Goal: Task Accomplishment & Management: Manage account settings

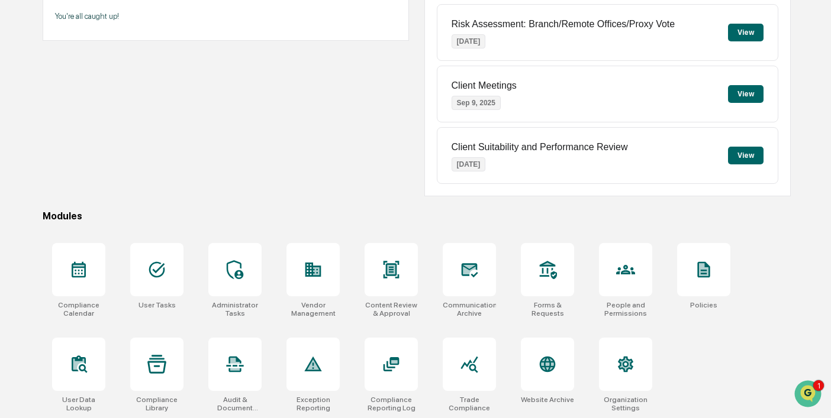
scroll to position [155, 0]
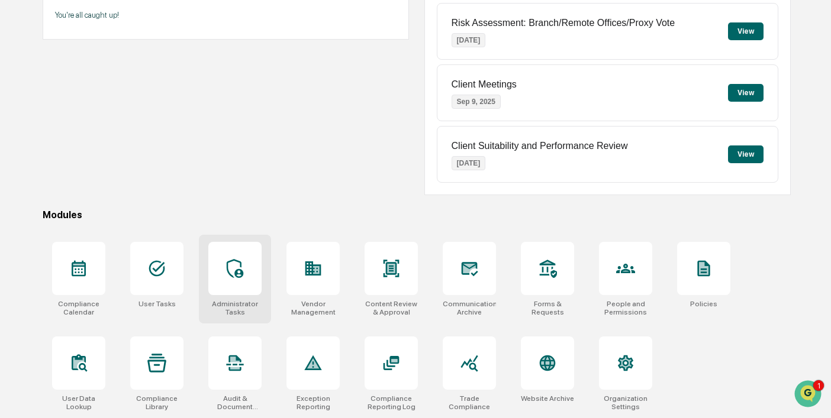
click at [240, 273] on icon at bounding box center [234, 268] width 19 height 19
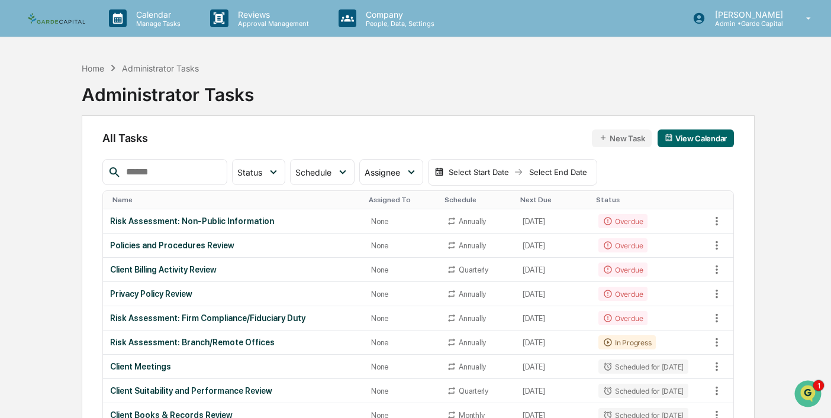
click at [183, 170] on input "text" at bounding box center [171, 172] width 101 height 15
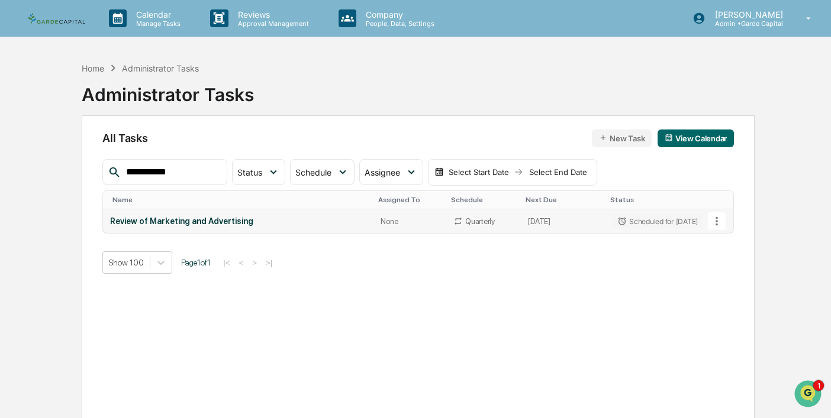
type input "**********"
click at [181, 217] on div "Review of Marketing and Advertising" at bounding box center [238, 221] width 256 height 9
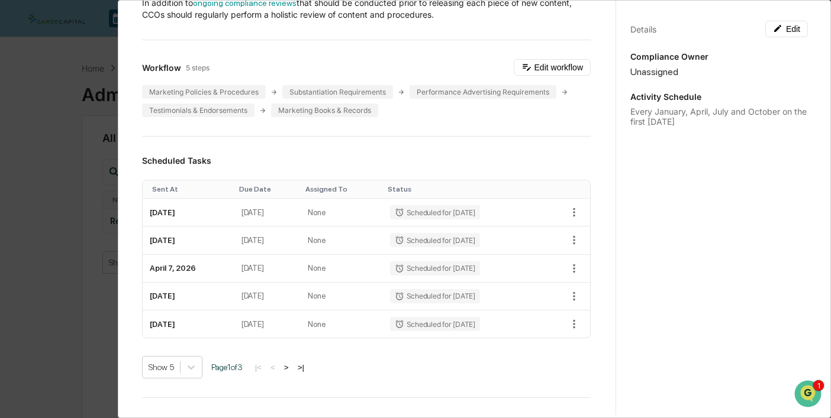
scroll to position [120, 0]
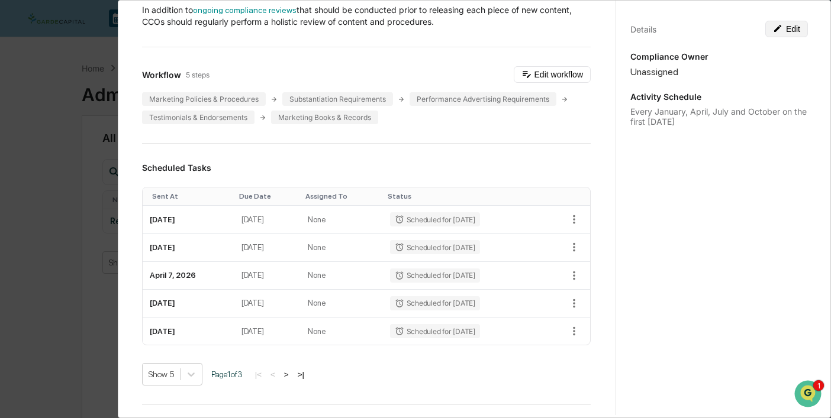
click at [785, 28] on button "Edit" at bounding box center [786, 29] width 43 height 17
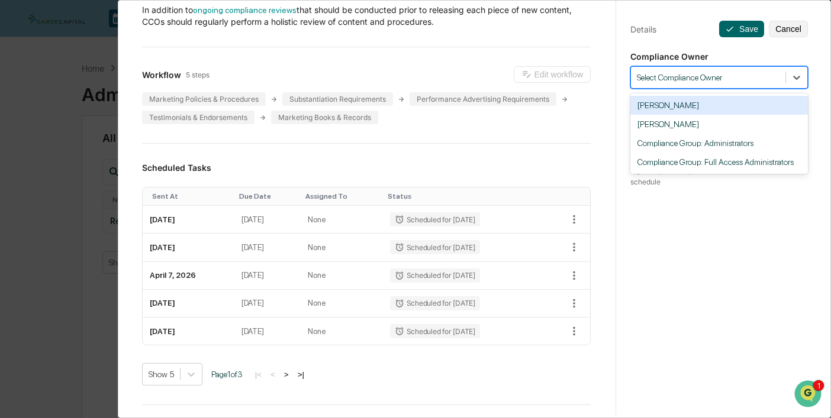
click at [721, 83] on div "Select Compliance Owner" at bounding box center [708, 78] width 154 height 16
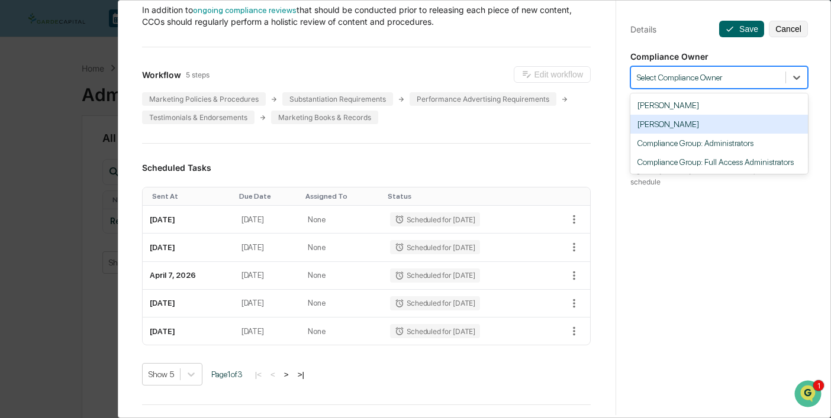
click at [679, 127] on div "[PERSON_NAME]" at bounding box center [719, 124] width 178 height 19
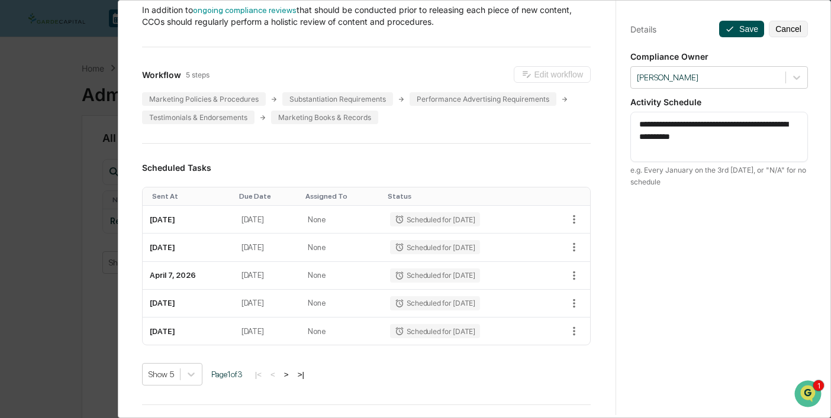
click at [739, 30] on button "Save" at bounding box center [741, 29] width 45 height 17
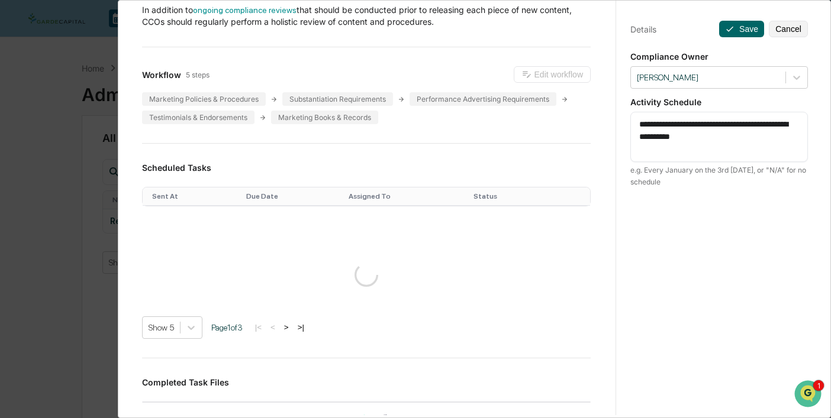
scroll to position [0, 0]
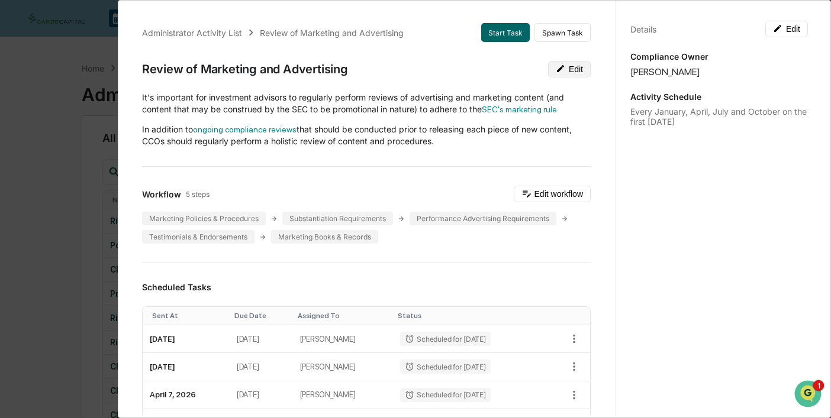
click at [573, 67] on button "Edit" at bounding box center [569, 69] width 43 height 17
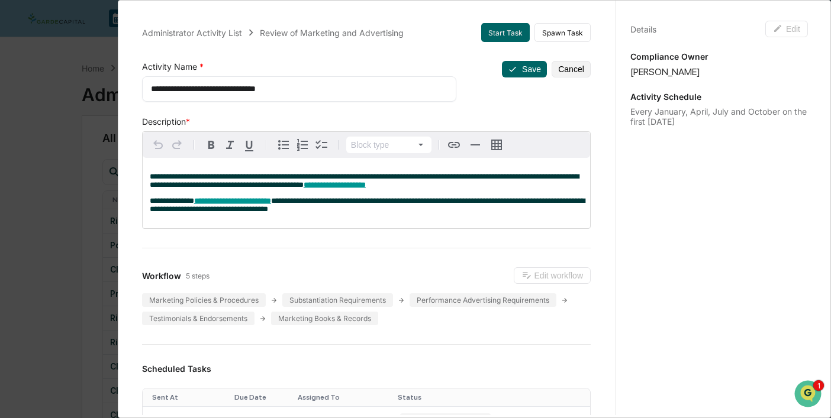
click at [410, 209] on p "**********" at bounding box center [366, 205] width 433 height 17
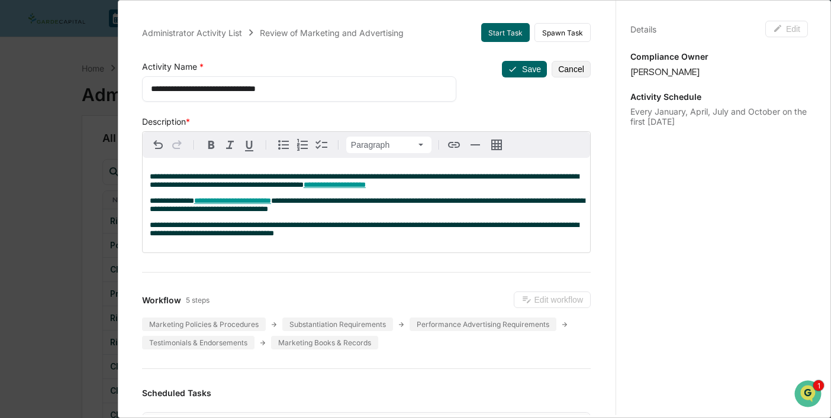
click at [383, 242] on div "**********" at bounding box center [366, 205] width 447 height 95
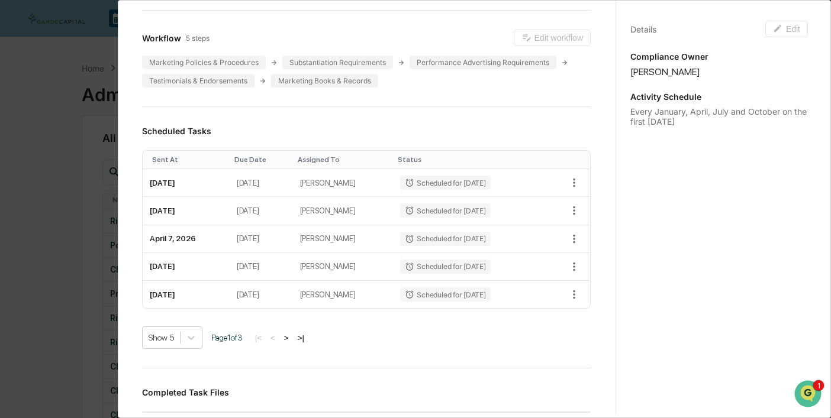
scroll to position [245, 0]
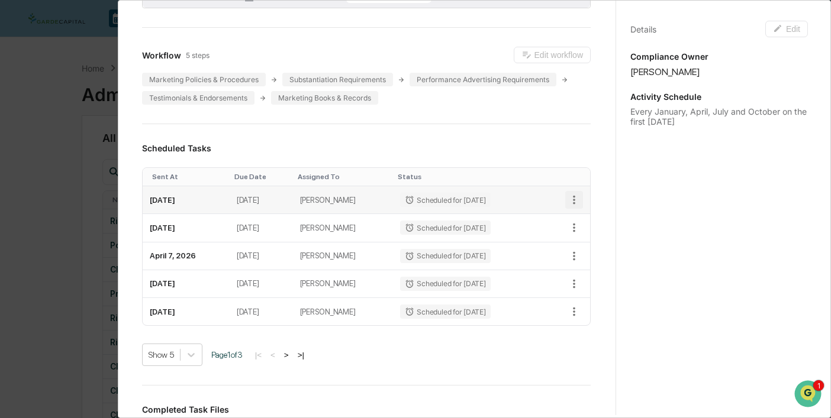
click at [571, 201] on icon "button" at bounding box center [574, 200] width 13 height 13
click at [546, 150] on div at bounding box center [415, 209] width 831 height 418
click at [193, 207] on td "October 7, 2025" at bounding box center [186, 200] width 87 height 28
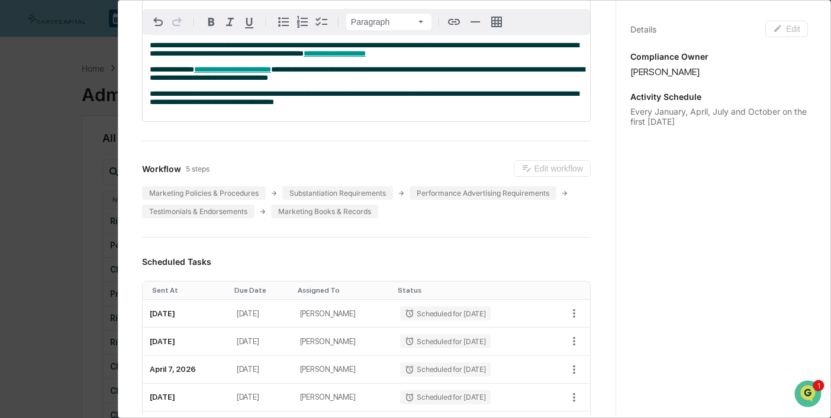
scroll to position [0, 0]
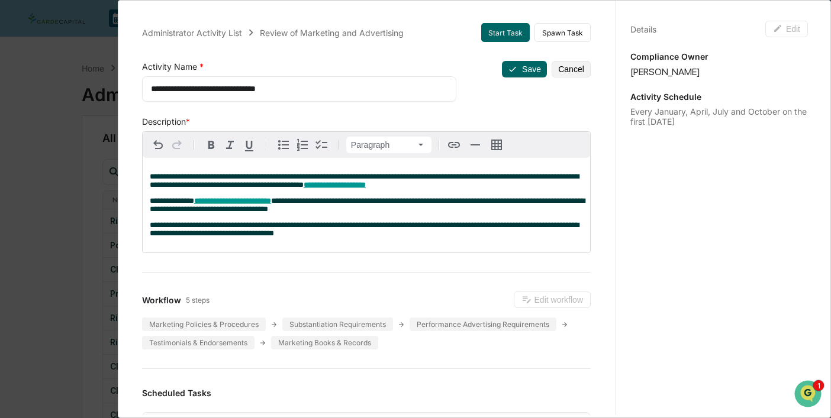
click at [147, 89] on div "**********" at bounding box center [299, 88] width 314 height 25
click at [147, 90] on div "**********" at bounding box center [299, 88] width 314 height 25
click at [153, 88] on textarea "**********" at bounding box center [299, 89] width 297 height 12
type textarea "**********"
click at [527, 69] on button "Save" at bounding box center [524, 69] width 45 height 17
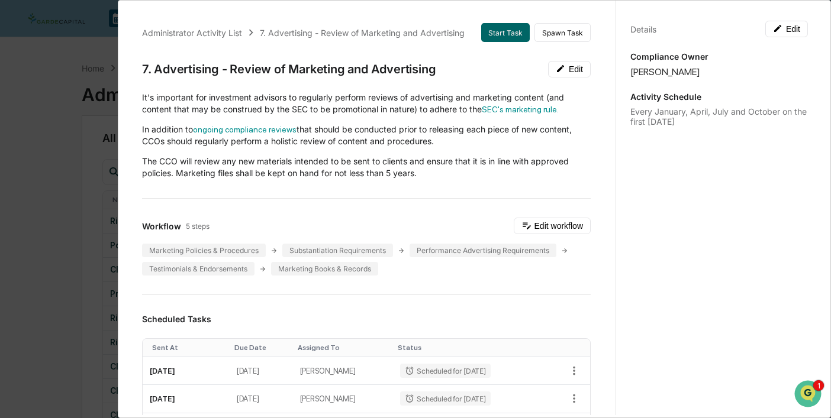
click at [64, 98] on div "Administrator Activity List 7. Advertising - Review of Marketing and Advertisin…" at bounding box center [415, 209] width 831 height 418
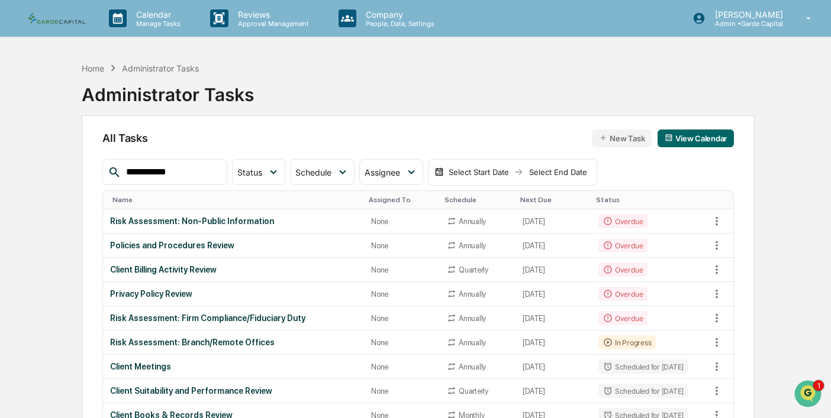
click at [170, 173] on input "**********" at bounding box center [171, 172] width 101 height 15
drag, startPoint x: 194, startPoint y: 173, endPoint x: 51, endPoint y: 162, distance: 143.7
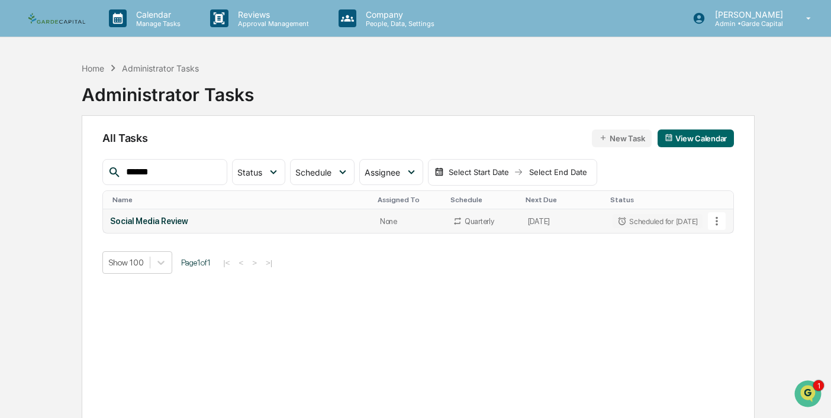
type input "******"
click at [165, 223] on div "Social Media Review" at bounding box center [238, 221] width 256 height 9
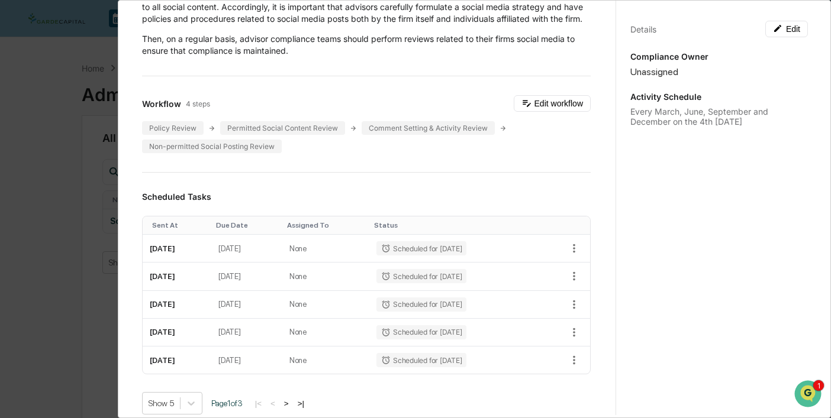
scroll to position [105, 0]
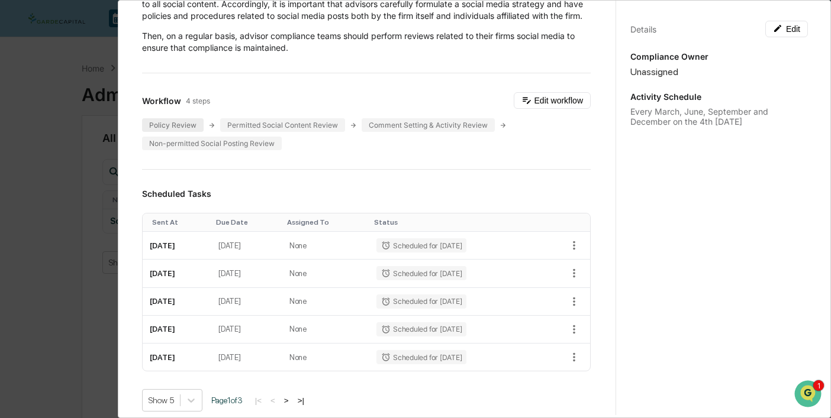
click at [172, 132] on div "Policy Review" at bounding box center [173, 125] width 62 height 14
click at [787, 39] on div "Details Edit Compliance Owner Unassigned Activity Schedule Every March, June, S…" at bounding box center [718, 220] width 207 height 447
click at [784, 30] on button "Edit" at bounding box center [786, 29] width 43 height 17
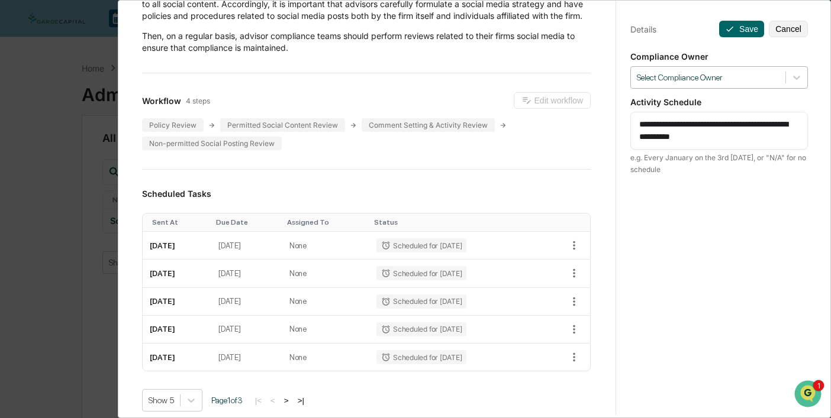
click at [721, 72] on div at bounding box center [708, 77] width 143 height 11
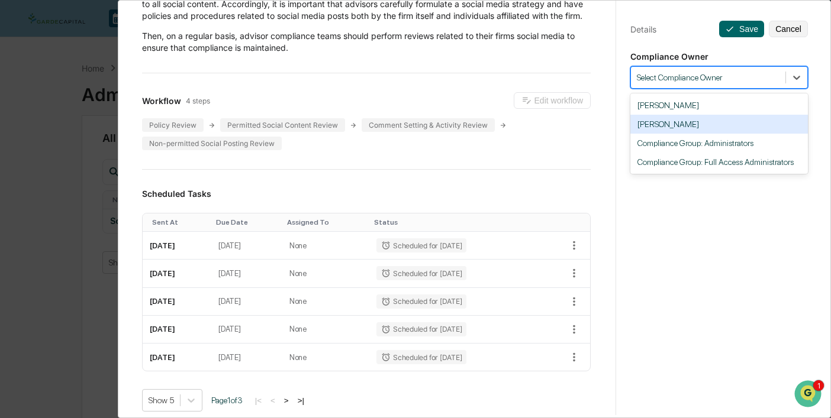
click at [686, 123] on div "[PERSON_NAME]" at bounding box center [719, 124] width 178 height 19
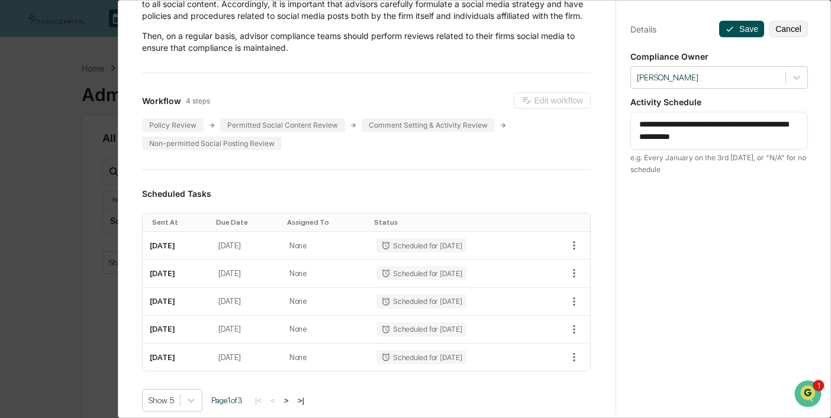
click at [750, 33] on button "Save" at bounding box center [741, 29] width 45 height 17
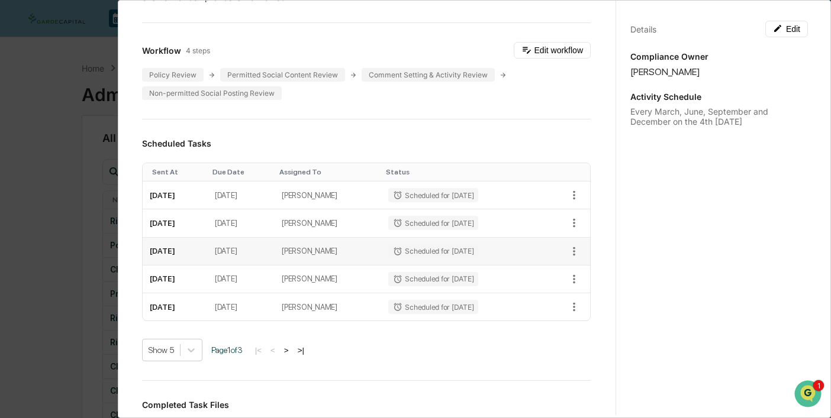
scroll to position [155, 0]
click at [790, 24] on button "Edit" at bounding box center [786, 29] width 43 height 17
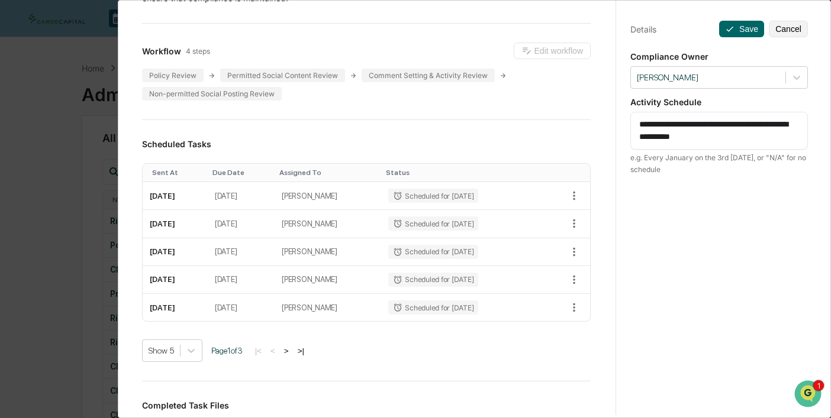
click at [717, 125] on textarea "**********" at bounding box center [719, 130] width 160 height 25
drag, startPoint x: 678, startPoint y: 138, endPoint x: 637, endPoint y: 137, distance: 41.4
click at [637, 137] on div "**********" at bounding box center [719, 131] width 178 height 38
type textarea "**********"
click at [743, 32] on button "Save" at bounding box center [741, 29] width 45 height 17
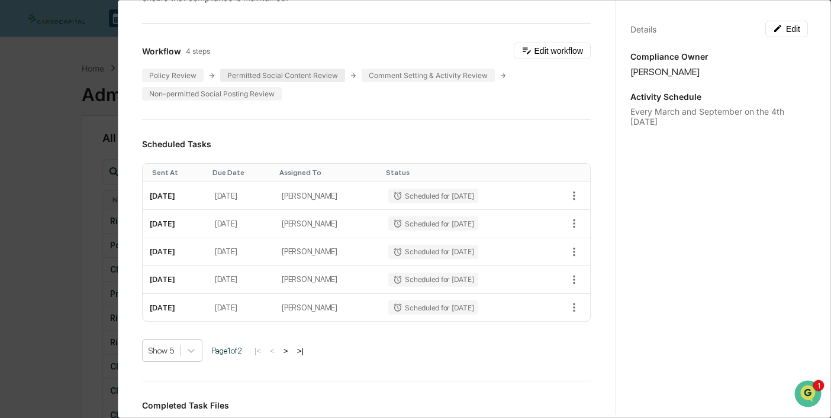
scroll to position [0, 0]
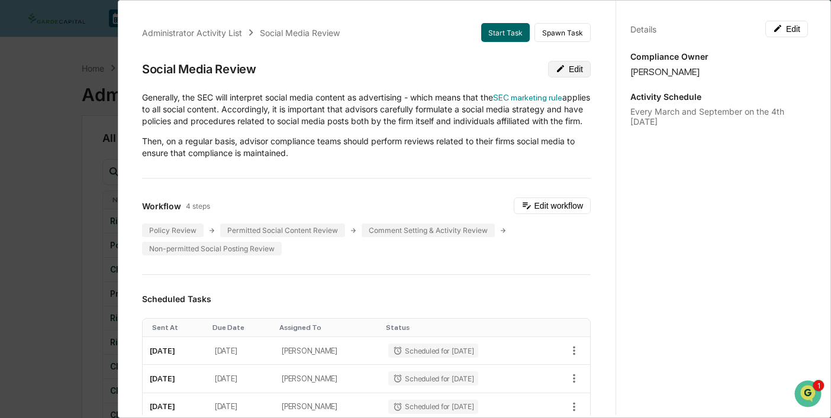
click at [576, 70] on button "Edit" at bounding box center [569, 69] width 43 height 17
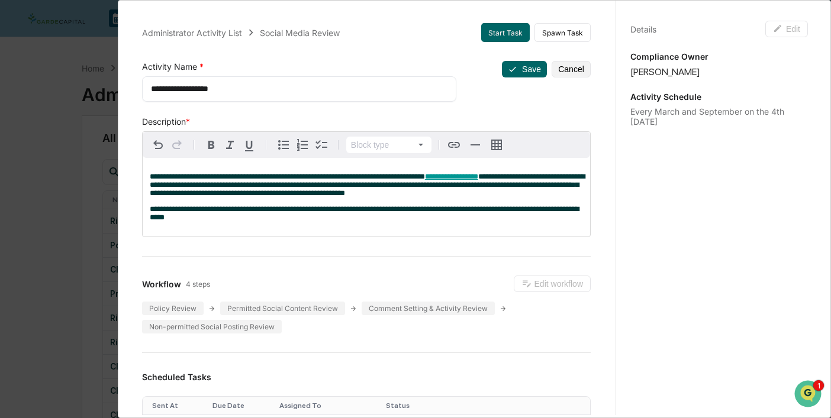
click at [149, 88] on div "**********" at bounding box center [299, 88] width 314 height 25
click at [151, 89] on textarea "**********" at bounding box center [299, 89] width 297 height 12
type textarea "**********"
click at [526, 66] on button "Save" at bounding box center [524, 69] width 45 height 17
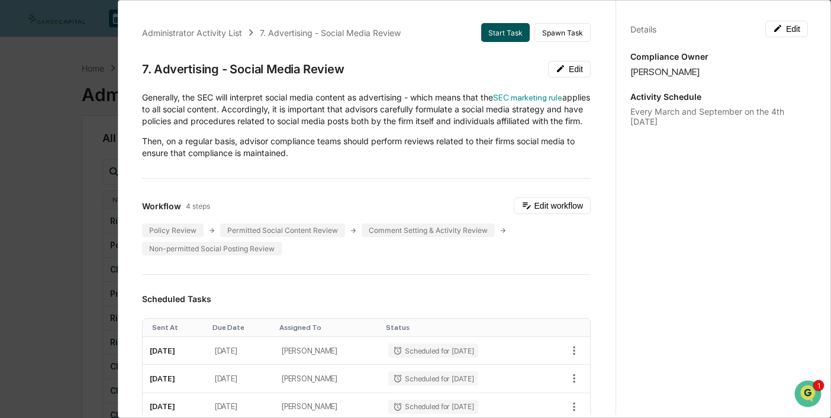
click at [498, 31] on button "Start Task" at bounding box center [505, 32] width 49 height 19
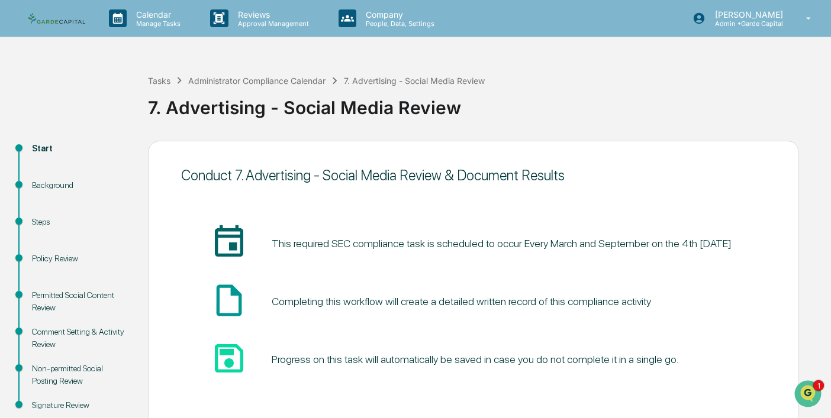
scroll to position [59, 0]
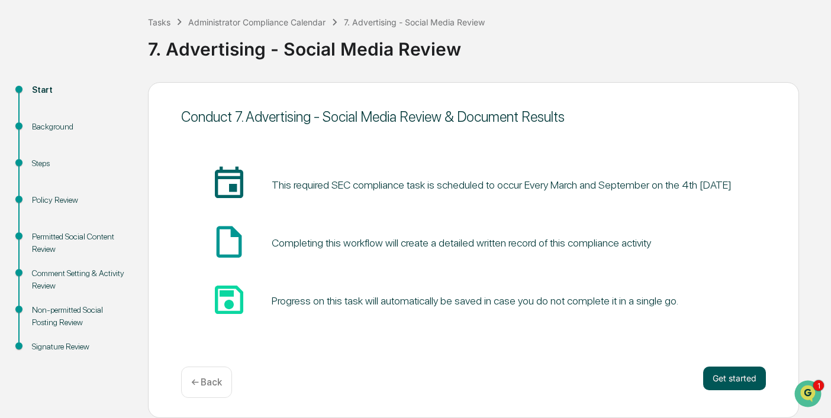
click at [743, 378] on button "Get started" at bounding box center [734, 379] width 63 height 24
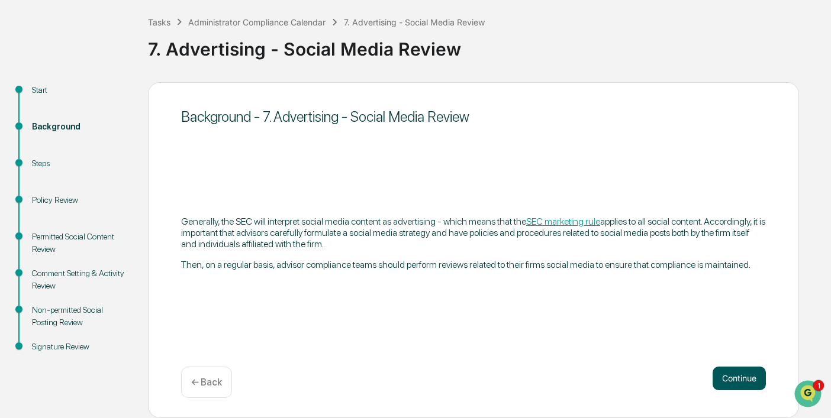
click at [735, 385] on button "Continue" at bounding box center [739, 379] width 53 height 24
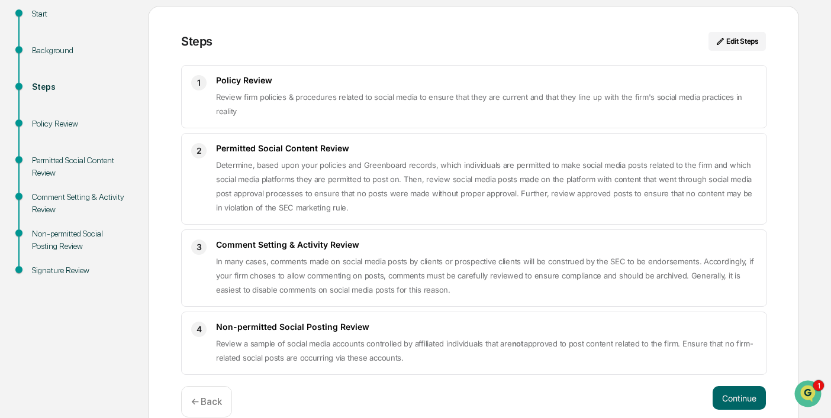
scroll to position [155, 0]
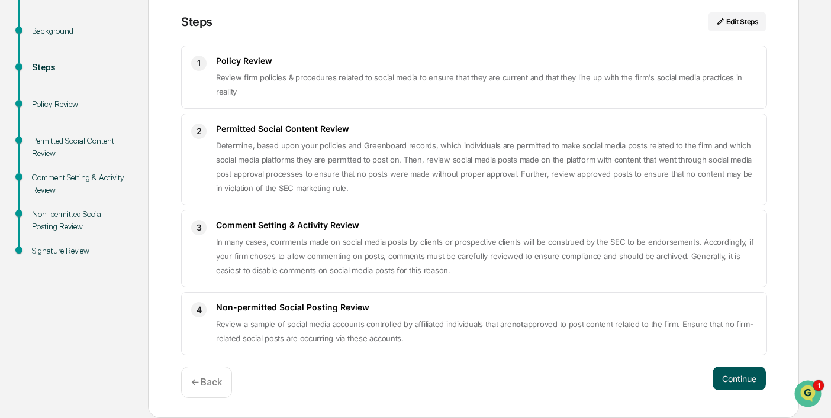
click at [726, 379] on button "Continue" at bounding box center [739, 379] width 53 height 24
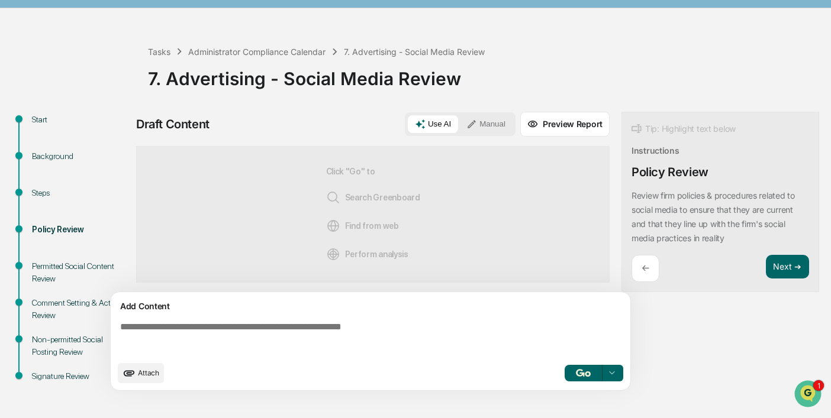
scroll to position [29, 0]
click at [637, 50] on div "Tasks Administrator Compliance Calendar 7. Advertising - Social Media Review 7.…" at bounding box center [486, 69] width 677 height 49
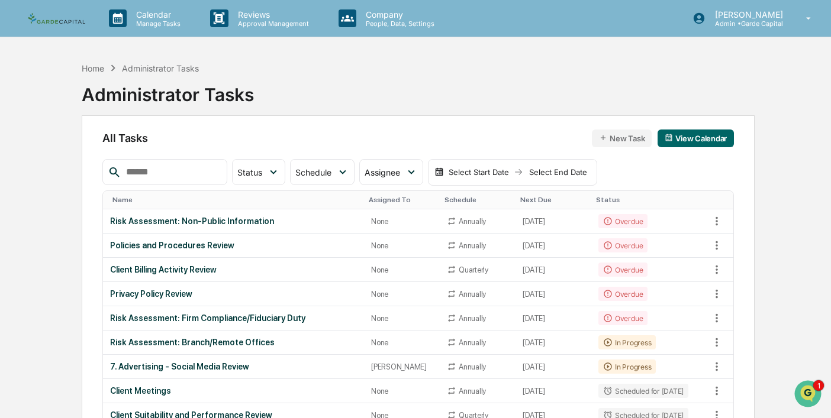
click at [160, 198] on div "Name" at bounding box center [235, 200] width 247 height 8
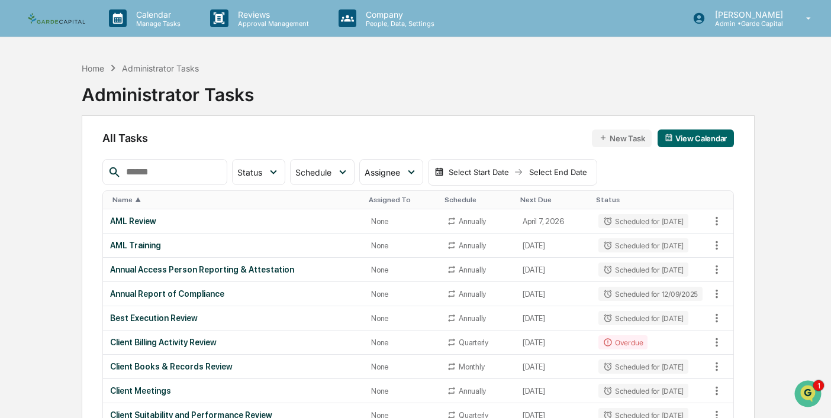
click at [160, 198] on div "Name ▲" at bounding box center [235, 200] width 247 height 8
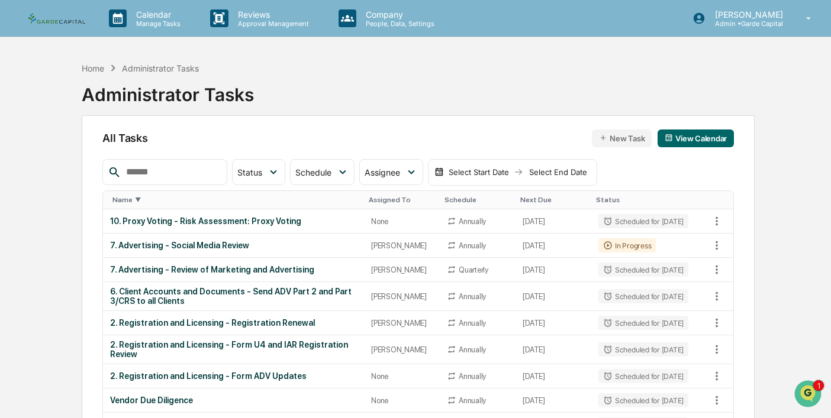
click at [198, 178] on input "text" at bounding box center [171, 172] width 101 height 15
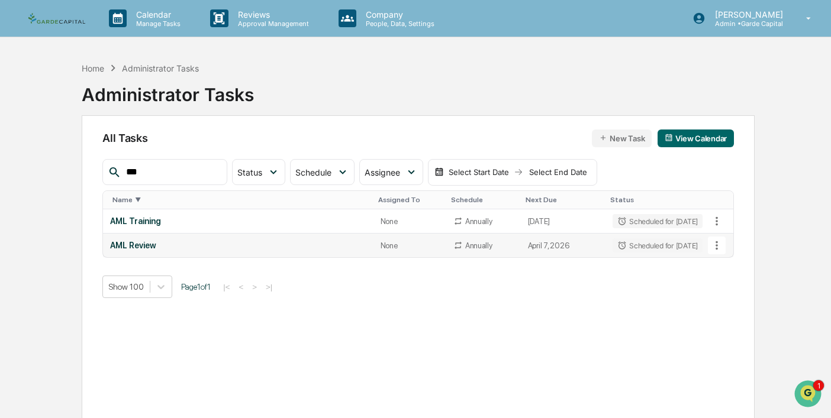
type input "***"
click at [147, 244] on div "AML Review" at bounding box center [238, 245] width 256 height 9
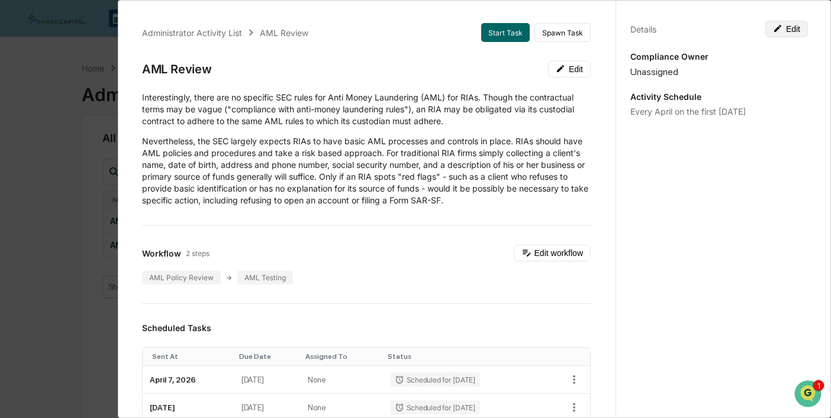
click at [776, 30] on icon at bounding box center [777, 28] width 7 height 7
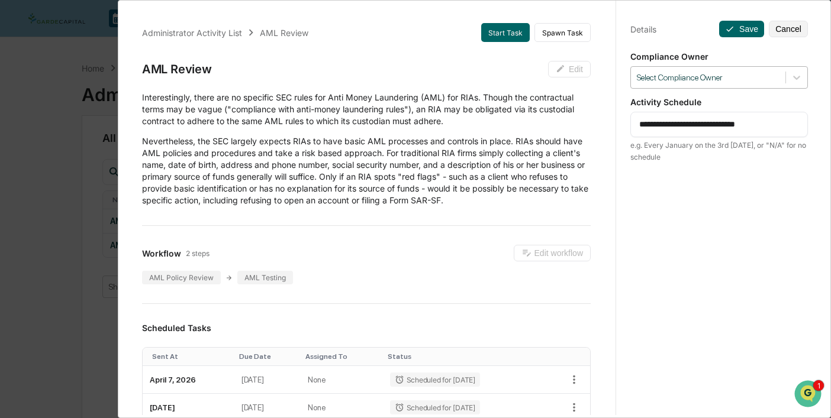
click at [701, 77] on div at bounding box center [708, 77] width 143 height 11
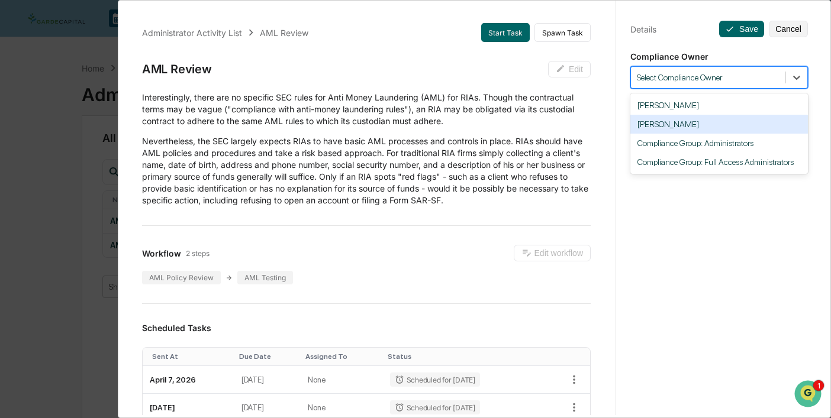
click at [684, 124] on div "[PERSON_NAME]" at bounding box center [719, 124] width 178 height 19
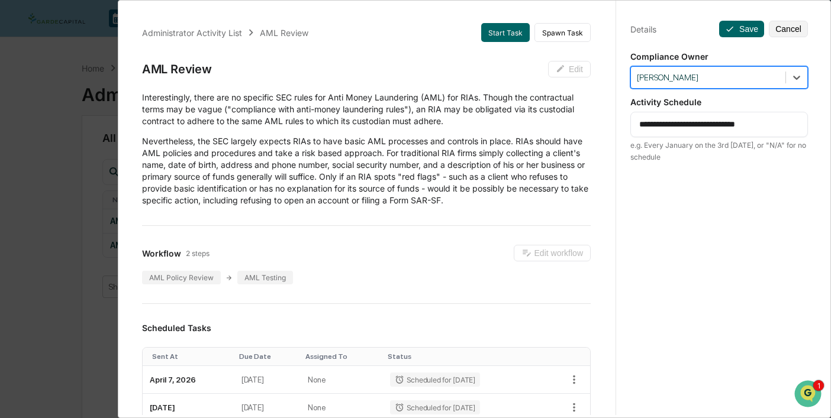
click at [739, 80] on div at bounding box center [708, 77] width 143 height 11
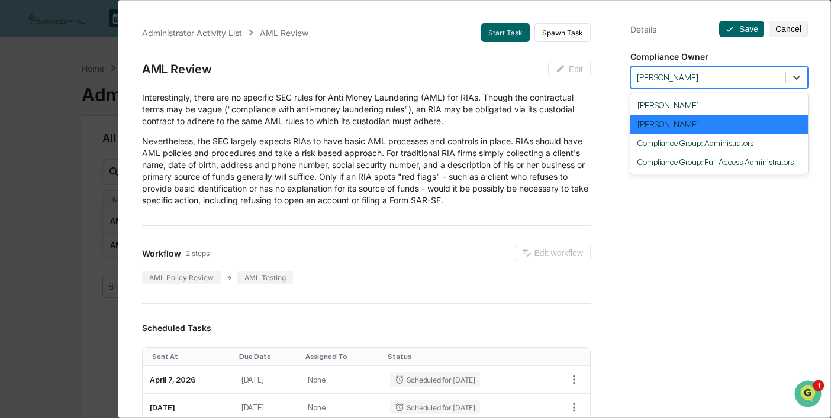
click at [739, 80] on div at bounding box center [708, 77] width 143 height 11
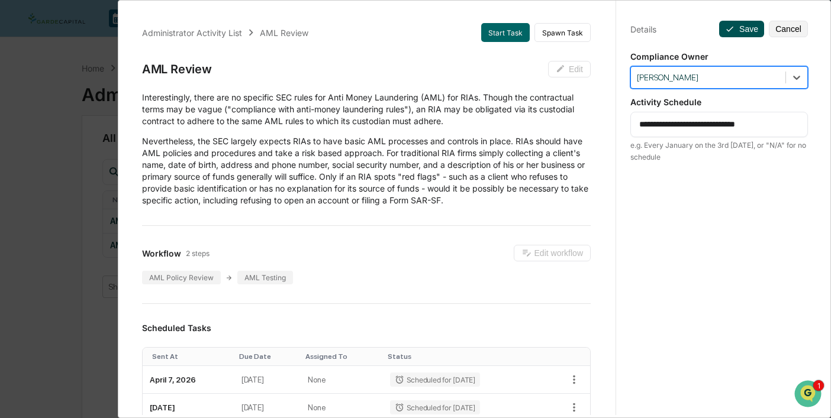
click at [754, 28] on button "Save" at bounding box center [741, 29] width 45 height 17
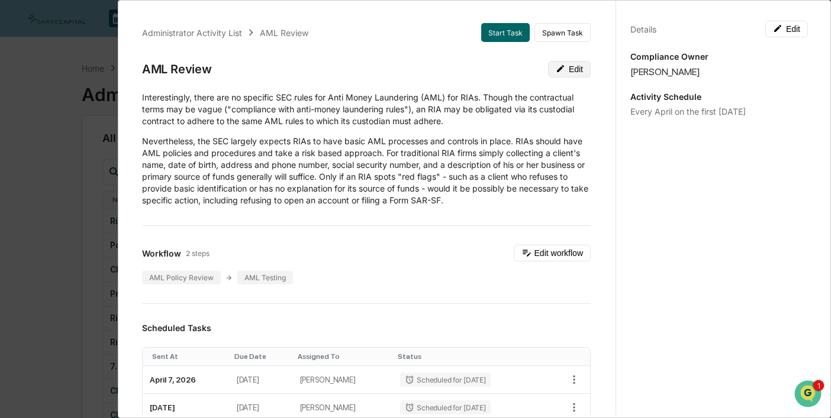
click at [563, 72] on button "Edit" at bounding box center [569, 69] width 43 height 17
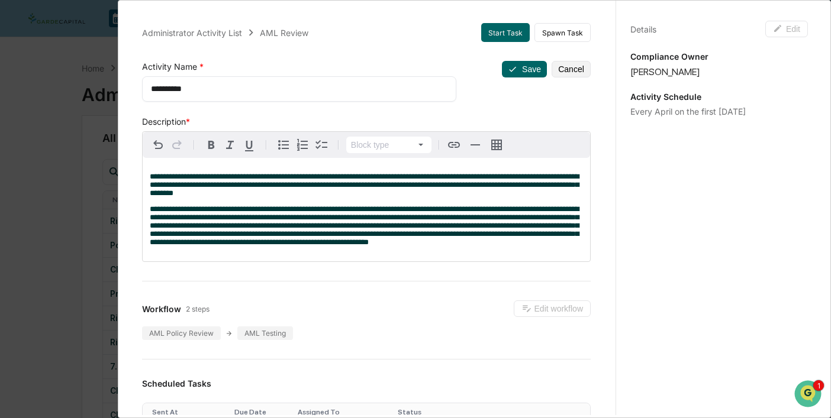
click at [153, 92] on textarea "**********" at bounding box center [299, 89] width 297 height 12
type textarea "**********"
click at [520, 68] on button "Save" at bounding box center [524, 69] width 45 height 17
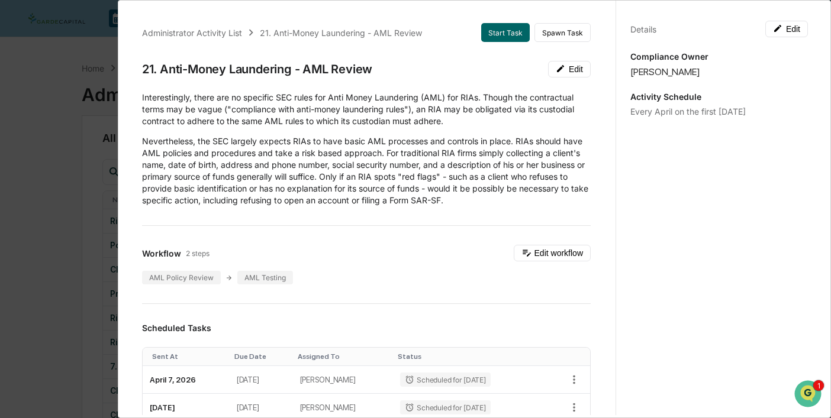
click at [68, 104] on div "Administrator Activity List 21. Anti-Money Laundering - AML Review Start Task S…" at bounding box center [415, 209] width 831 height 418
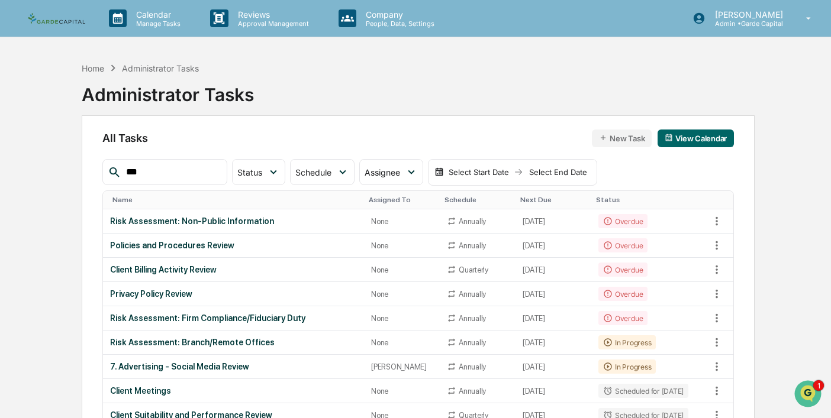
click at [176, 175] on input "***" at bounding box center [171, 172] width 101 height 15
drag, startPoint x: 171, startPoint y: 173, endPoint x: 53, endPoint y: 172, distance: 117.8
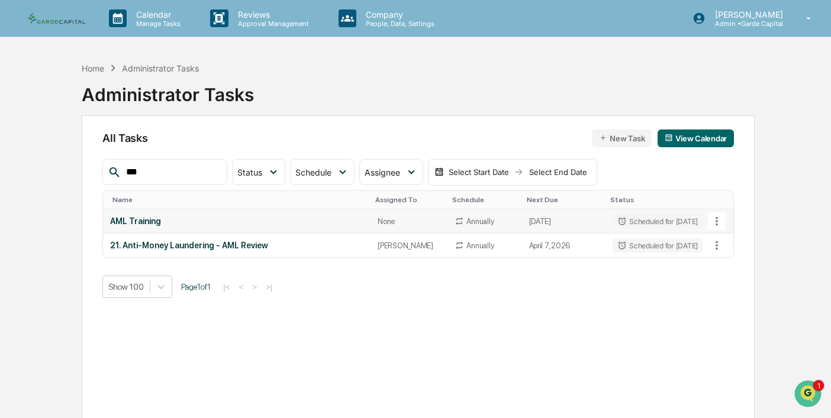
type input "***"
click at [147, 219] on div "AML Training" at bounding box center [236, 221] width 253 height 9
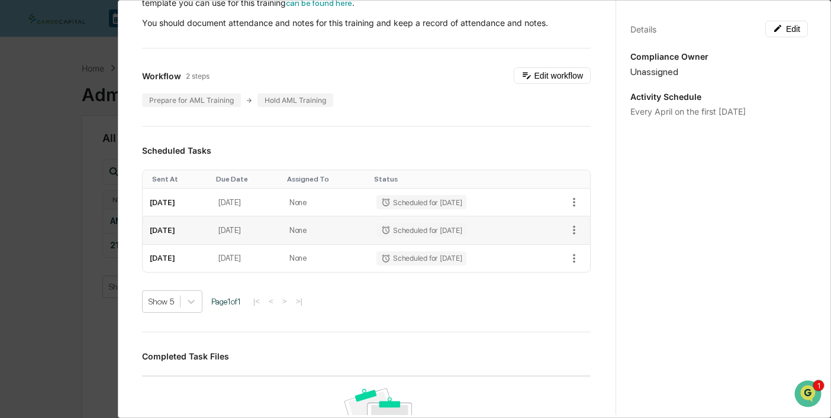
scroll to position [140, 0]
click at [776, 33] on button "Edit" at bounding box center [786, 29] width 43 height 17
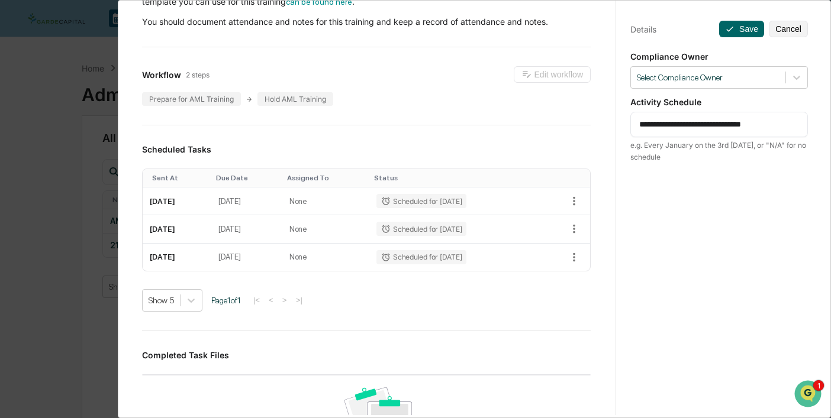
click at [770, 65] on div "Compliance Owner Select Compliance Owner" at bounding box center [719, 69] width 178 height 37
click at [764, 79] on div at bounding box center [708, 77] width 143 height 11
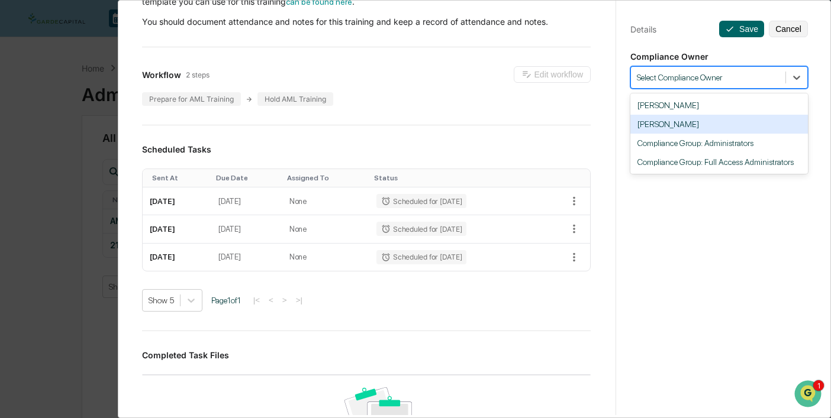
click at [694, 123] on div "[PERSON_NAME]" at bounding box center [719, 124] width 178 height 19
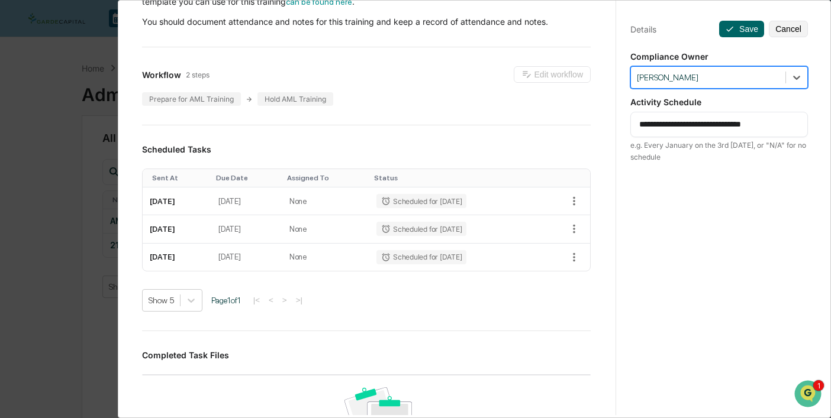
click at [683, 124] on textarea "**********" at bounding box center [719, 124] width 160 height 12
type textarea "**********"
click at [743, 27] on button "Save" at bounding box center [741, 29] width 45 height 17
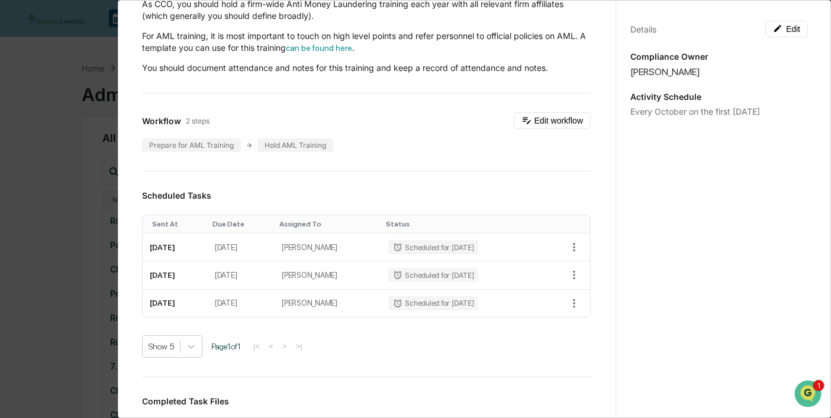
scroll to position [0, 0]
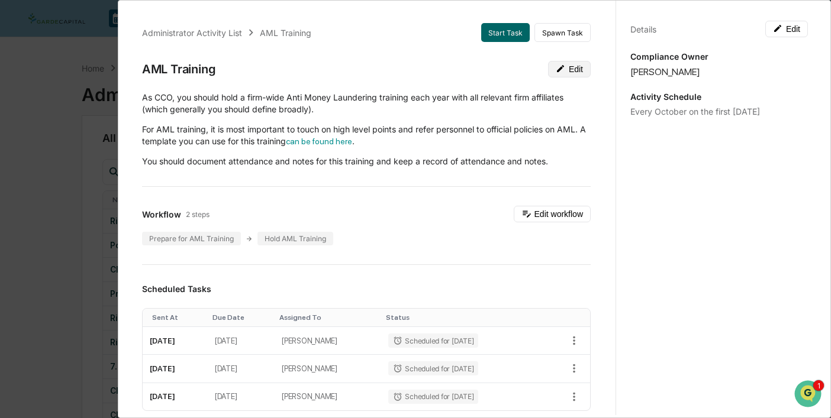
click at [572, 73] on button "Edit" at bounding box center [569, 69] width 43 height 17
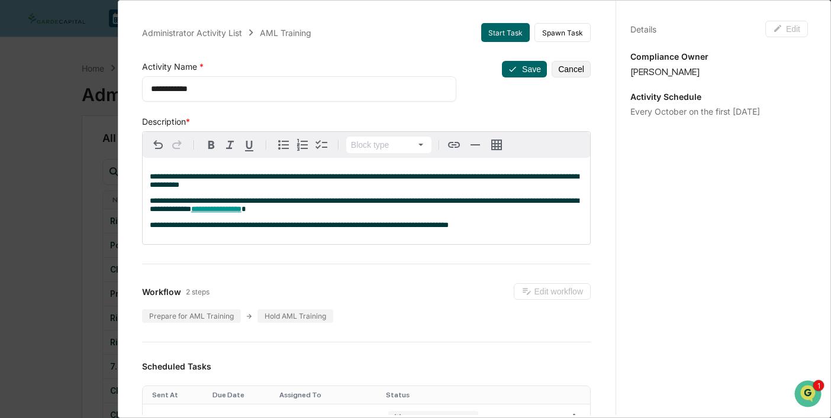
click at [152, 91] on textarea "**********" at bounding box center [299, 89] width 297 height 12
type textarea "**********"
click at [528, 69] on button "Save" at bounding box center [524, 69] width 45 height 17
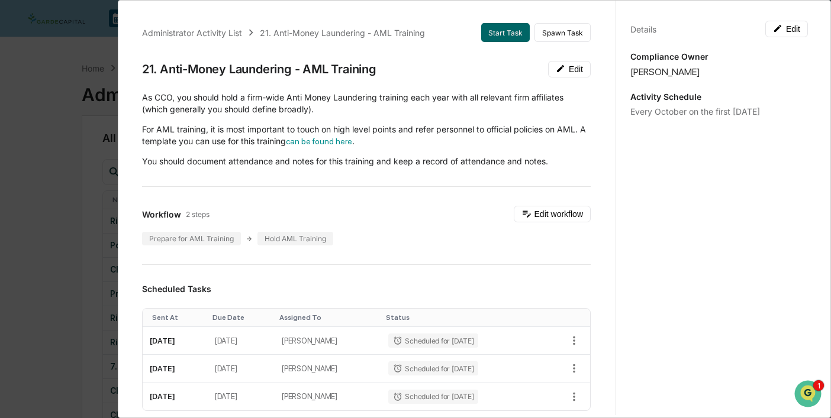
click at [53, 83] on div "Administrator Activity List 21. Anti-Money Laundering - AML Training Start Task…" at bounding box center [415, 209] width 831 height 418
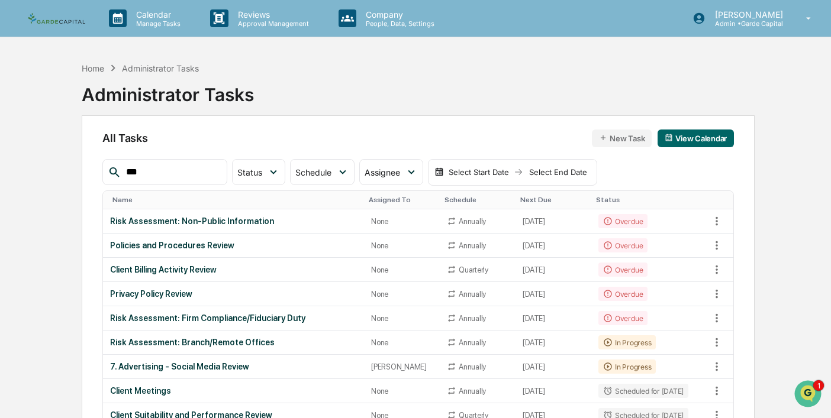
drag, startPoint x: 149, startPoint y: 171, endPoint x: 79, endPoint y: 165, distance: 70.1
type input "***"
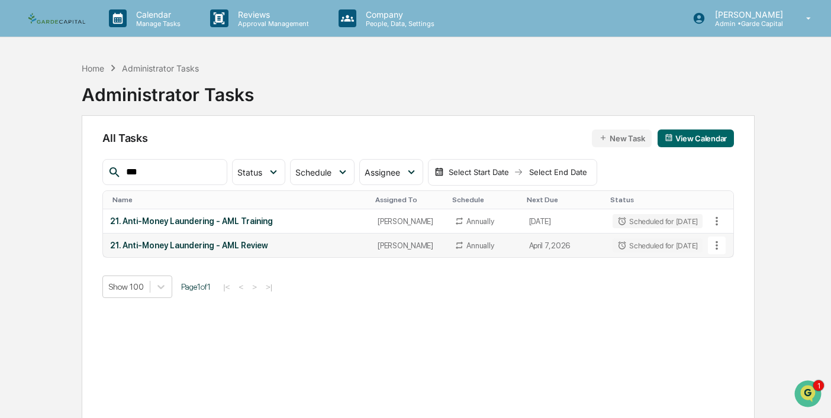
click at [212, 244] on div "21. Anti-Money Laundering - AML Review" at bounding box center [236, 245] width 253 height 9
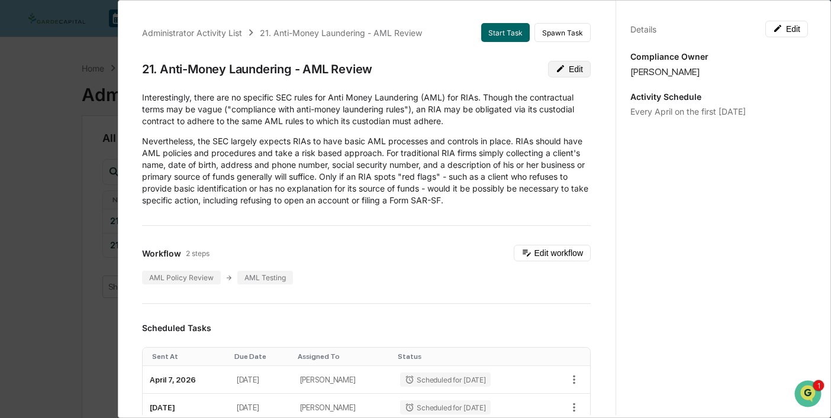
click at [573, 69] on button "Edit" at bounding box center [569, 69] width 43 height 17
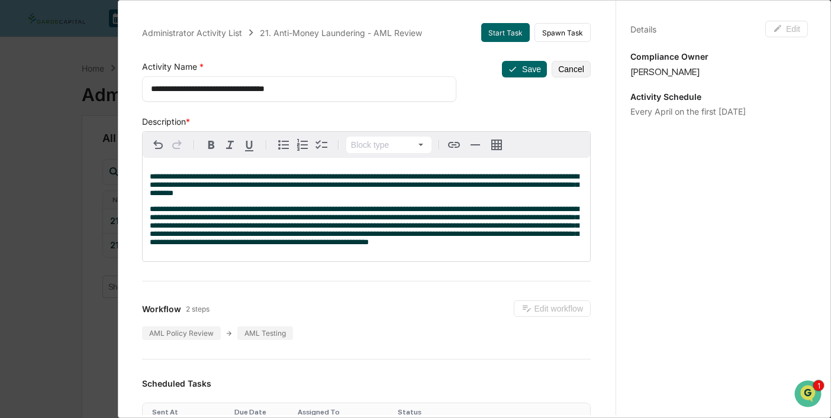
click at [311, 247] on p "**********" at bounding box center [366, 225] width 433 height 41
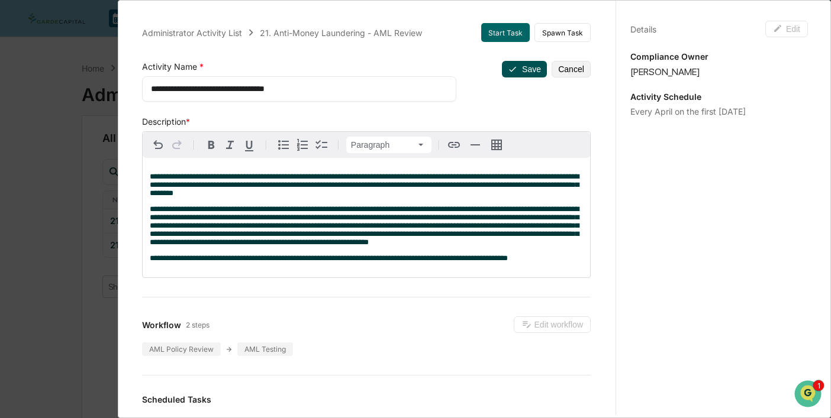
click at [526, 69] on button "Save" at bounding box center [524, 69] width 45 height 17
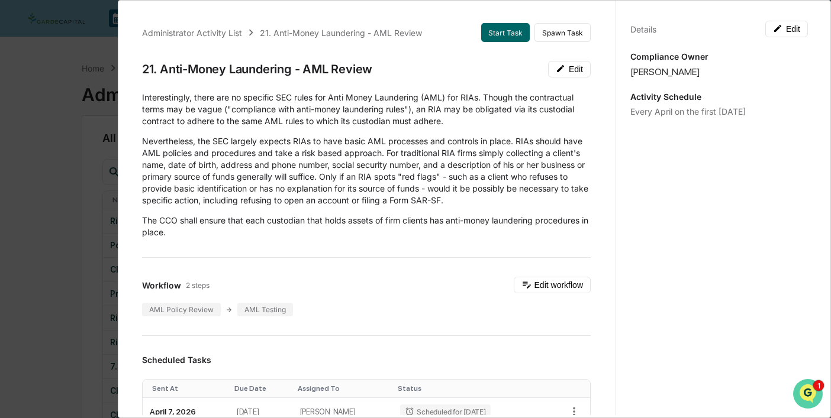
click at [798, 385] on img "Open customer support" at bounding box center [808, 394] width 30 height 24
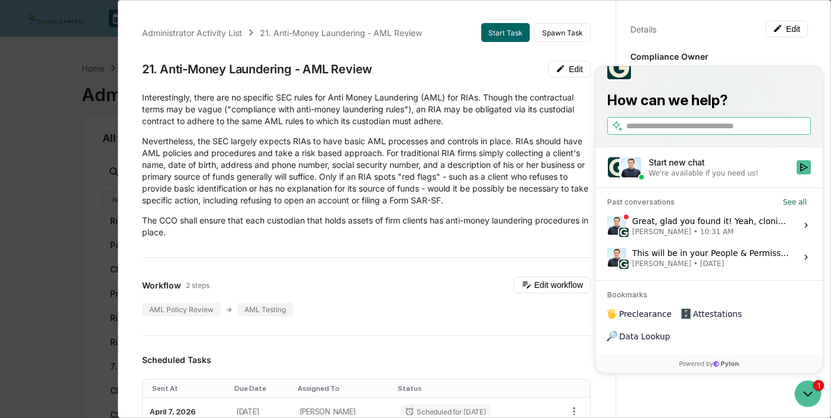
click at [689, 237] on div "Great, glad you found it! Yeah, cloning it and editing it is probably the easie…" at bounding box center [710, 225] width 157 height 22
click at [607, 226] on button "View issue" at bounding box center [607, 225] width 1 height 1
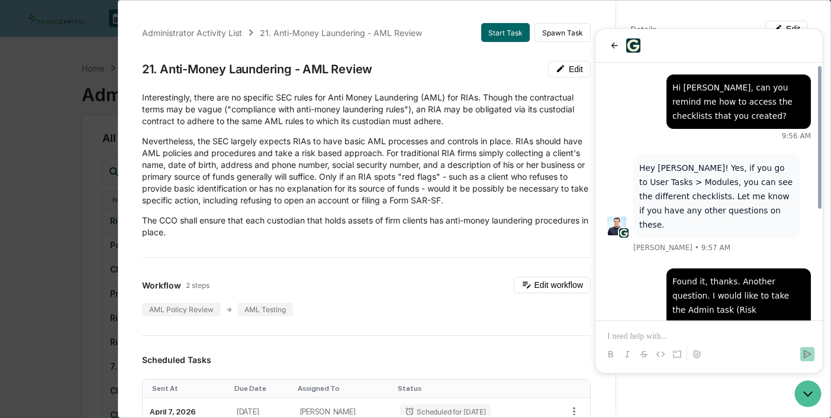
scroll to position [196, 0]
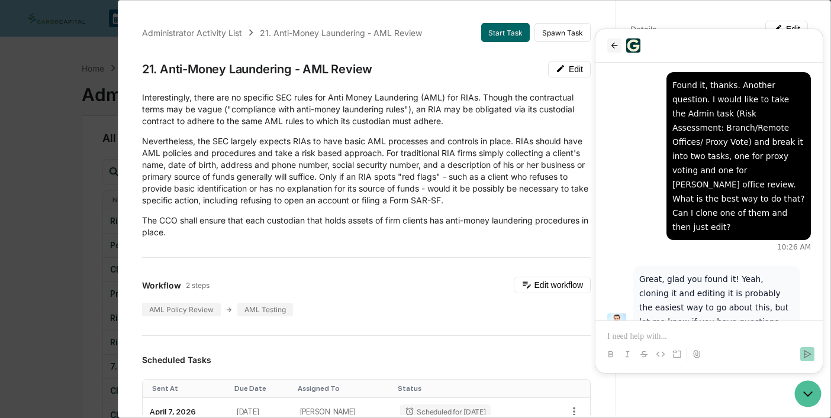
click at [617, 45] on icon "back" at bounding box center [614, 45] width 9 height 9
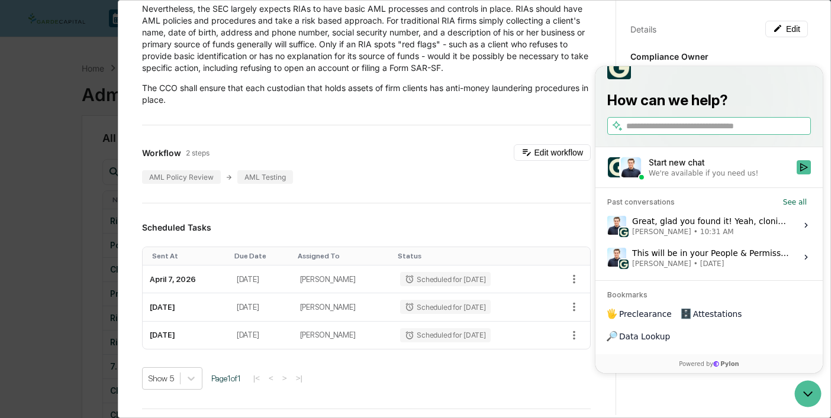
scroll to position [61, 0]
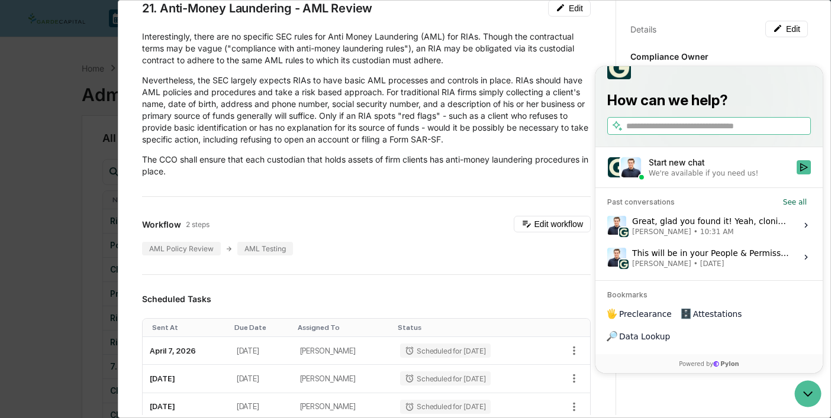
click at [78, 133] on div "Administrator Activity List 21. Anti-Money Laundering - AML Review Start Task S…" at bounding box center [415, 209] width 831 height 418
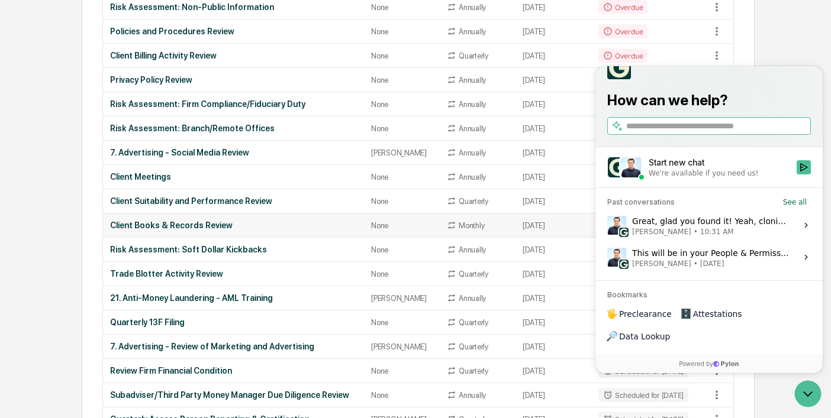
scroll to position [0, 0]
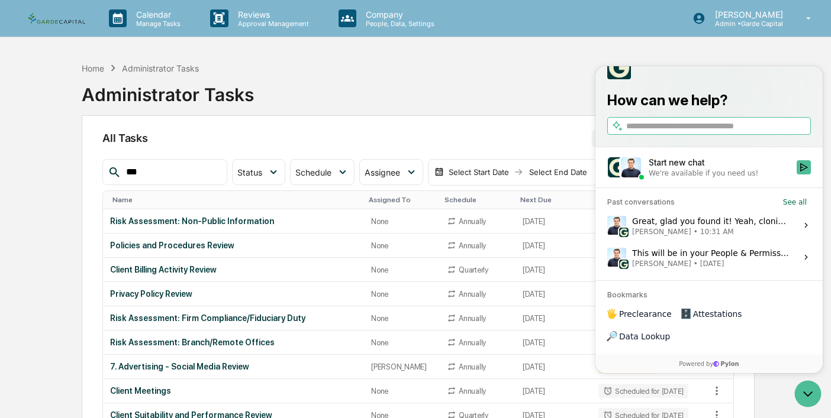
click at [173, 176] on input "***" at bounding box center [171, 172] width 101 height 15
drag, startPoint x: 173, startPoint y: 176, endPoint x: 98, endPoint y: 170, distance: 75.4
type input "*"
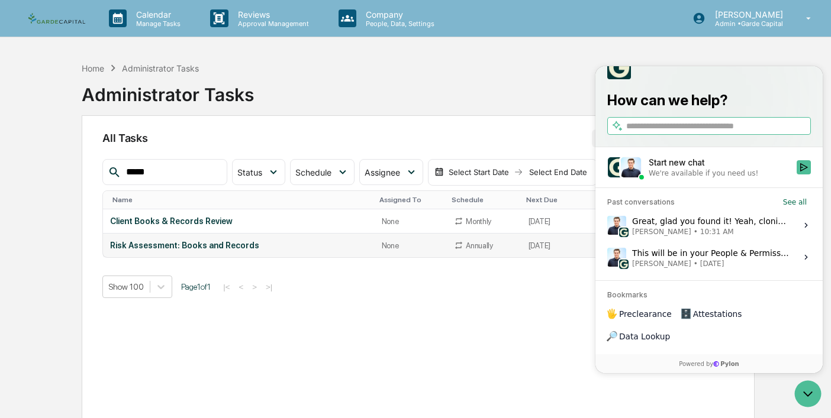
type input "*****"
click at [201, 246] on div "Risk Assessment: Books and Records" at bounding box center [238, 245] width 257 height 9
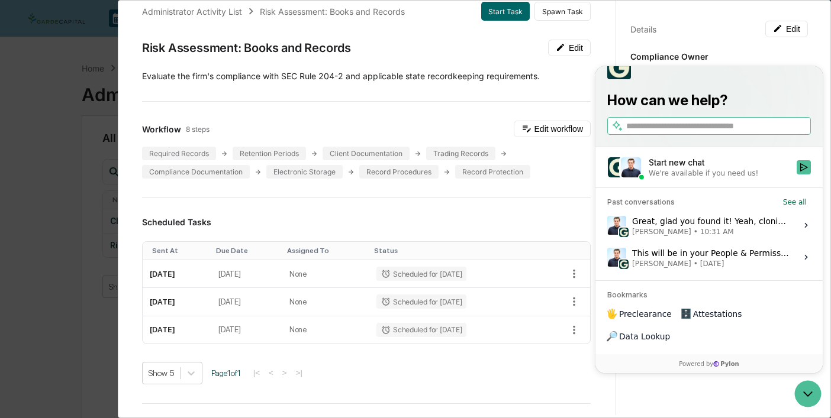
scroll to position [18, 0]
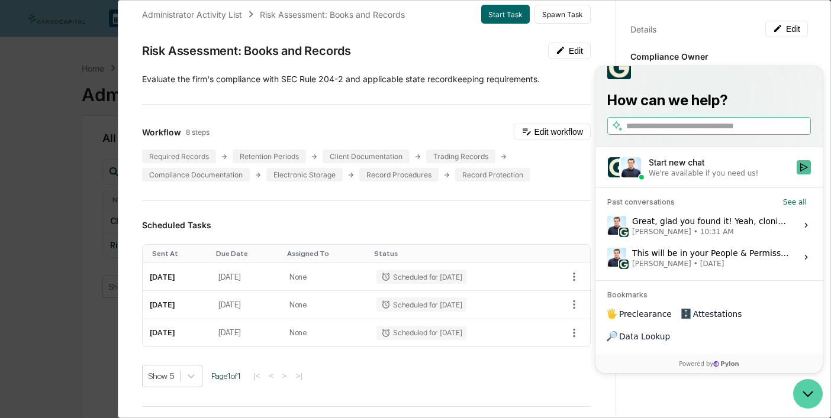
click at [817, 399] on icon "Open customer support" at bounding box center [808, 394] width 30 height 30
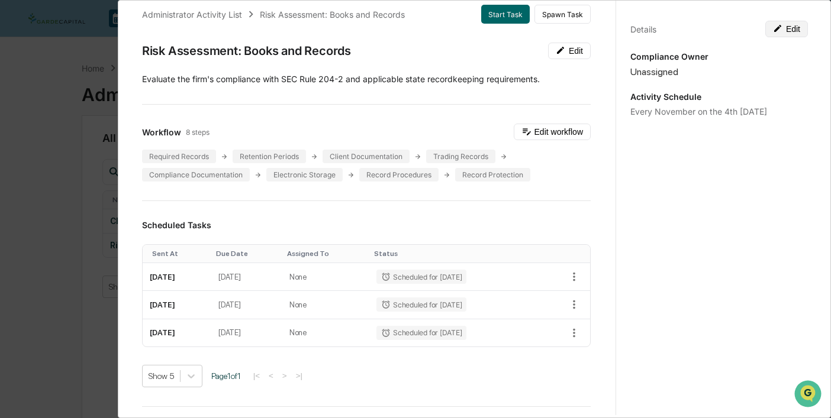
click at [788, 31] on button "Edit" at bounding box center [786, 29] width 43 height 17
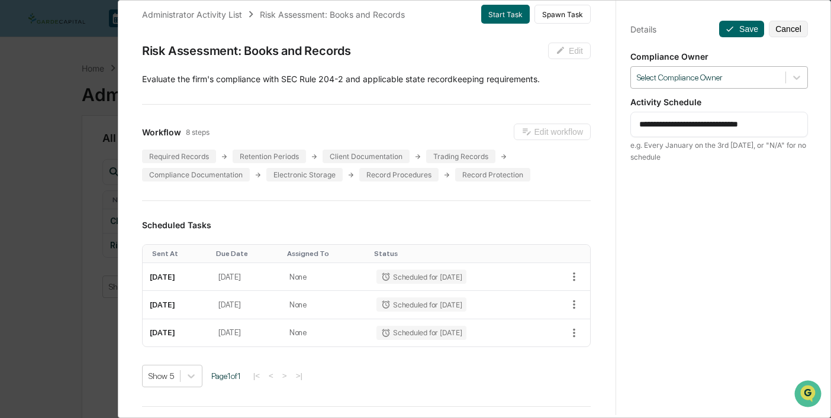
click at [741, 78] on div at bounding box center [708, 77] width 143 height 11
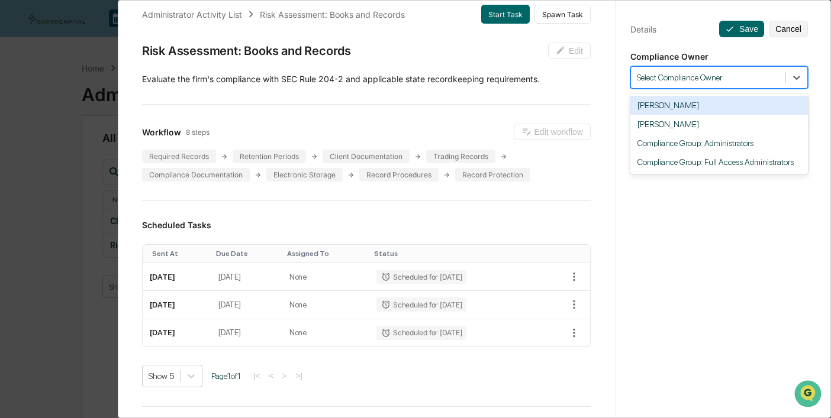
click at [696, 121] on div "[PERSON_NAME]" at bounding box center [719, 124] width 178 height 19
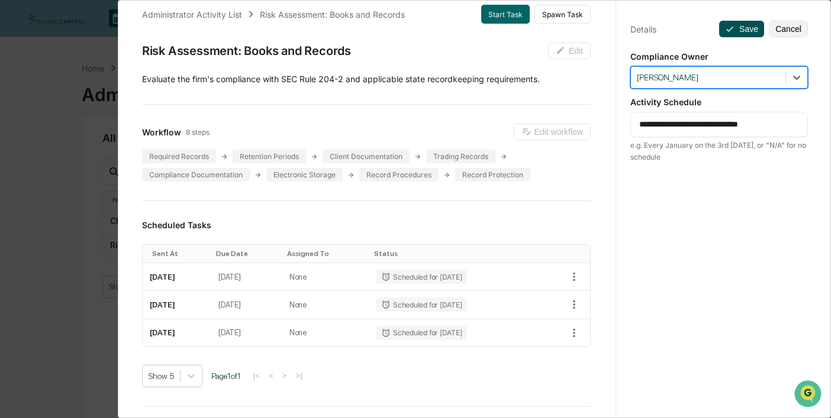
click at [740, 28] on button "Save" at bounding box center [741, 29] width 45 height 17
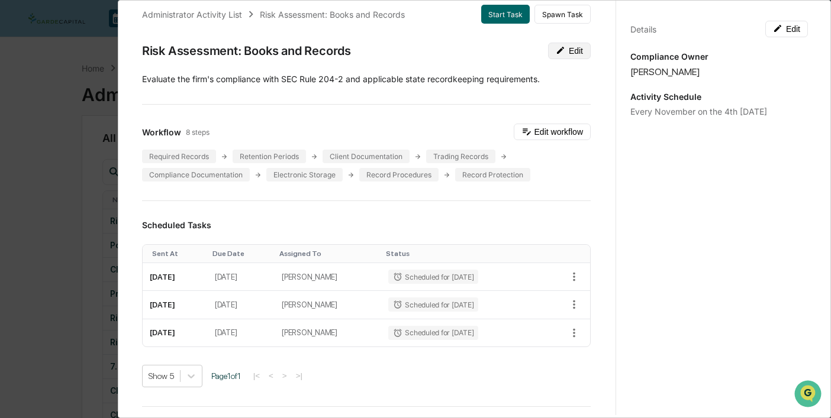
click at [572, 51] on button "Edit" at bounding box center [569, 51] width 43 height 17
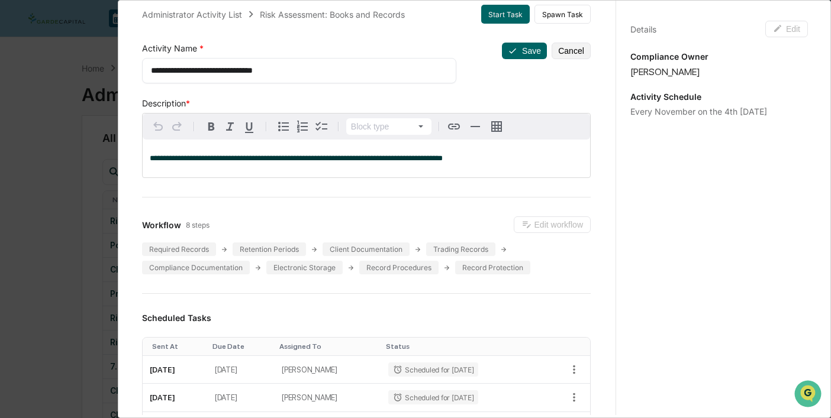
drag, startPoint x: 149, startPoint y: 71, endPoint x: 158, endPoint y: 70, distance: 8.9
click at [149, 71] on div "**********" at bounding box center [299, 70] width 314 height 25
click at [152, 71] on textarea "**********" at bounding box center [299, 71] width 297 height 12
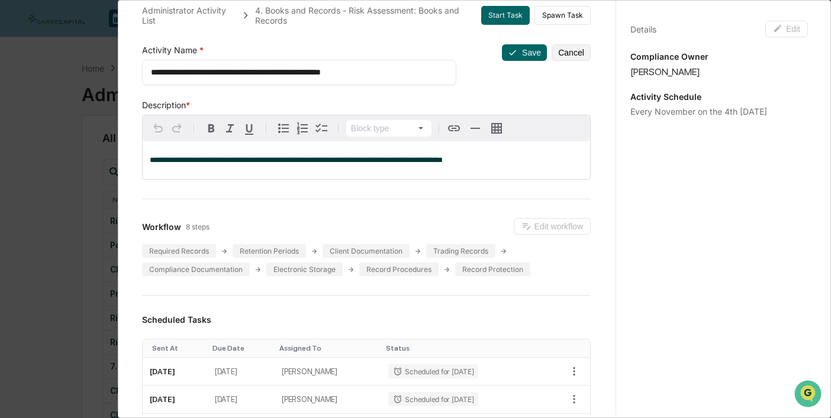
type textarea "**********"
click at [517, 89] on div "**********" at bounding box center [366, 422] width 477 height 862
click at [515, 52] on icon at bounding box center [512, 52] width 7 height 5
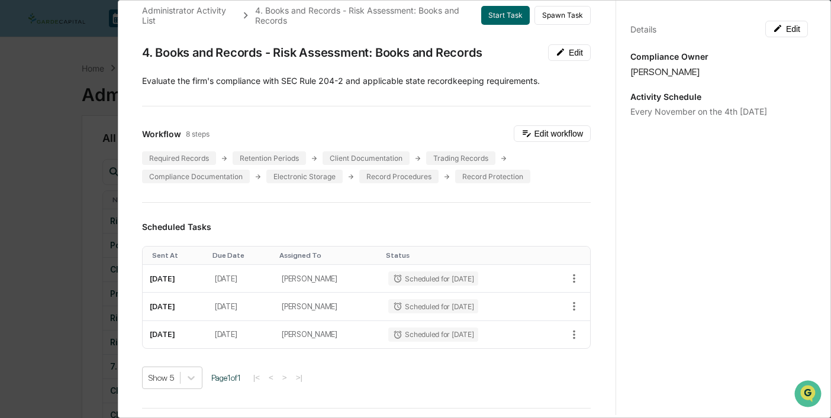
click at [80, 177] on div "Administrator Activity List 4. Books and Records - Risk Assessment: Books and R…" at bounding box center [415, 209] width 831 height 418
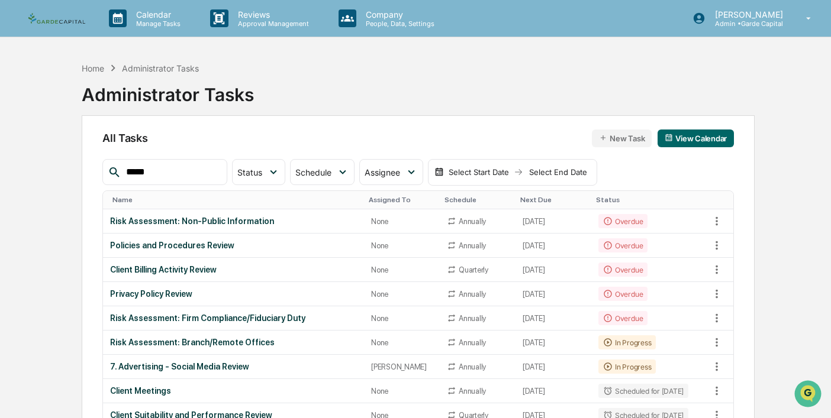
click at [179, 172] on input "*****" at bounding box center [171, 172] width 101 height 15
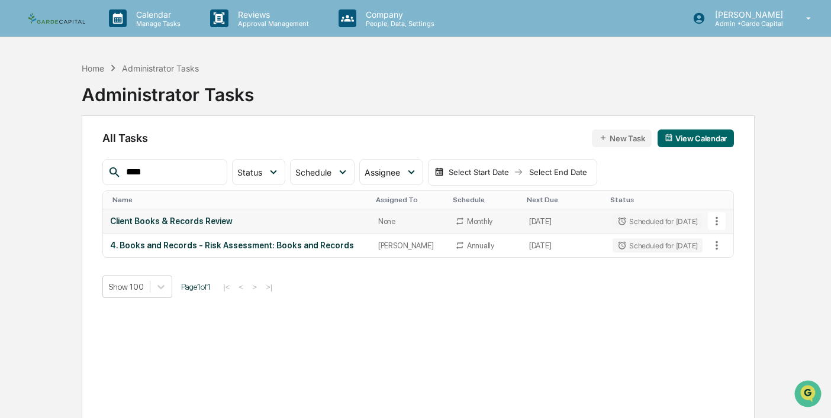
type input "****"
click at [187, 214] on td "Client Books & Records Review" at bounding box center [237, 222] width 268 height 24
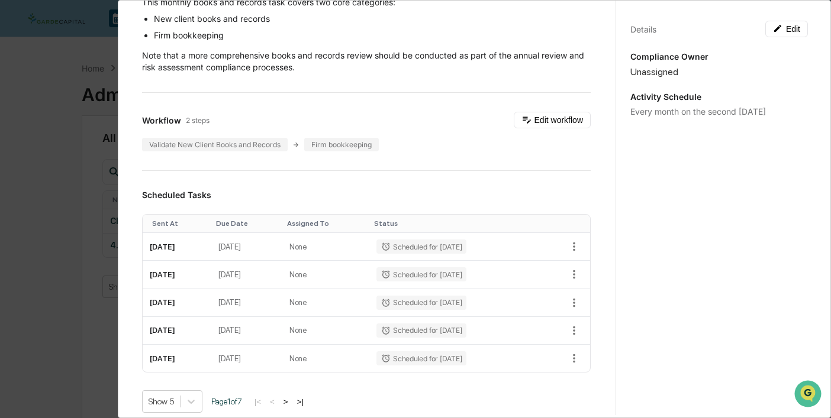
scroll to position [0, 0]
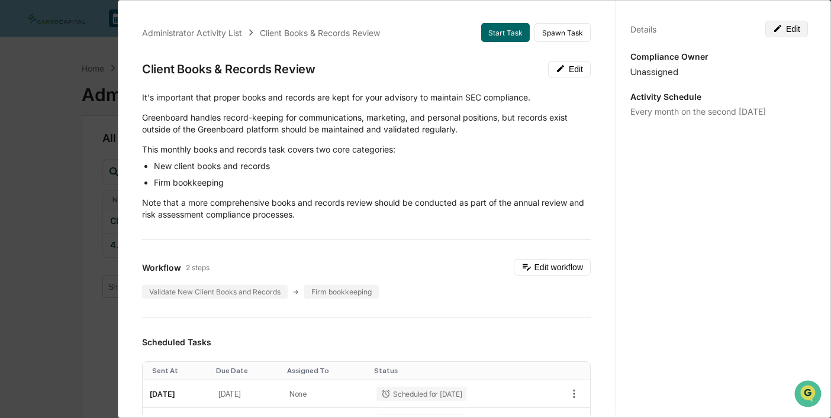
click at [787, 31] on button "Edit" at bounding box center [786, 29] width 43 height 17
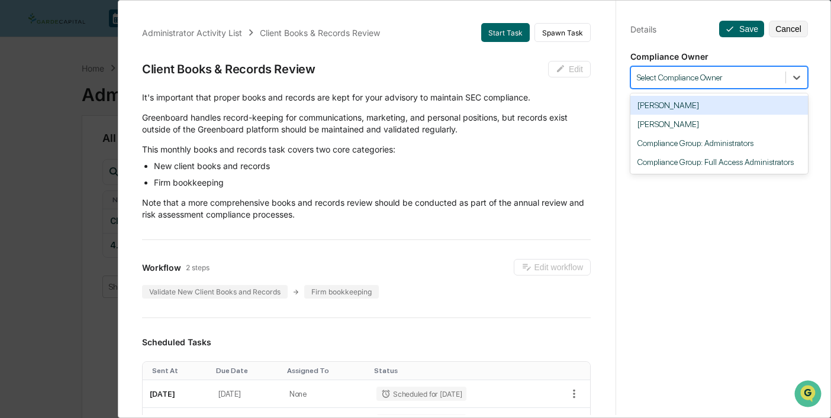
click at [721, 78] on div at bounding box center [708, 77] width 143 height 11
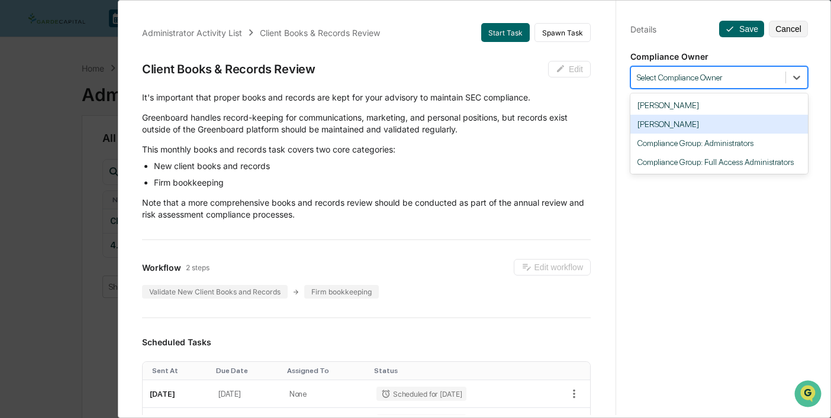
click at [692, 125] on div "[PERSON_NAME]" at bounding box center [719, 124] width 178 height 19
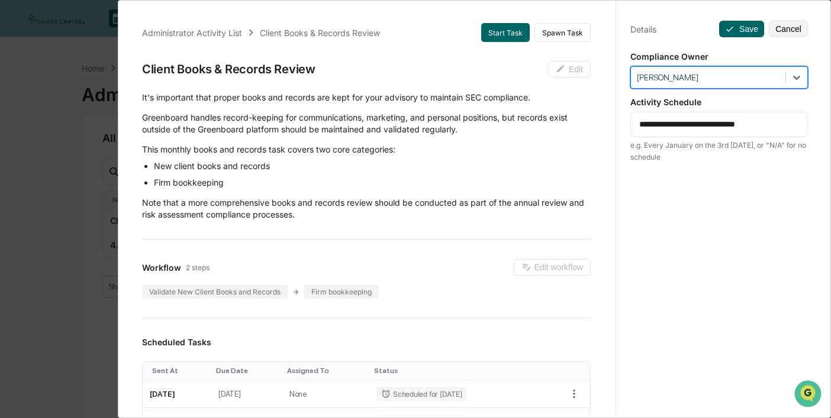
click at [705, 209] on div "**********" at bounding box center [718, 220] width 207 height 447
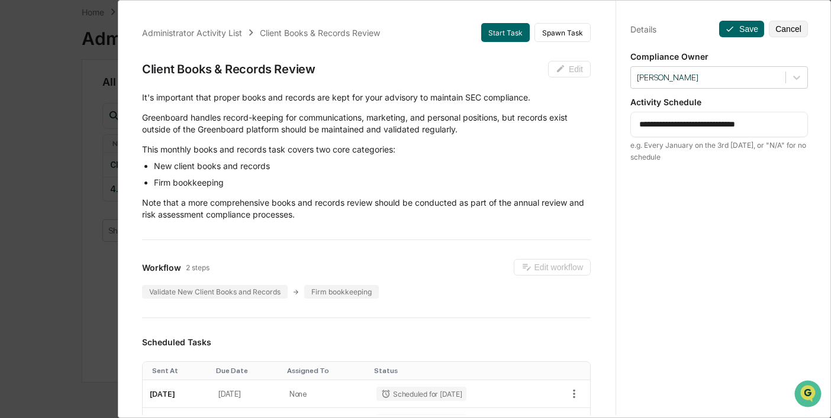
click at [692, 130] on textarea "**********" at bounding box center [719, 124] width 160 height 12
click at [688, 123] on textarea "**********" at bounding box center [719, 124] width 160 height 12
click at [740, 28] on button "Save" at bounding box center [741, 29] width 45 height 17
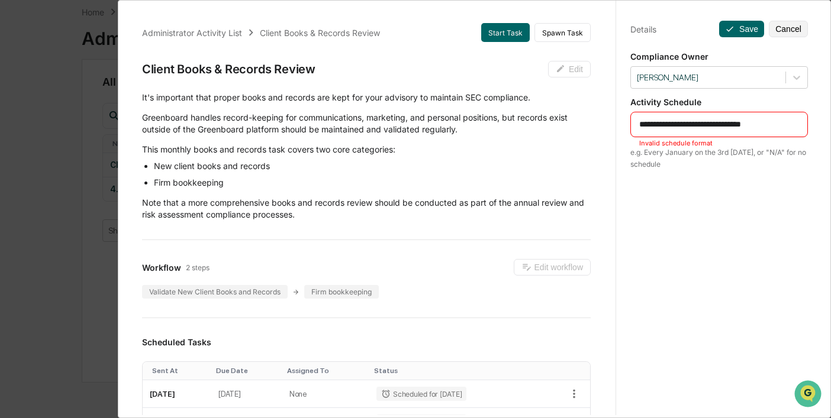
click at [692, 125] on textarea "**********" at bounding box center [719, 124] width 160 height 12
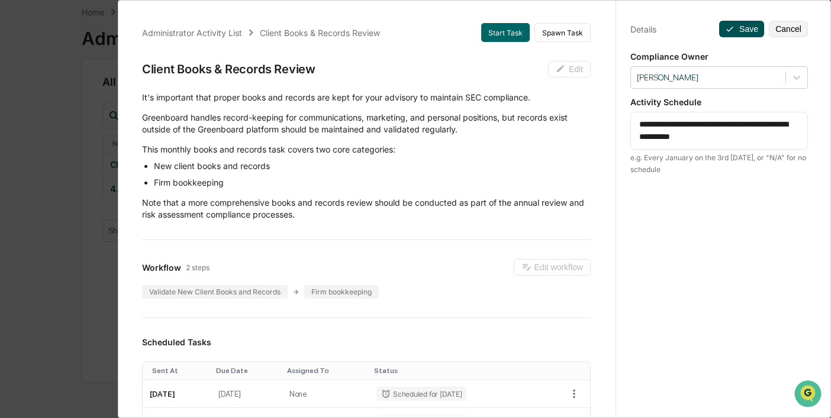
type textarea "**********"
click at [740, 33] on button "Save" at bounding box center [741, 29] width 45 height 17
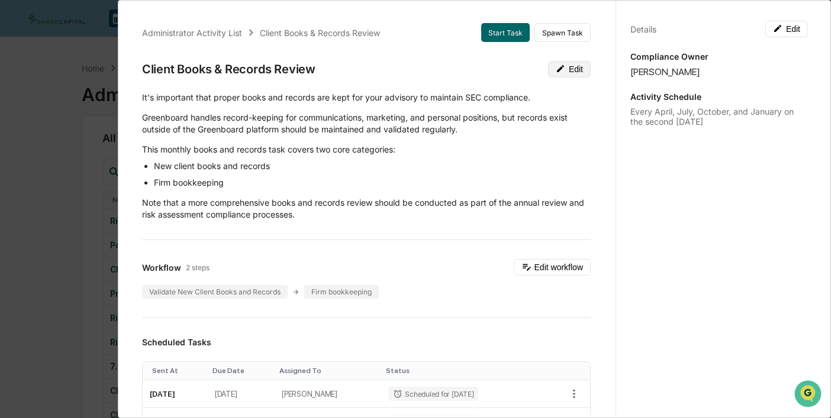
click at [570, 71] on button "Edit" at bounding box center [569, 69] width 43 height 17
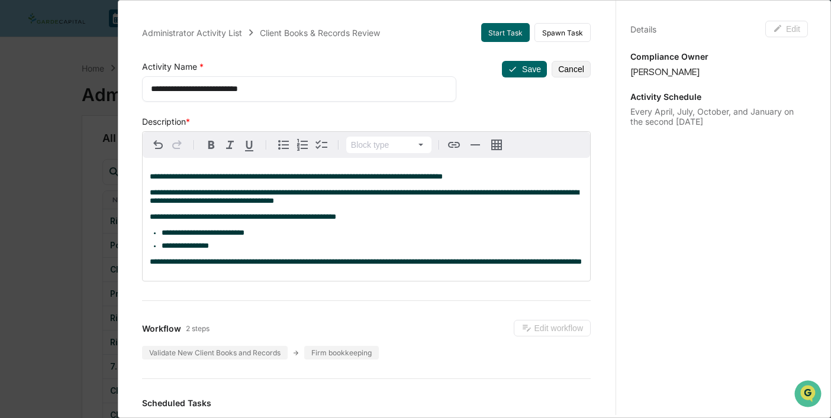
click at [151, 88] on textarea "**********" at bounding box center [299, 89] width 297 height 12
type textarea "**********"
click at [528, 65] on button "Save" at bounding box center [524, 69] width 45 height 17
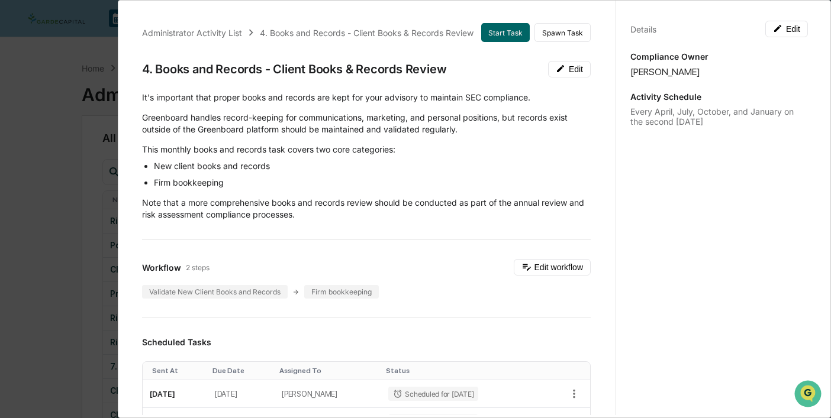
click at [39, 101] on div "Administrator Activity List 4. Books and Records - Client Books & Records Revie…" at bounding box center [415, 209] width 831 height 418
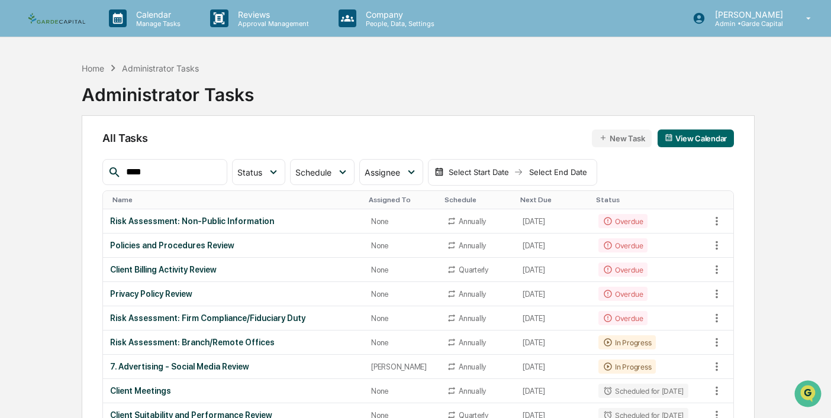
click at [161, 175] on input "****" at bounding box center [171, 172] width 101 height 15
type input "*****"
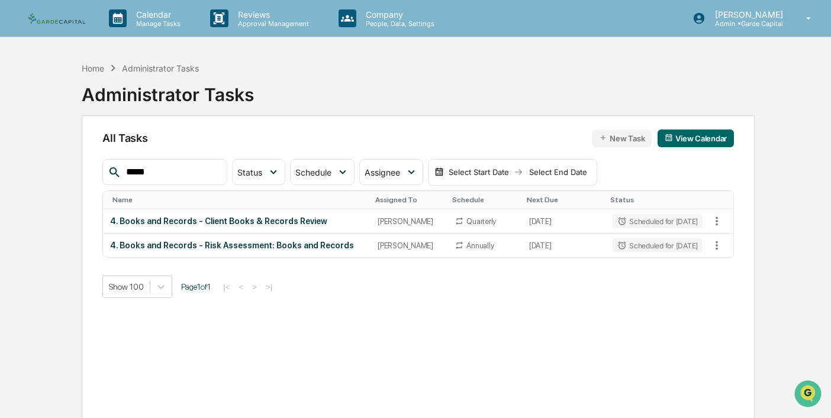
drag, startPoint x: 163, startPoint y: 167, endPoint x: 71, endPoint y: 163, distance: 91.8
click at [71, 163] on div "Home Administrator Tasks Administrator Tasks All Tasks New Task View Calendar *…" at bounding box center [418, 265] width 708 height 418
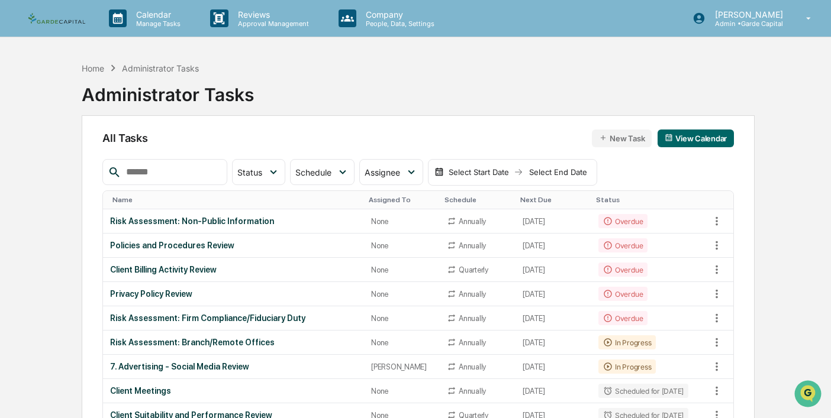
click at [178, 174] on input "text" at bounding box center [171, 172] width 101 height 15
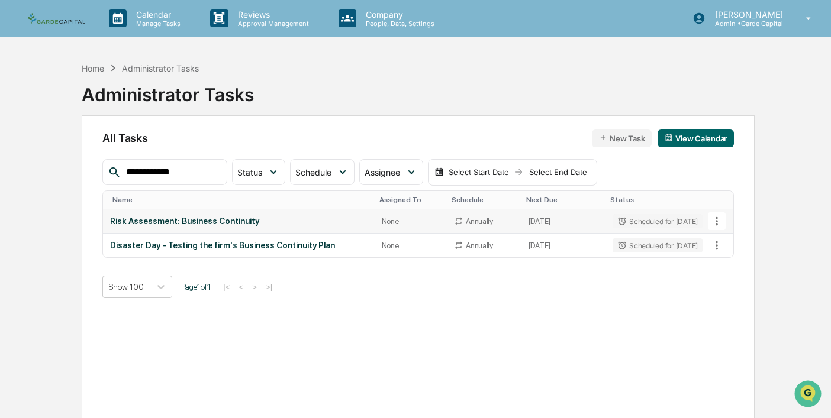
type input "**********"
click at [200, 224] on div "Risk Assessment: Business Continuity" at bounding box center [238, 221] width 257 height 9
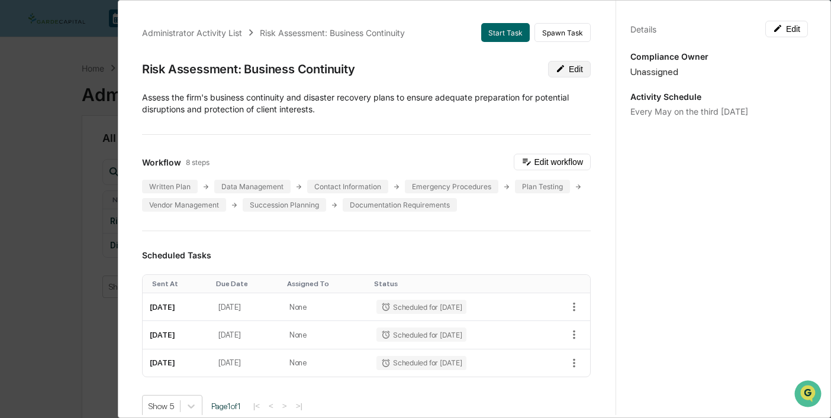
click at [565, 75] on button "Edit" at bounding box center [569, 69] width 43 height 17
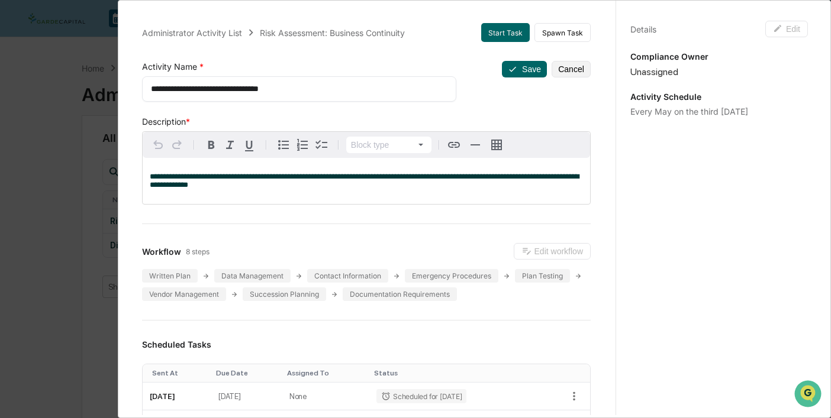
click at [328, 189] on p "**********" at bounding box center [366, 181] width 433 height 17
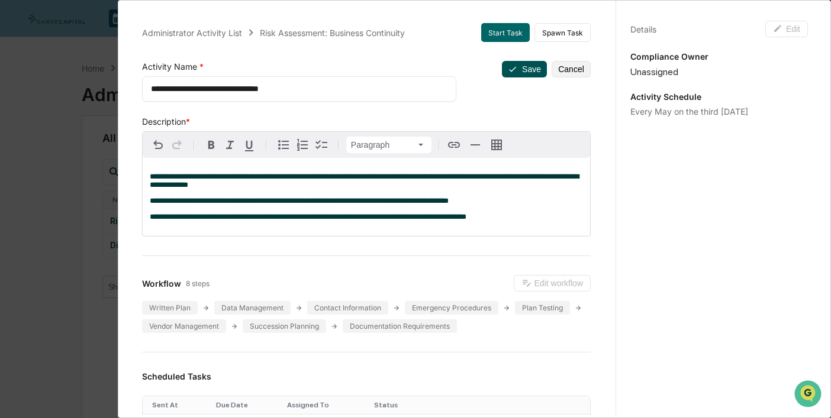
click at [520, 70] on button "Save" at bounding box center [524, 69] width 45 height 17
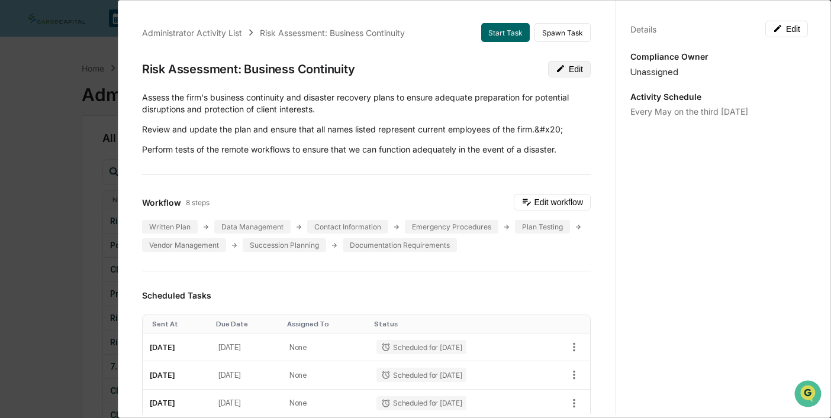
click at [569, 74] on button "Edit" at bounding box center [569, 69] width 43 height 17
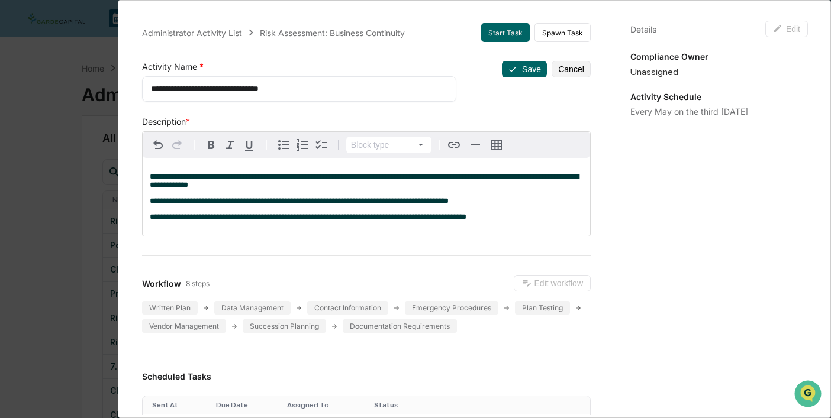
click at [152, 85] on textarea "**********" at bounding box center [299, 89] width 297 height 12
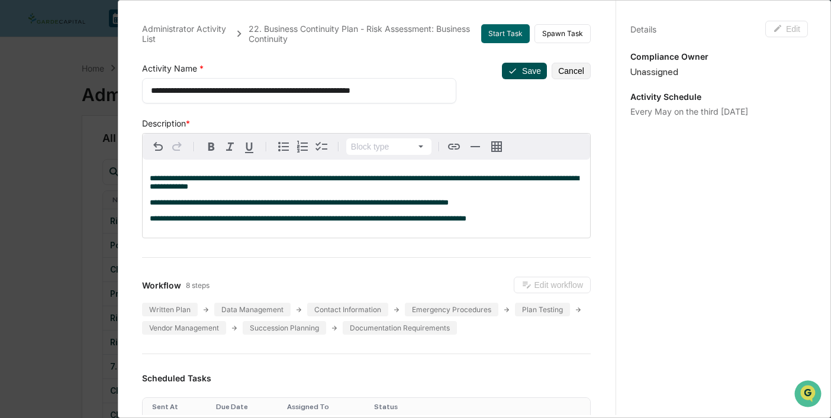
type textarea "**********"
click at [526, 68] on button "Save" at bounding box center [524, 71] width 45 height 17
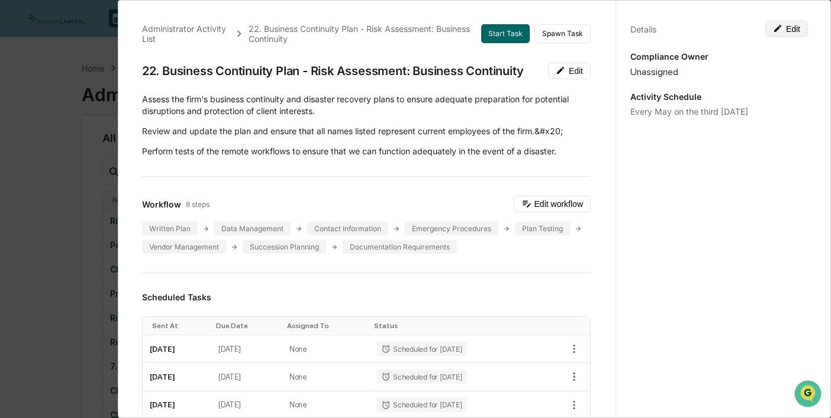
click at [796, 30] on button "Edit" at bounding box center [786, 29] width 43 height 17
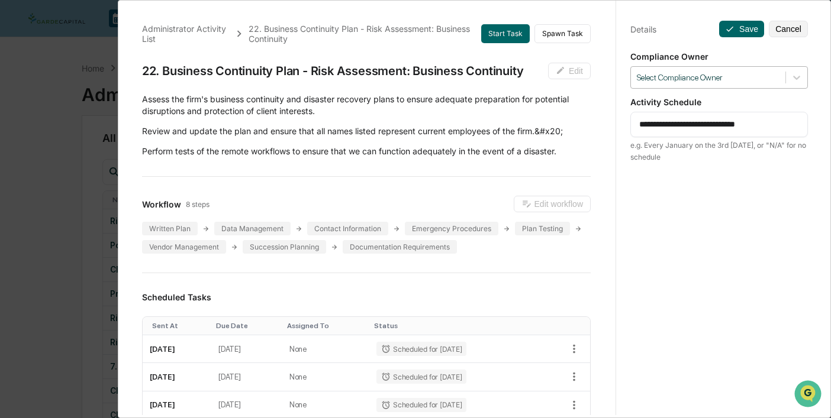
click at [734, 78] on div at bounding box center [708, 77] width 143 height 11
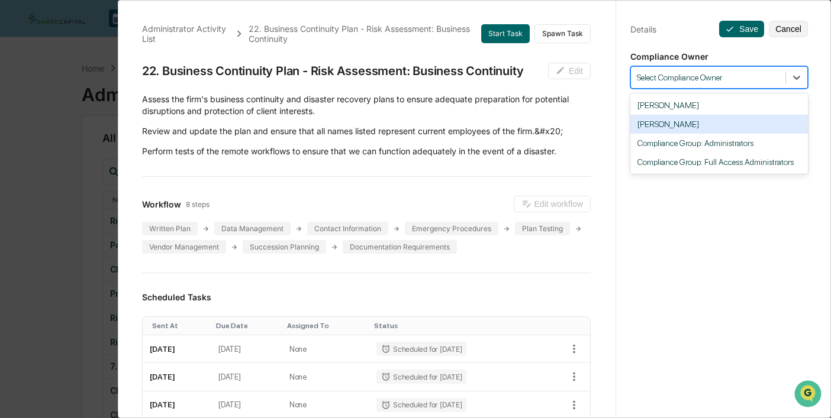
click at [701, 127] on div "[PERSON_NAME]" at bounding box center [719, 124] width 178 height 19
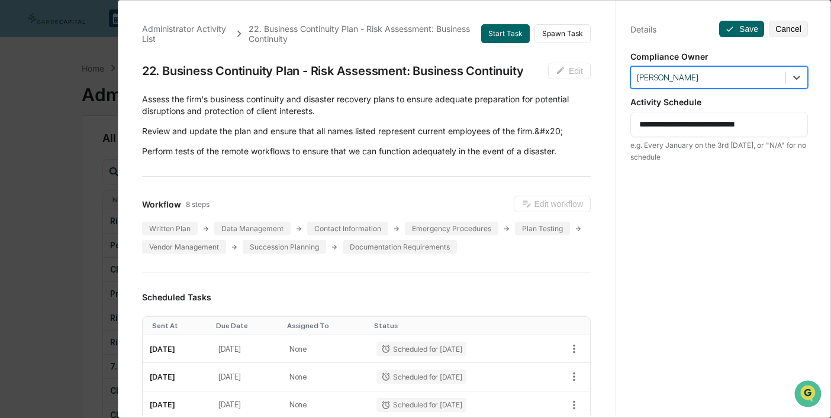
click at [677, 127] on textarea "**********" at bounding box center [719, 124] width 160 height 12
click at [666, 125] on textarea "**********" at bounding box center [719, 124] width 160 height 12
click at [743, 125] on textarea "**********" at bounding box center [719, 124] width 160 height 12
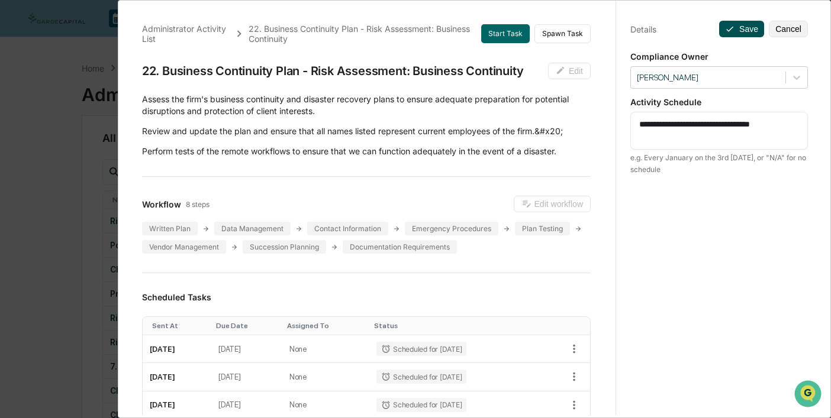
type textarea "**********"
click at [746, 25] on button "Save" at bounding box center [741, 29] width 45 height 17
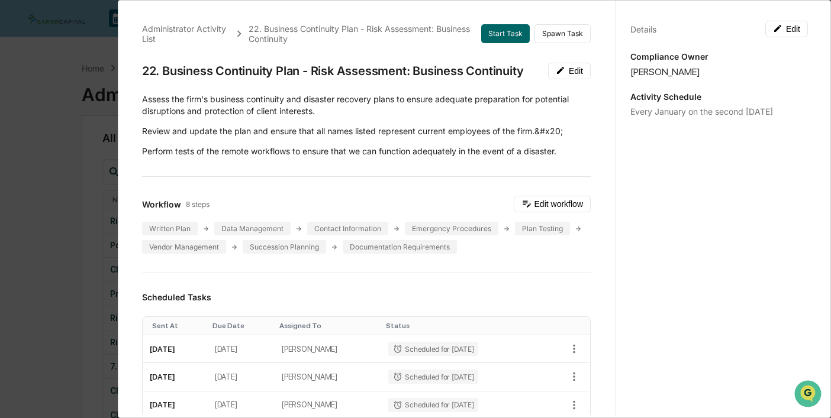
click at [94, 86] on div "Administrator Activity List 22. Business Continuity Plan - Risk Assessment: Bus…" at bounding box center [415, 209] width 831 height 418
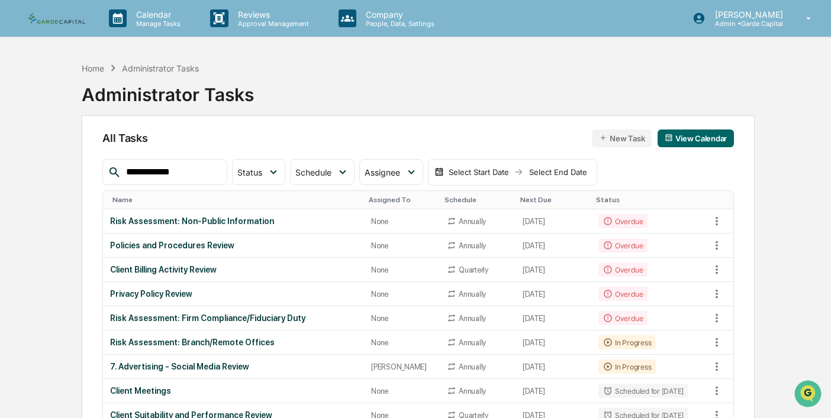
click at [183, 169] on input "**********" at bounding box center [171, 172] width 101 height 15
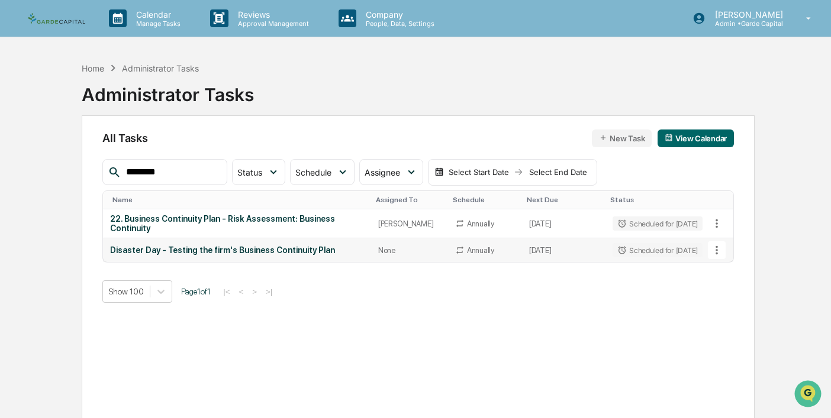
type input "********"
click at [182, 251] on div "Disaster Day - Testing the firm's Business Continuity Plan" at bounding box center [237, 250] width 254 height 9
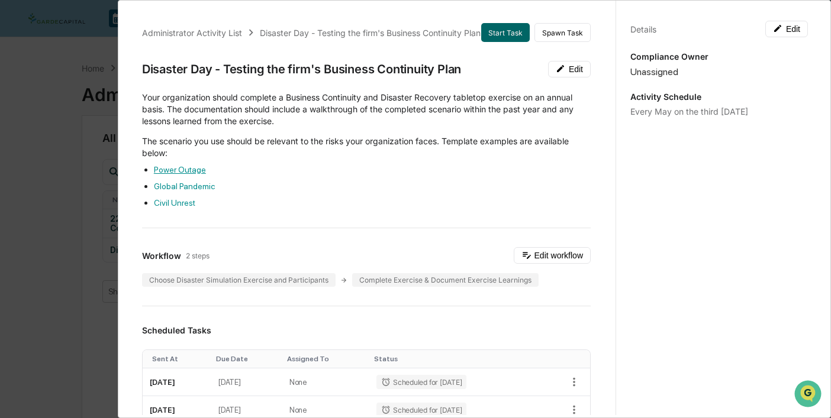
click at [182, 173] on link "Power Outage" at bounding box center [180, 169] width 52 height 9
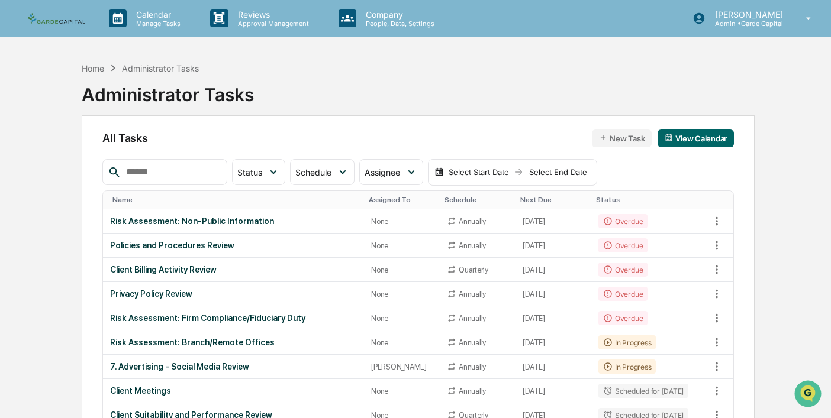
click at [175, 172] on input "text" at bounding box center [171, 172] width 101 height 15
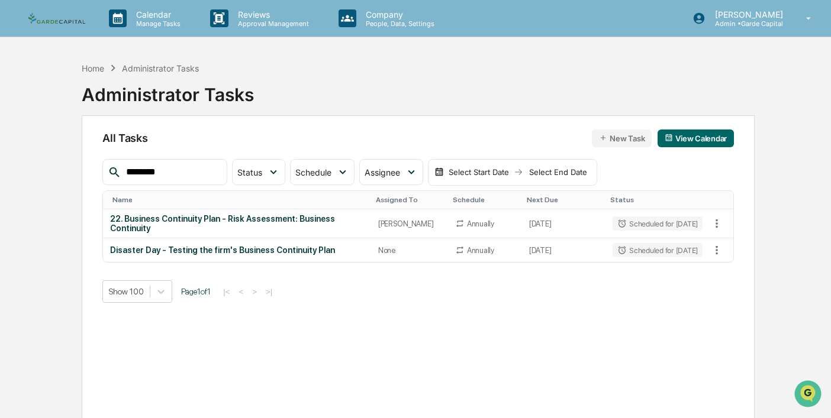
click at [169, 173] on input "********" at bounding box center [171, 172] width 101 height 15
drag, startPoint x: 169, startPoint y: 173, endPoint x: 104, endPoint y: 173, distance: 65.7
click at [104, 173] on div "********" at bounding box center [164, 172] width 124 height 26
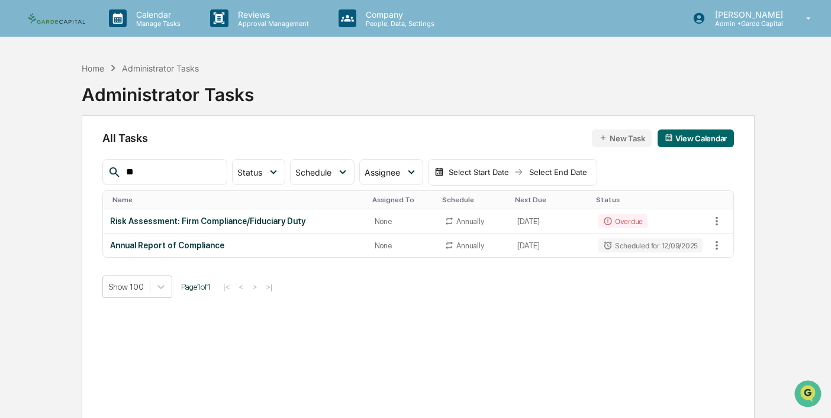
type input "*"
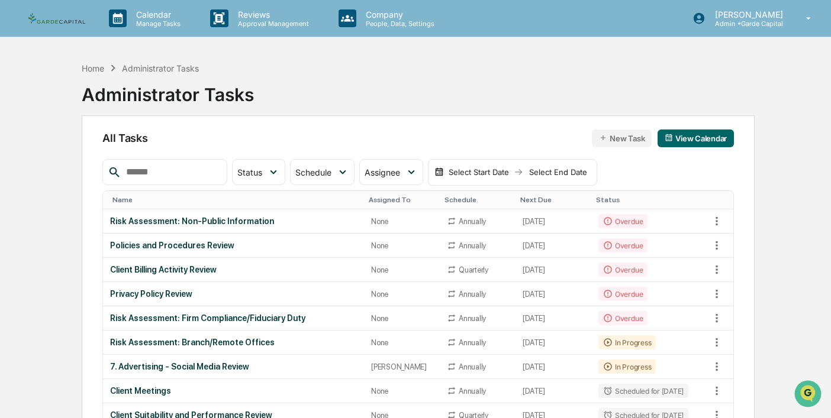
click at [170, 199] on div "Name" at bounding box center [235, 200] width 247 height 8
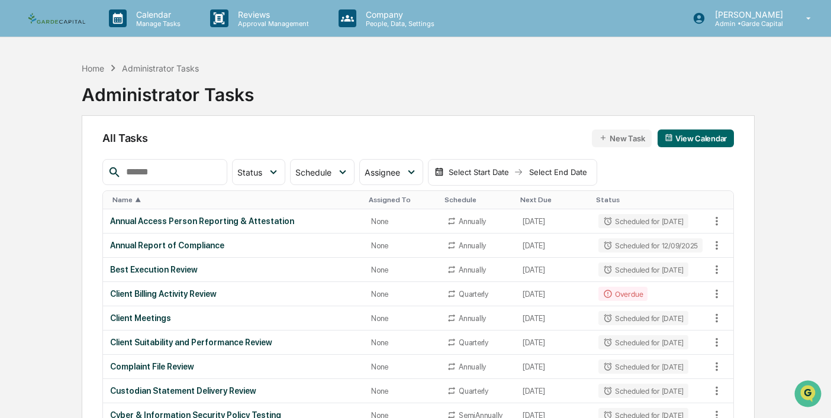
click at [170, 199] on div "Name ▲" at bounding box center [235, 200] width 247 height 8
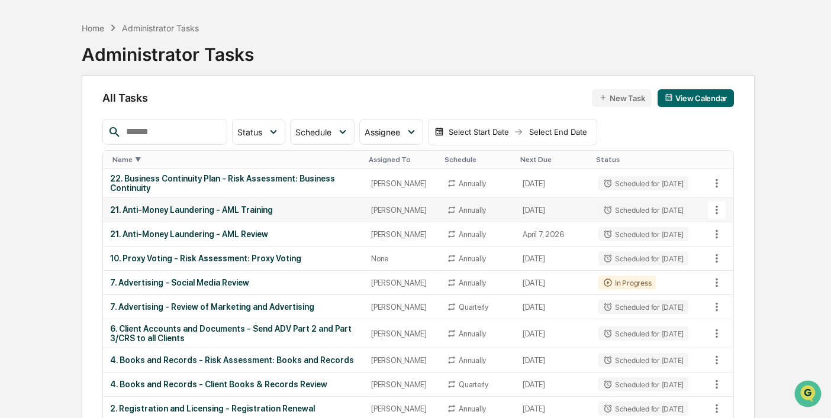
scroll to position [47, 0]
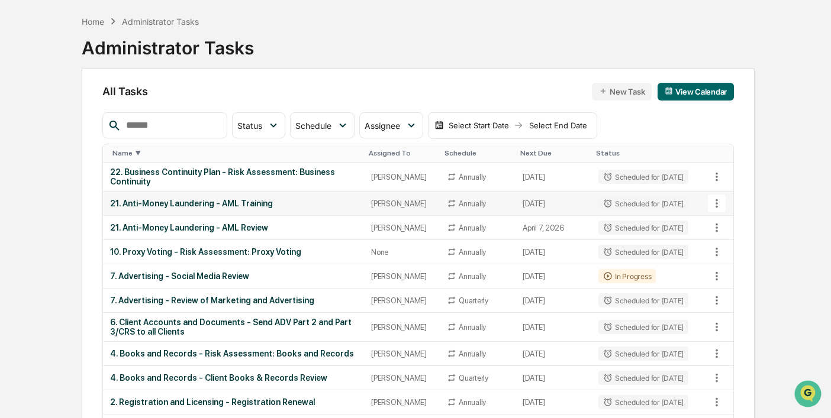
click at [253, 201] on div "21. Anti-Money Laundering - AML Training" at bounding box center [233, 203] width 247 height 9
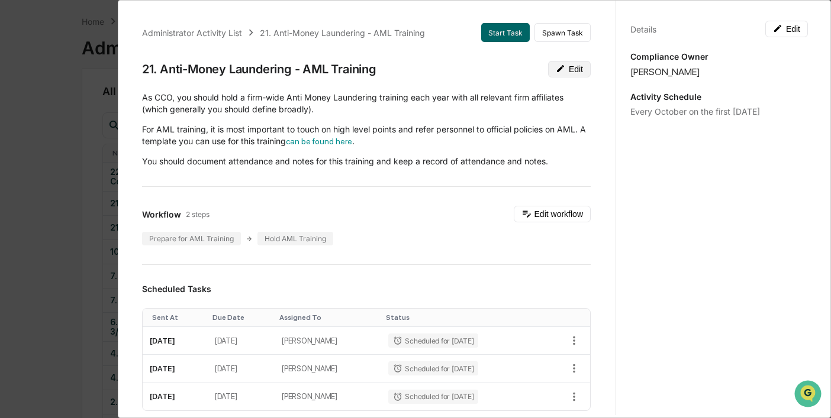
click at [568, 71] on button "Edit" at bounding box center [569, 69] width 43 height 17
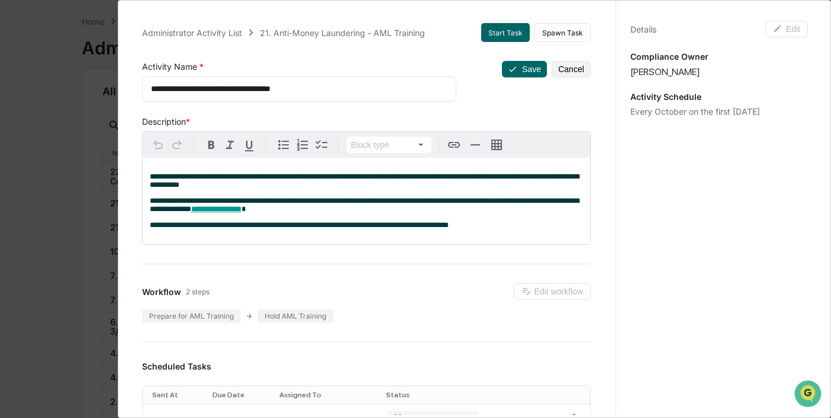
click at [346, 88] on textarea "**********" at bounding box center [299, 89] width 297 height 12
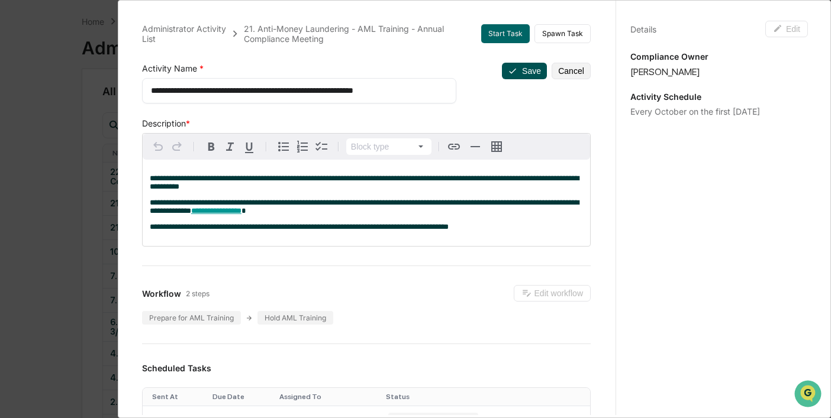
type textarea "**********"
click at [524, 71] on button "Save" at bounding box center [524, 71] width 45 height 17
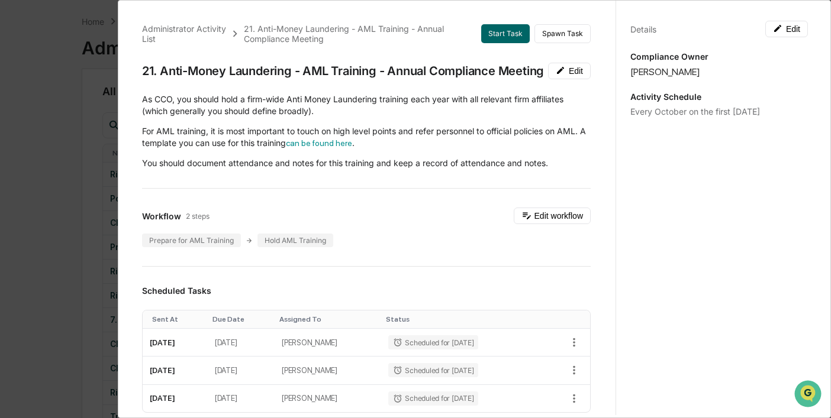
click at [104, 95] on div "Administrator Activity List 21. Anti-Money Laundering - AML Training - Annual C…" at bounding box center [415, 209] width 831 height 418
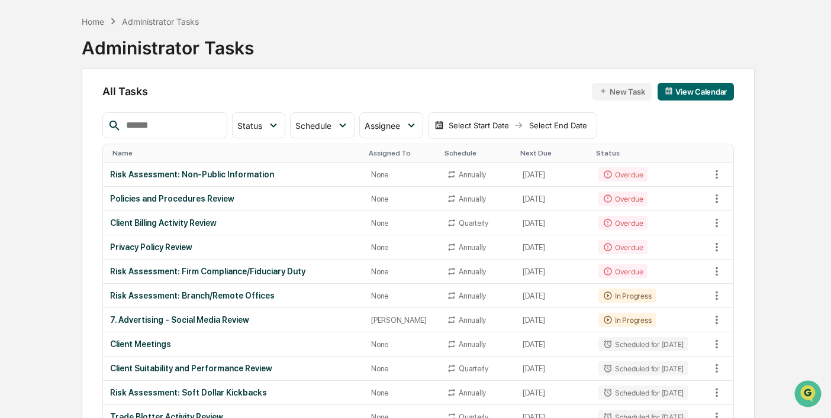
click at [189, 153] on div "Name" at bounding box center [235, 153] width 247 height 8
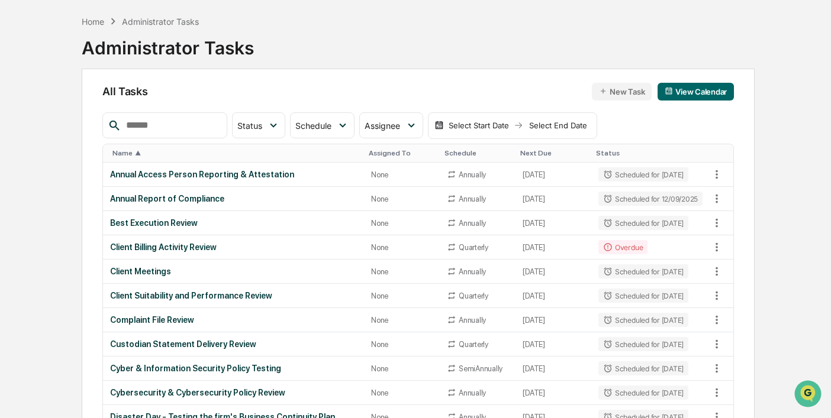
click at [189, 153] on div "Name ▲" at bounding box center [235, 153] width 247 height 8
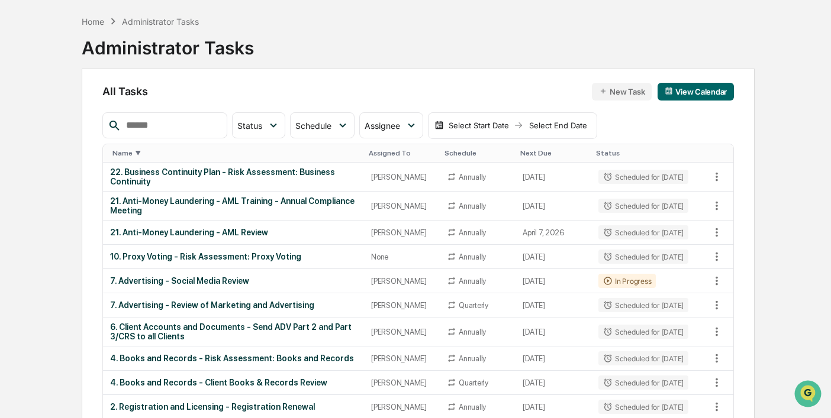
click at [174, 126] on input "text" at bounding box center [171, 125] width 101 height 15
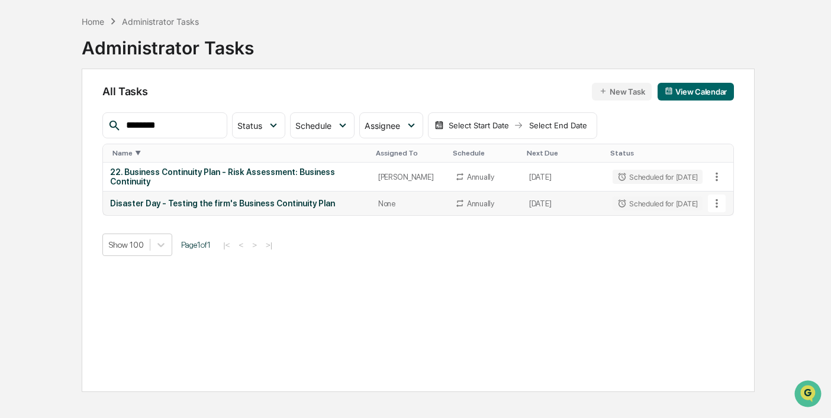
type input "********"
click at [196, 204] on div "Disaster Day - Testing the firm's Business Continuity Plan" at bounding box center [237, 203] width 254 height 9
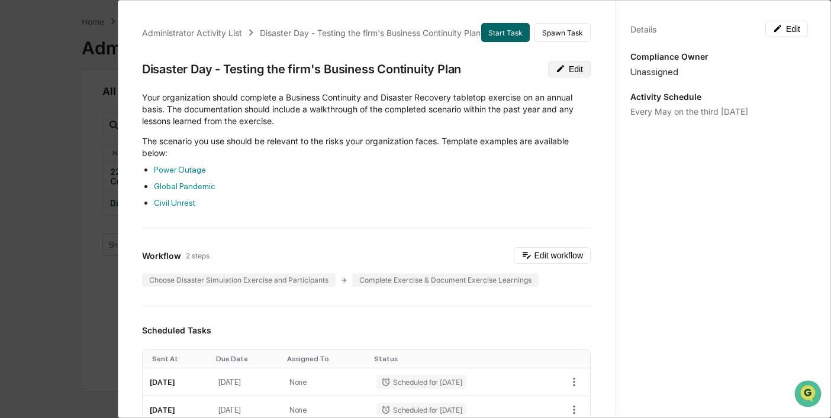
click at [566, 70] on button "Edit" at bounding box center [569, 69] width 43 height 17
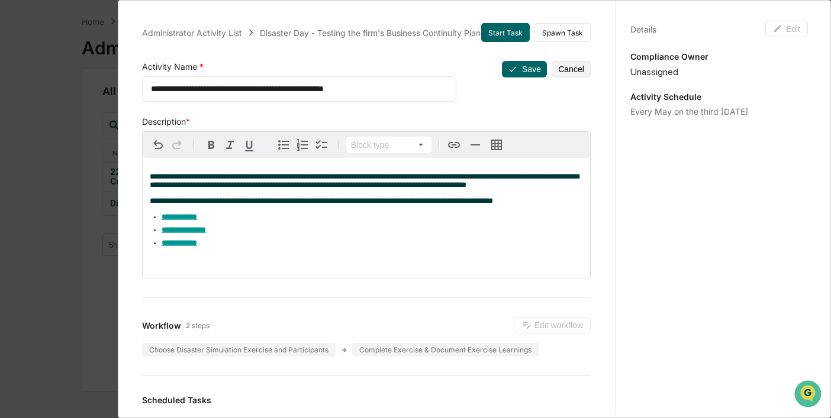
click at [149, 91] on div "**********" at bounding box center [299, 88] width 314 height 25
click at [151, 91] on textarea "**********" at bounding box center [299, 89] width 297 height 12
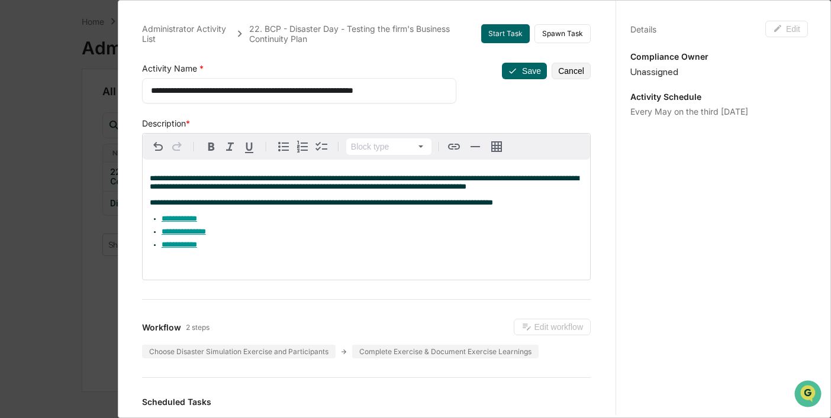
drag, startPoint x: 420, startPoint y: 92, endPoint x: 250, endPoint y: 86, distance: 170.5
click at [250, 86] on textarea "**********" at bounding box center [299, 91] width 297 height 12
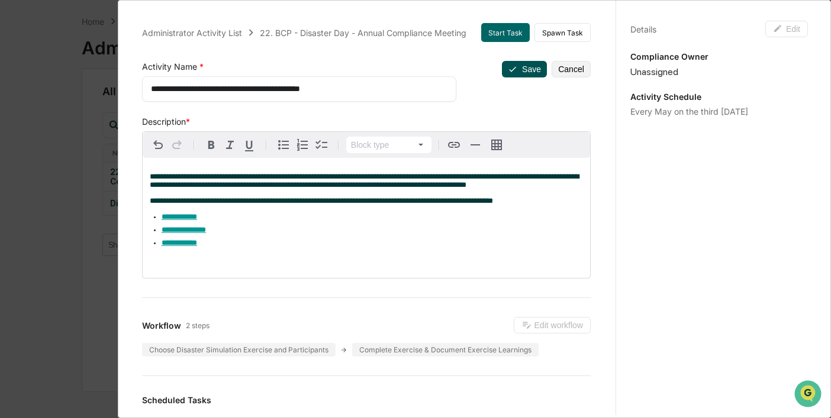
type textarea "**********"
click at [527, 70] on button "Save" at bounding box center [524, 69] width 45 height 17
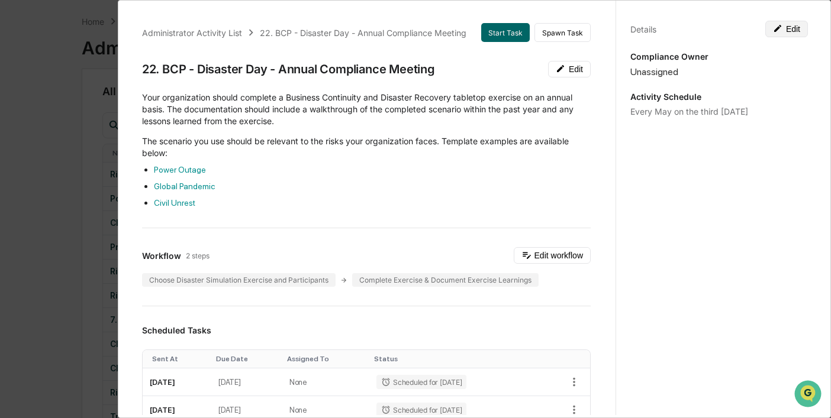
click at [789, 31] on button "Edit" at bounding box center [786, 29] width 43 height 17
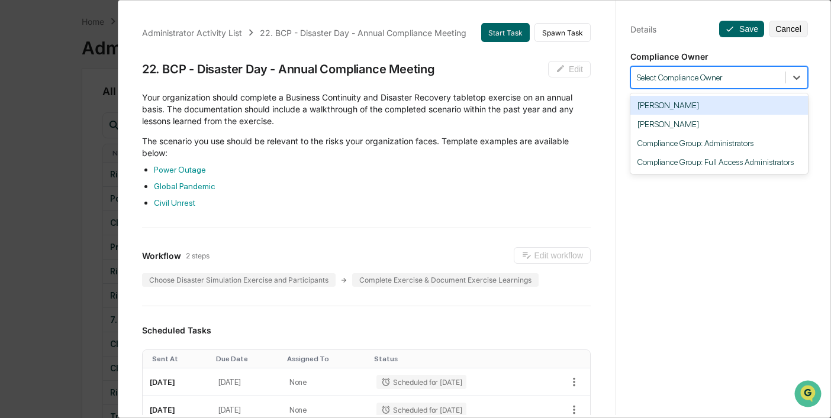
click at [700, 76] on div at bounding box center [708, 77] width 143 height 11
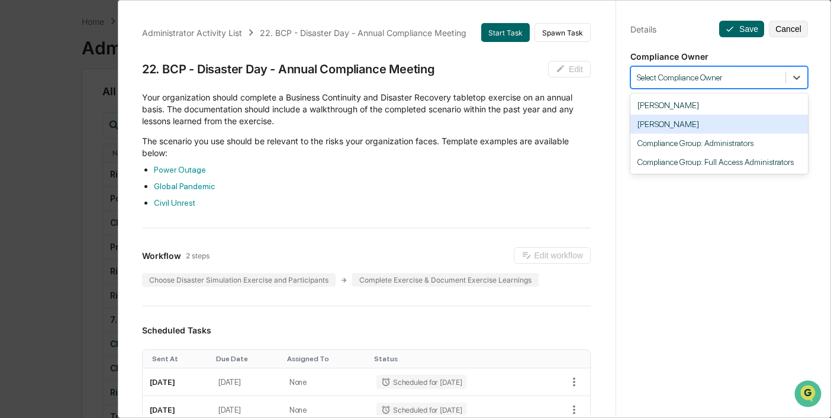
click at [683, 124] on div "[PERSON_NAME]" at bounding box center [719, 124] width 178 height 19
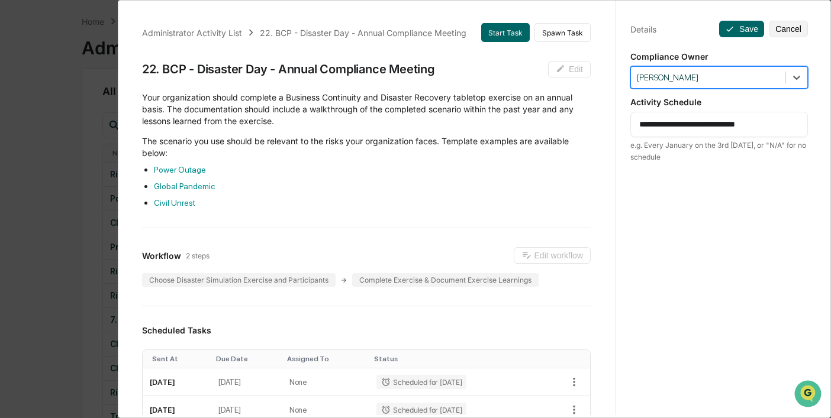
click at [680, 124] on textarea "**********" at bounding box center [719, 124] width 160 height 12
type textarea "**********"
click at [742, 28] on button "Save" at bounding box center [741, 29] width 45 height 17
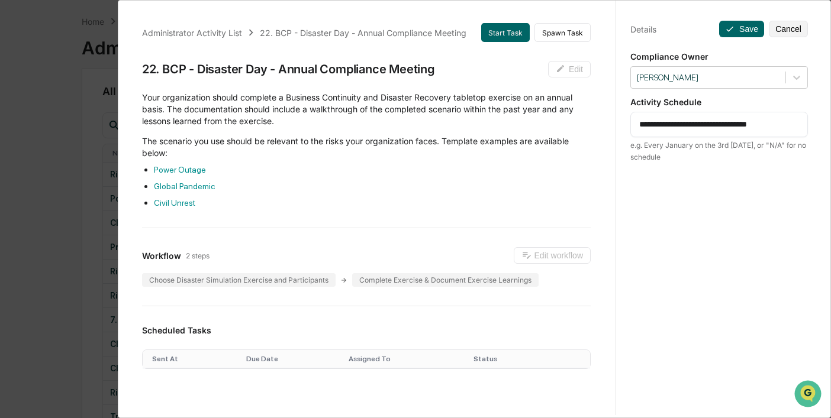
click at [85, 96] on div "Administrator Activity List 22. BCP - Disaster Day - Annual Compliance Meeting …" at bounding box center [415, 209] width 831 height 418
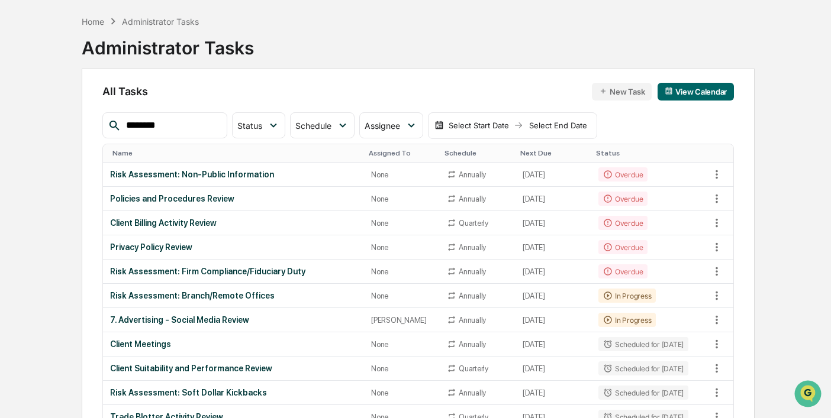
click at [202, 154] on div "Name" at bounding box center [235, 153] width 247 height 8
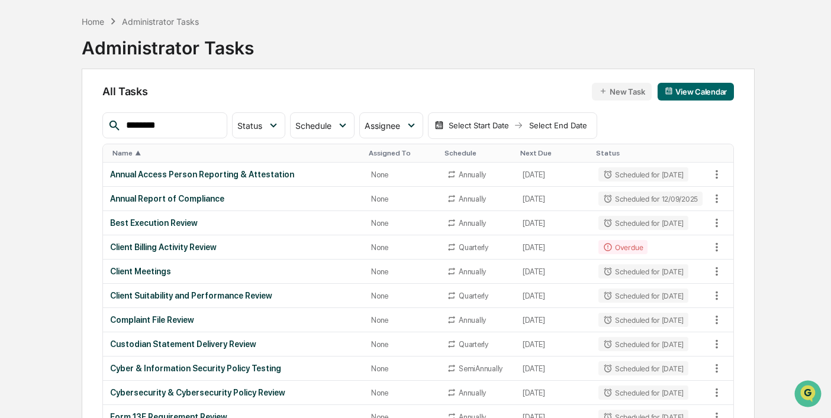
click at [201, 154] on div "Name ▲" at bounding box center [235, 153] width 247 height 8
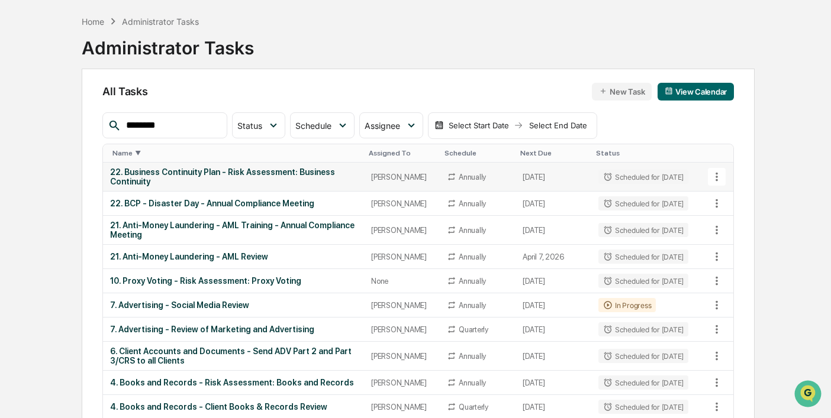
click at [185, 172] on div "22. Business Continuity Plan - Risk Assessment: Business Continuity" at bounding box center [233, 176] width 247 height 19
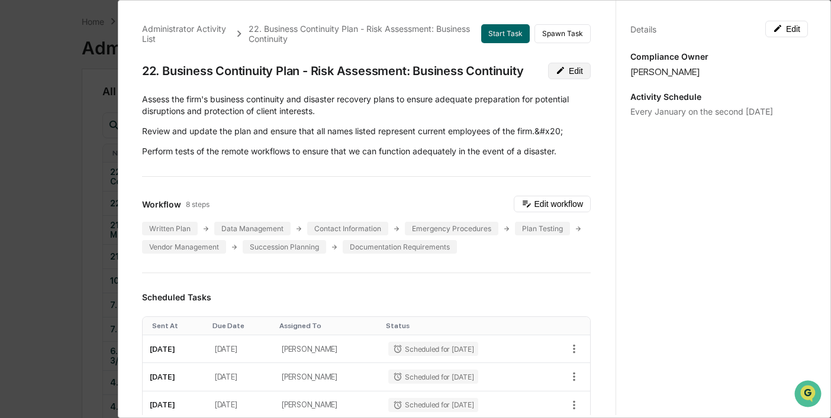
click at [566, 73] on button "Edit" at bounding box center [569, 71] width 43 height 17
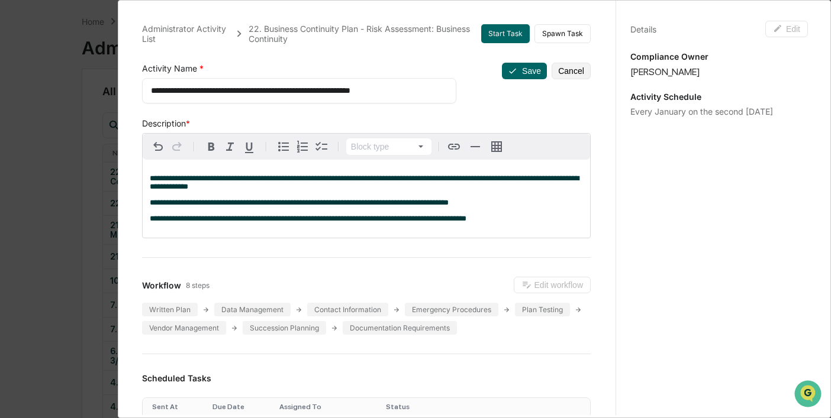
drag, startPoint x: 262, startPoint y: 92, endPoint x: 169, endPoint y: 91, distance: 92.9
click at [169, 91] on textarea "**********" at bounding box center [299, 91] width 297 height 12
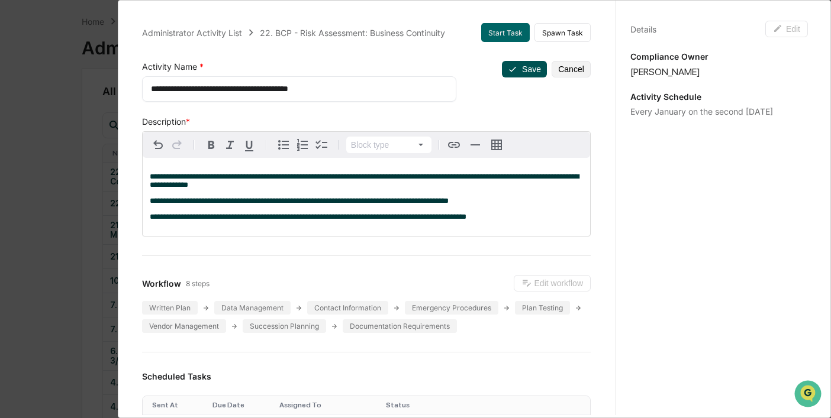
type textarea "**********"
click at [523, 67] on button "Save" at bounding box center [524, 69] width 45 height 17
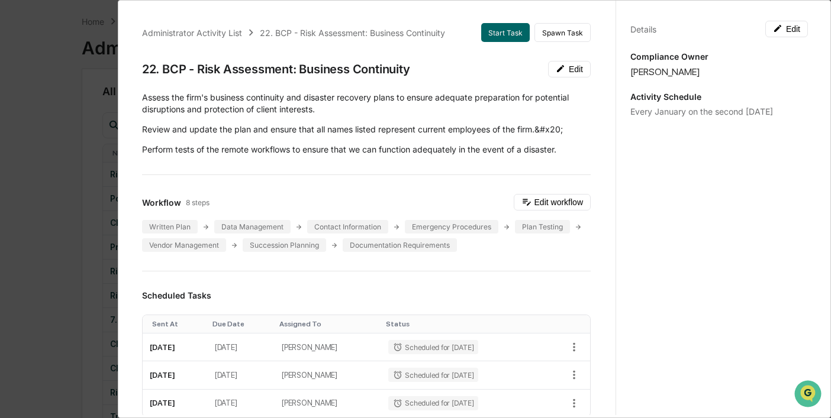
click at [92, 117] on div "Administrator Activity List 22. BCP - Risk Assessment: Business Continuity Star…" at bounding box center [415, 209] width 831 height 418
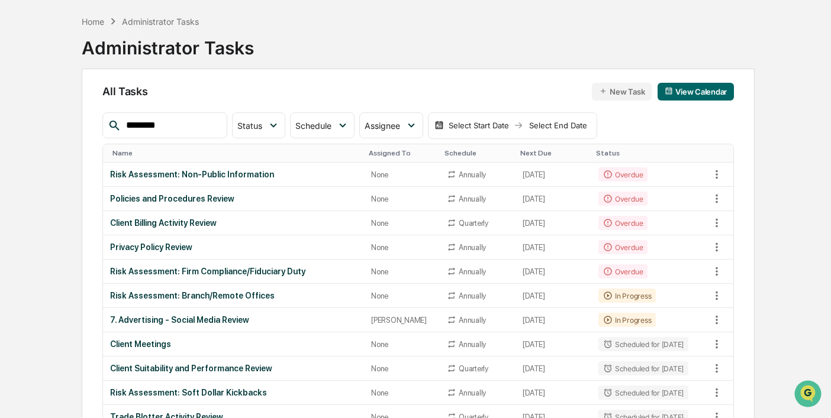
click at [172, 160] on th "Name" at bounding box center [233, 153] width 261 height 18
click at [171, 156] on div "Name" at bounding box center [235, 153] width 247 height 8
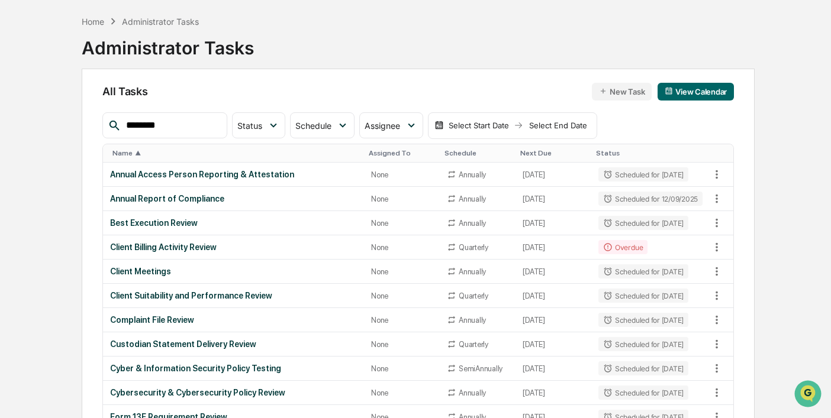
click at [171, 156] on div "Name ▲" at bounding box center [235, 153] width 247 height 8
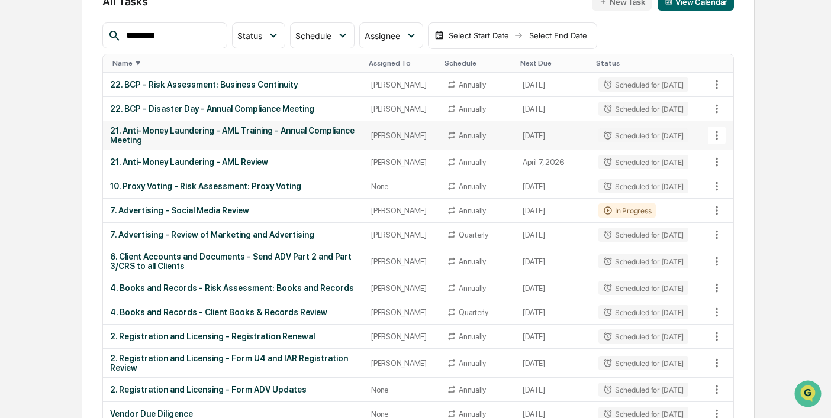
scroll to position [138, 0]
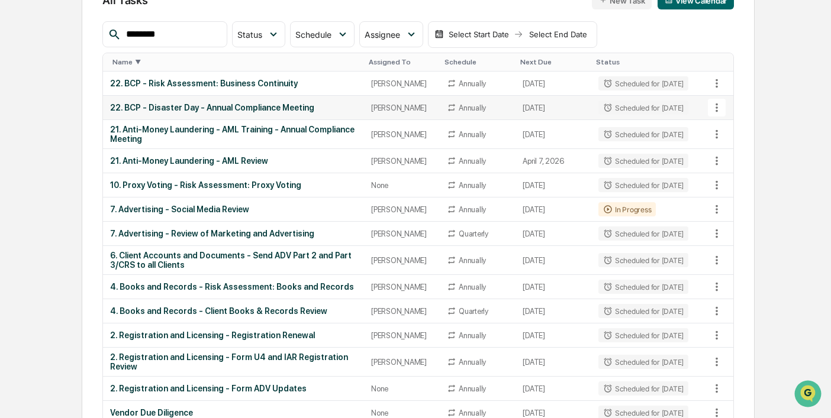
click at [256, 105] on div "22. BCP - Disaster Day - Annual Compliance Meeting" at bounding box center [233, 107] width 247 height 9
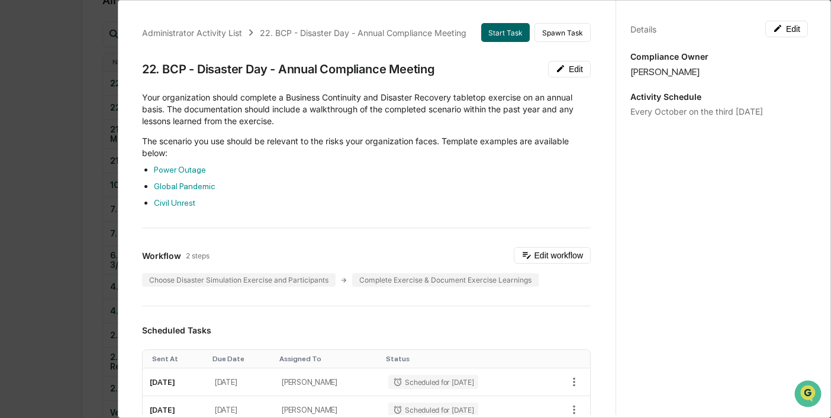
click at [91, 68] on div "Administrator Activity List 22. BCP - Disaster Day - Annual Compliance Meeting …" at bounding box center [415, 209] width 831 height 418
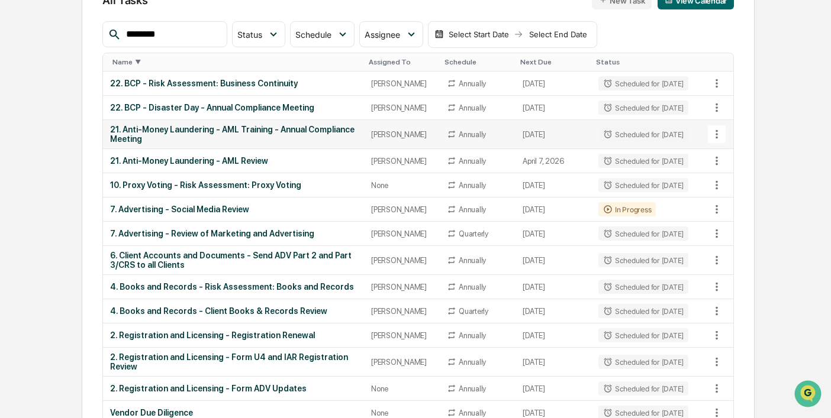
click at [234, 130] on div "21. Anti-Money Laundering - AML Training - Annual Compliance Meeting" at bounding box center [233, 134] width 247 height 19
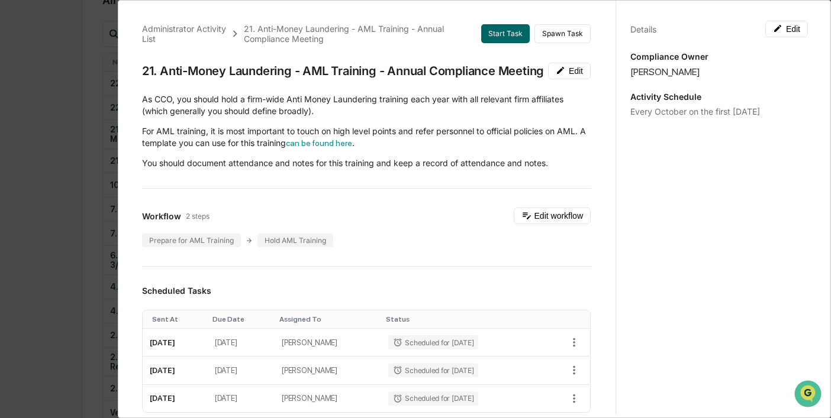
click at [99, 57] on div "Administrator Activity List 21. Anti-Money Laundering - AML Training - Annual C…" at bounding box center [415, 209] width 831 height 418
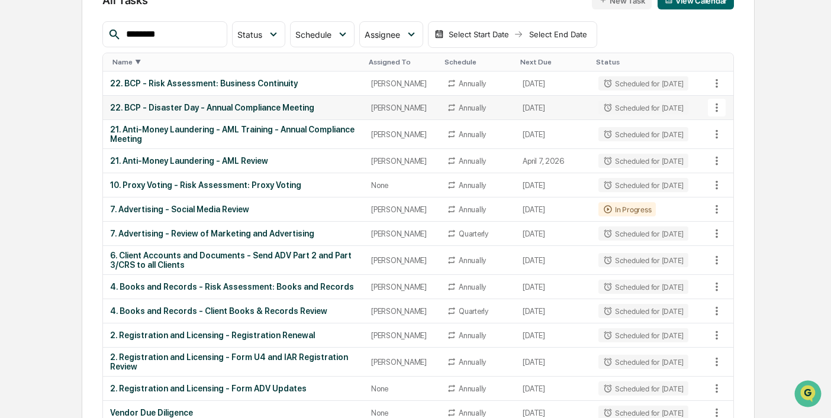
click at [220, 105] on div "22. BCP - Disaster Day - Annual Compliance Meeting" at bounding box center [233, 107] width 247 height 9
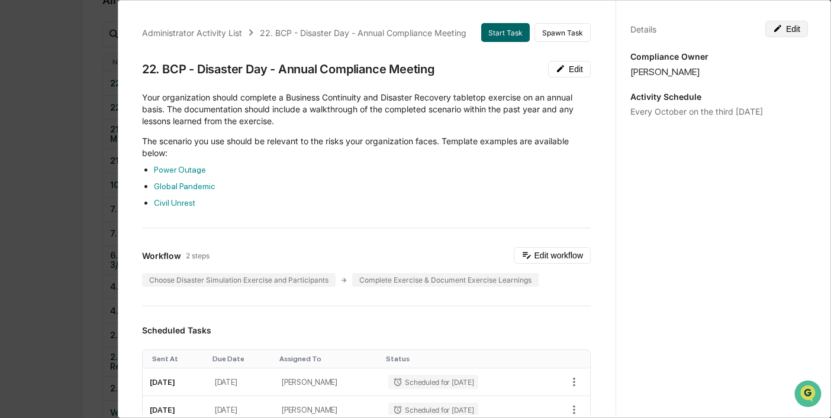
click at [785, 33] on button "Edit" at bounding box center [786, 29] width 43 height 17
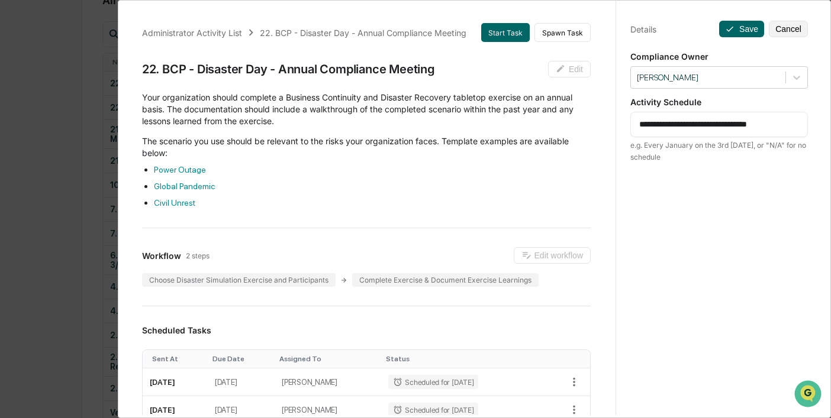
click at [742, 123] on textarea "**********" at bounding box center [719, 124] width 160 height 12
type textarea "**********"
click at [736, 27] on button "Save" at bounding box center [741, 29] width 45 height 17
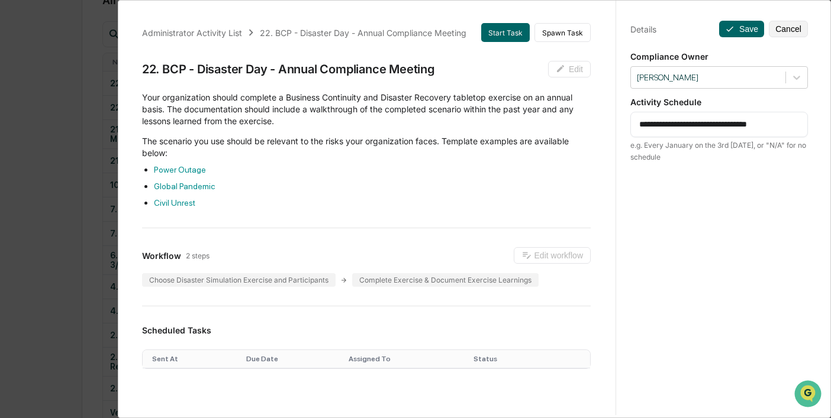
click at [44, 82] on div "Administrator Activity List 22. BCP - Disaster Day - Annual Compliance Meeting …" at bounding box center [415, 209] width 831 height 418
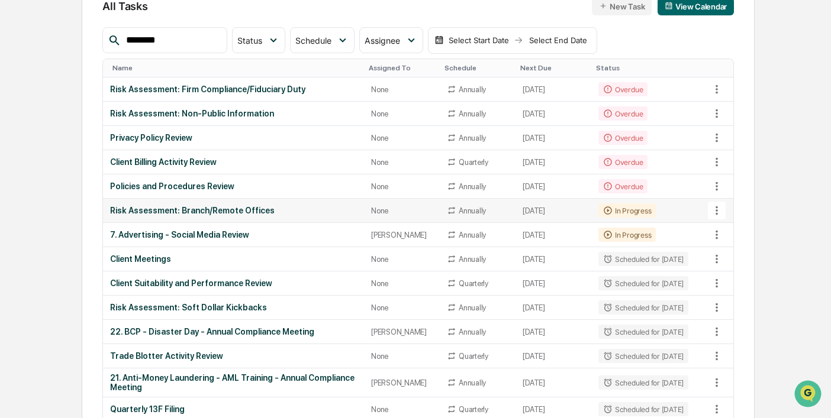
scroll to position [0, 0]
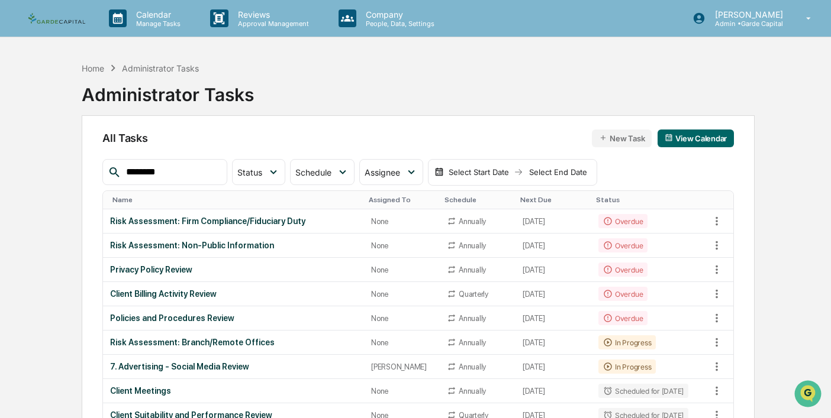
click at [627, 136] on button "New Task" at bounding box center [622, 139] width 60 height 18
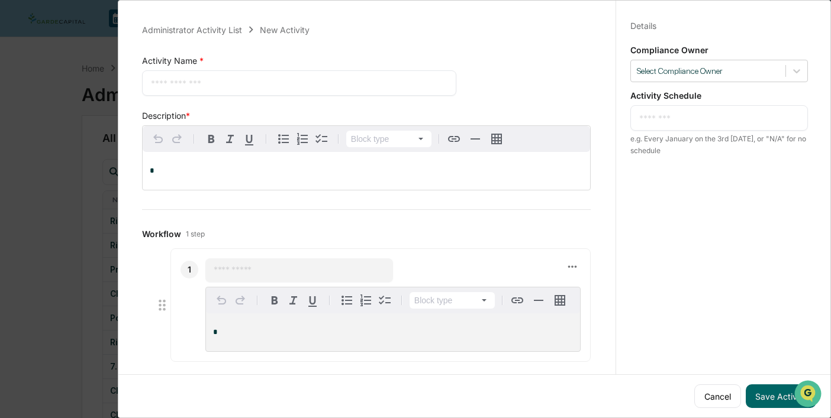
click at [225, 88] on div "* ​" at bounding box center [299, 82] width 314 height 25
click at [225, 88] on textarea at bounding box center [299, 83] width 297 height 12
type textarea "**********"
click at [178, 156] on div "*" at bounding box center [366, 171] width 447 height 38
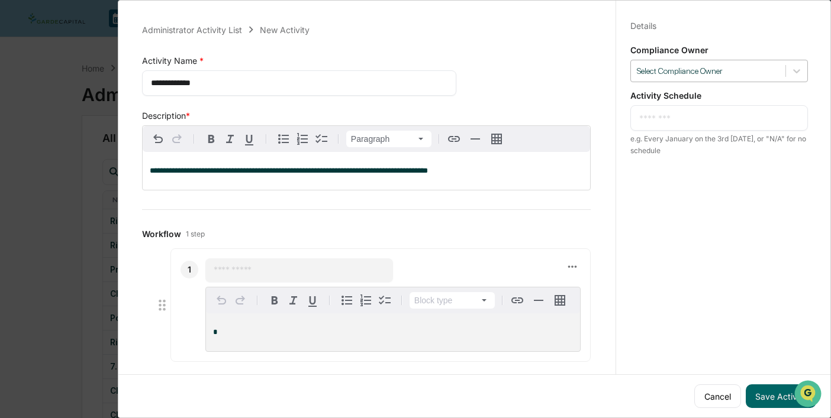
click at [720, 68] on div at bounding box center [708, 71] width 143 height 11
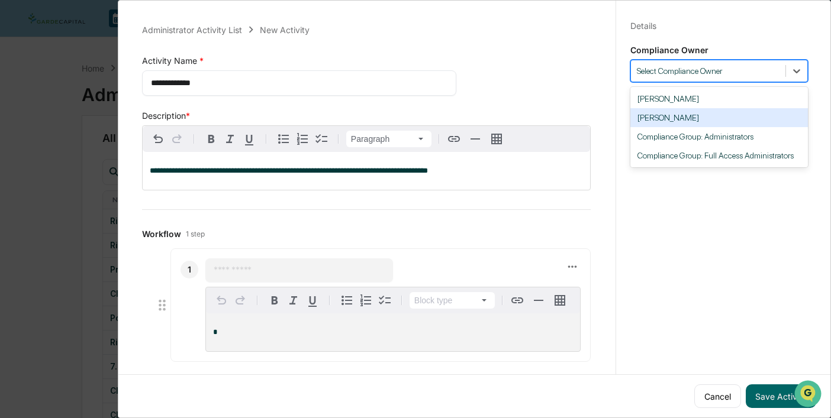
click at [698, 120] on div "[PERSON_NAME]" at bounding box center [719, 117] width 178 height 19
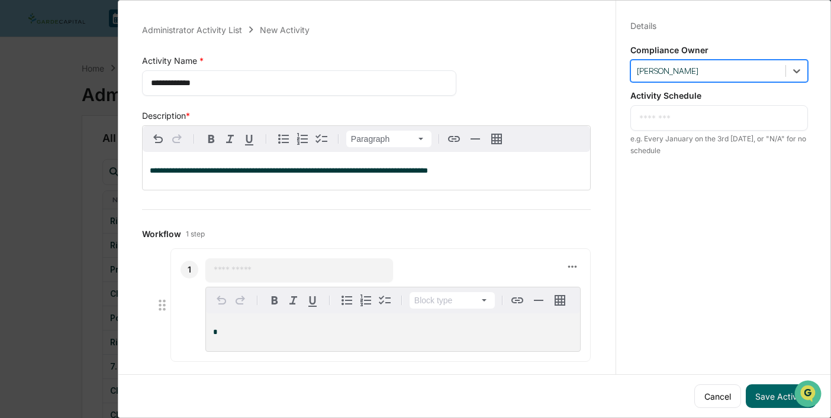
click at [688, 125] on div "* ​" at bounding box center [719, 117] width 178 height 25
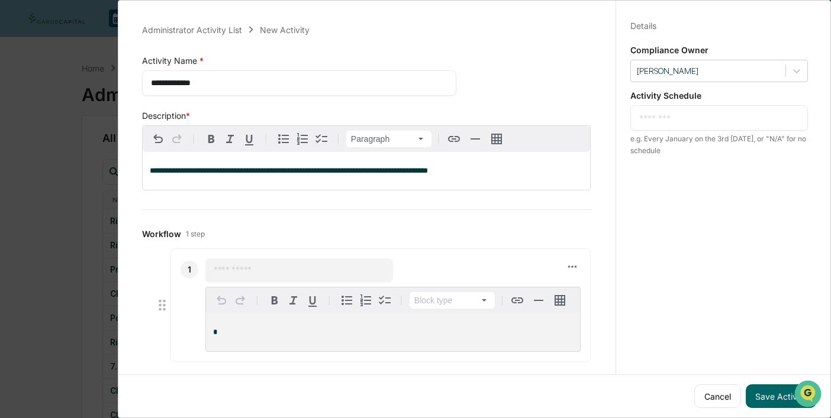
click at [668, 126] on div "* ​" at bounding box center [719, 117] width 178 height 25
click at [662, 108] on div "* ​" at bounding box center [719, 117] width 178 height 25
click at [662, 117] on textarea at bounding box center [719, 118] width 160 height 12
type textarea "*"
type textarea "**********"
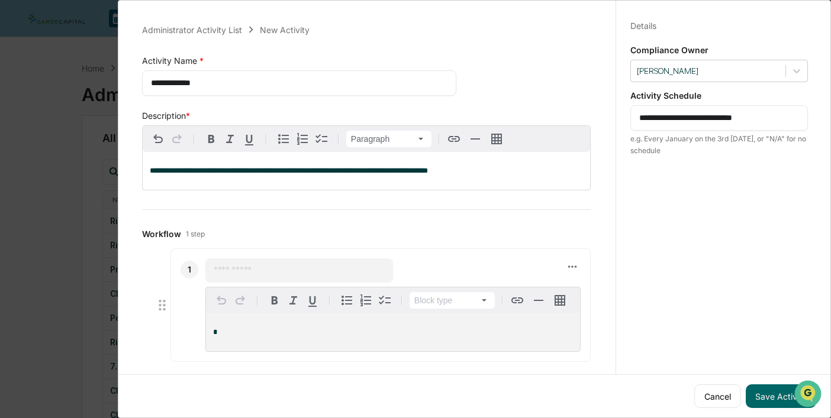
click at [706, 212] on div "**********" at bounding box center [718, 220] width 207 height 447
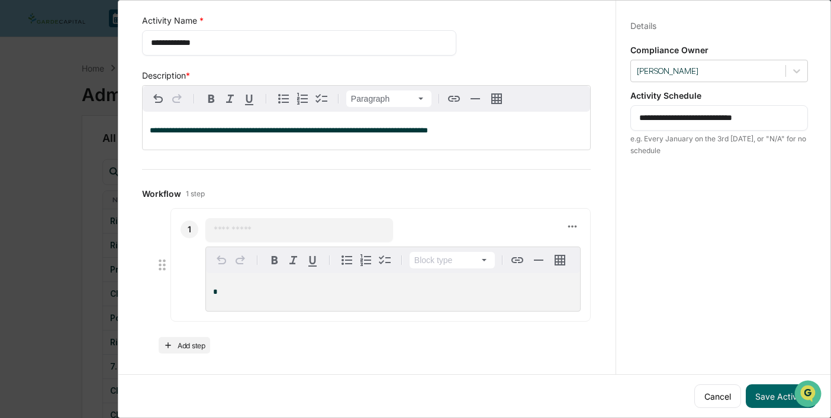
click at [243, 231] on input "text" at bounding box center [299, 230] width 171 height 12
type input "**********"
click at [766, 397] on button "Save Activity" at bounding box center [781, 397] width 70 height 24
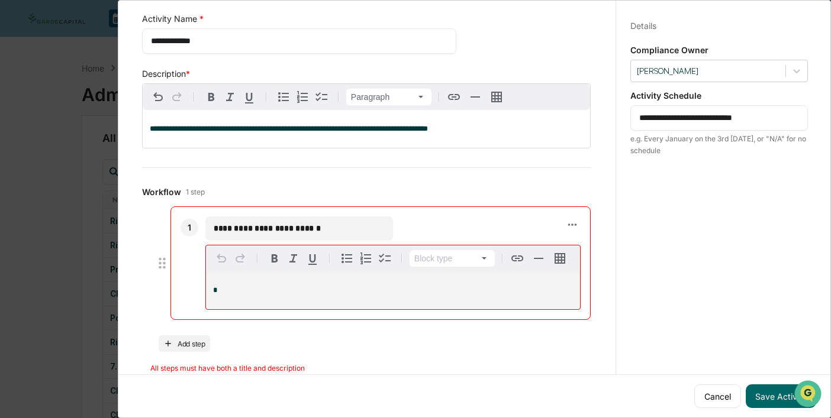
click at [418, 190] on div "Workflow 1 step Save Cancel" at bounding box center [366, 192] width 449 height 10
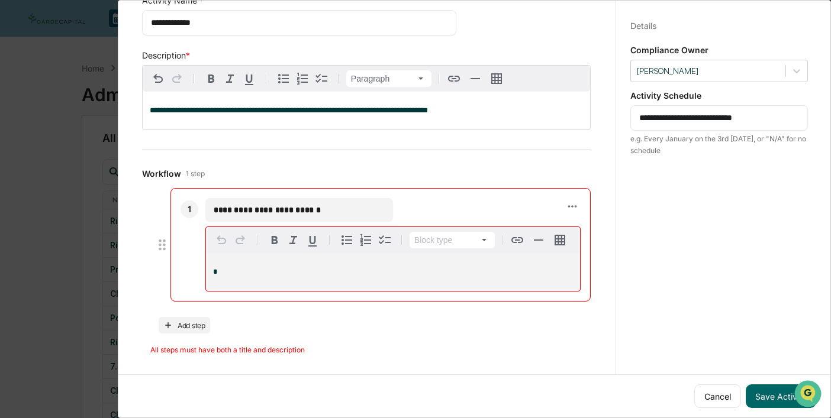
scroll to position [0, 0]
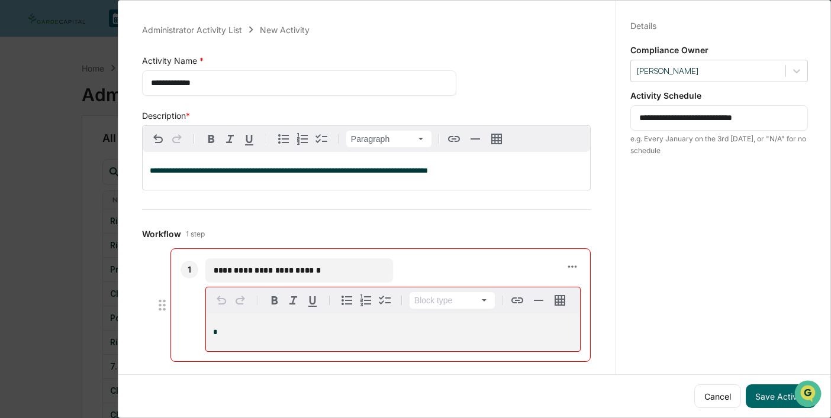
click at [714, 209] on div "**********" at bounding box center [718, 220] width 207 height 447
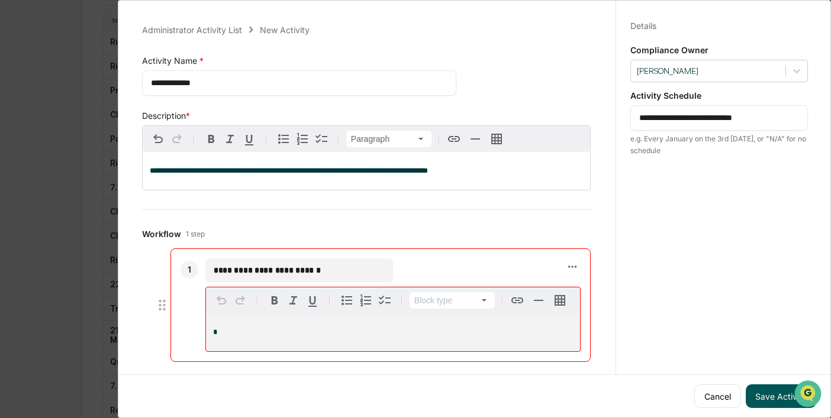
click at [771, 401] on button "Save Activity" at bounding box center [781, 397] width 70 height 24
click at [281, 323] on div "*" at bounding box center [393, 333] width 374 height 38
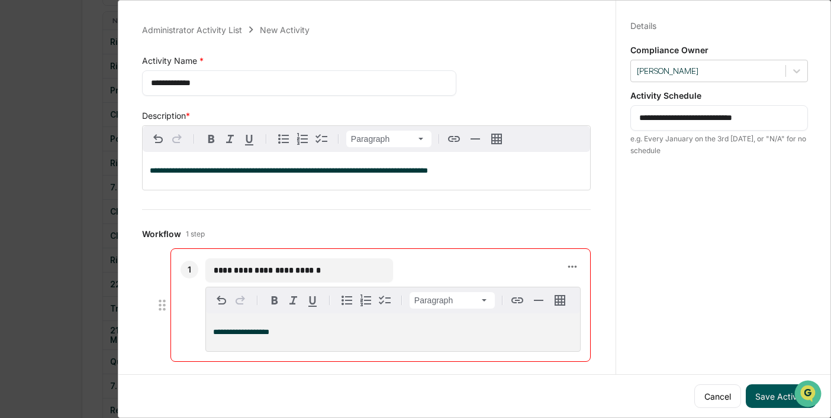
click at [756, 399] on button "Save Activity" at bounding box center [781, 397] width 70 height 24
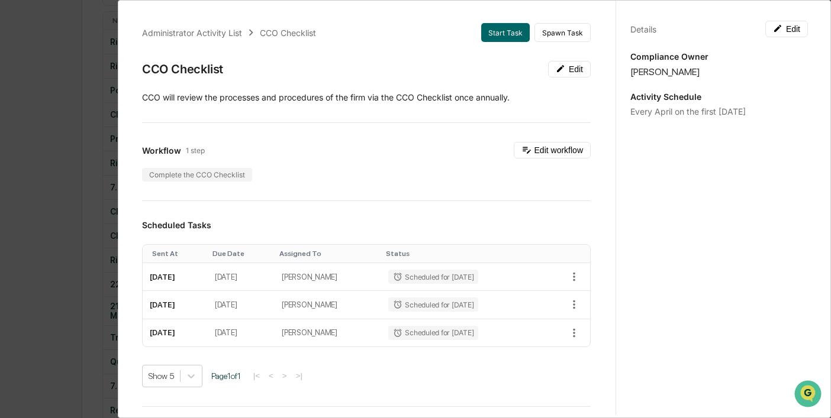
scroll to position [0, 0]
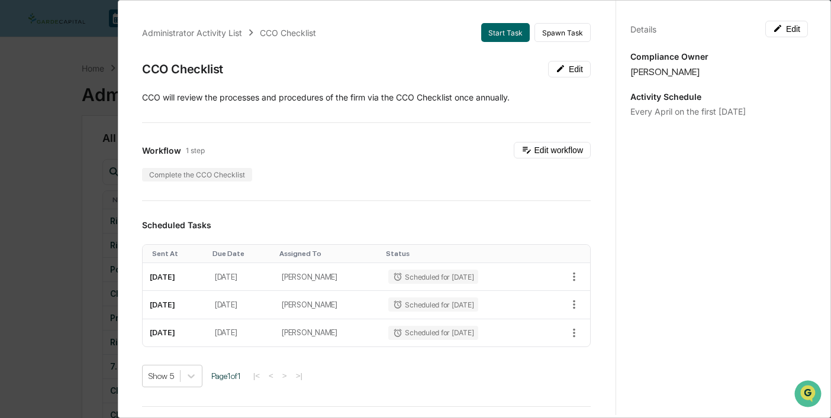
click at [85, 62] on div "Administrator Activity List CCO Checklist Start Task Spawn Task CCO Checklist E…" at bounding box center [415, 209] width 831 height 418
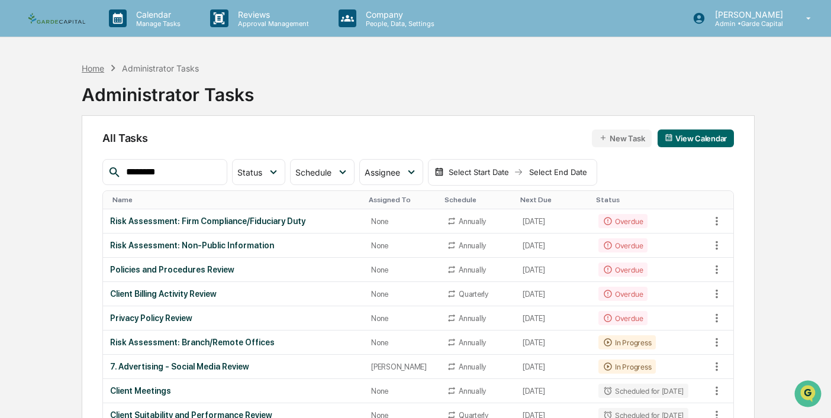
click at [98, 67] on div "Home" at bounding box center [93, 68] width 22 height 10
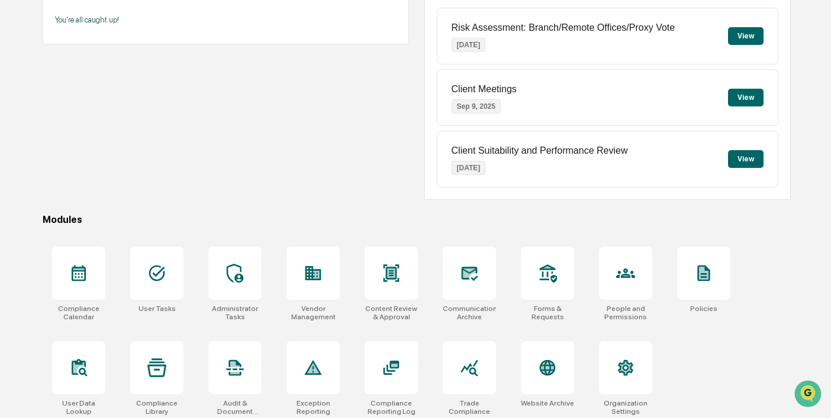
scroll to position [155, 0]
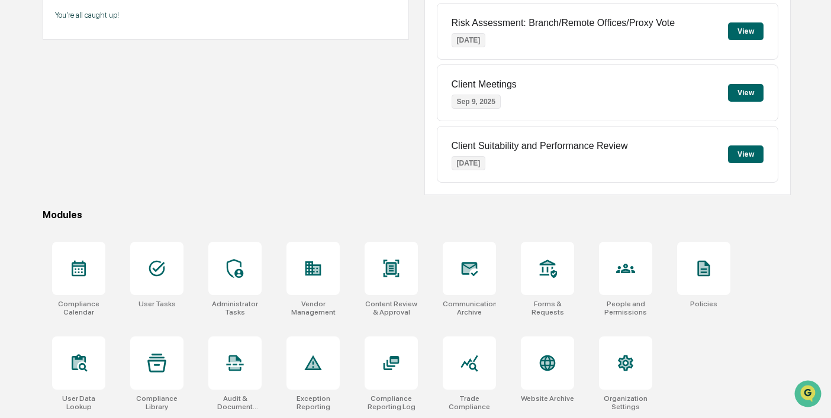
click at [167, 262] on div at bounding box center [156, 268] width 53 height 53
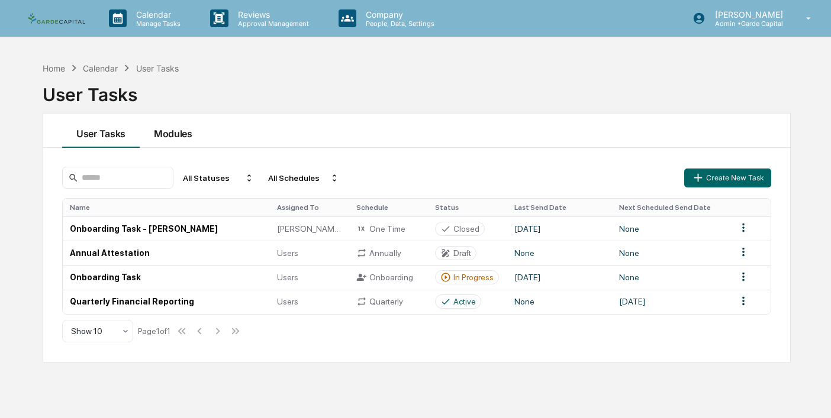
click at [175, 134] on button "Modules" at bounding box center [173, 131] width 67 height 34
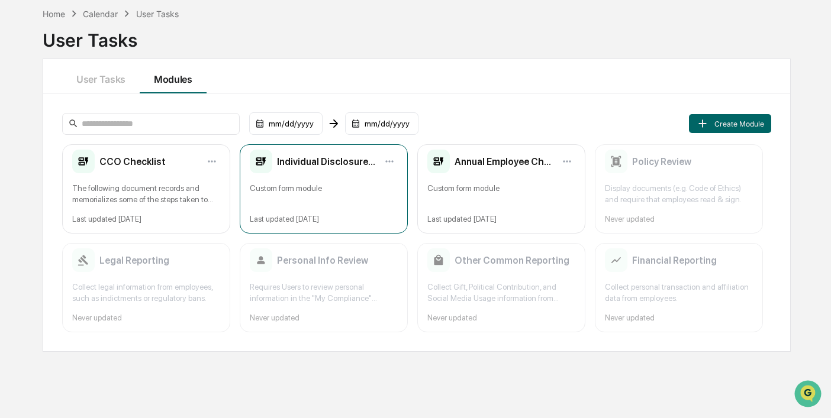
scroll to position [56, 0]
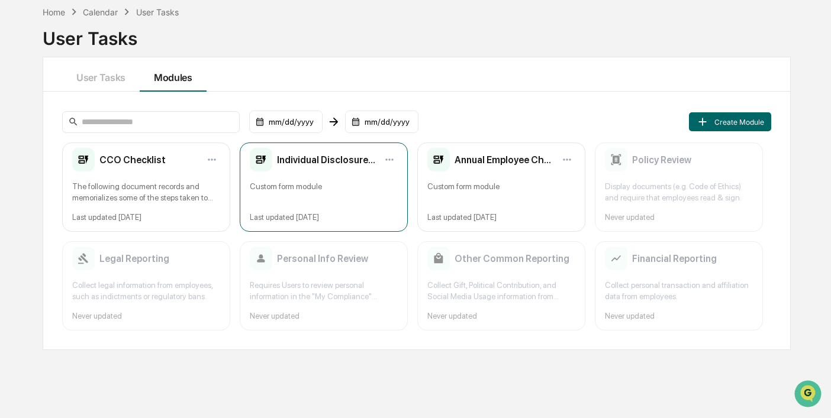
click at [322, 158] on h2 "Individual Disclosure Questionnaire" at bounding box center [326, 159] width 99 height 11
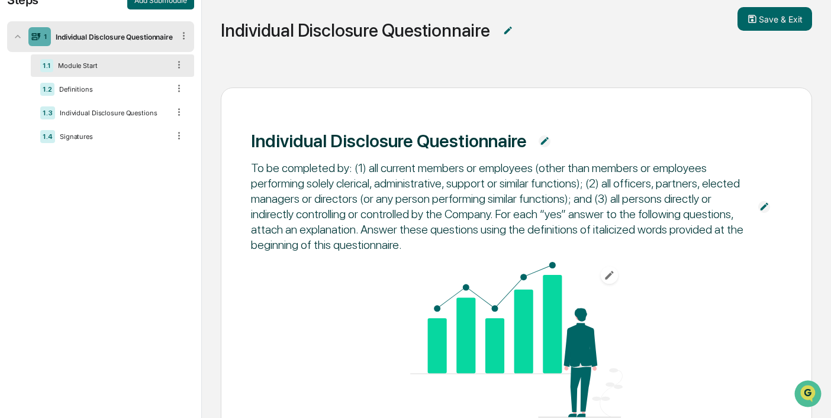
scroll to position [7, 0]
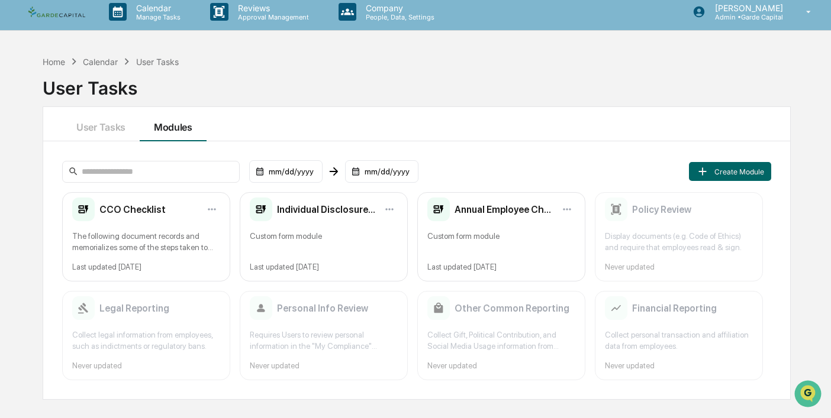
scroll to position [56, 0]
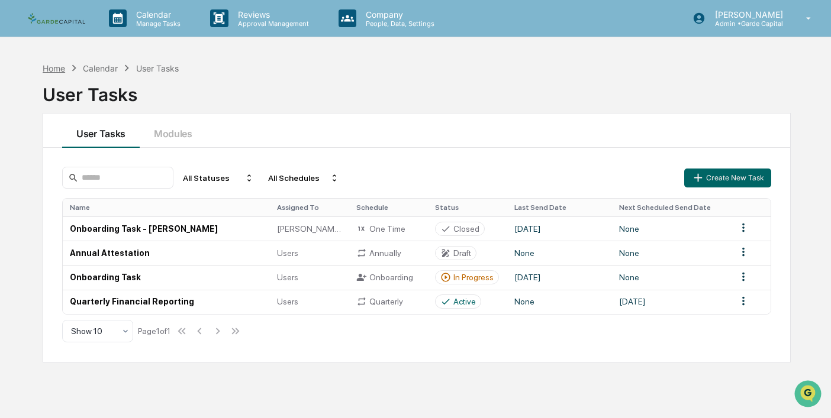
click at [57, 68] on div "Home" at bounding box center [54, 68] width 22 height 10
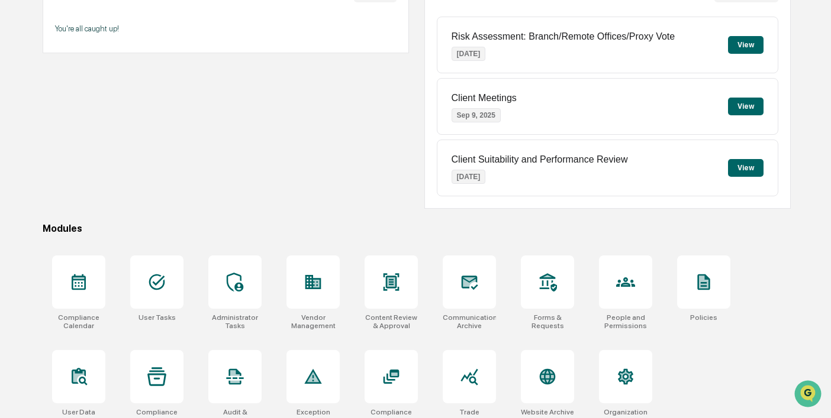
scroll to position [155, 0]
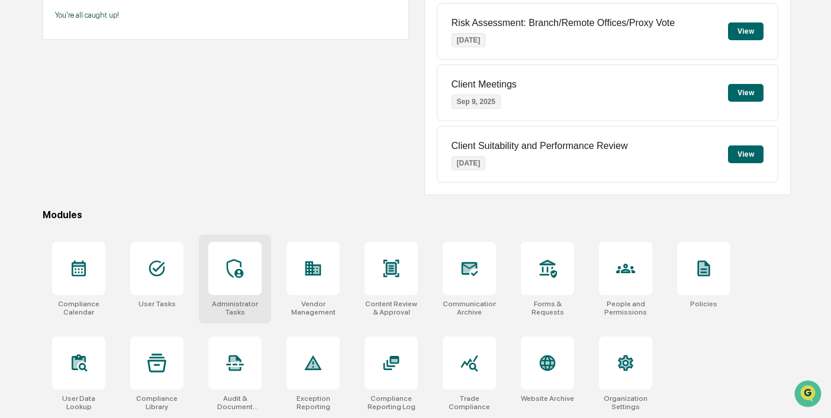
click at [232, 267] on icon at bounding box center [234, 268] width 19 height 19
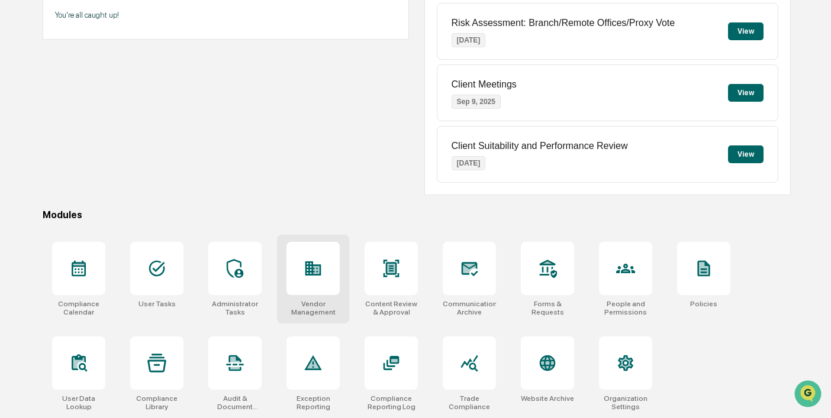
click at [314, 270] on icon at bounding box center [316, 270] width 7 height 8
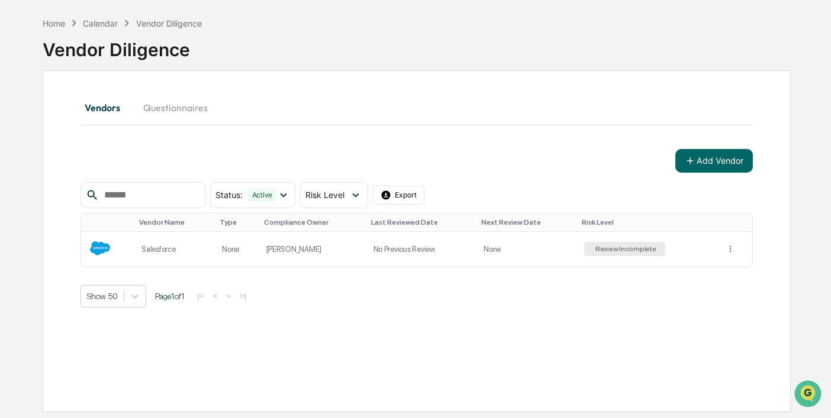
scroll to position [56, 0]
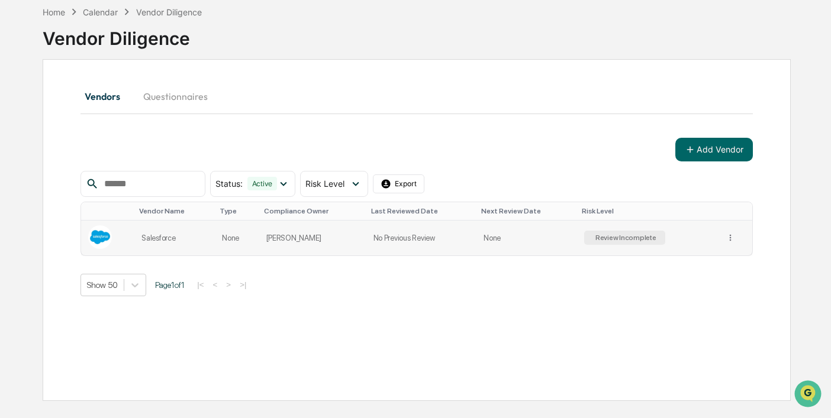
click at [625, 237] on div "Review Incomplete" at bounding box center [624, 238] width 63 height 8
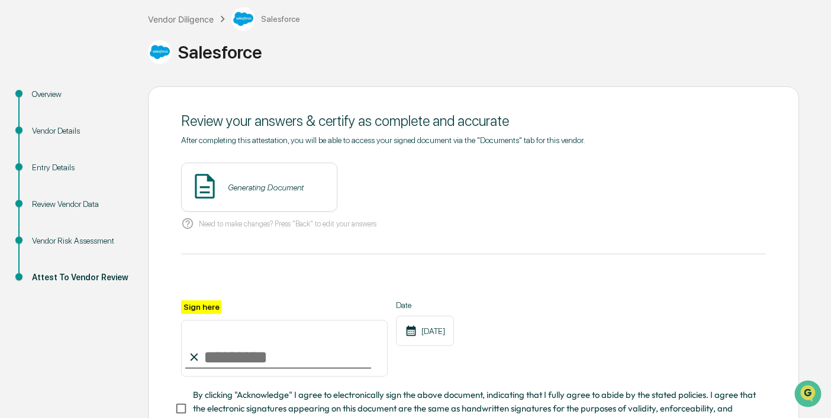
scroll to position [156, 0]
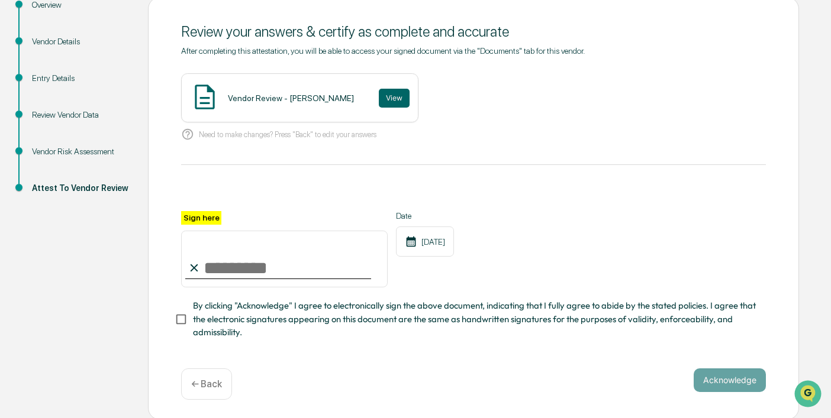
click at [526, 144] on div "Need to make changes? Press "Back" to edit your answers" at bounding box center [473, 135] width 585 height 24
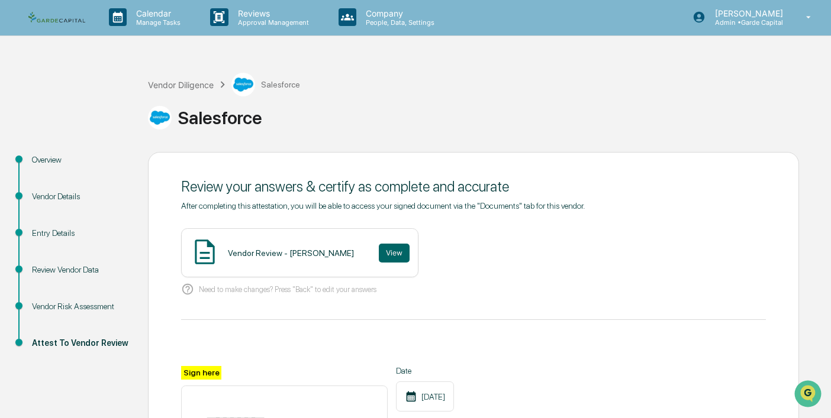
scroll to position [0, 0]
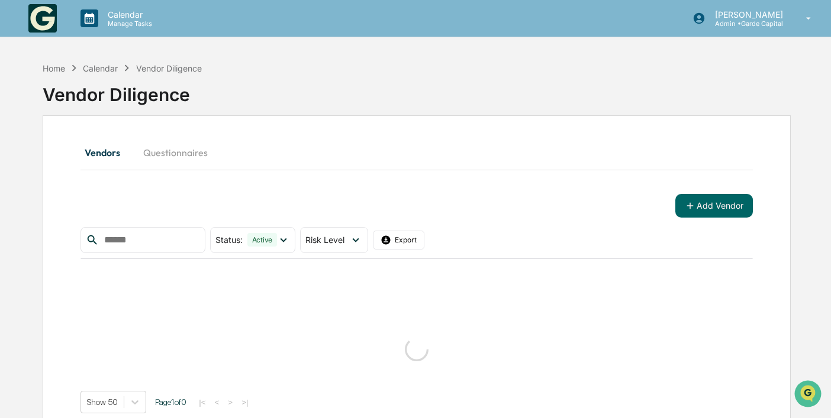
scroll to position [56, 0]
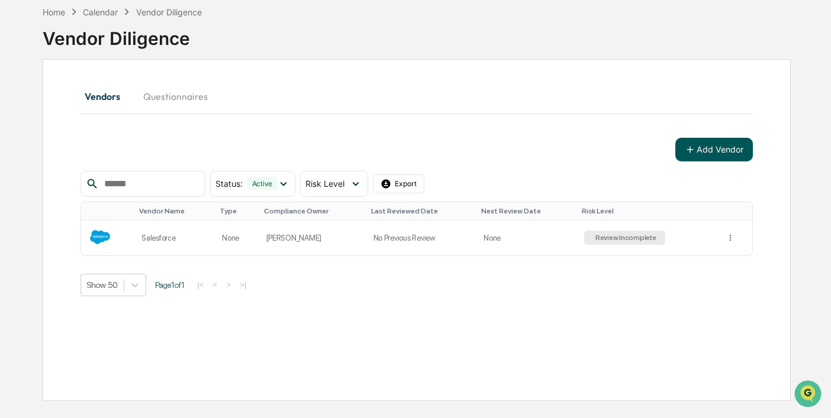
click at [703, 150] on button "Add Vendor" at bounding box center [714, 150] width 78 height 24
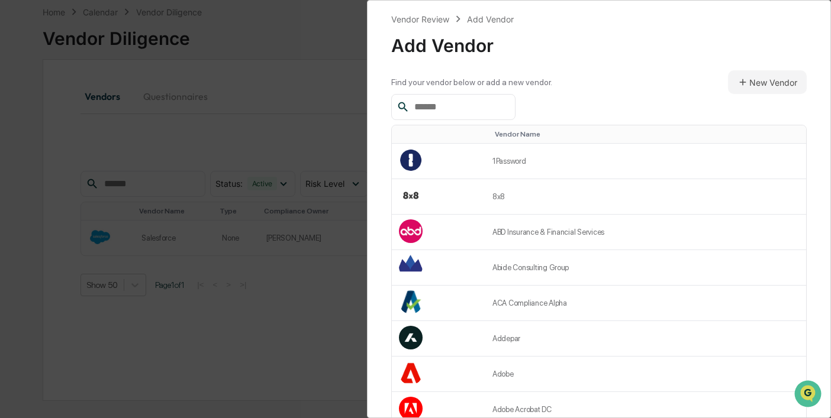
click at [460, 108] on input "text" at bounding box center [460, 106] width 101 height 15
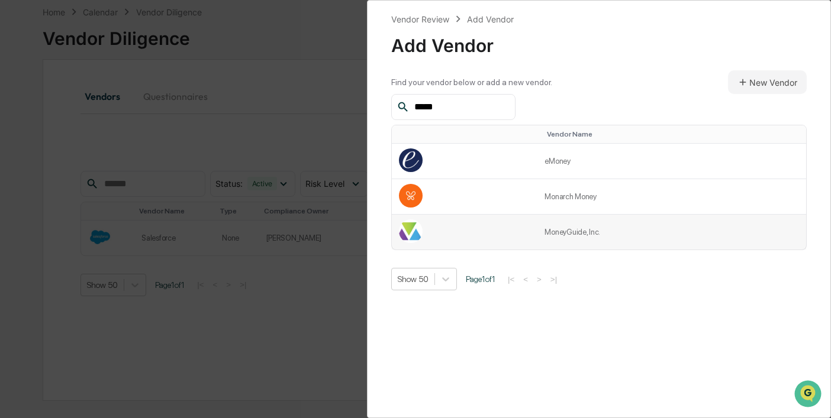
type input "*****"
click at [572, 233] on td "MoneyGuide, Inc." at bounding box center [671, 232] width 269 height 35
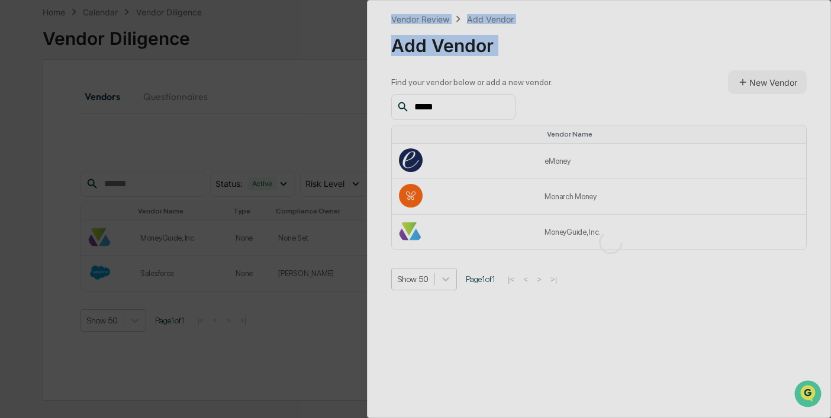
drag, startPoint x: 466, startPoint y: 107, endPoint x: 363, endPoint y: 101, distance: 103.1
click at [363, 101] on div "Vendor Review Add Vendor Add Vendor Find your vendor below or add a new vendor.…" at bounding box center [415, 209] width 831 height 418
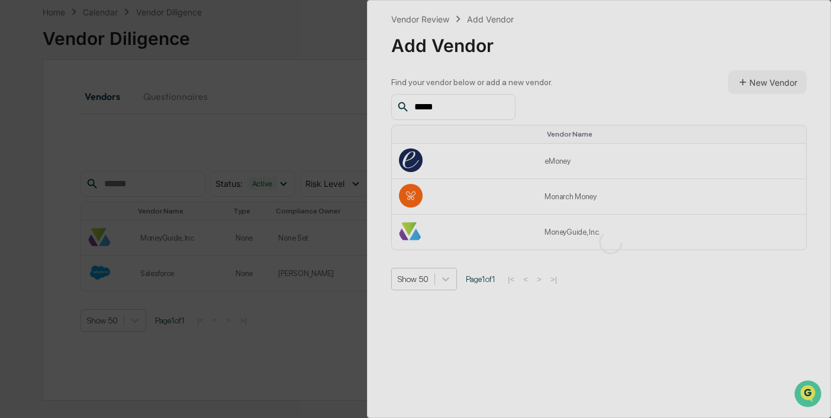
click at [479, 98] on div at bounding box center [611, 243] width 486 height 484
click at [447, 108] on div at bounding box center [611, 243] width 486 height 484
click at [437, 108] on div at bounding box center [611, 243] width 486 height 484
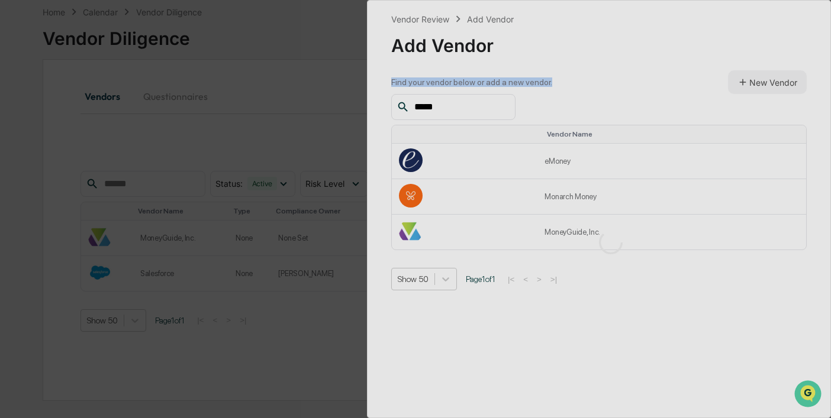
click at [437, 108] on div at bounding box center [611, 243] width 486 height 484
click at [463, 108] on div at bounding box center [611, 243] width 486 height 484
click at [415, 15] on div at bounding box center [611, 243] width 486 height 484
click at [433, 100] on div at bounding box center [611, 243] width 486 height 484
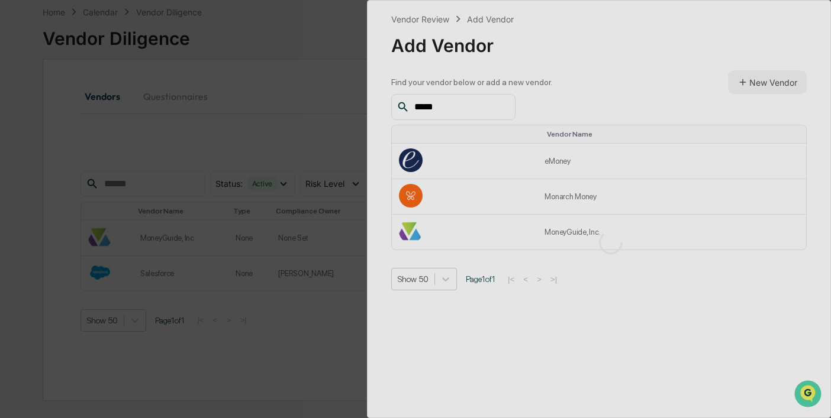
click at [442, 110] on div at bounding box center [611, 243] width 486 height 484
click at [601, 308] on div at bounding box center [611, 243] width 486 height 484
click at [440, 105] on div at bounding box center [611, 243] width 486 height 484
click at [336, 59] on div "Vendor Review Add Vendor Add Vendor Find your vendor below or add a new vendor.…" at bounding box center [415, 209] width 831 height 418
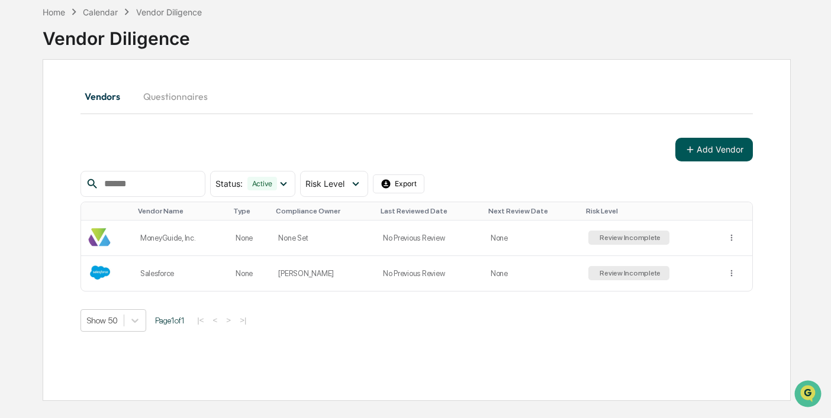
click at [717, 151] on button "Add Vendor" at bounding box center [714, 150] width 78 height 24
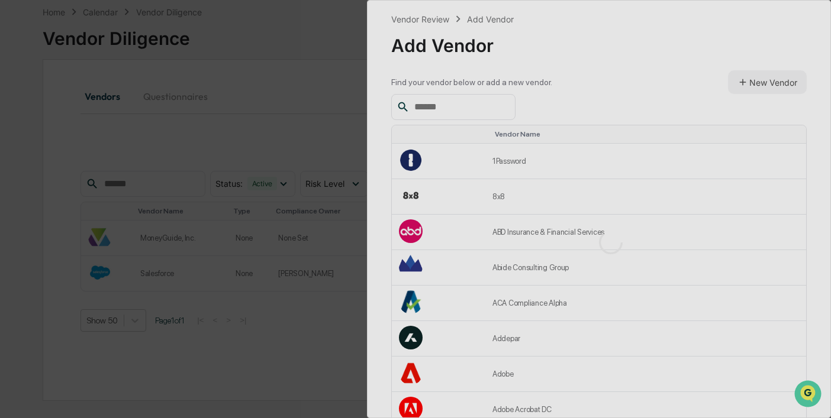
click at [452, 110] on div at bounding box center [611, 243] width 486 height 484
click at [438, 106] on div at bounding box center [611, 243] width 486 height 484
click at [425, 105] on div at bounding box center [611, 243] width 486 height 484
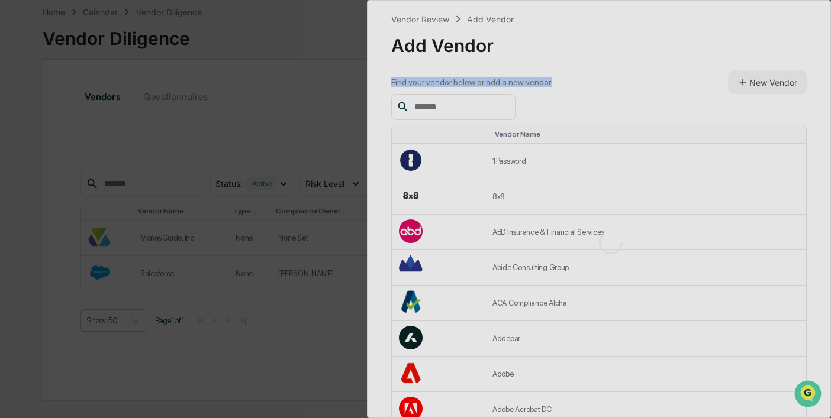
click at [425, 105] on div at bounding box center [611, 243] width 486 height 484
click at [247, 109] on div "Vendor Review Add Vendor Add Vendor Find your vendor below or add a new vendor.…" at bounding box center [415, 209] width 831 height 418
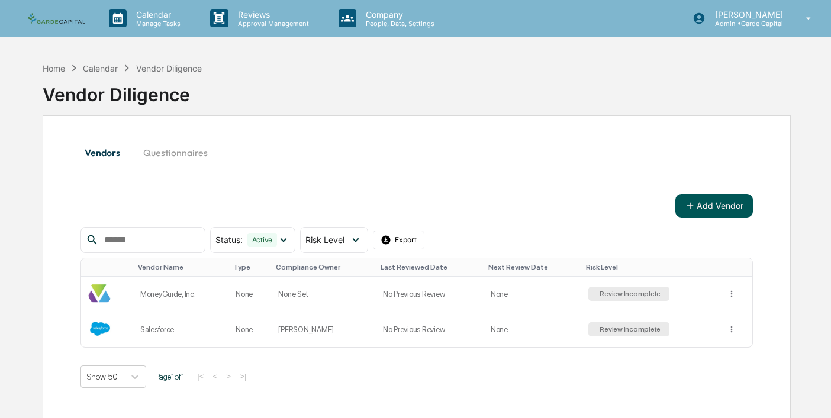
click at [717, 204] on button "Add Vendor" at bounding box center [714, 206] width 78 height 24
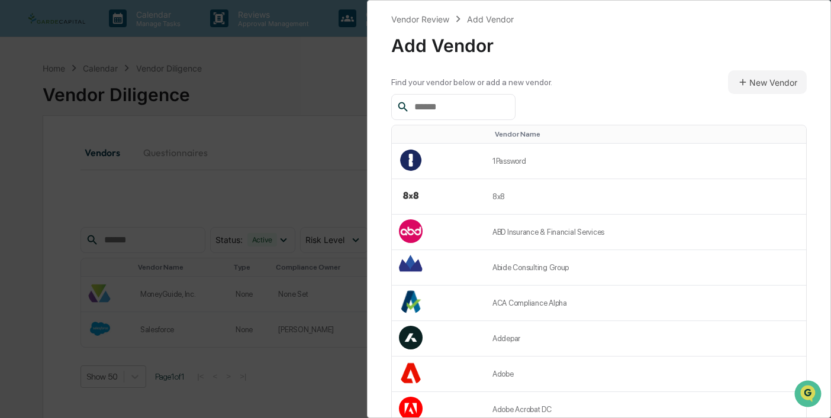
click at [466, 110] on input "text" at bounding box center [460, 106] width 101 height 15
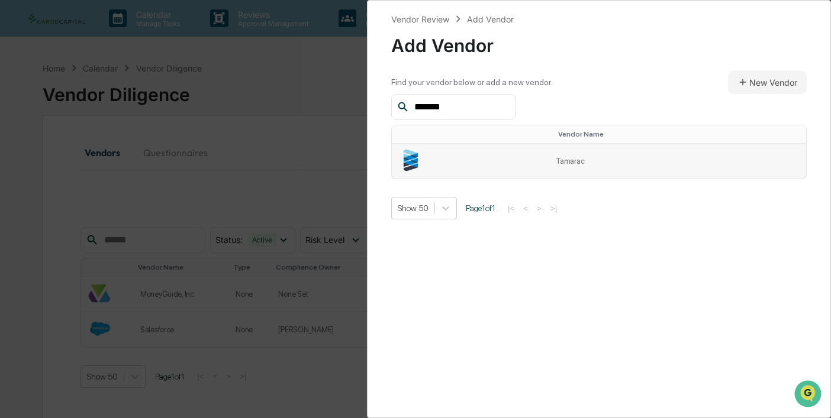
type input "*******"
click at [563, 160] on td "Tamarac" at bounding box center [677, 161] width 257 height 35
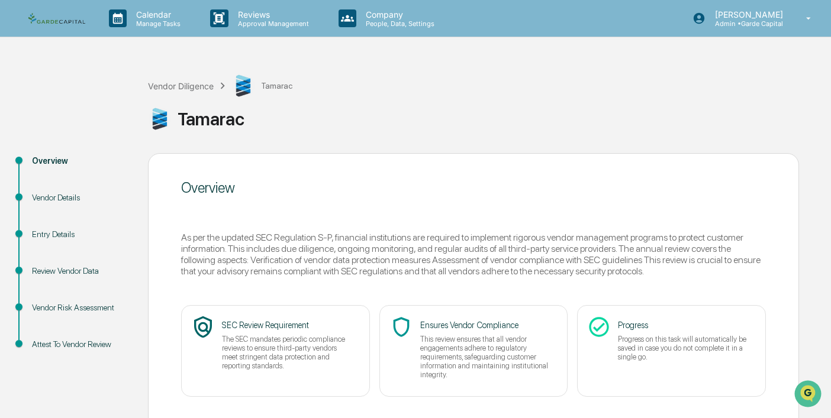
scroll to position [71, 0]
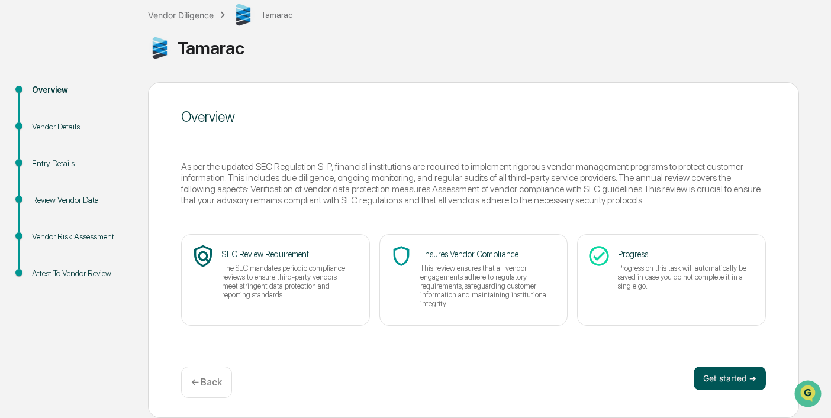
click at [738, 385] on button "Get started ➔" at bounding box center [730, 379] width 72 height 24
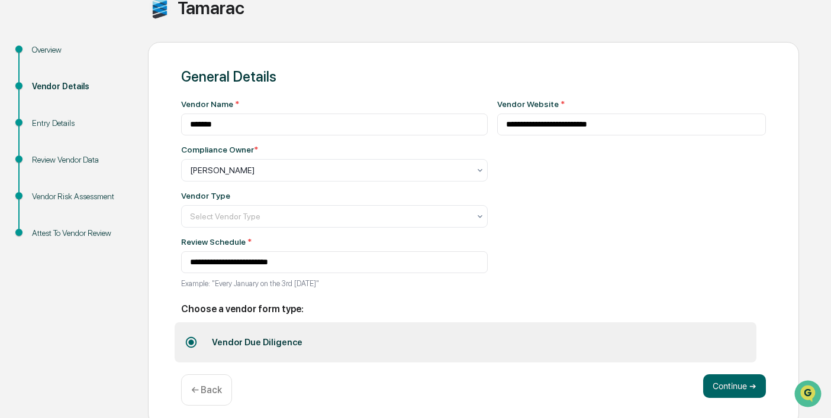
scroll to position [120, 0]
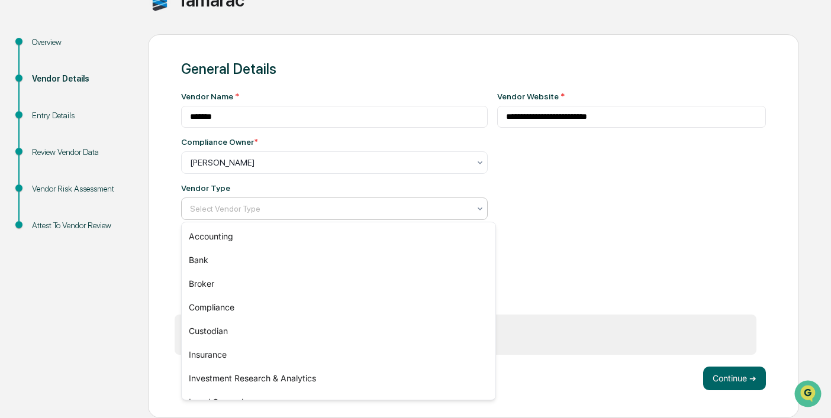
click at [289, 205] on div at bounding box center [329, 209] width 279 height 12
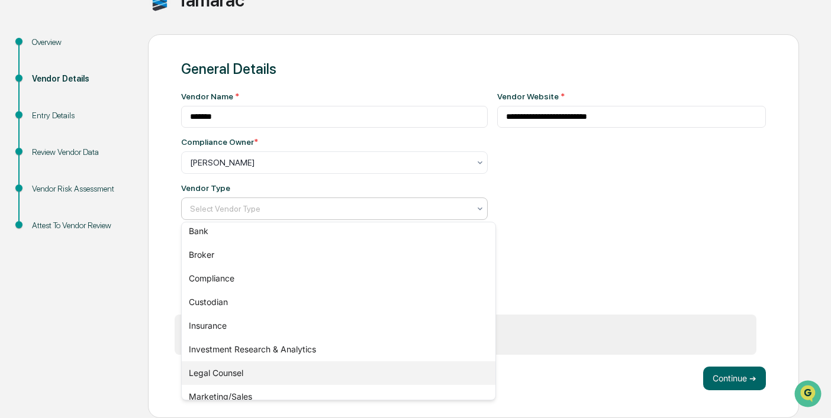
scroll to position [0, 0]
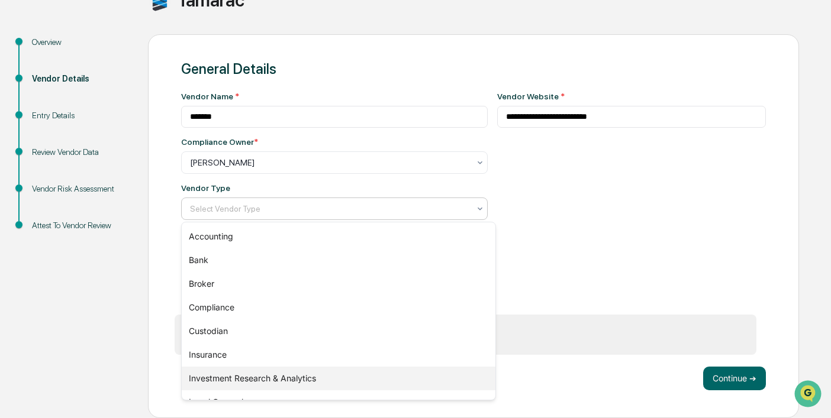
click at [263, 376] on div "Investment Research & Analytics" at bounding box center [339, 379] width 314 height 24
click at [328, 214] on div at bounding box center [331, 209] width 283 height 12
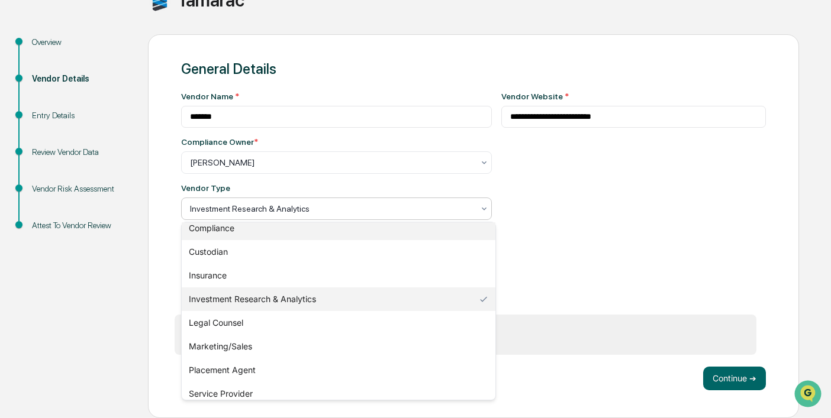
scroll to position [79, 0]
click at [305, 299] on div "Investment Research & Analytics" at bounding box center [339, 300] width 314 height 24
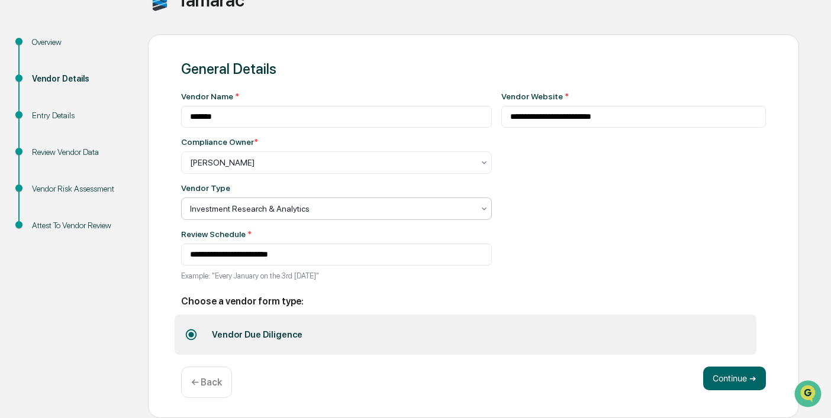
click at [540, 212] on div "**********" at bounding box center [633, 190] width 265 height 196
click at [734, 376] on button "Continue ➔" at bounding box center [734, 379] width 63 height 24
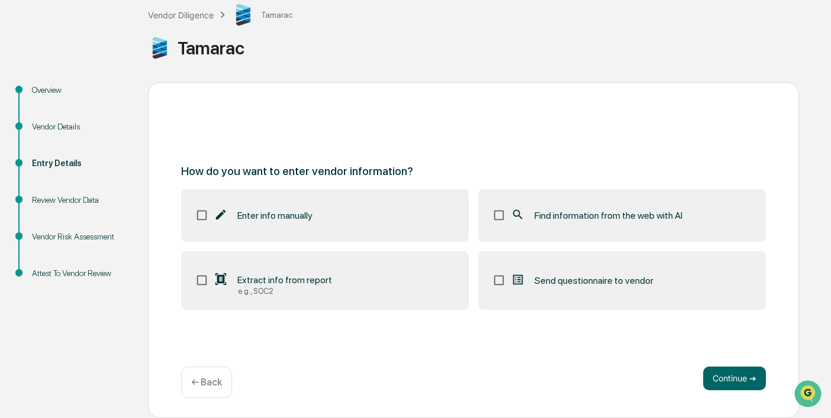
scroll to position [71, 0]
click at [739, 379] on button "Continue ➔" at bounding box center [734, 379] width 63 height 24
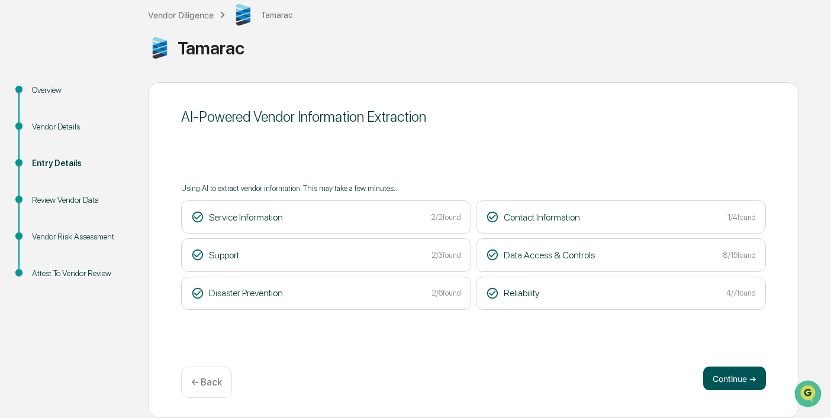
click at [726, 375] on button "Continue ➔" at bounding box center [734, 379] width 63 height 24
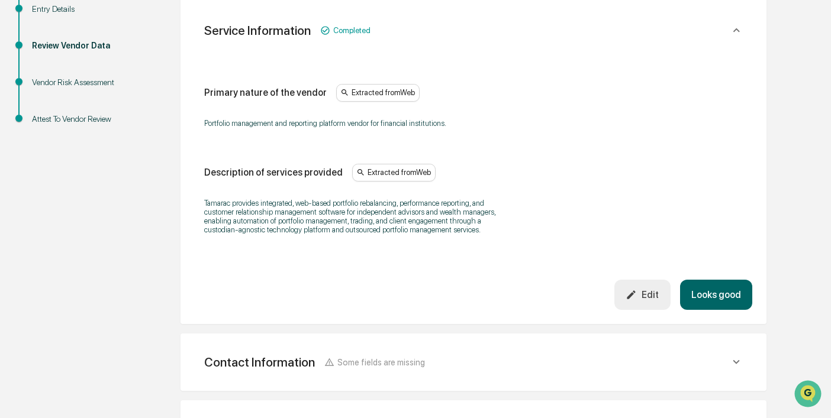
scroll to position [259, 0]
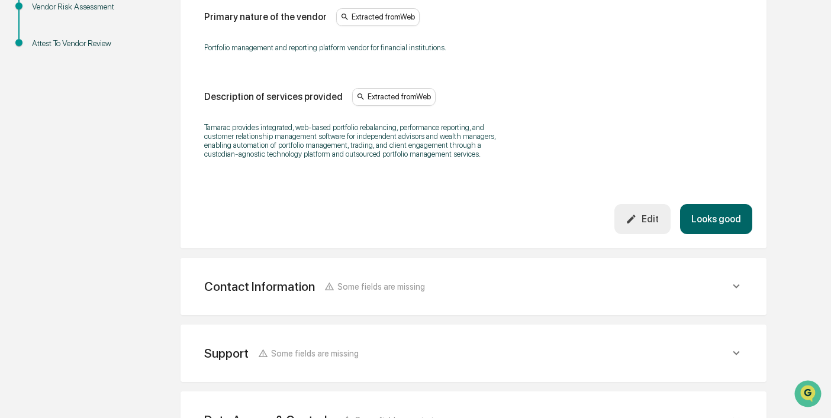
click at [706, 225] on button "Looks good" at bounding box center [716, 219] width 72 height 30
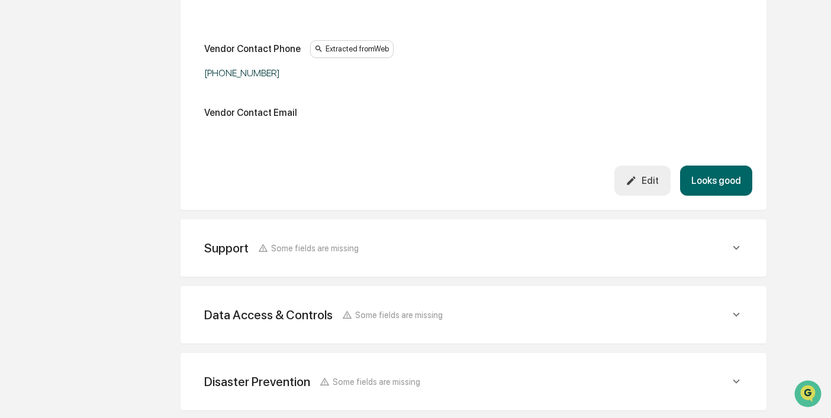
click at [723, 179] on button "Looks good" at bounding box center [716, 181] width 72 height 30
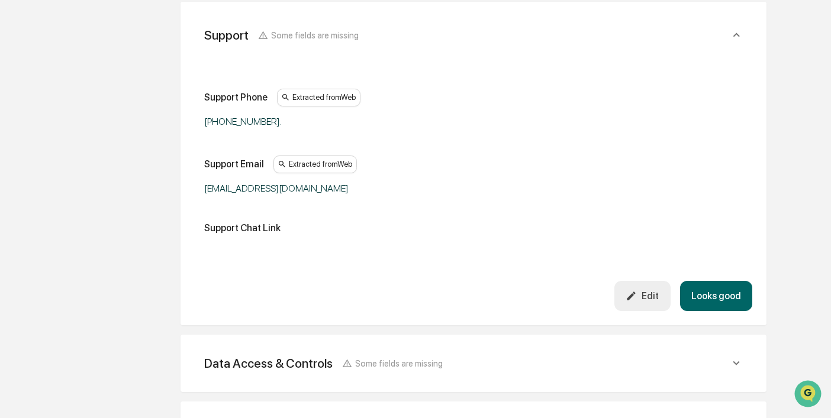
click at [724, 300] on button "Looks good" at bounding box center [716, 296] width 72 height 30
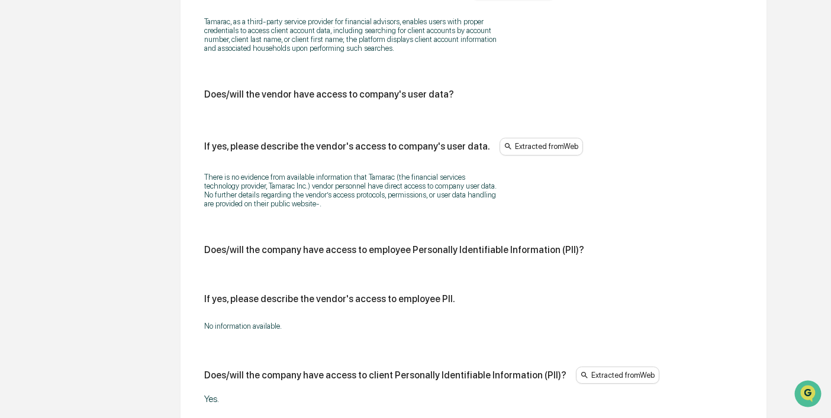
scroll to position [581, 0]
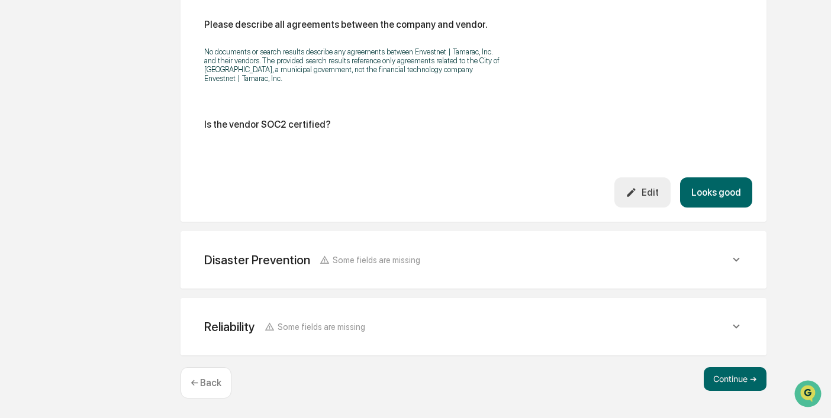
click at [718, 188] on button "Looks good" at bounding box center [716, 193] width 72 height 30
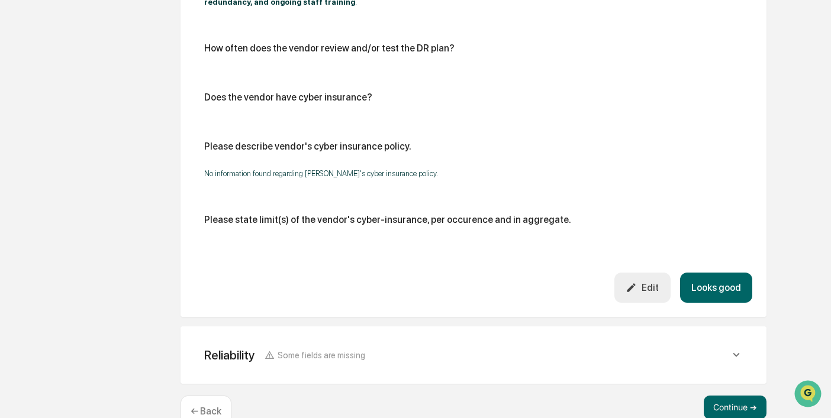
scroll to position [707, 0]
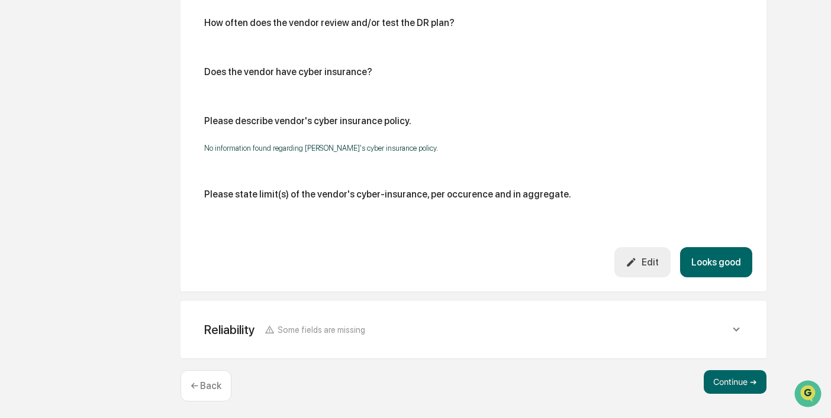
click at [717, 268] on button "Looks good" at bounding box center [716, 262] width 72 height 30
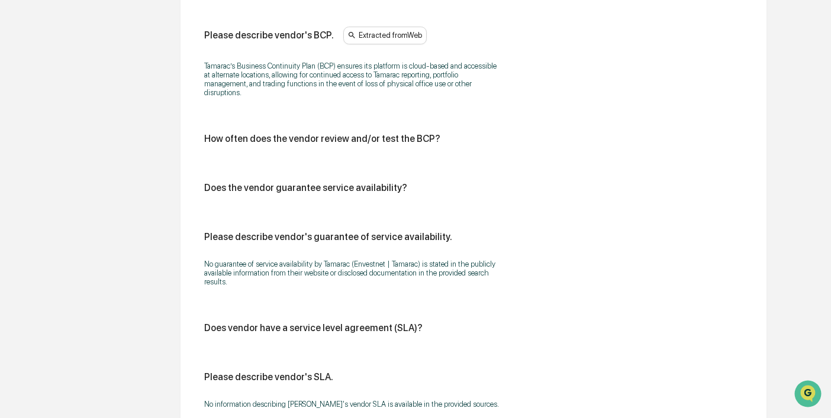
scroll to position [843, 0]
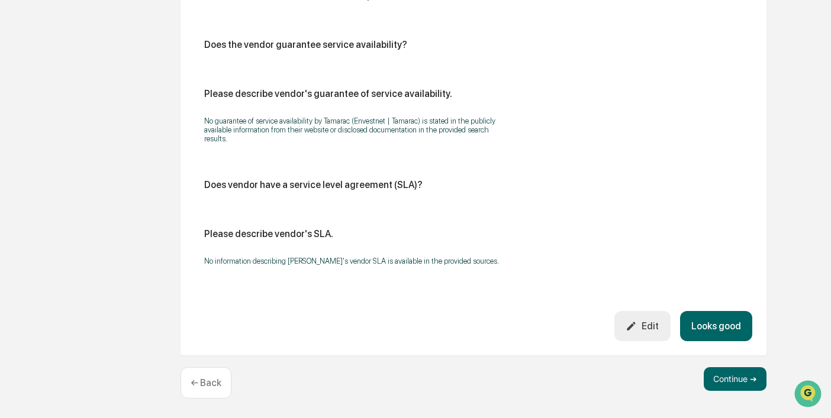
click at [721, 327] on button "Looks good" at bounding box center [716, 326] width 72 height 30
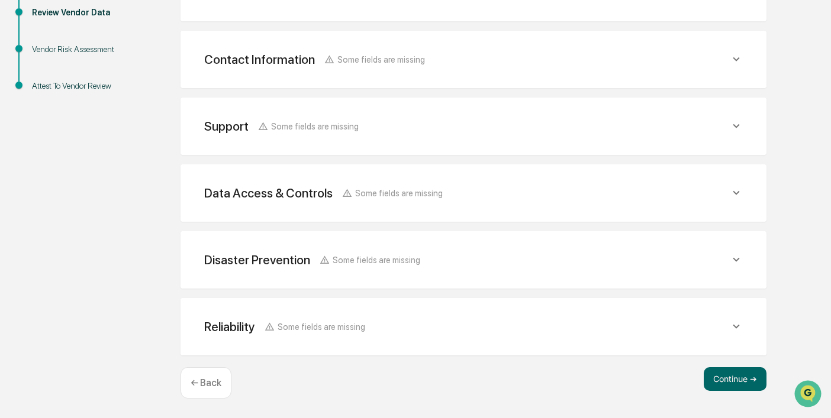
scroll to position [256, 0]
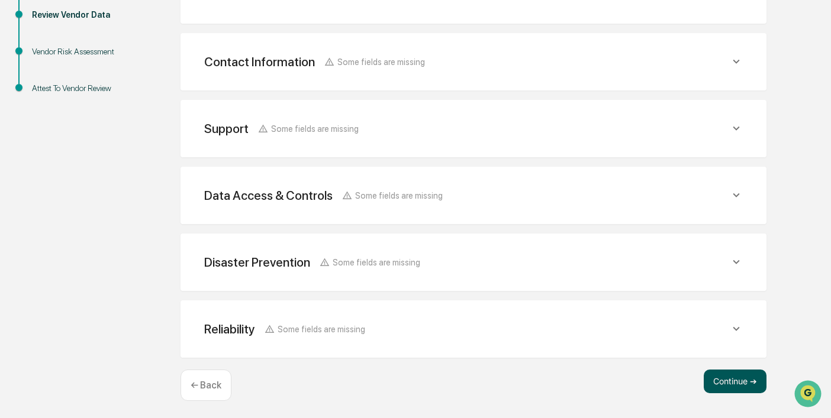
click at [737, 391] on button "Continue ➔" at bounding box center [735, 382] width 63 height 24
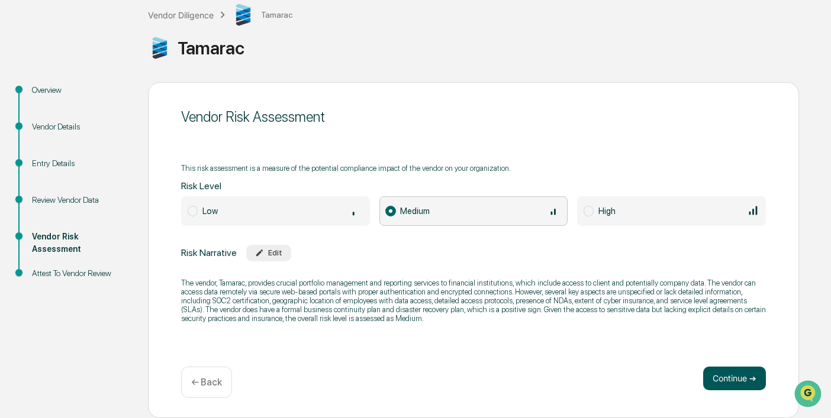
click at [727, 374] on button "Continue ➔" at bounding box center [734, 379] width 63 height 24
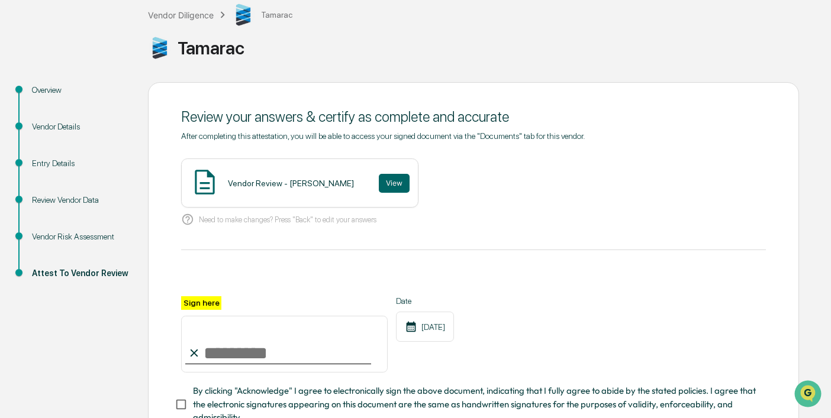
click at [234, 345] on input "Sign here" at bounding box center [284, 344] width 207 height 57
type input "**********"
click at [608, 279] on div at bounding box center [473, 282] width 585 height 28
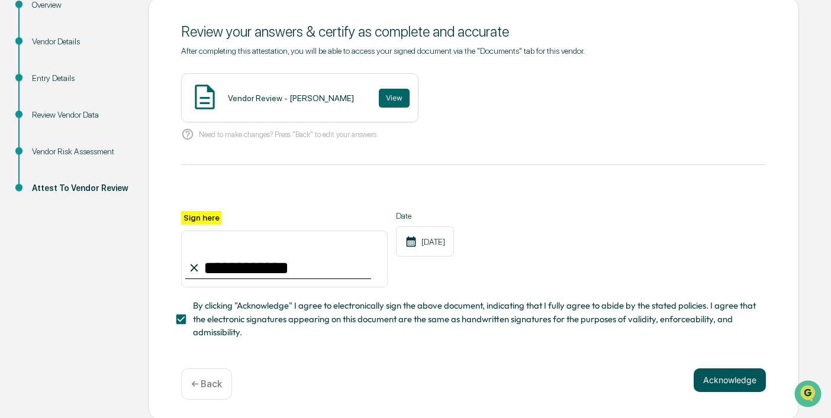
click at [726, 378] on button "Acknowledge" at bounding box center [730, 381] width 72 height 24
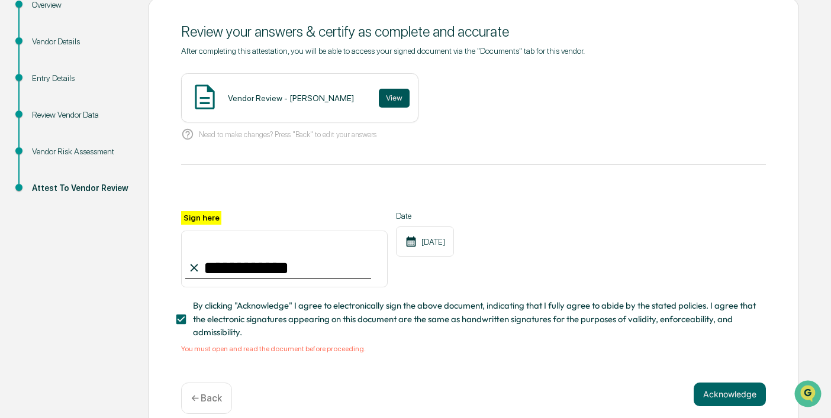
click at [379, 96] on button "View" at bounding box center [394, 98] width 31 height 19
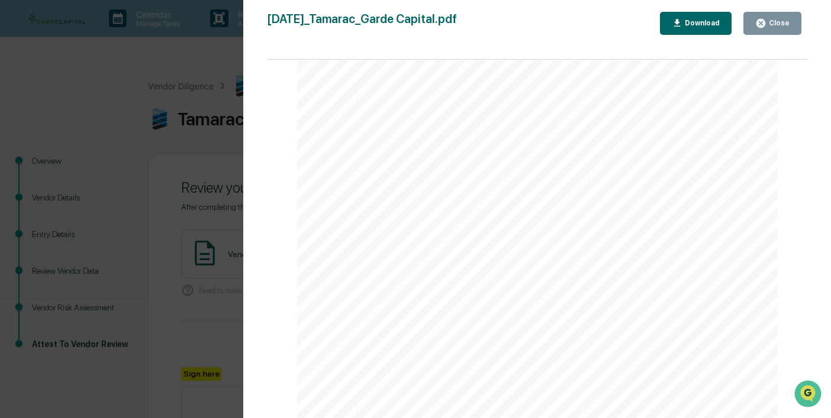
scroll to position [663, 0]
click at [788, 18] on div "Close" at bounding box center [772, 23] width 34 height 11
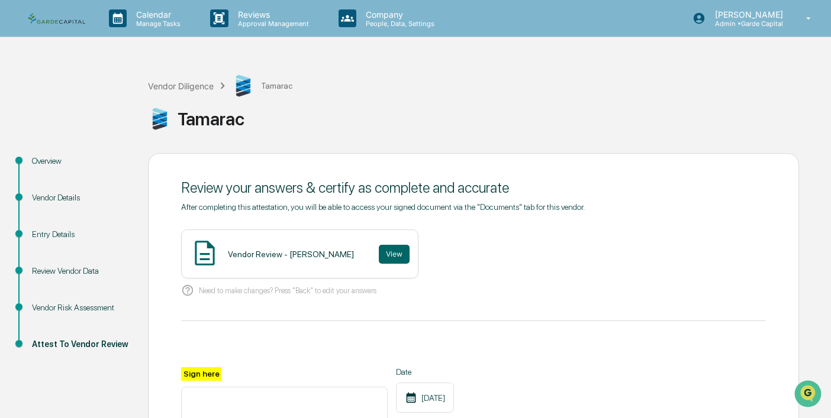
scroll to position [170, 0]
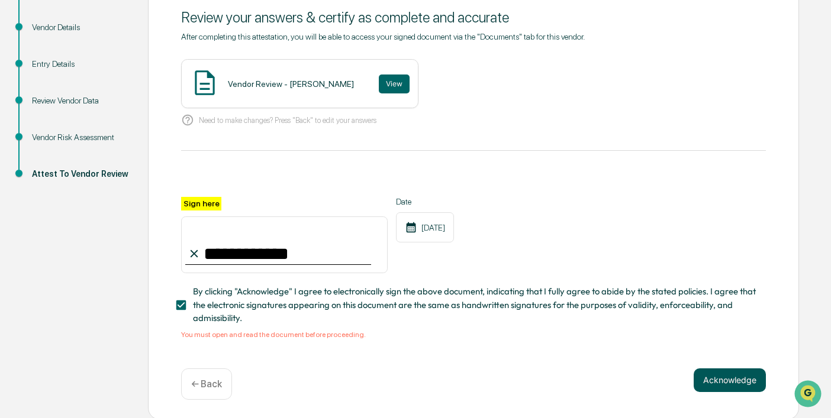
click at [729, 376] on button "Acknowledge" at bounding box center [730, 381] width 72 height 24
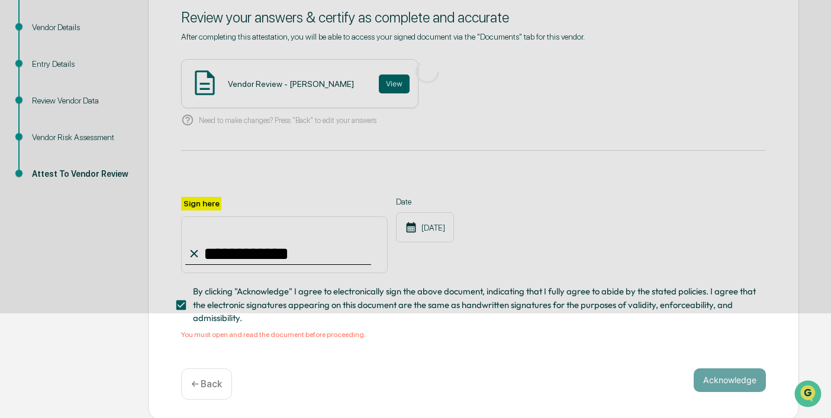
scroll to position [71, 0]
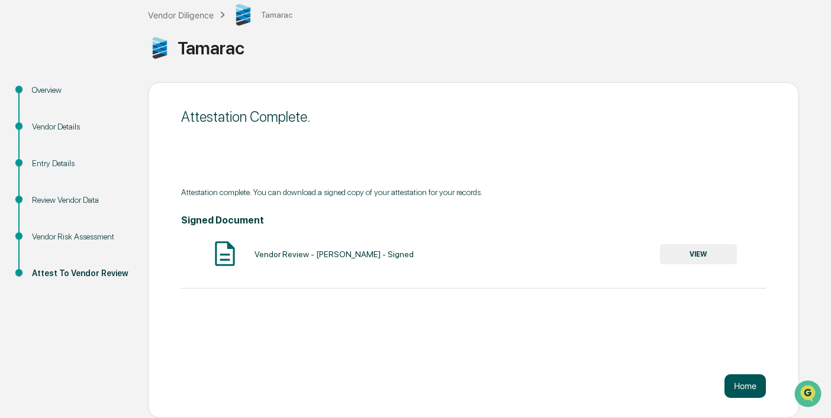
click at [747, 386] on button "Home" at bounding box center [744, 387] width 41 height 24
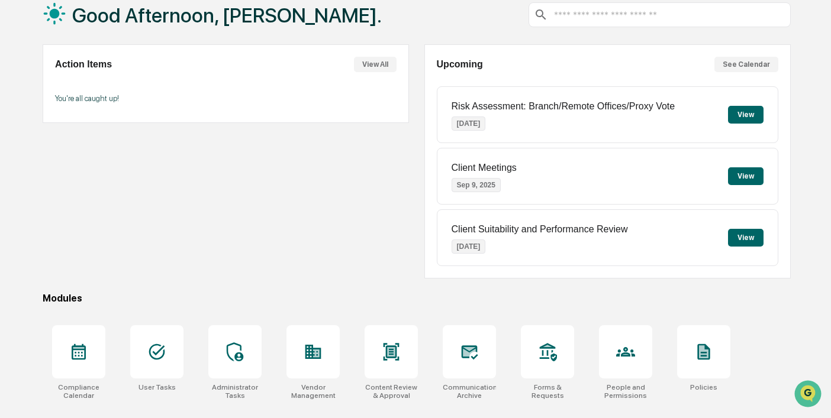
scroll to position [126, 0]
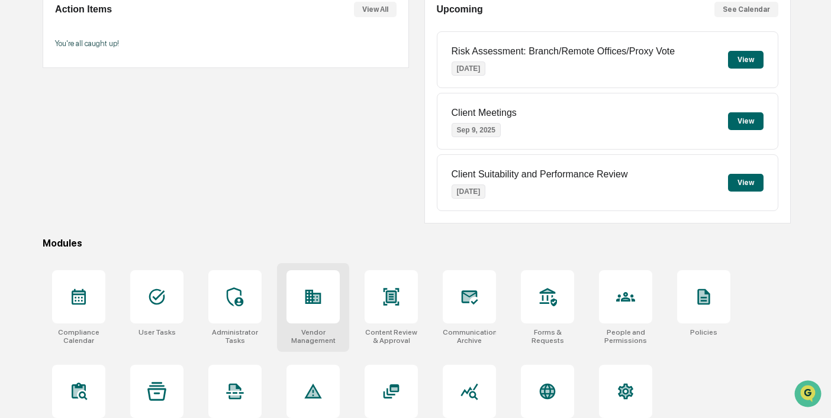
click at [308, 312] on div at bounding box center [312, 296] width 53 height 53
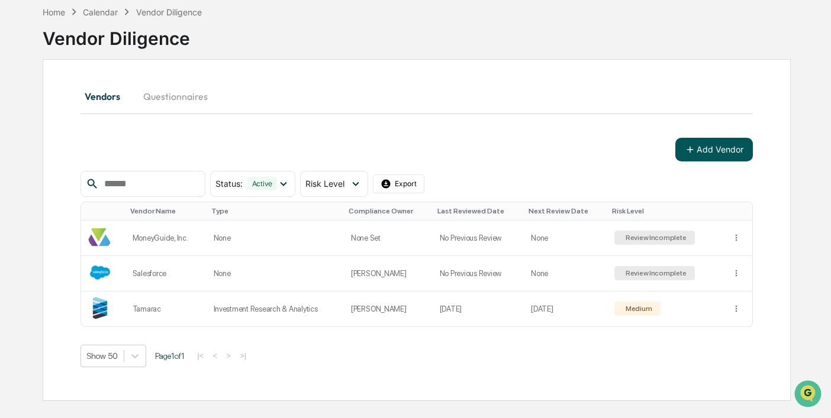
click at [713, 147] on button "Add Vendor" at bounding box center [714, 150] width 78 height 24
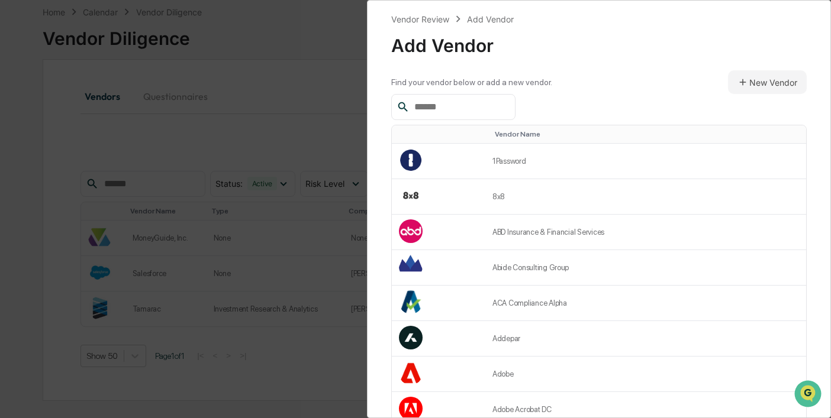
click at [454, 109] on input "text" at bounding box center [460, 106] width 101 height 15
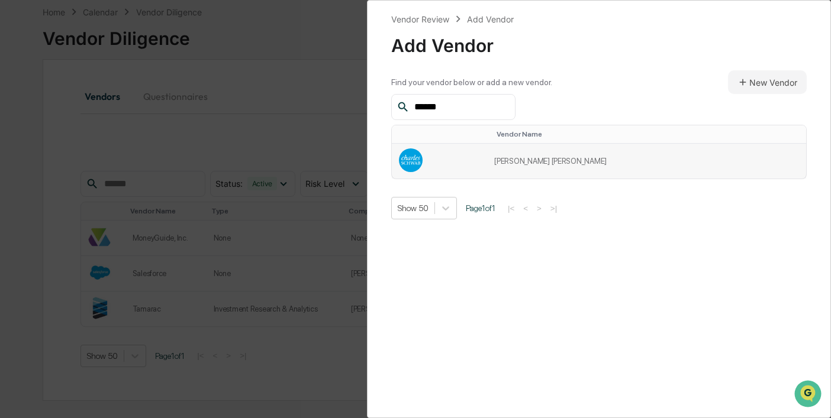
type input "******"
click at [571, 162] on td "[PERSON_NAME] [PERSON_NAME]" at bounding box center [646, 161] width 319 height 35
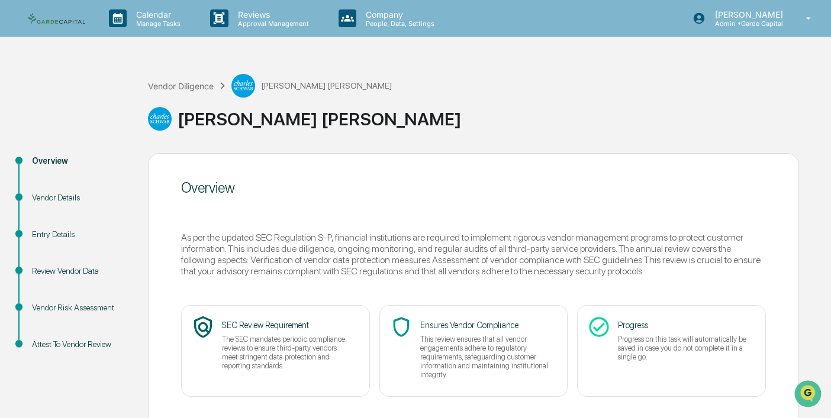
scroll to position [71, 0]
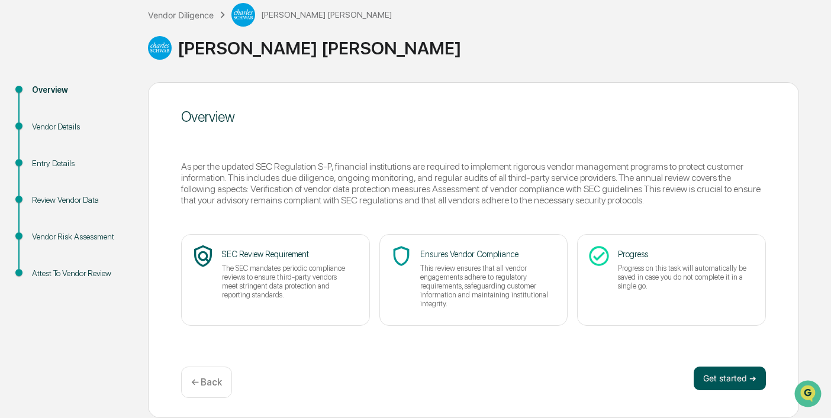
click at [723, 371] on button "Get started ➔" at bounding box center [730, 379] width 72 height 24
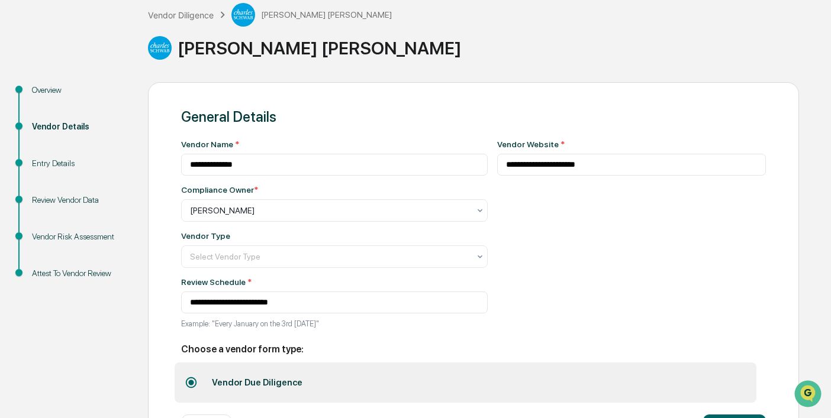
scroll to position [120, 0]
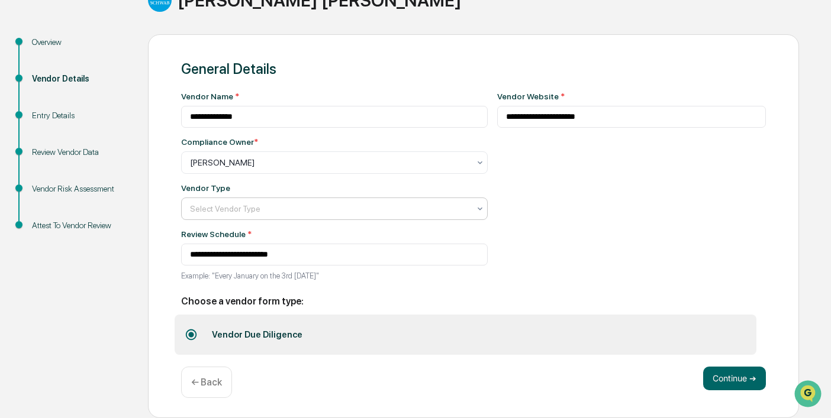
click at [334, 169] on div at bounding box center [329, 163] width 279 height 12
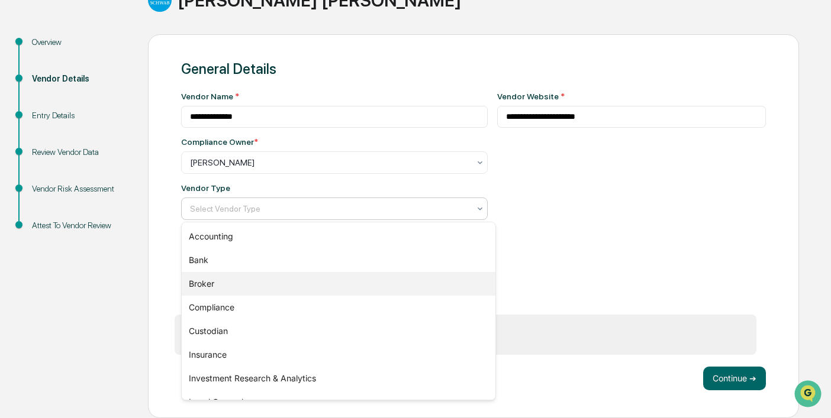
click at [269, 279] on div "Broker" at bounding box center [339, 284] width 314 height 24
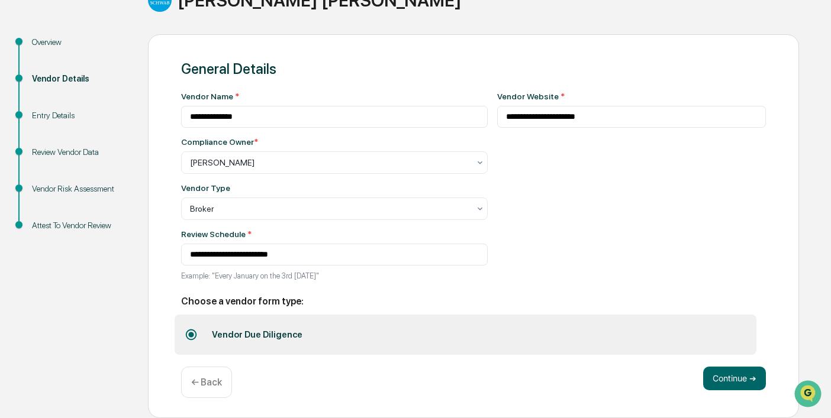
click at [595, 214] on div "**********" at bounding box center [631, 190] width 269 height 196
click at [737, 376] on button "Continue ➔" at bounding box center [734, 379] width 63 height 24
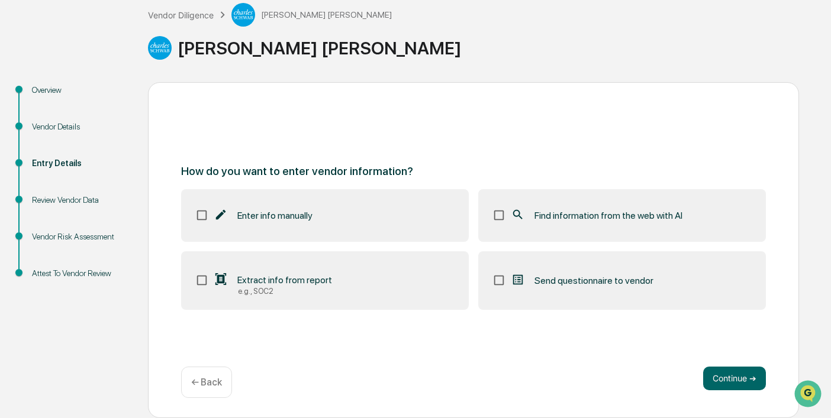
scroll to position [71, 0]
click at [729, 372] on button "Continue ➔" at bounding box center [734, 379] width 63 height 24
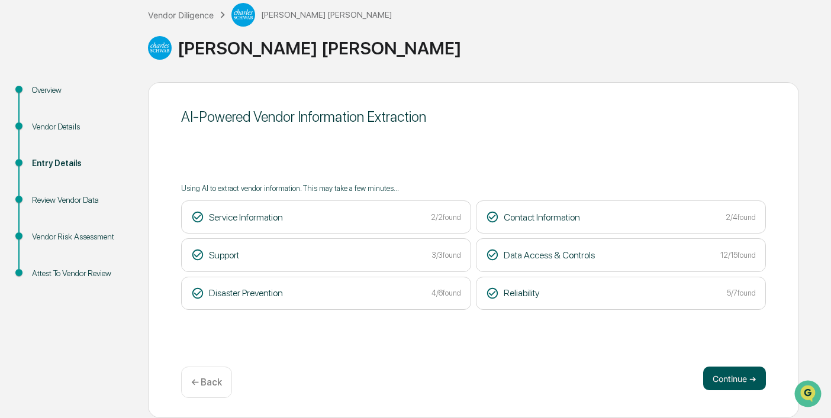
click at [746, 384] on button "Continue ➔" at bounding box center [734, 379] width 63 height 24
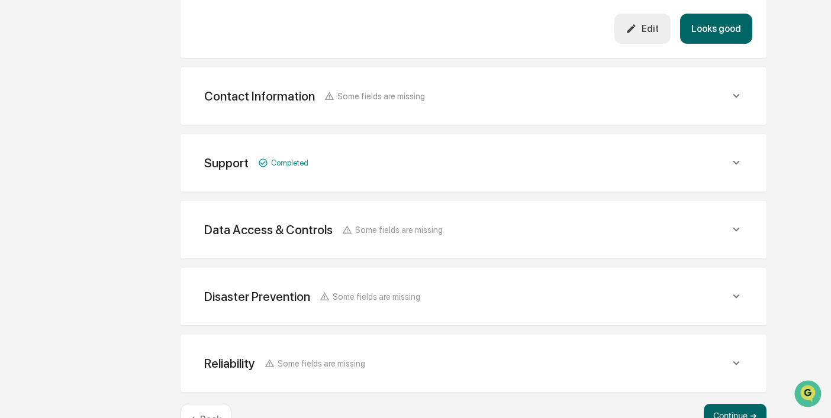
scroll to position [515, 0]
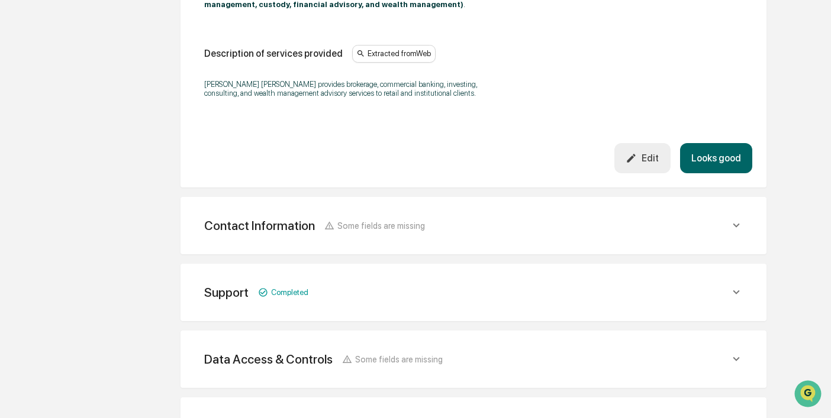
click at [718, 147] on button "Looks good" at bounding box center [716, 158] width 72 height 30
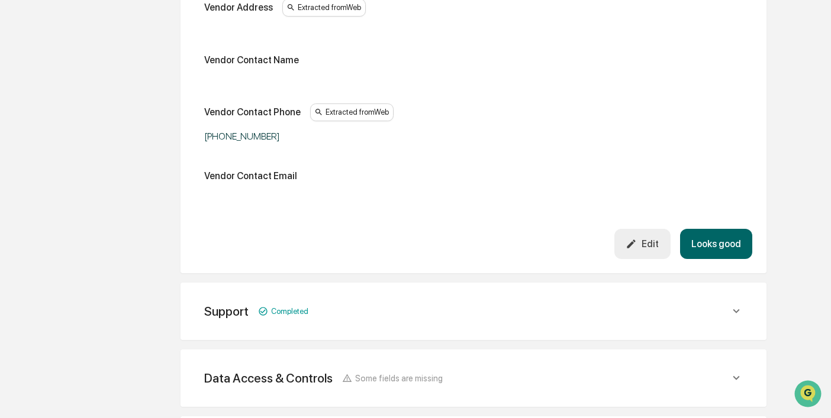
click at [716, 237] on button "Looks good" at bounding box center [716, 244] width 72 height 30
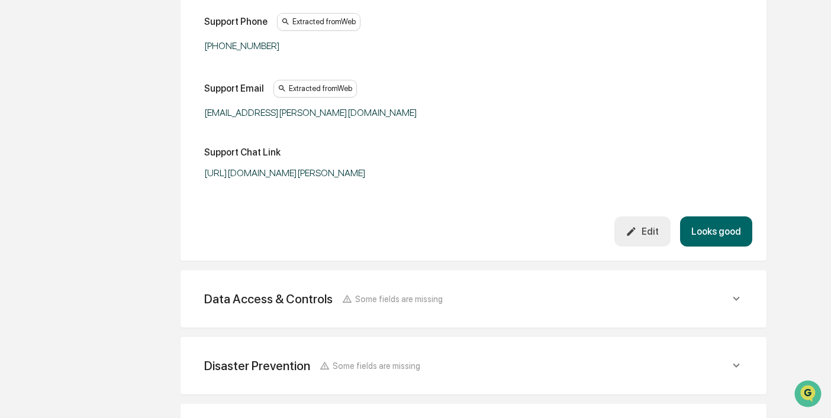
click at [716, 233] on button "Looks good" at bounding box center [716, 232] width 72 height 30
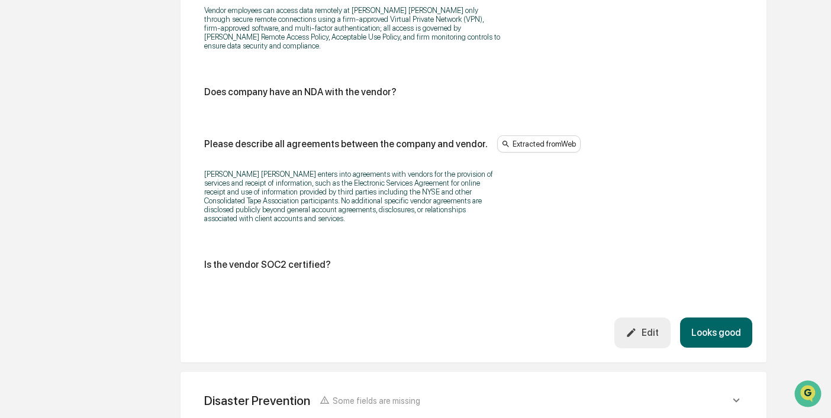
scroll to position [1686, 0]
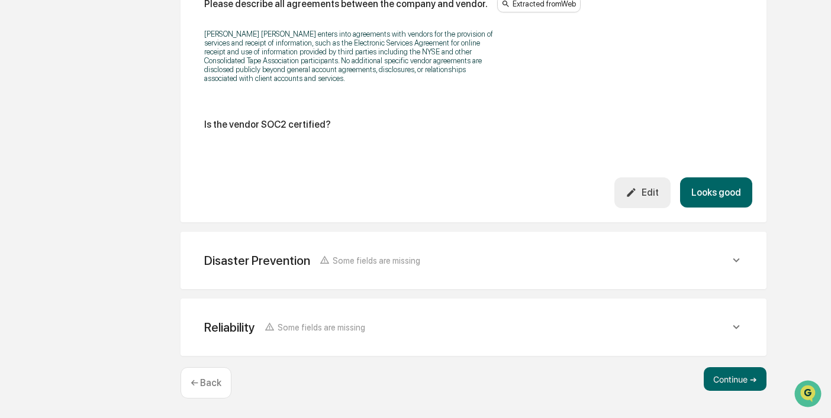
click at [720, 186] on button "Looks good" at bounding box center [716, 193] width 72 height 30
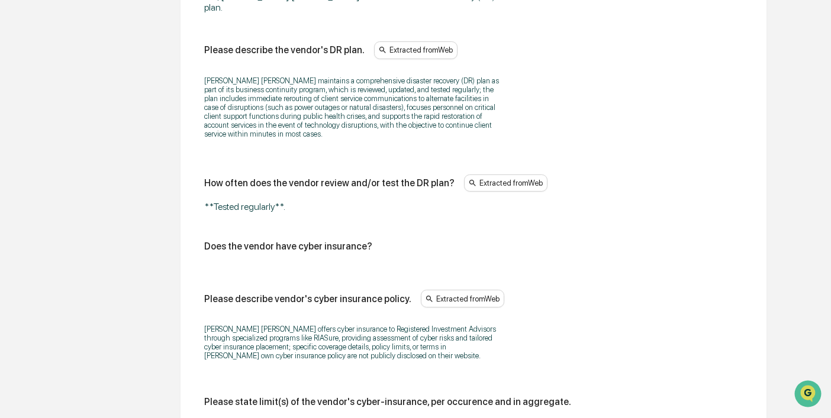
scroll to position [817, 0]
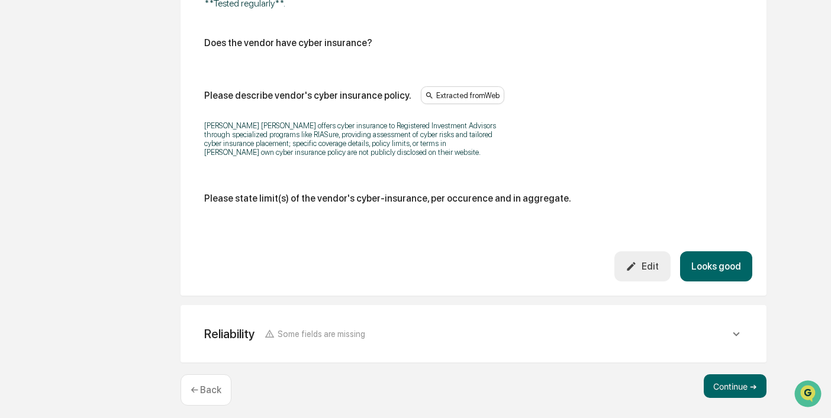
click at [717, 260] on button "Looks good" at bounding box center [716, 267] width 72 height 30
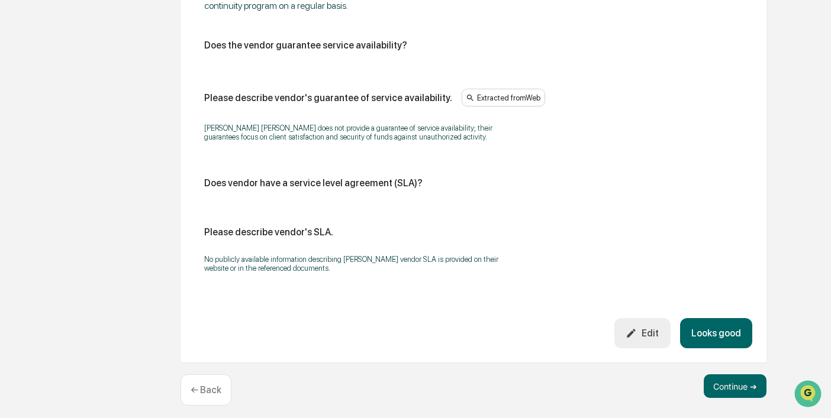
click at [714, 331] on button "Looks good" at bounding box center [716, 333] width 72 height 30
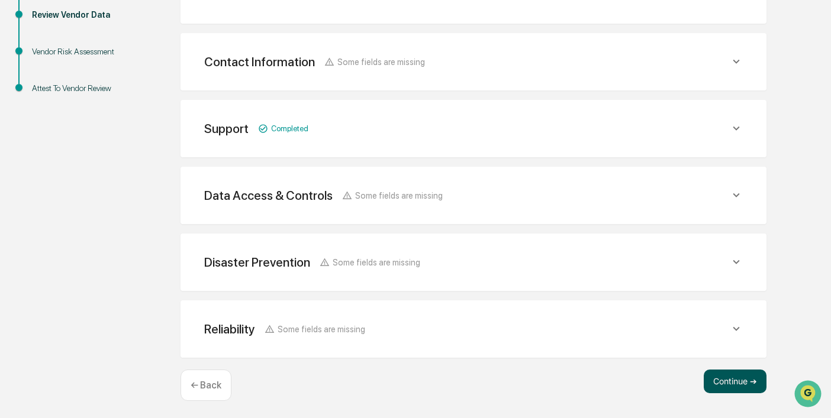
click at [740, 377] on button "Continue ➔" at bounding box center [735, 382] width 63 height 24
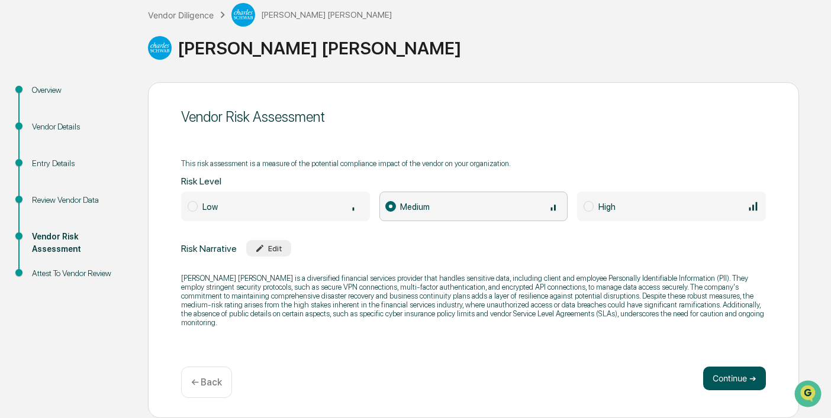
click at [747, 379] on button "Continue ➔" at bounding box center [734, 379] width 63 height 24
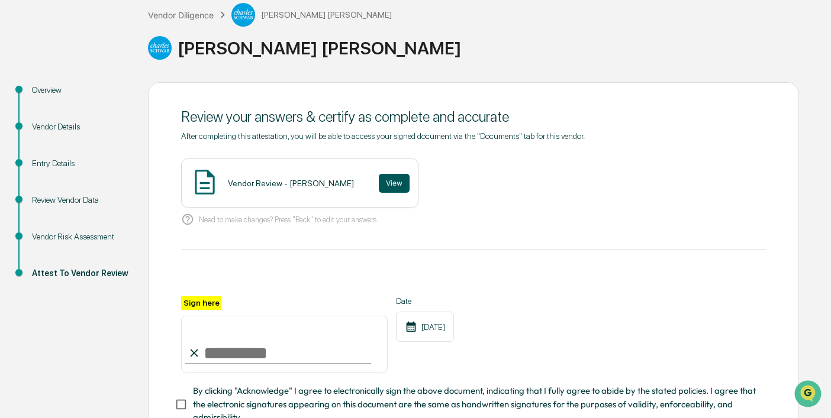
click at [383, 186] on button "View" at bounding box center [394, 183] width 31 height 19
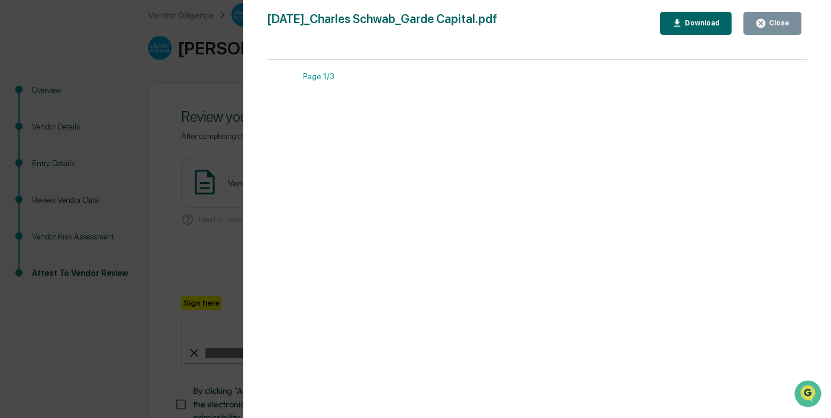
click at [774, 22] on div "Close" at bounding box center [777, 23] width 23 height 8
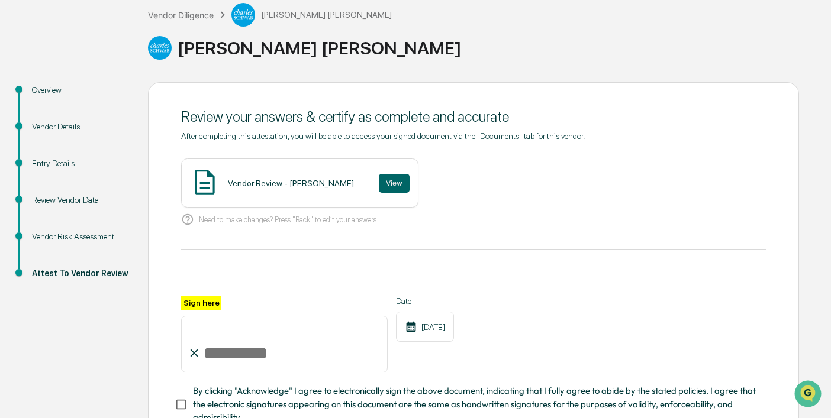
click at [286, 361] on div "Sign here" at bounding box center [284, 335] width 207 height 77
click at [285, 347] on input "Sign here" at bounding box center [284, 344] width 207 height 57
type input "**********"
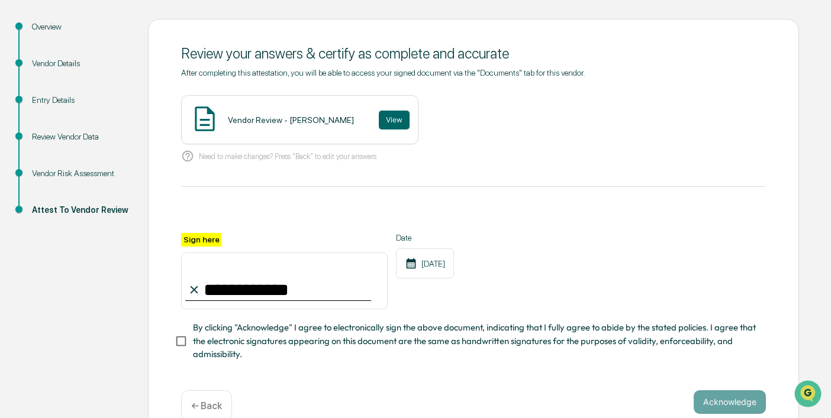
scroll to position [144, 0]
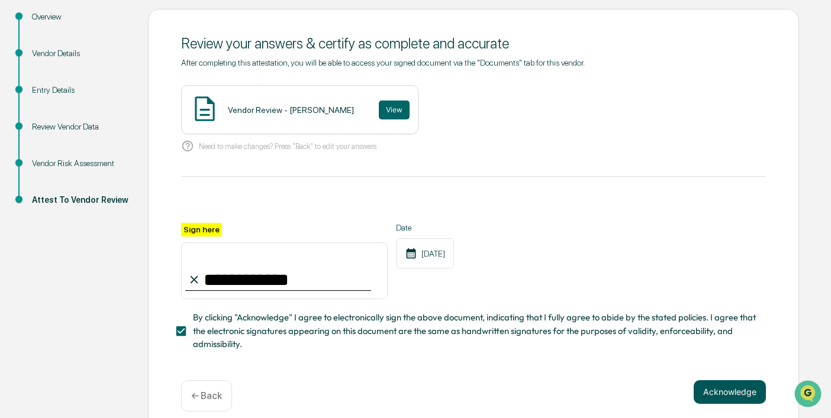
click at [733, 398] on button "Acknowledge" at bounding box center [730, 393] width 72 height 24
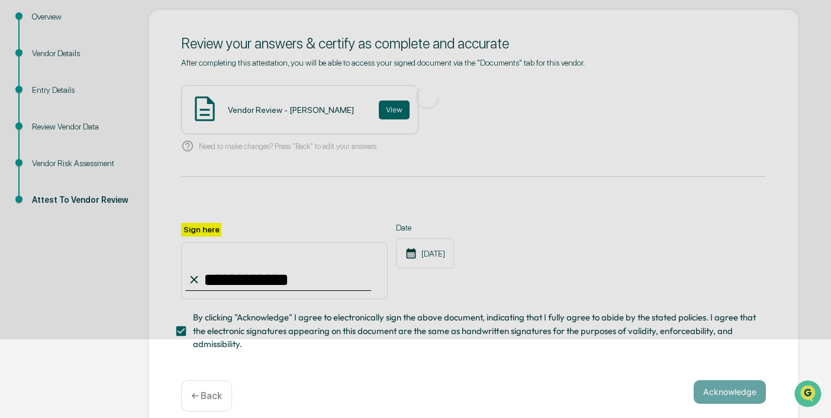
scroll to position [71, 0]
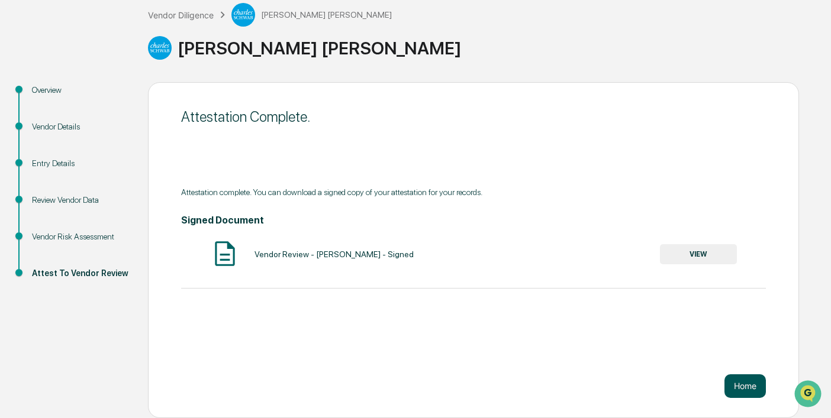
click at [736, 387] on button "Home" at bounding box center [744, 387] width 41 height 24
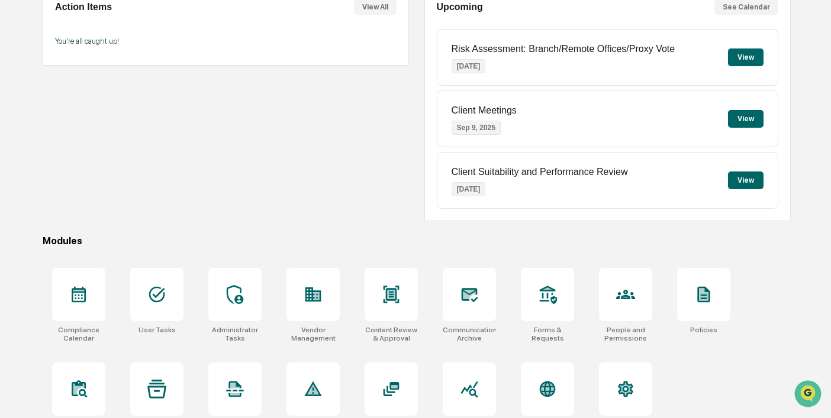
scroll to position [155, 0]
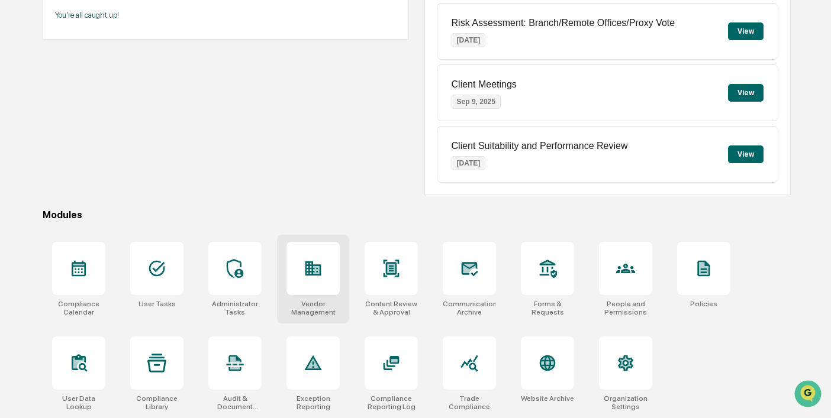
click at [317, 253] on div at bounding box center [312, 268] width 53 height 53
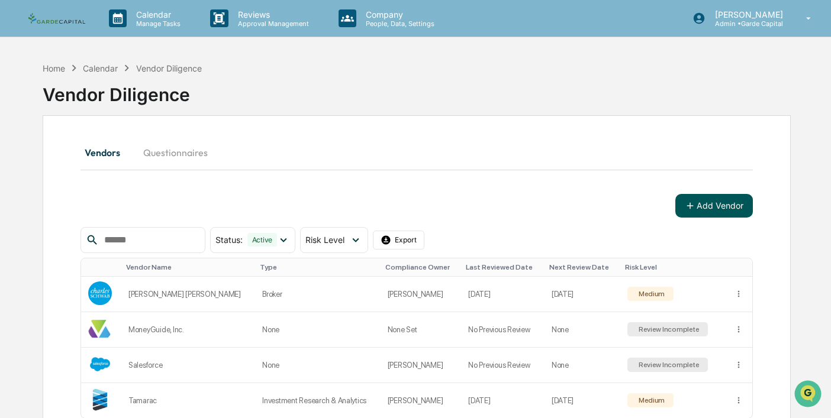
click at [704, 206] on button "Add Vendor" at bounding box center [714, 206] width 78 height 24
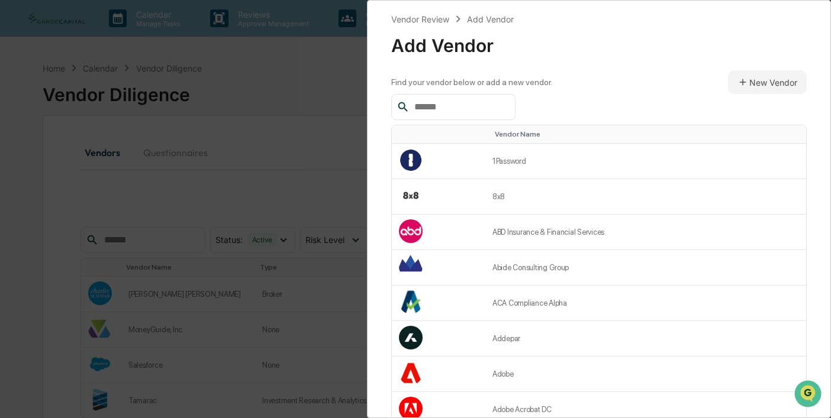
click at [454, 109] on input "text" at bounding box center [460, 106] width 101 height 15
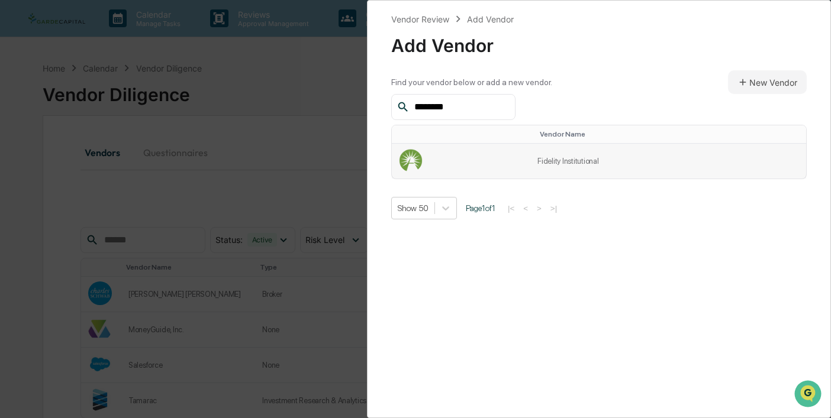
type input "********"
click at [551, 160] on td "Fidelity Institutional" at bounding box center [668, 161] width 276 height 35
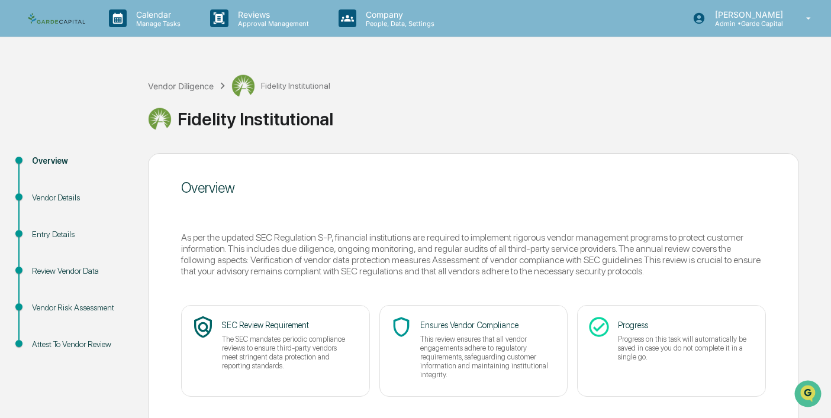
scroll to position [71, 0]
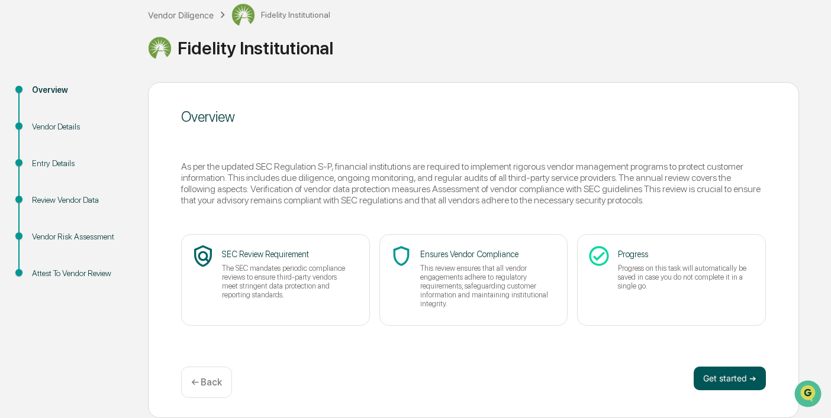
click at [724, 373] on button "Get started ➔" at bounding box center [730, 379] width 72 height 24
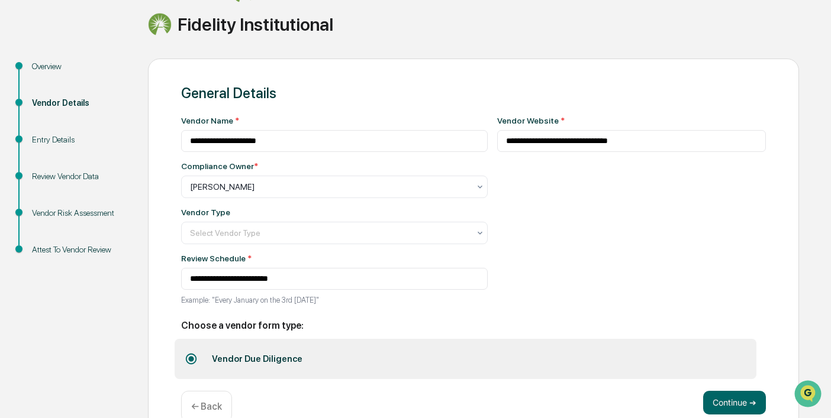
scroll to position [0, 0]
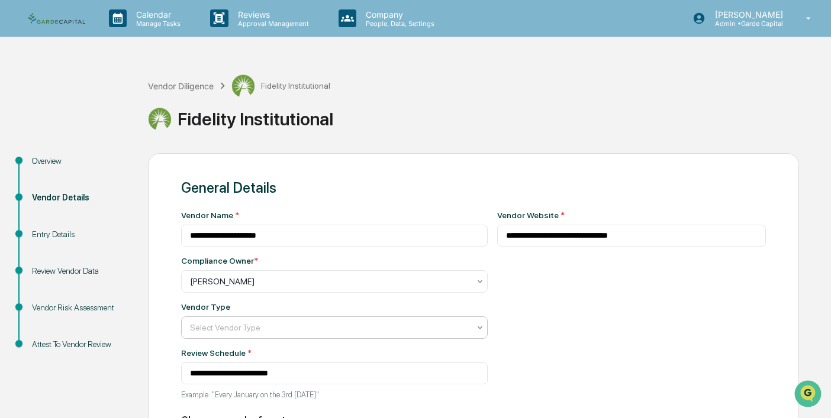
click at [261, 288] on div at bounding box center [329, 282] width 279 height 12
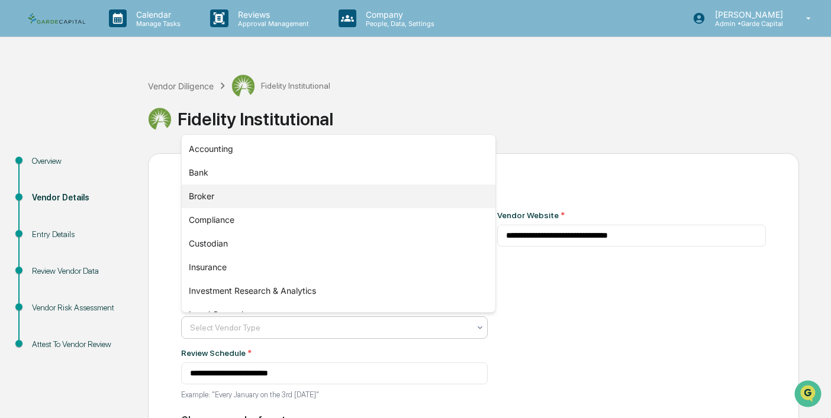
click at [244, 200] on div "Broker" at bounding box center [339, 197] width 314 height 24
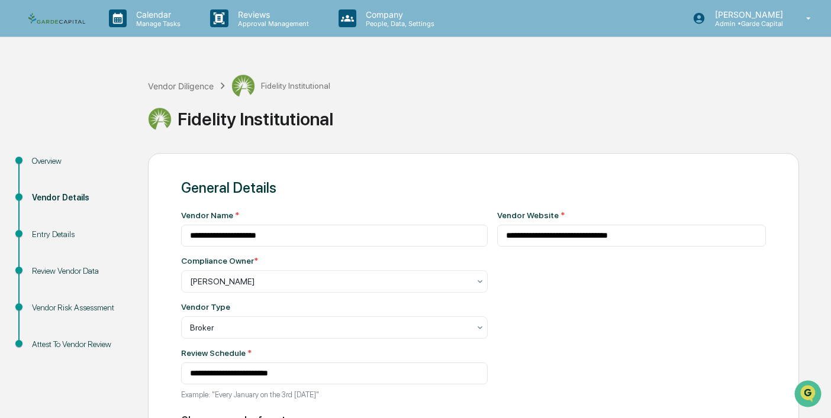
click at [645, 305] on div "**********" at bounding box center [631, 309] width 269 height 196
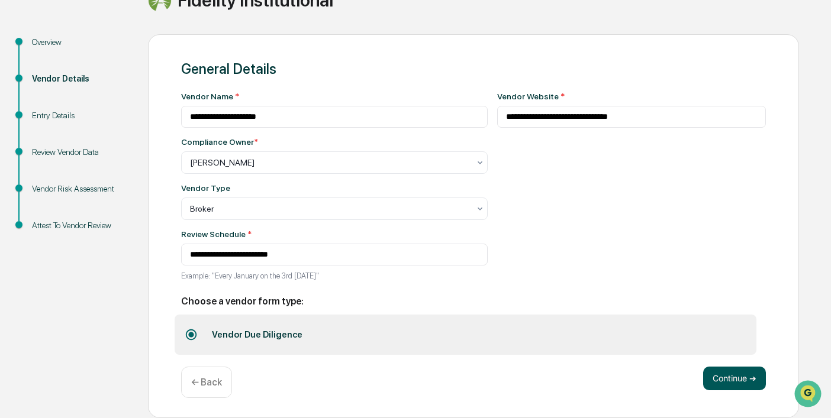
click at [718, 378] on button "Continue ➔" at bounding box center [734, 379] width 63 height 24
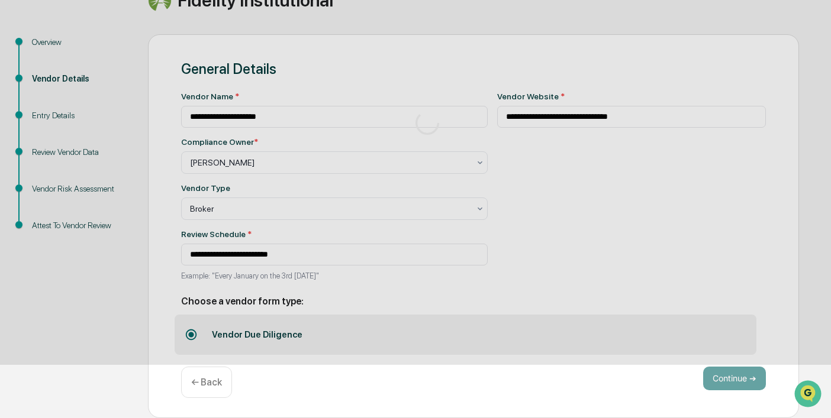
scroll to position [71, 0]
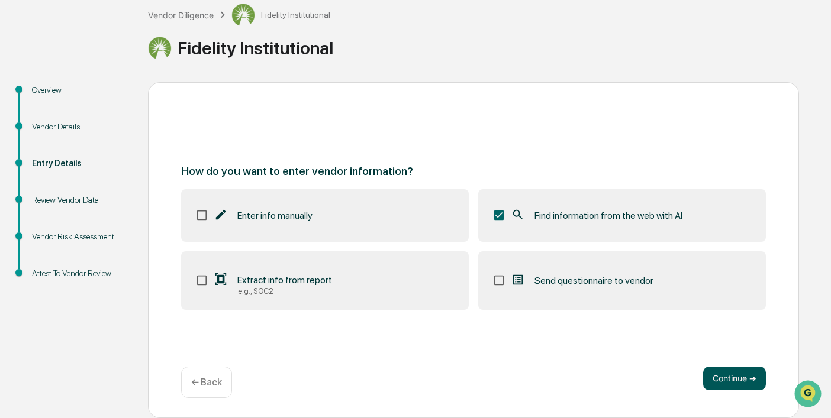
click at [738, 386] on button "Continue ➔" at bounding box center [734, 379] width 63 height 24
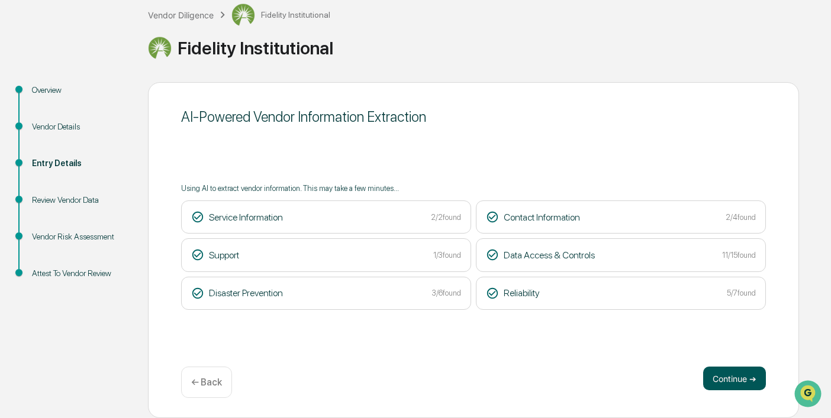
click at [734, 381] on button "Continue ➔" at bounding box center [734, 379] width 63 height 24
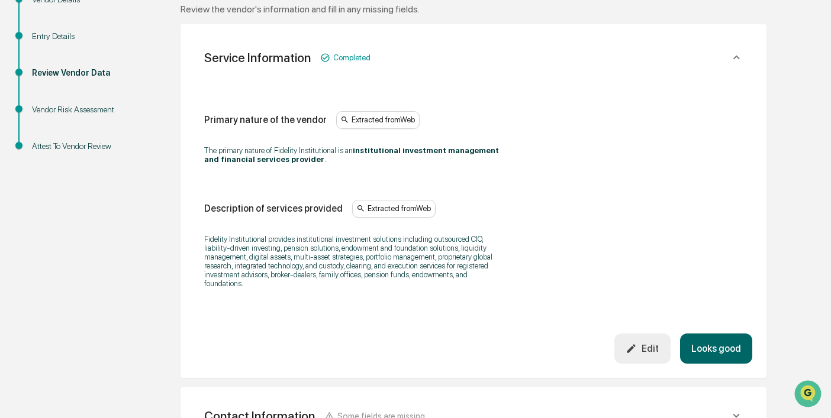
scroll to position [380, 0]
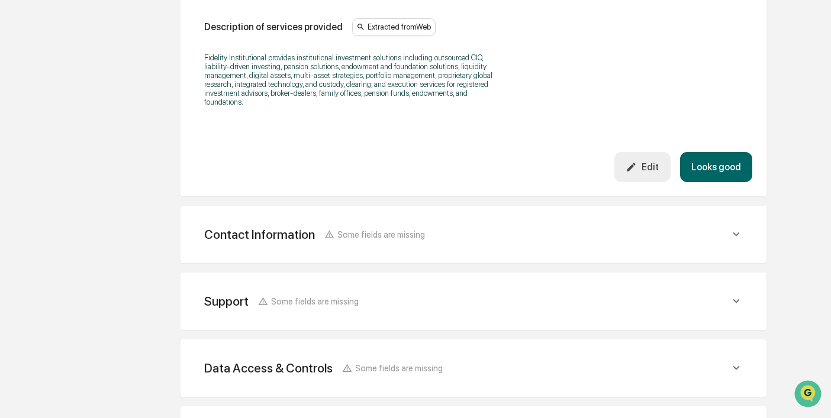
click at [708, 167] on button "Looks good" at bounding box center [716, 167] width 72 height 30
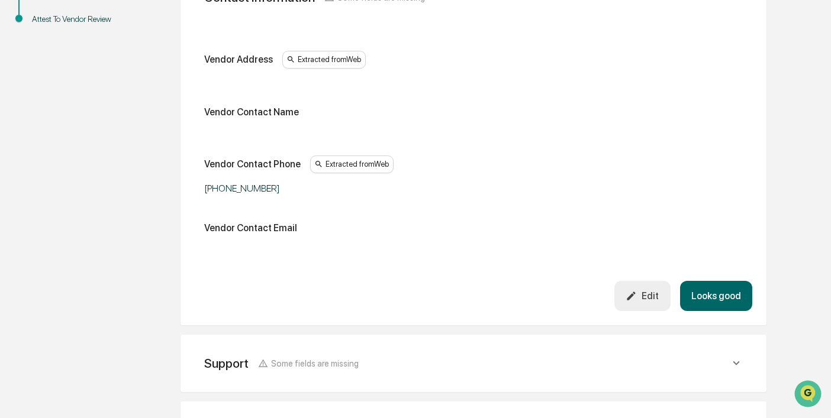
click at [708, 289] on button "Looks good" at bounding box center [716, 296] width 72 height 30
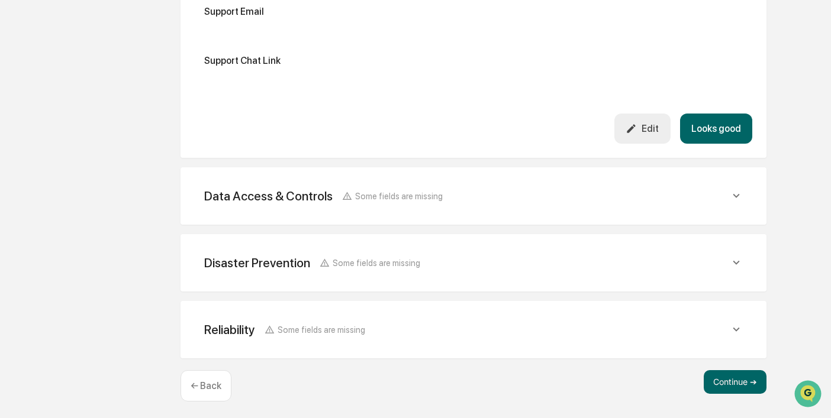
click at [708, 136] on button "Looks good" at bounding box center [716, 129] width 72 height 30
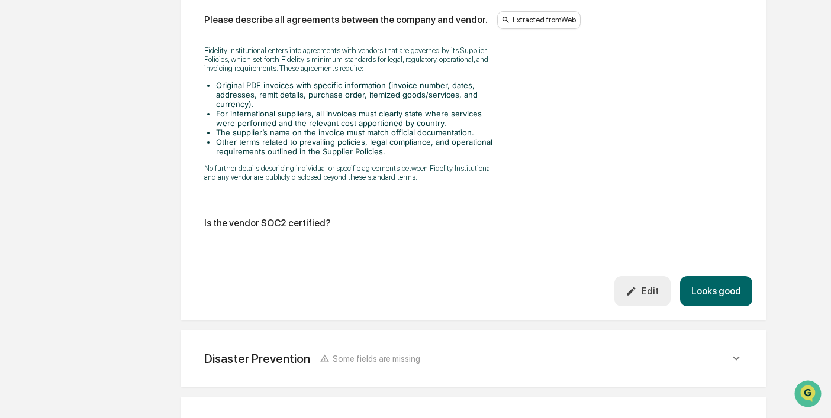
click at [713, 300] on button "Looks good" at bounding box center [716, 291] width 72 height 30
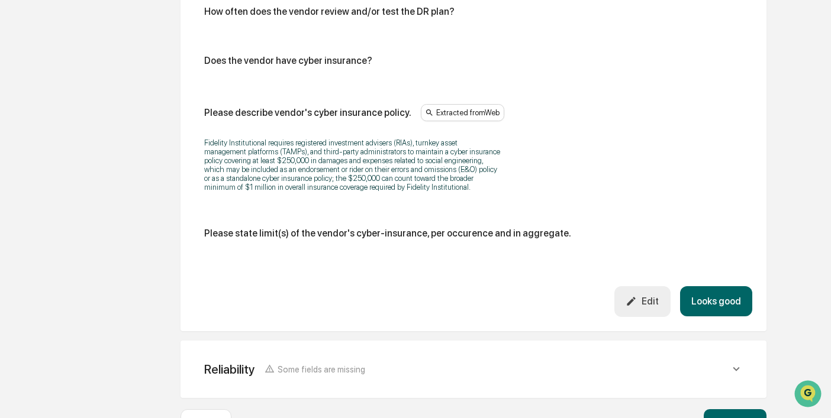
click at [712, 300] on button "Looks good" at bounding box center [716, 301] width 72 height 30
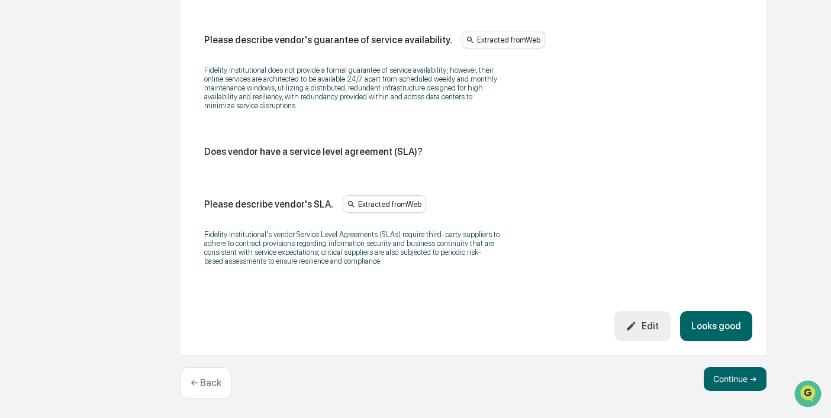
click at [714, 322] on button "Looks good" at bounding box center [716, 326] width 72 height 30
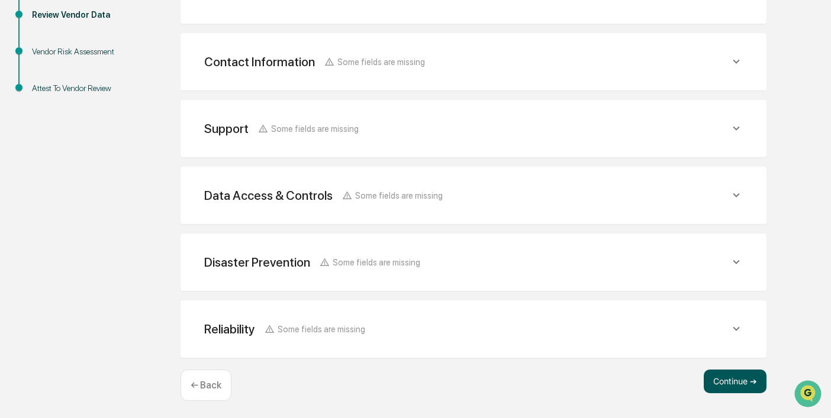
click at [734, 382] on button "Continue ➔" at bounding box center [735, 382] width 63 height 24
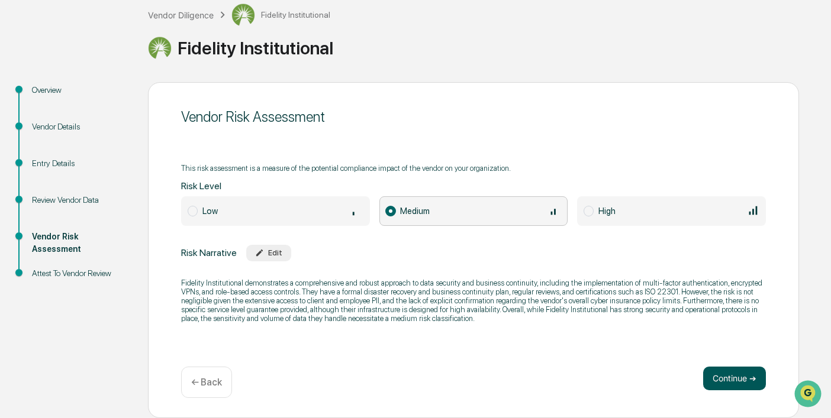
click at [733, 379] on button "Continue ➔" at bounding box center [734, 379] width 63 height 24
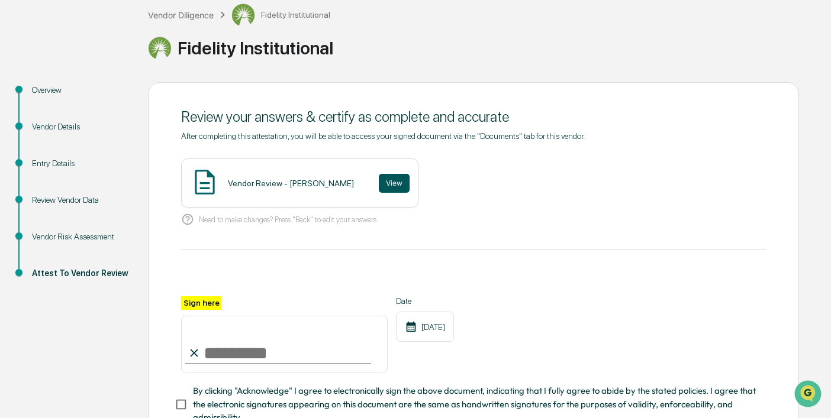
click at [383, 182] on button "View" at bounding box center [394, 183] width 31 height 19
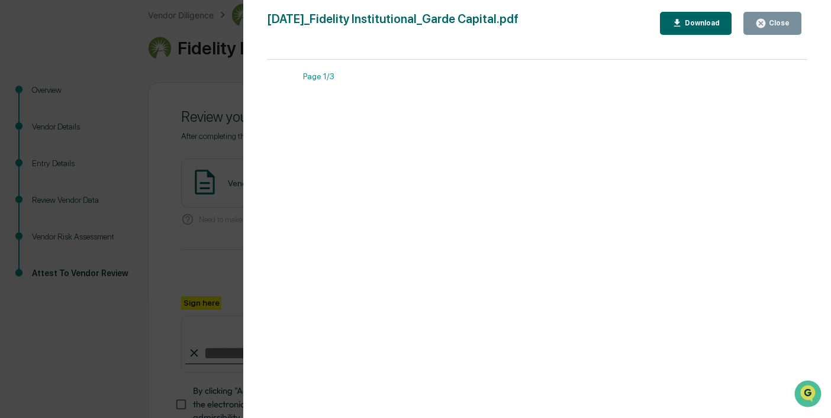
click at [769, 27] on div "Close" at bounding box center [772, 23] width 34 height 11
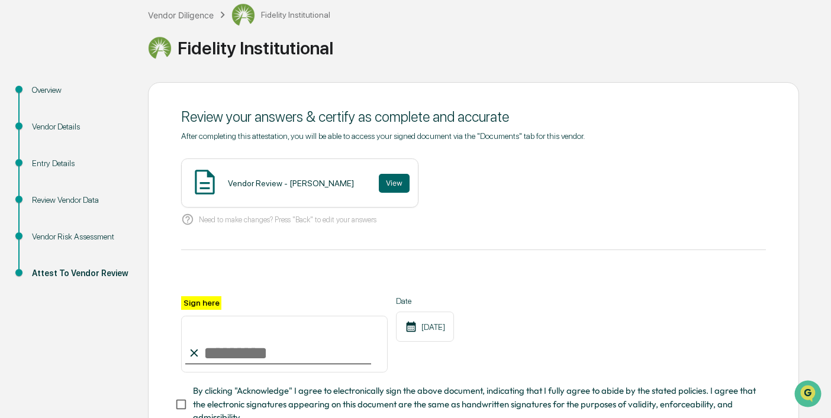
scroll to position [128, 0]
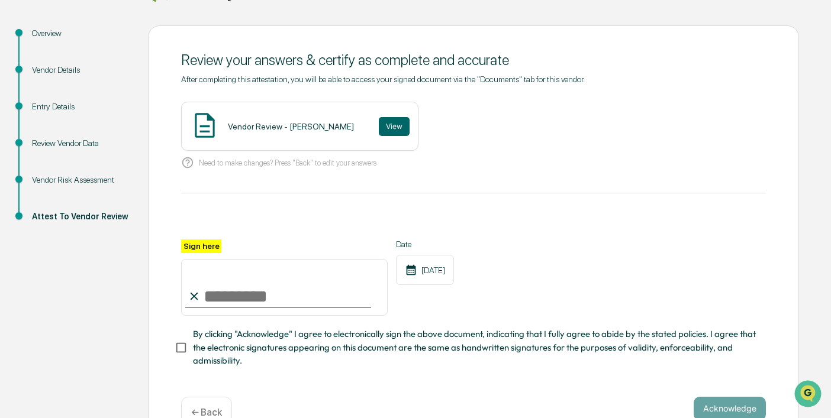
click at [300, 297] on input "Sign here" at bounding box center [284, 287] width 207 height 57
click at [275, 299] on input "Sign here" at bounding box center [284, 287] width 207 height 57
type input "**********"
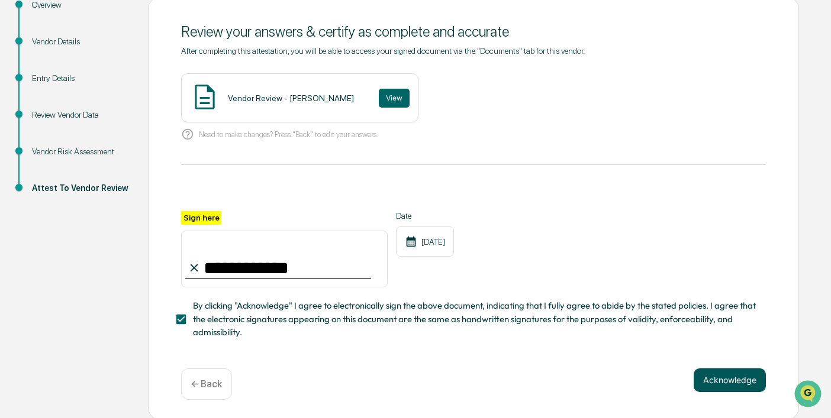
click at [736, 372] on button "Acknowledge" at bounding box center [730, 381] width 72 height 24
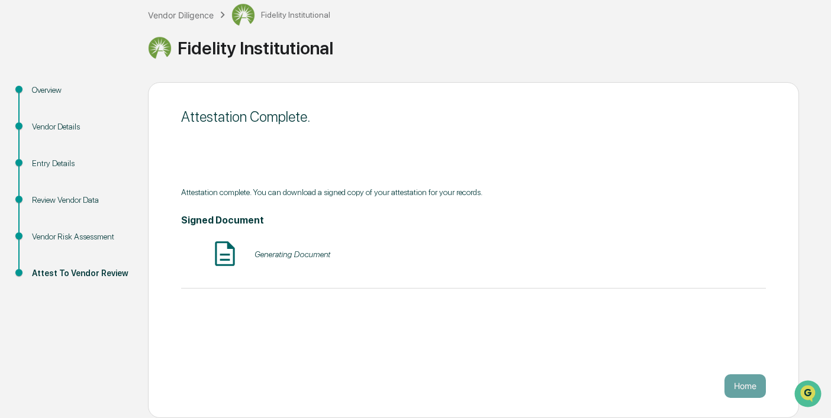
scroll to position [71, 0]
click at [746, 391] on button "Home" at bounding box center [744, 387] width 41 height 24
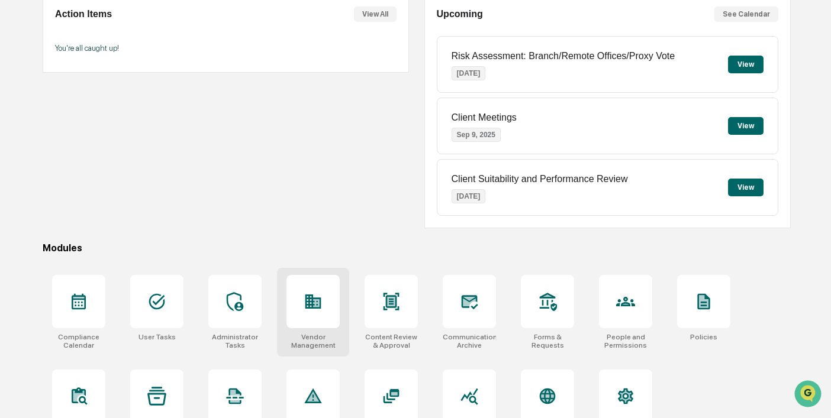
scroll to position [155, 0]
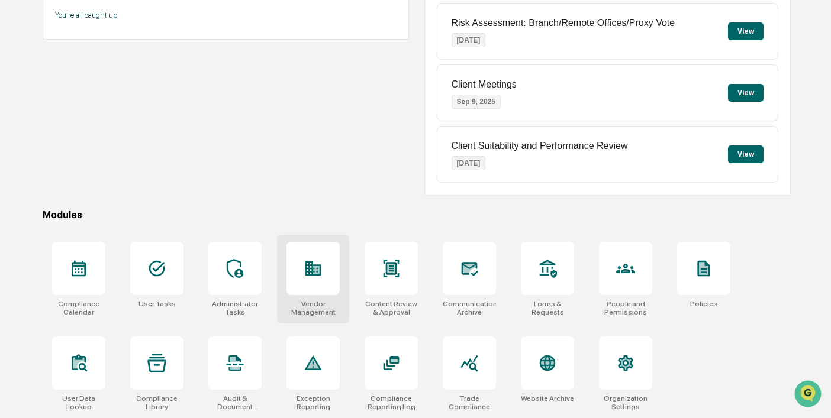
click at [320, 260] on icon at bounding box center [313, 268] width 19 height 19
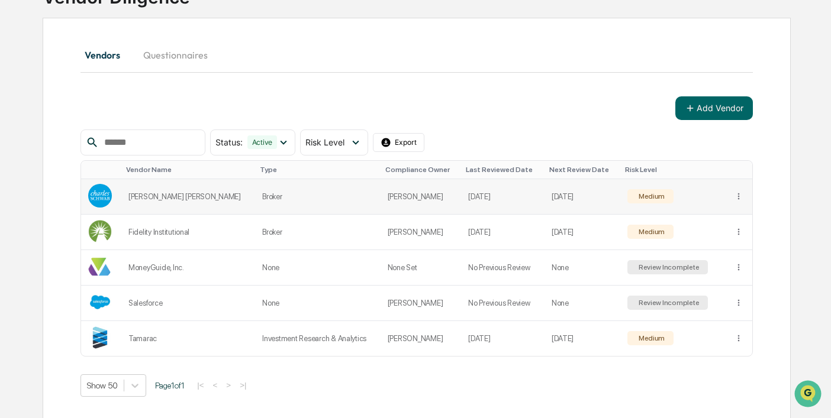
click at [650, 195] on div "Medium" at bounding box center [650, 196] width 28 height 8
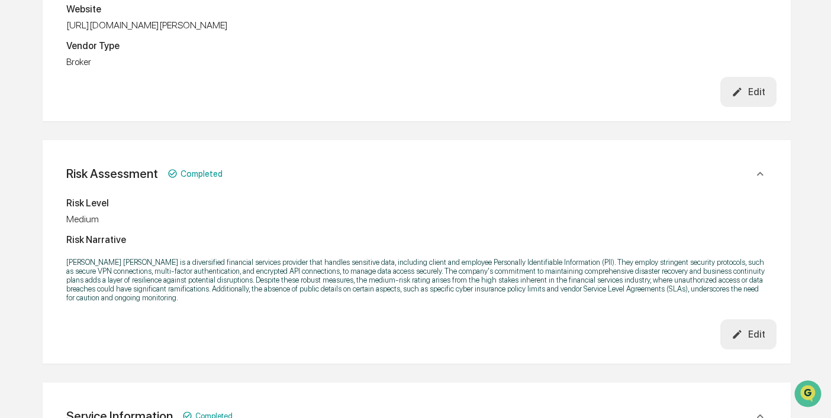
scroll to position [404, 0]
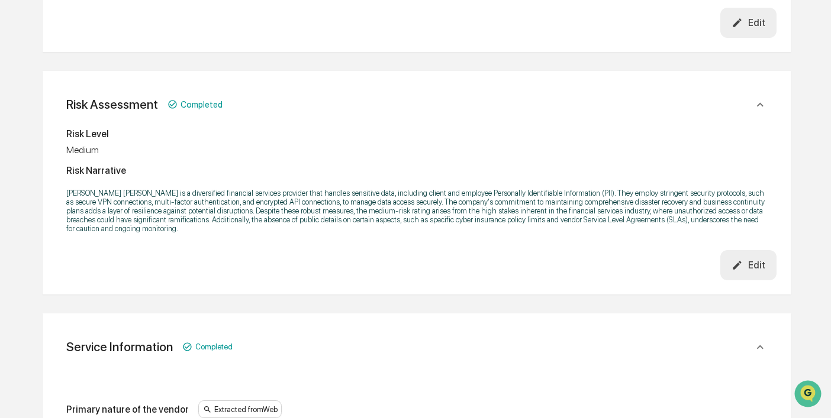
click at [746, 38] on button "Edit" at bounding box center [748, 23] width 56 height 30
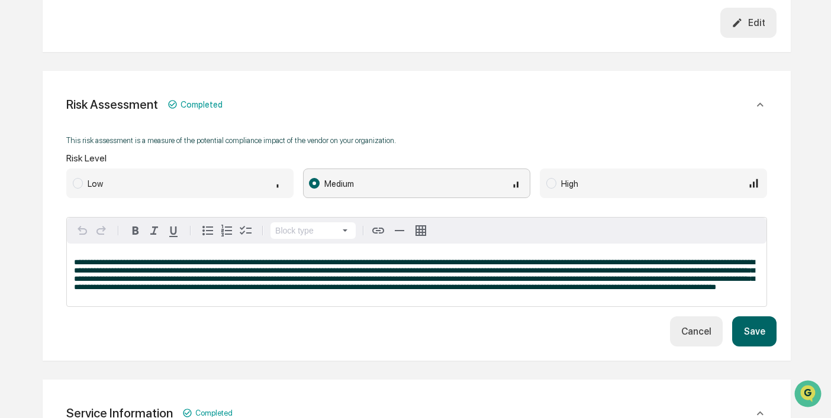
scroll to position [415, 0]
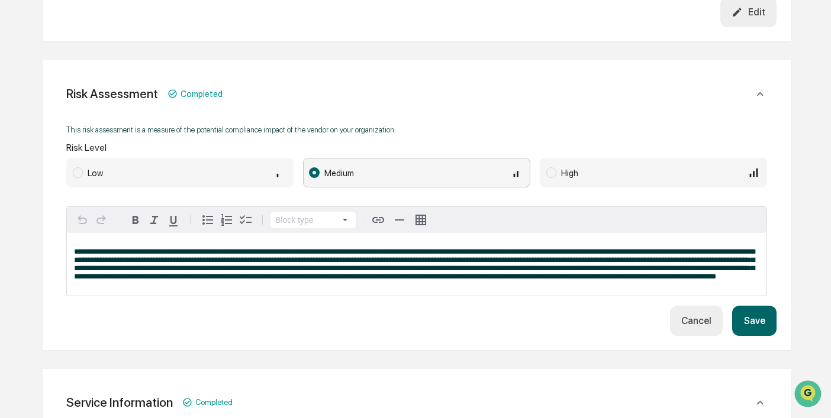
click at [213, 167] on div "Low" at bounding box center [187, 172] width 199 height 13
click at [762, 336] on button "Save" at bounding box center [754, 321] width 44 height 30
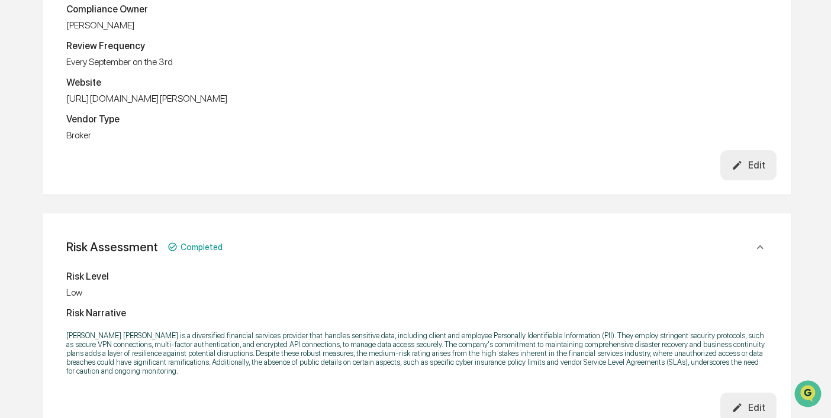
scroll to position [0, 0]
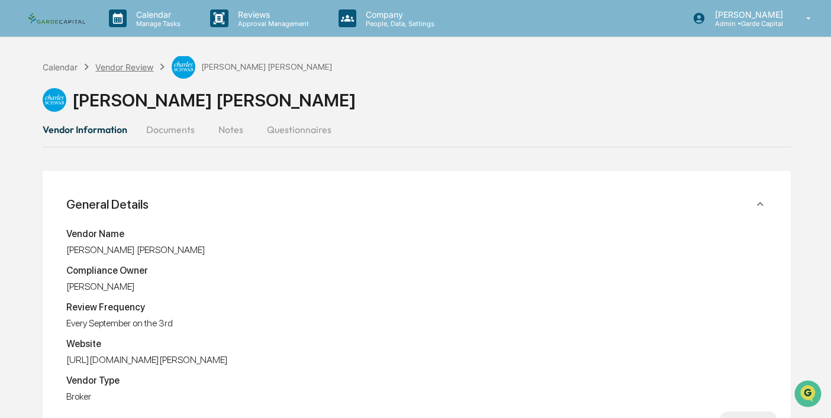
click at [128, 65] on div "Vendor Review" at bounding box center [124, 67] width 58 height 10
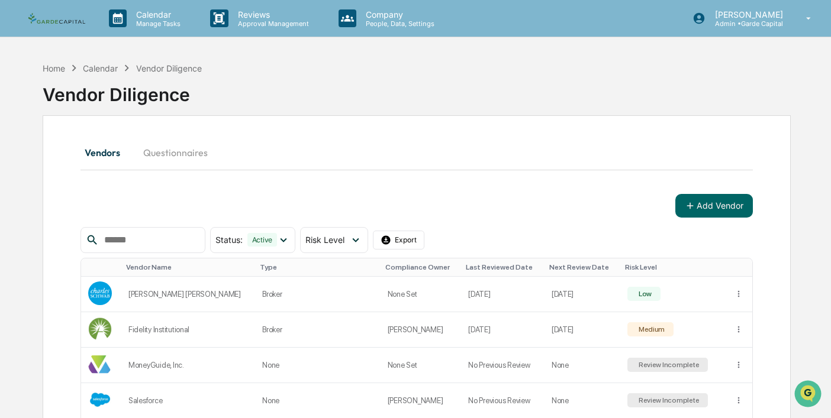
scroll to position [98, 0]
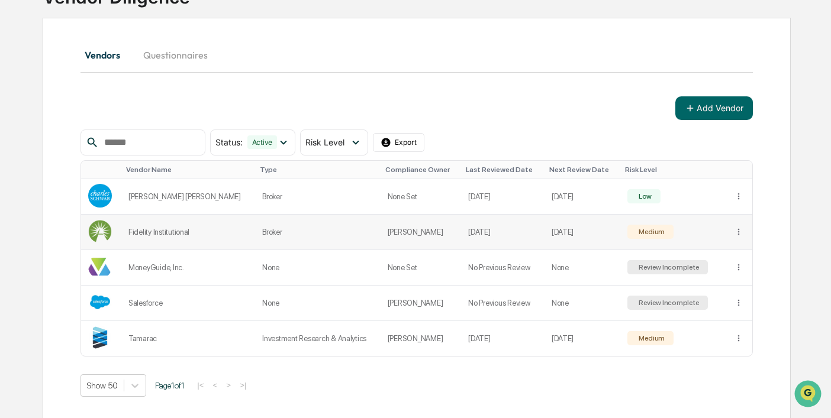
click at [650, 230] on div "Medium" at bounding box center [650, 232] width 28 height 8
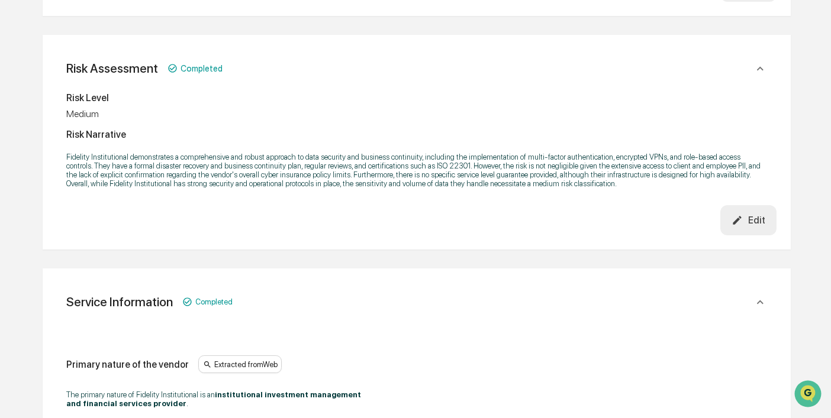
scroll to position [439, 0]
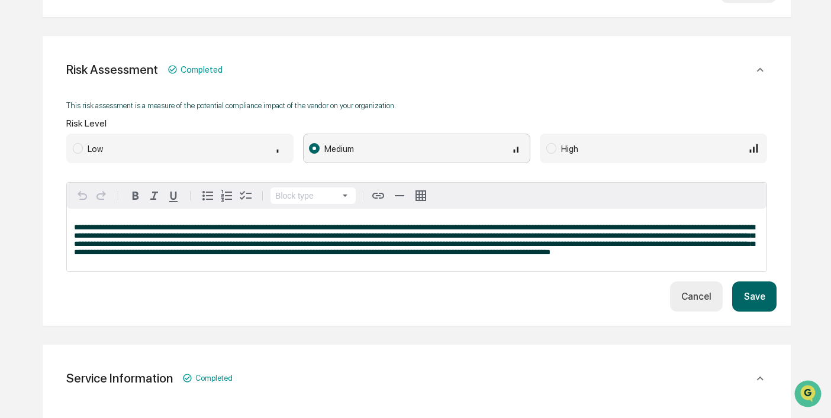
click at [217, 137] on span "Low" at bounding box center [179, 149] width 227 height 30
click at [761, 311] on button "Save" at bounding box center [754, 297] width 44 height 30
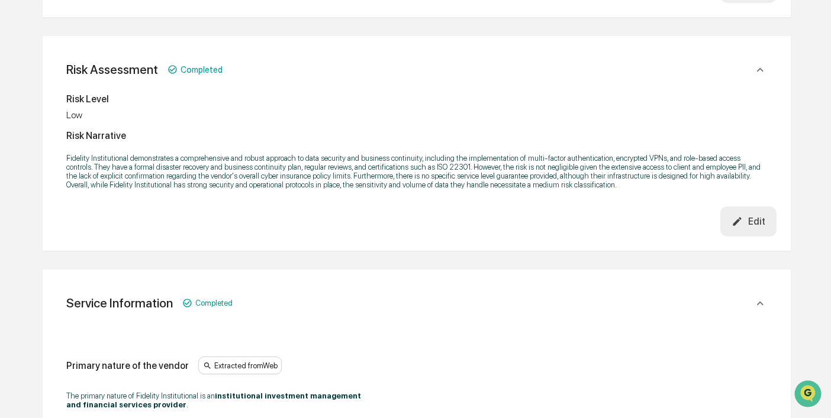
scroll to position [0, 0]
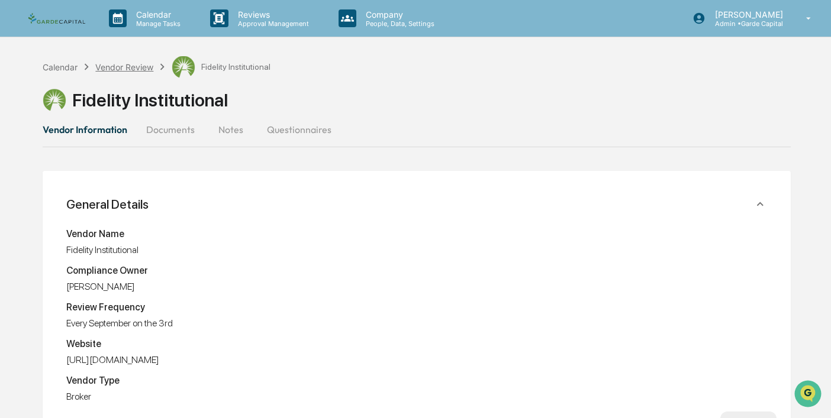
click at [132, 69] on div "Vendor Review" at bounding box center [124, 67] width 58 height 10
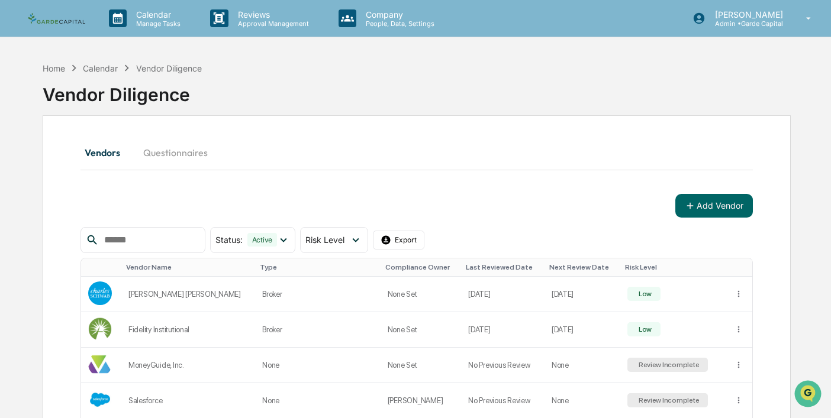
scroll to position [98, 0]
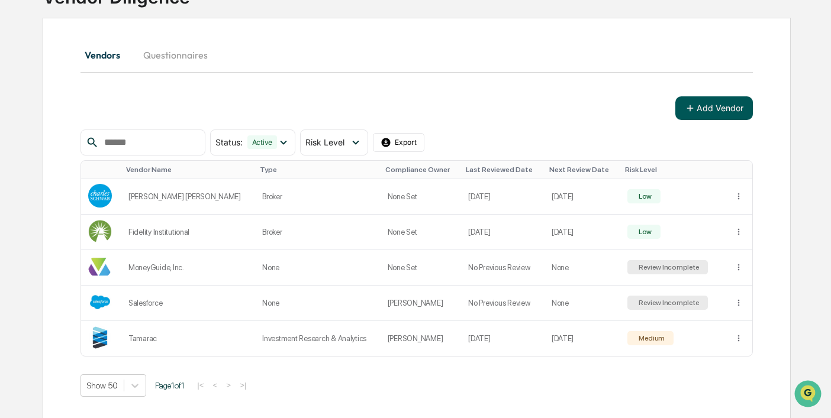
click at [710, 108] on button "Add Vendor" at bounding box center [714, 108] width 78 height 24
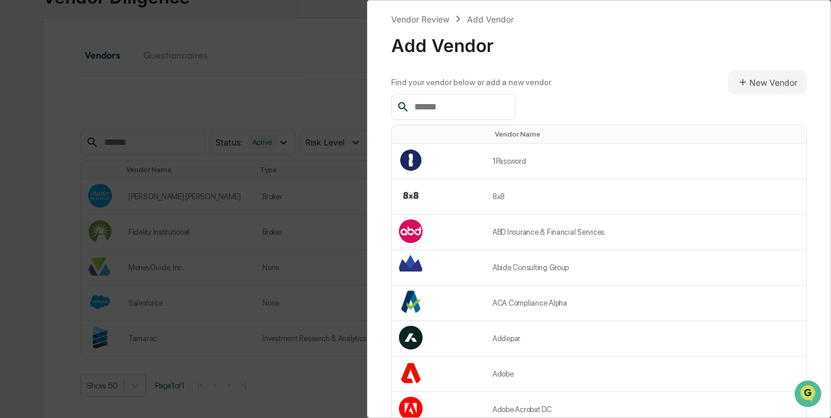
click at [463, 111] on input "text" at bounding box center [460, 106] width 101 height 15
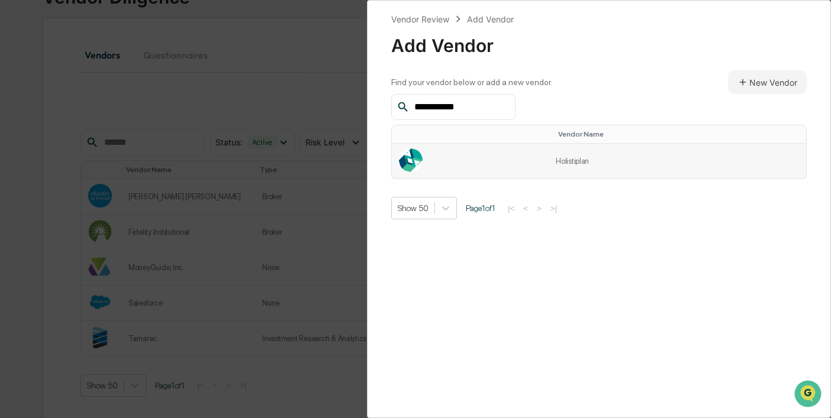
type input "**********"
click at [563, 162] on td "Holistiplan" at bounding box center [677, 161] width 257 height 35
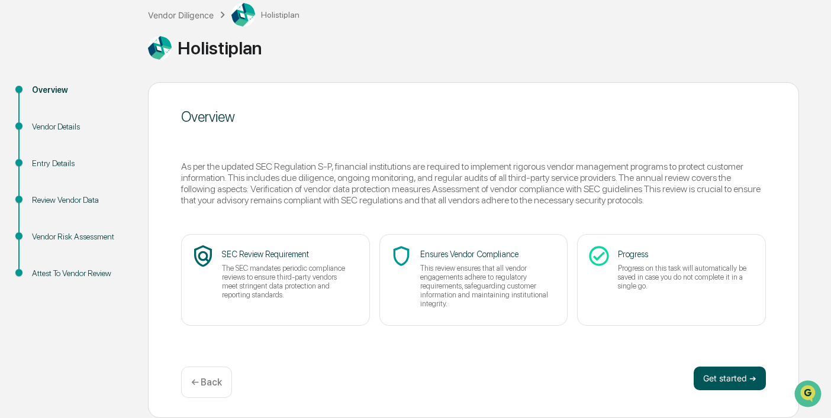
click at [733, 378] on button "Get started ➔" at bounding box center [730, 379] width 72 height 24
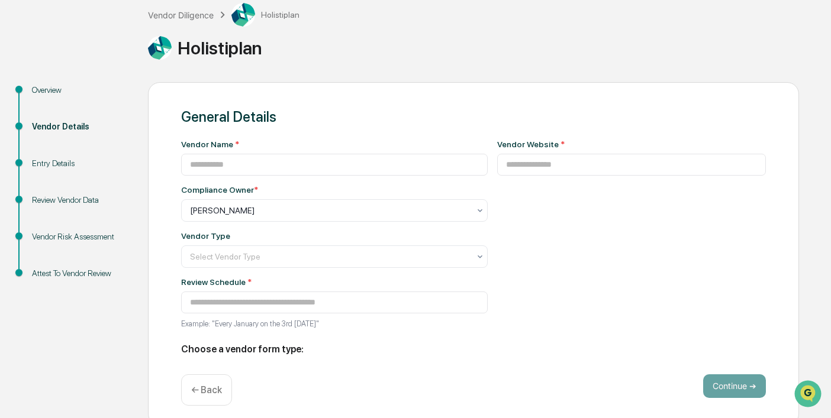
type input "**********"
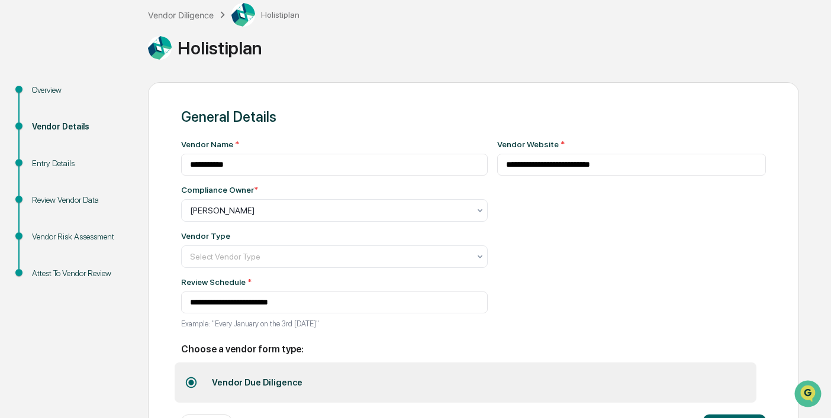
scroll to position [120, 0]
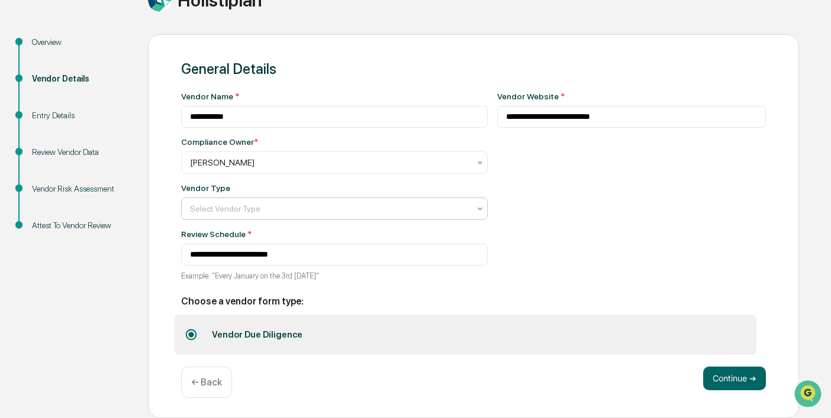
click at [326, 169] on div at bounding box center [329, 163] width 279 height 12
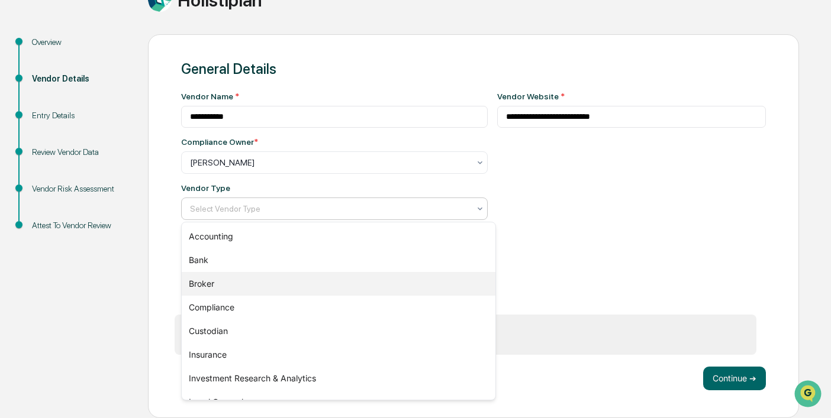
click at [251, 281] on div "Broker" at bounding box center [339, 284] width 314 height 24
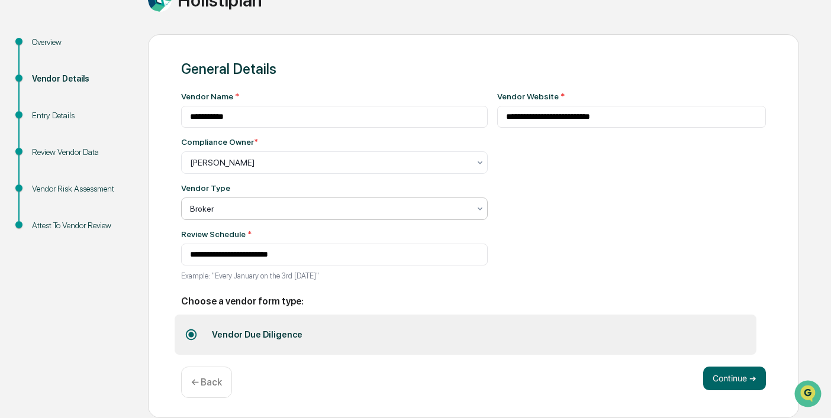
click at [295, 205] on div at bounding box center [329, 209] width 279 height 12
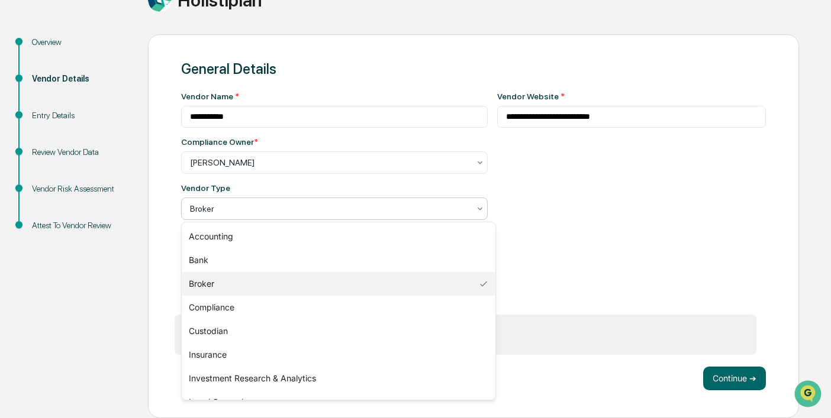
scroll to position [3, 0]
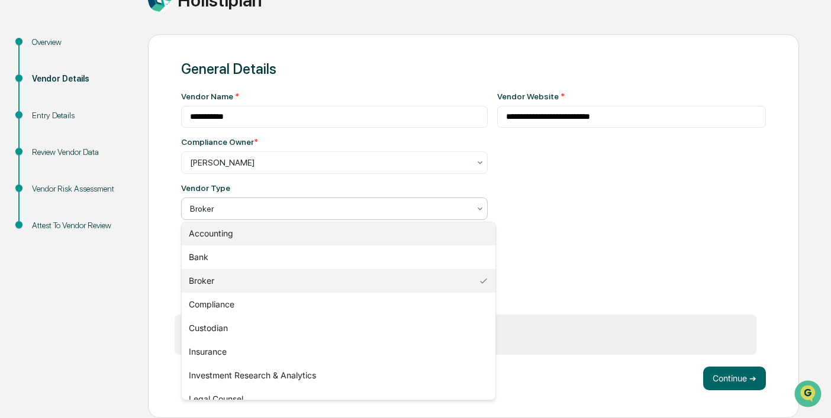
click at [259, 234] on div "Accounting" at bounding box center [339, 234] width 314 height 24
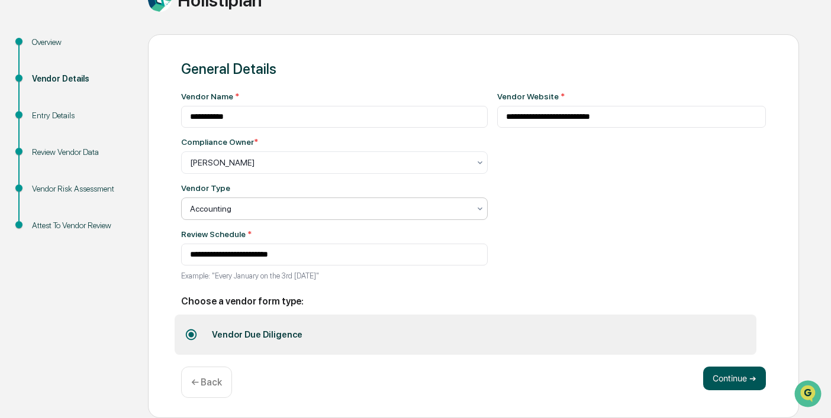
click at [727, 378] on button "Continue ➔" at bounding box center [734, 379] width 63 height 24
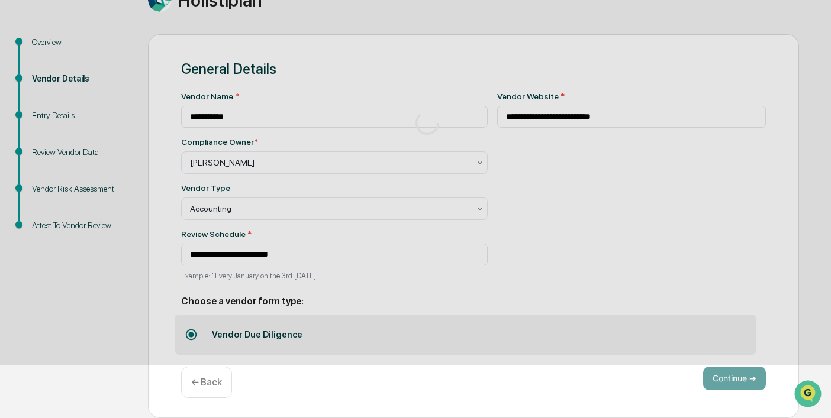
scroll to position [71, 0]
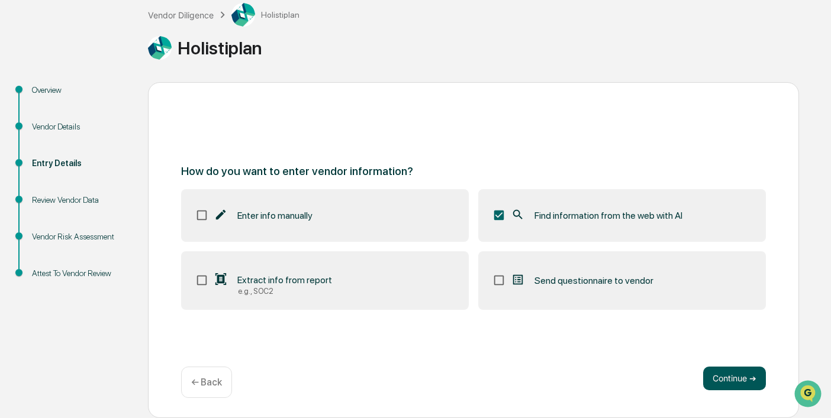
click at [729, 380] on button "Continue ➔" at bounding box center [734, 379] width 63 height 24
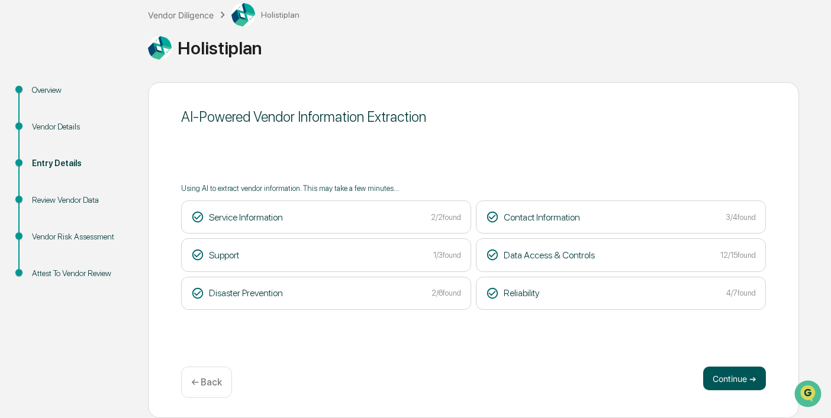
click at [726, 376] on button "Continue ➔" at bounding box center [734, 379] width 63 height 24
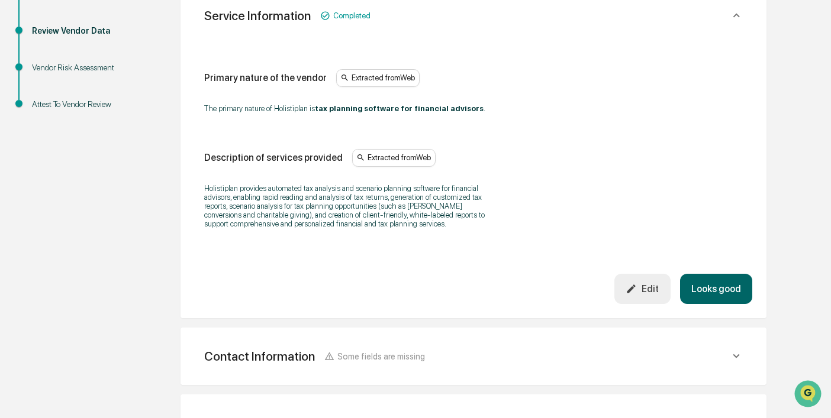
click at [713, 294] on button "Looks good" at bounding box center [716, 289] width 72 height 30
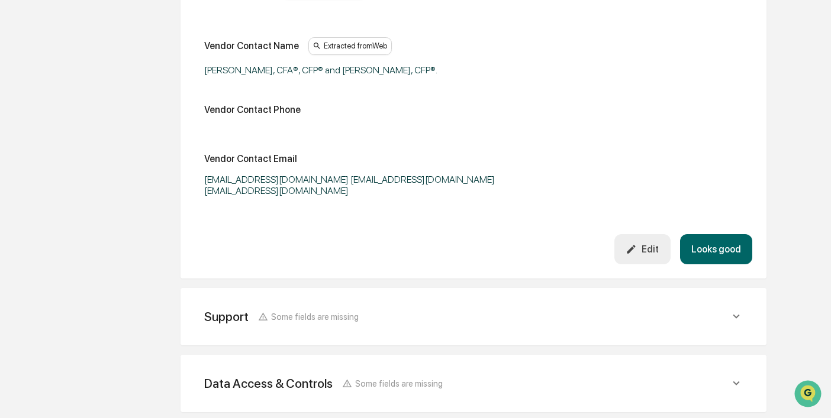
scroll to position [431, 0]
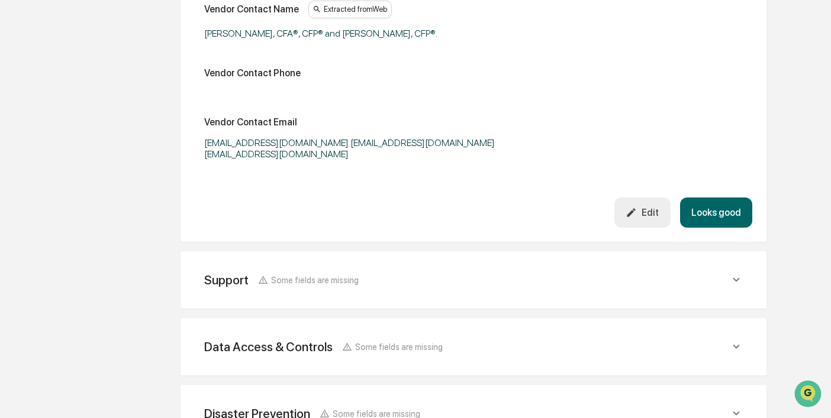
click at [713, 213] on button "Looks good" at bounding box center [716, 213] width 72 height 30
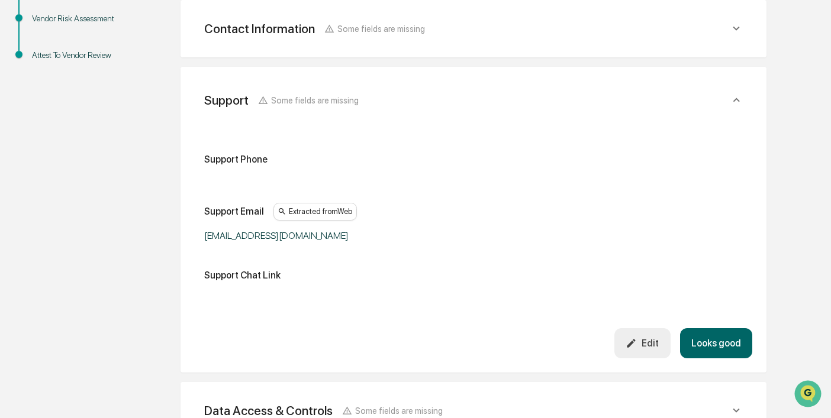
click at [708, 338] on button "Looks good" at bounding box center [716, 343] width 72 height 30
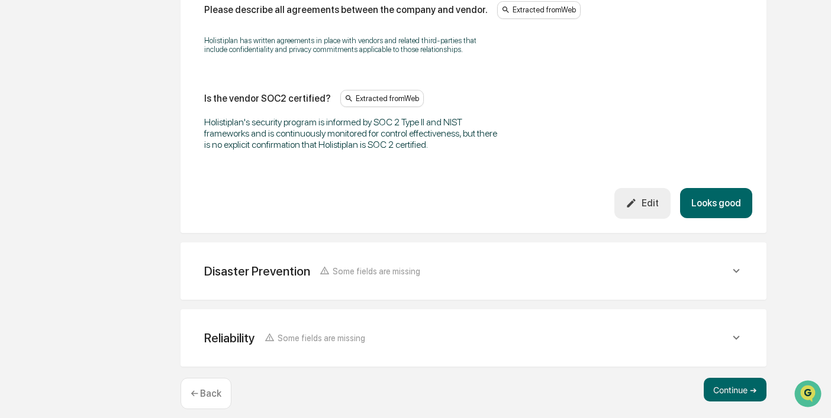
scroll to position [1702, 0]
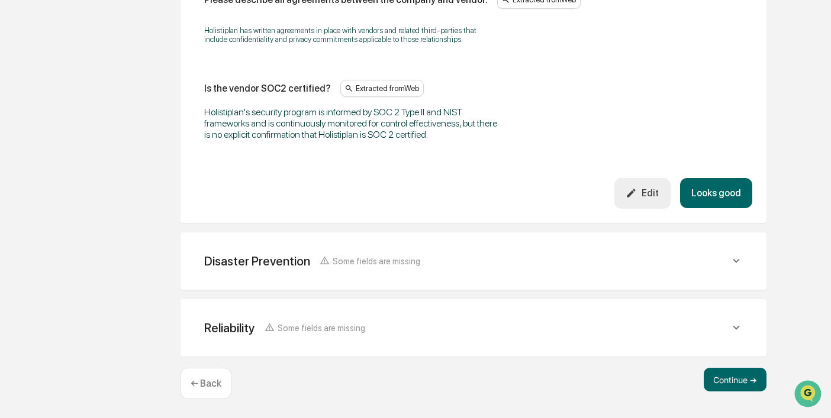
click at [710, 208] on button "Looks good" at bounding box center [716, 193] width 72 height 30
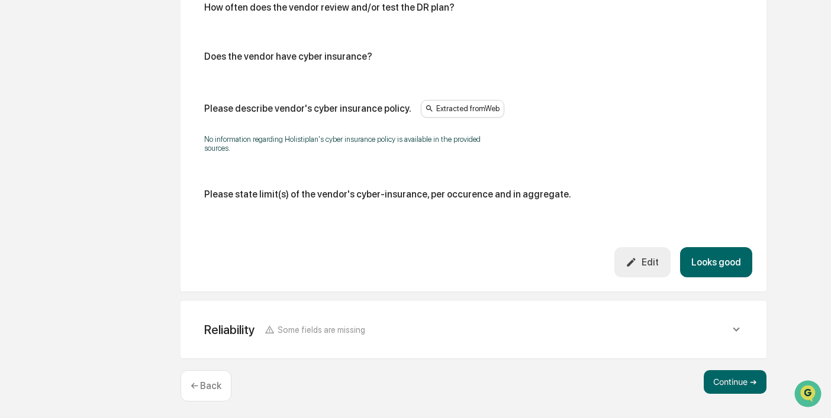
click at [718, 262] on button "Looks good" at bounding box center [716, 262] width 72 height 30
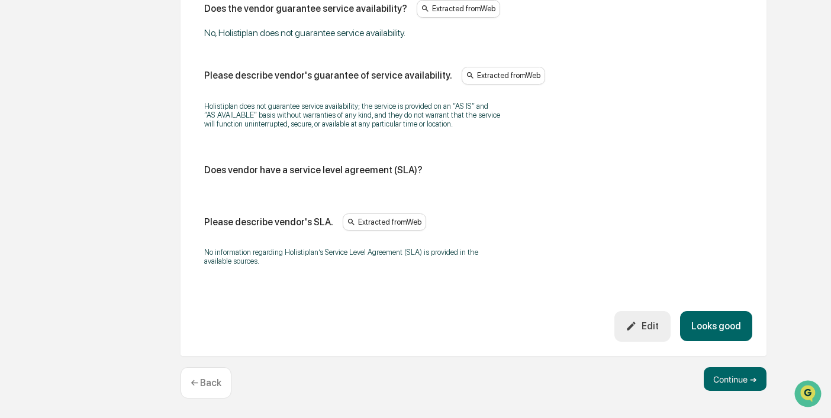
click at [716, 328] on button "Looks good" at bounding box center [716, 326] width 72 height 30
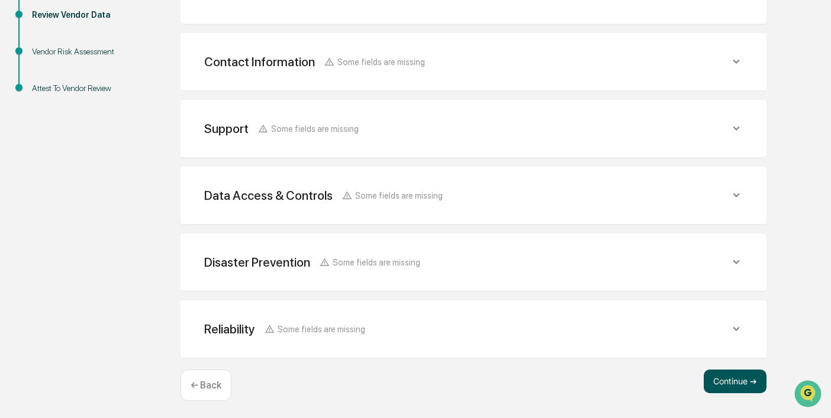
click at [734, 378] on button "Continue ➔" at bounding box center [735, 382] width 63 height 24
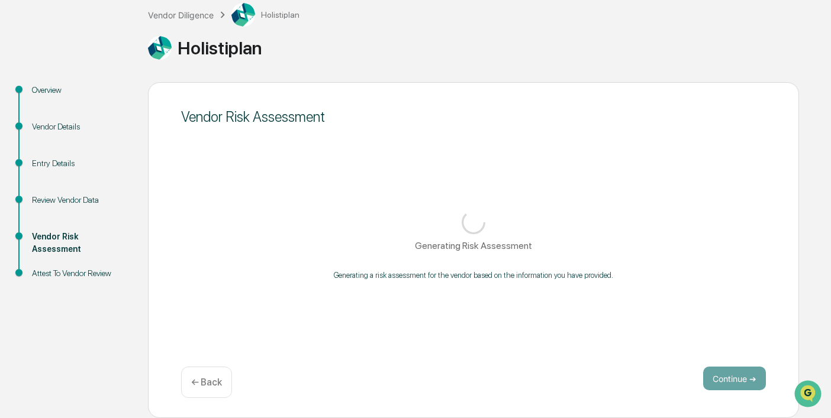
scroll to position [71, 0]
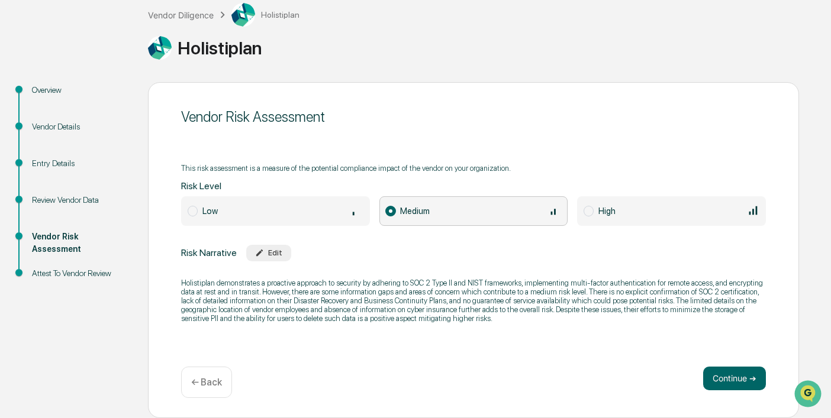
click at [308, 192] on div "Low Medium High" at bounding box center [473, 209] width 585 height 34
click at [308, 204] on div "Low" at bounding box center [282, 210] width 161 height 13
click at [720, 371] on button "Continue ➔" at bounding box center [734, 379] width 63 height 24
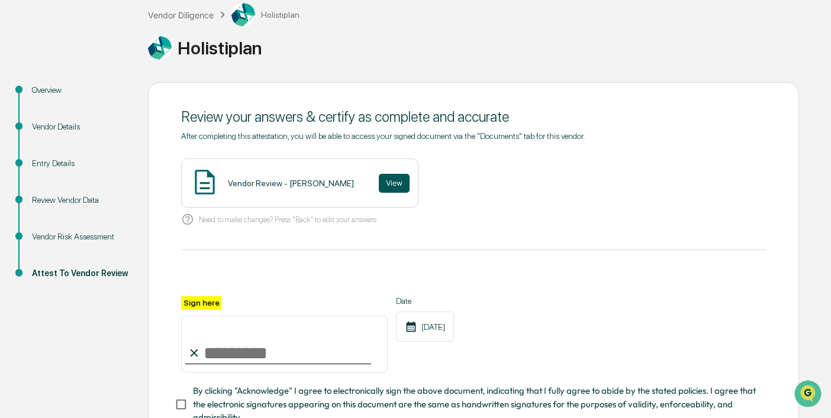
click at [385, 179] on button "View" at bounding box center [394, 183] width 31 height 19
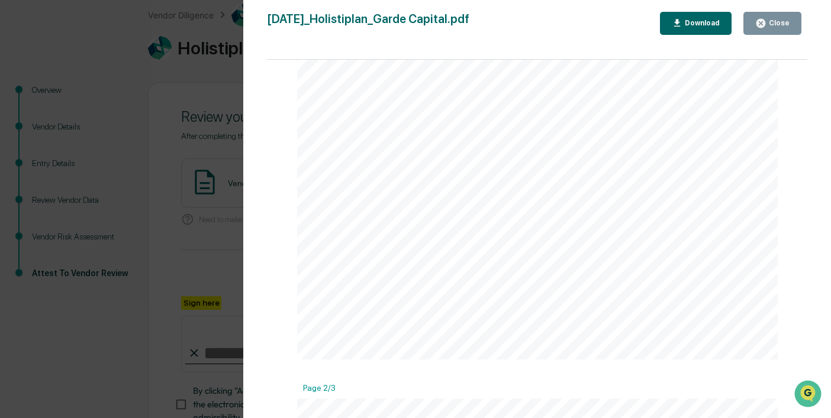
scroll to position [0, 0]
click at [779, 18] on div "Close" at bounding box center [772, 23] width 34 height 11
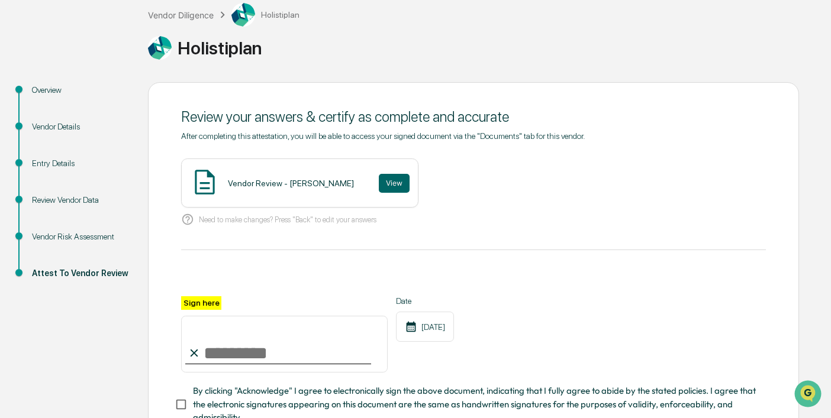
click at [266, 353] on input "Sign here" at bounding box center [284, 344] width 207 height 57
type input "**********"
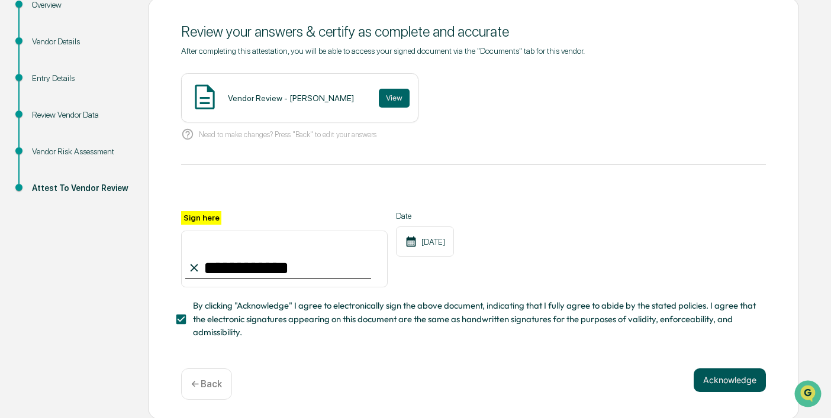
click at [736, 386] on button "Acknowledge" at bounding box center [730, 381] width 72 height 24
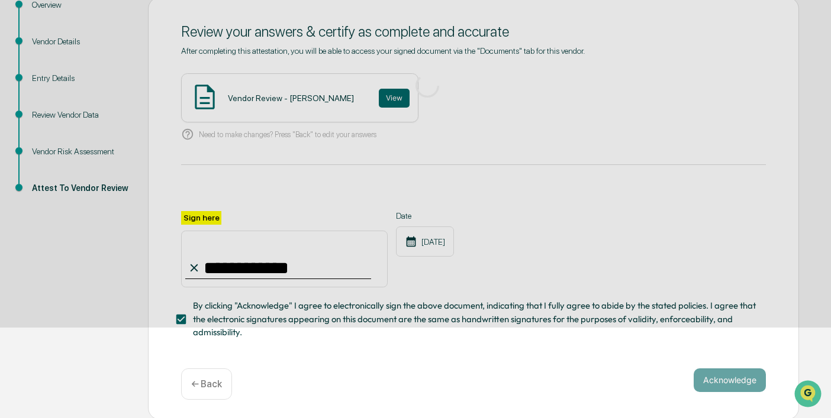
scroll to position [71, 0]
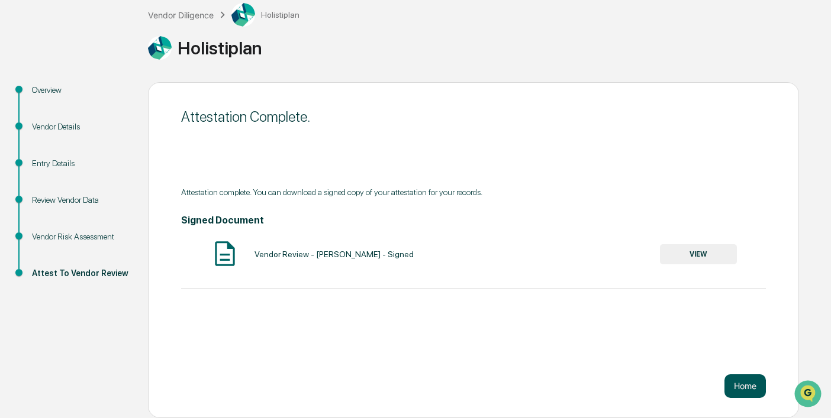
click at [746, 385] on button "Home" at bounding box center [744, 387] width 41 height 24
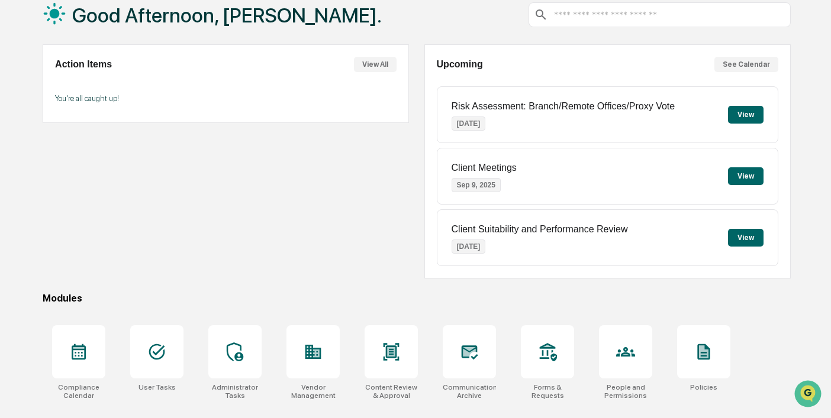
scroll to position [155, 0]
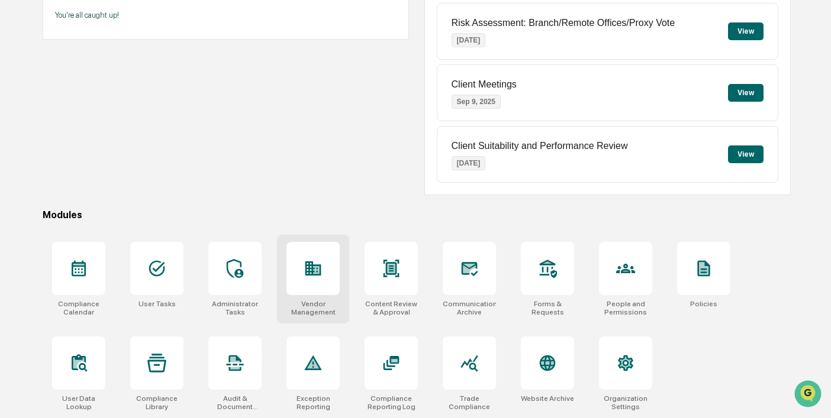
click at [320, 273] on icon at bounding box center [313, 269] width 16 height 14
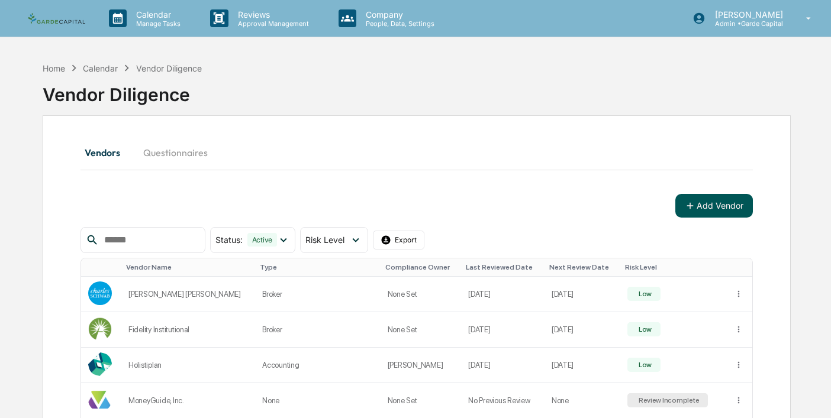
click at [702, 208] on button "Add Vendor" at bounding box center [714, 206] width 78 height 24
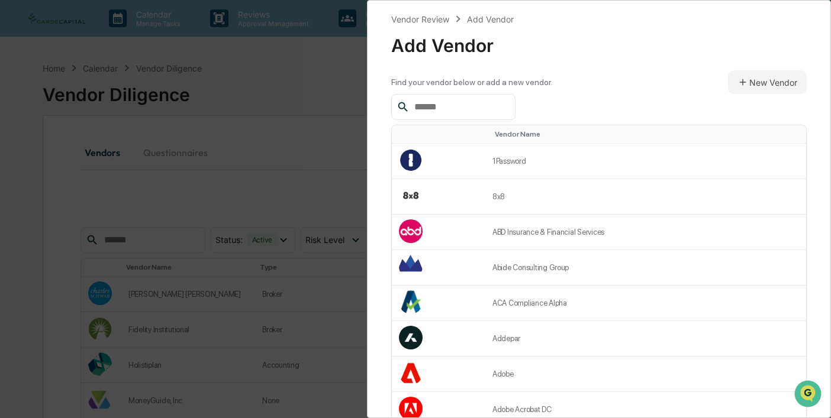
click at [470, 108] on input "text" at bounding box center [460, 106] width 101 height 15
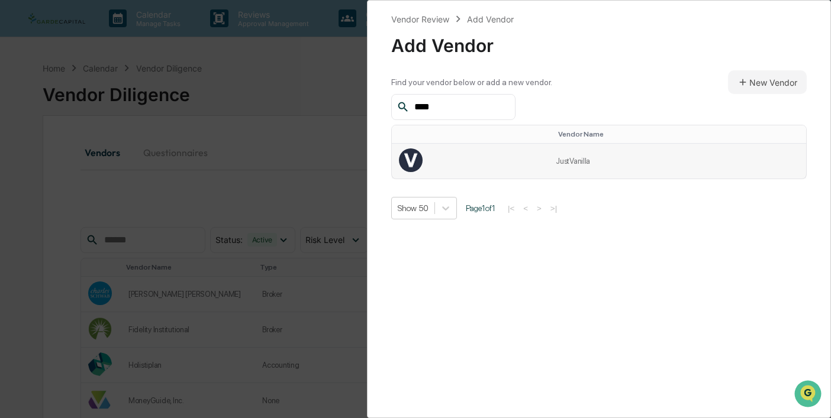
type input "****"
click at [568, 162] on td "JustVanilla" at bounding box center [677, 161] width 257 height 35
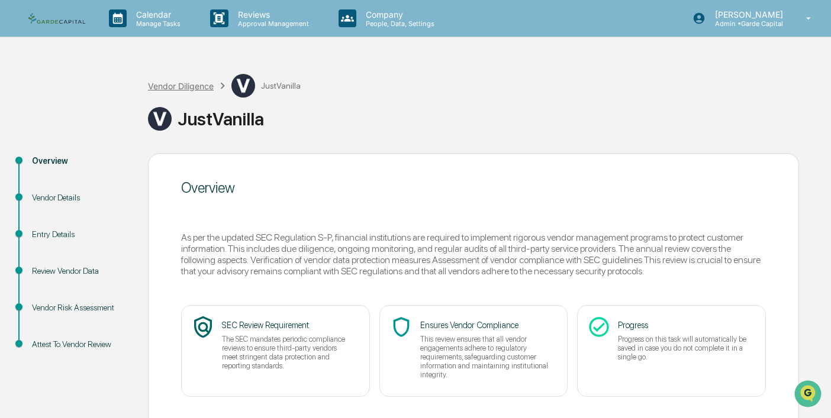
click at [188, 86] on div "Vendor Diligence" at bounding box center [181, 86] width 66 height 10
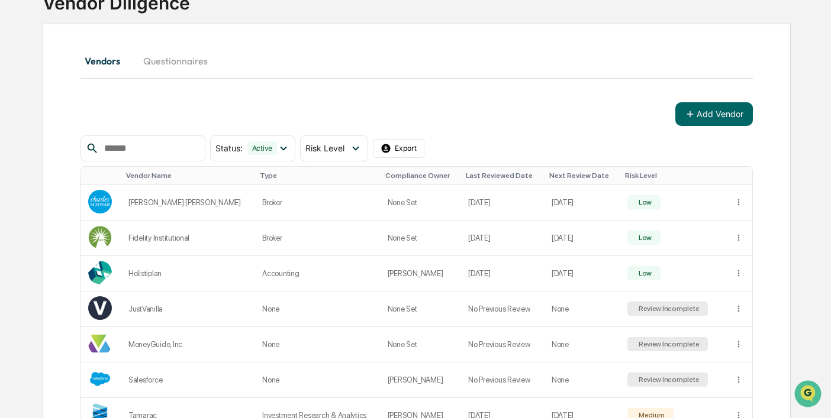
scroll to position [168, 0]
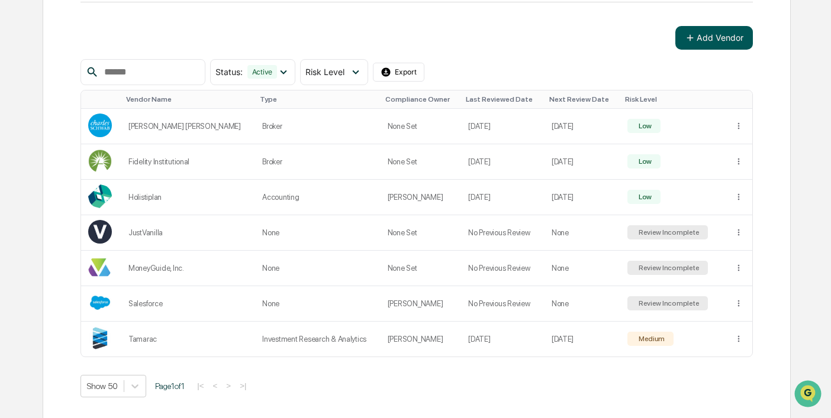
click at [716, 40] on button "Add Vendor" at bounding box center [714, 38] width 78 height 24
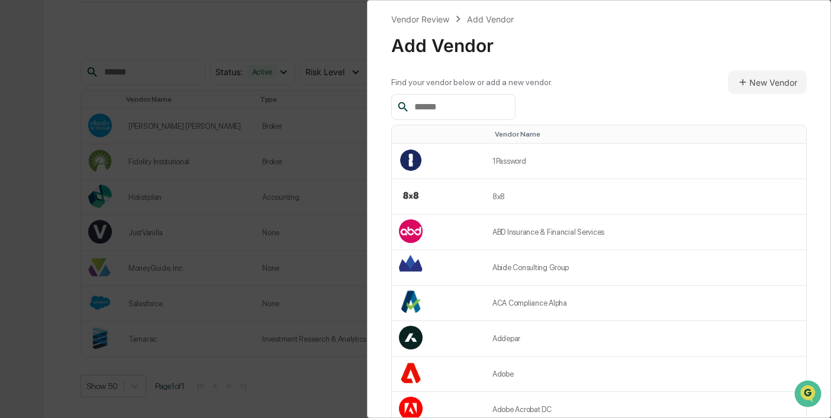
click at [457, 106] on input "text" at bounding box center [460, 106] width 101 height 15
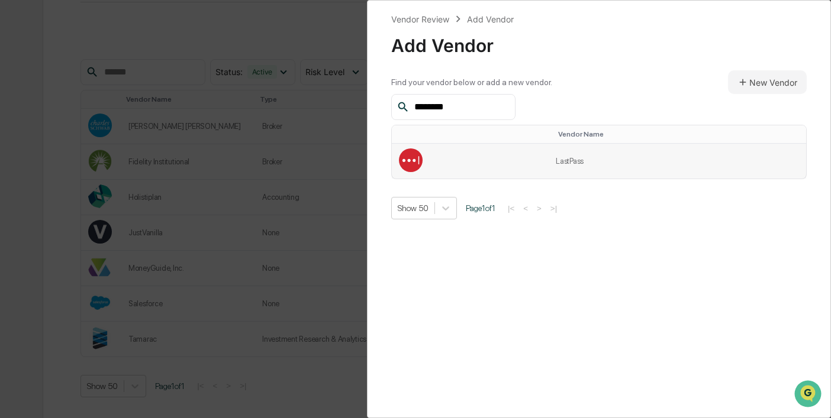
type input "********"
click at [572, 159] on td "LastPass" at bounding box center [677, 161] width 257 height 35
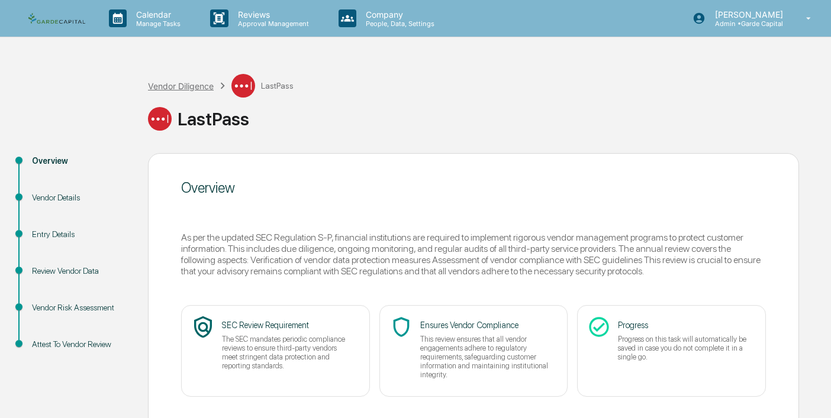
click at [185, 88] on div "Vendor Diligence" at bounding box center [181, 86] width 66 height 10
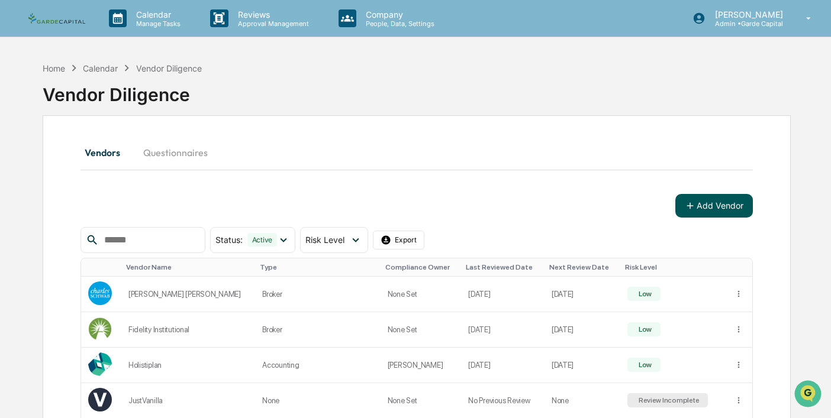
click at [711, 201] on button "Add Vendor" at bounding box center [714, 206] width 78 height 24
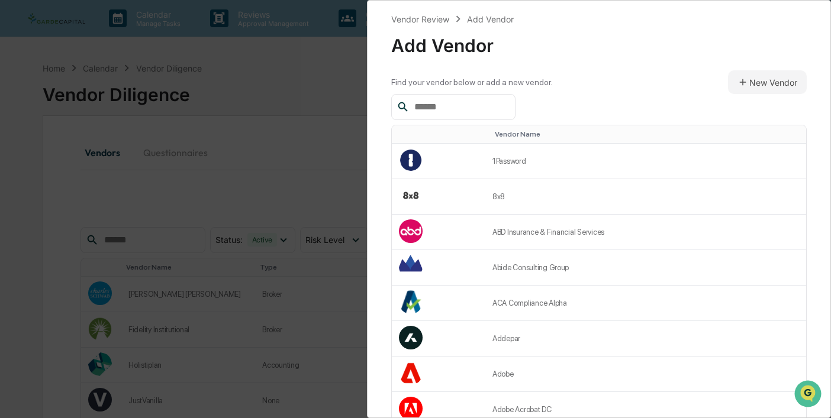
click at [469, 111] on input "text" at bounding box center [460, 106] width 101 height 15
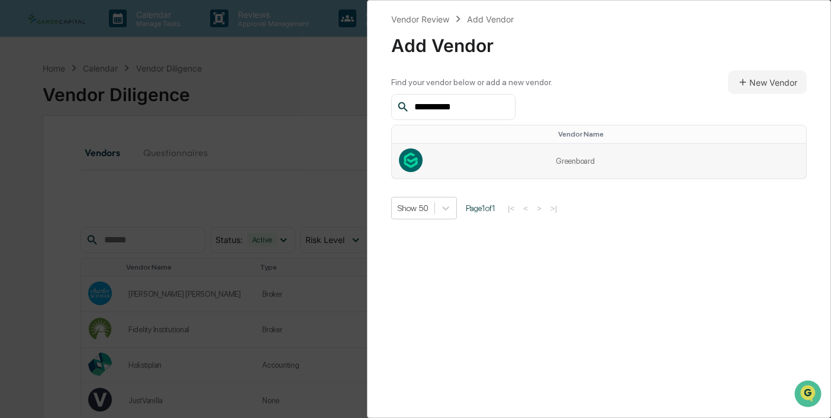
type input "**********"
click at [584, 163] on td "Greenboard" at bounding box center [677, 161] width 257 height 35
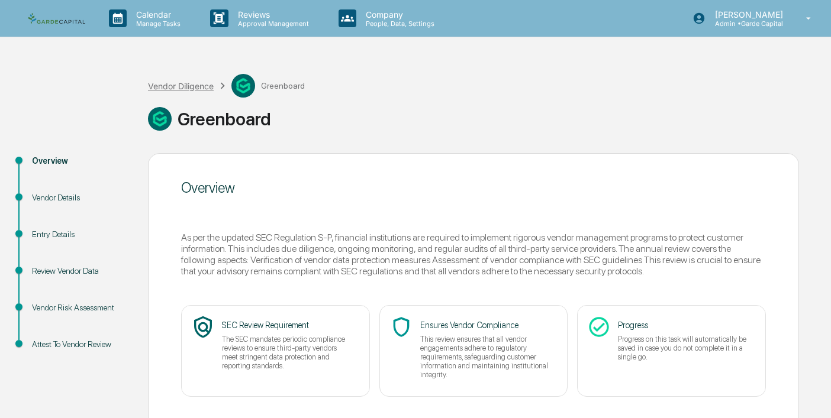
click at [191, 87] on div "Vendor Diligence" at bounding box center [181, 86] width 66 height 10
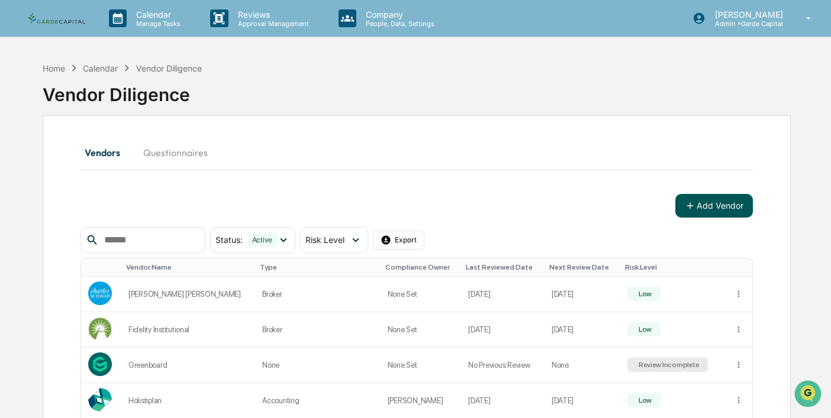
click at [714, 211] on button "Add Vendor" at bounding box center [714, 206] width 78 height 24
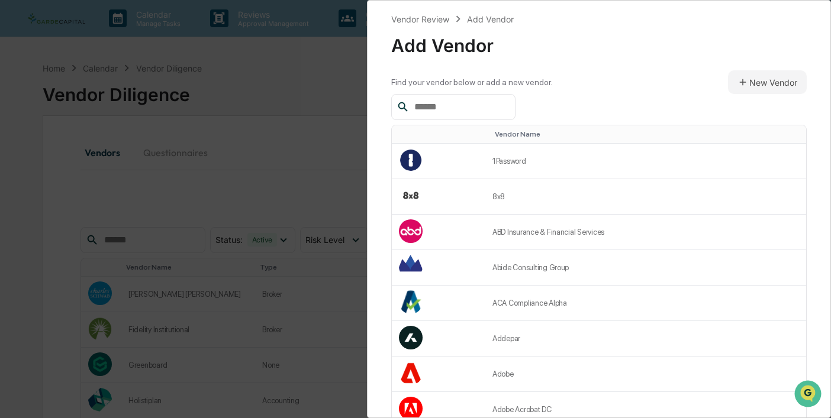
click at [468, 110] on input "text" at bounding box center [460, 106] width 101 height 15
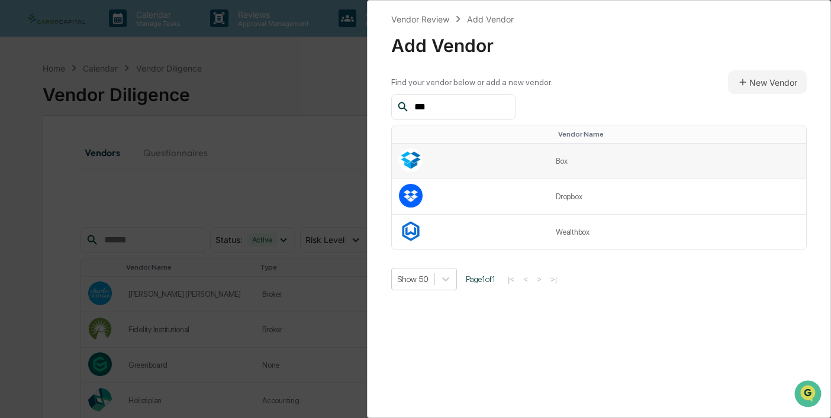
type input "***"
click at [560, 162] on td "Box" at bounding box center [677, 162] width 257 height 36
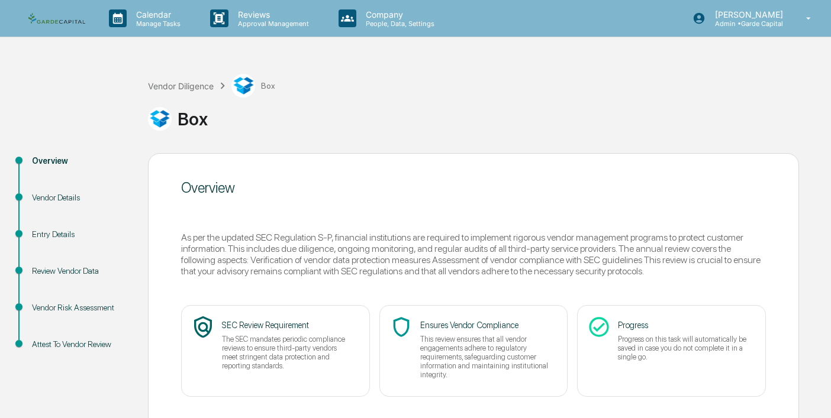
click at [181, 75] on div "Vendor Diligence Box" at bounding box center [211, 86] width 127 height 24
click at [189, 86] on div "Vendor Diligence" at bounding box center [181, 86] width 66 height 10
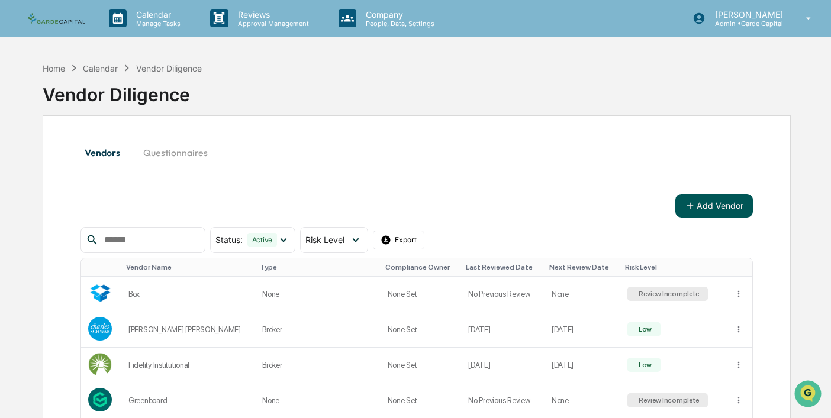
click at [711, 206] on button "Add Vendor" at bounding box center [714, 206] width 78 height 24
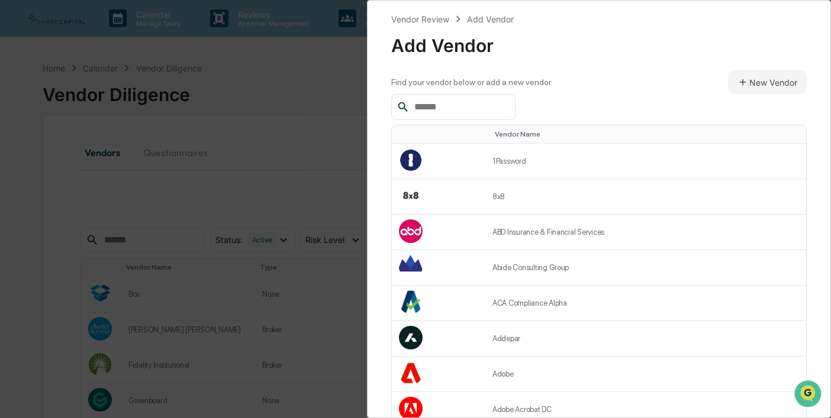
click at [466, 111] on input "text" at bounding box center [460, 106] width 101 height 15
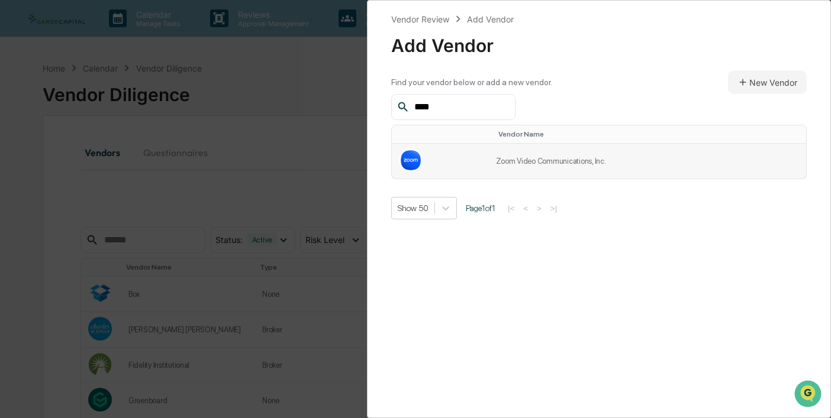
type input "****"
click at [555, 159] on td "Zoom Video Communications, Inc." at bounding box center [647, 161] width 317 height 35
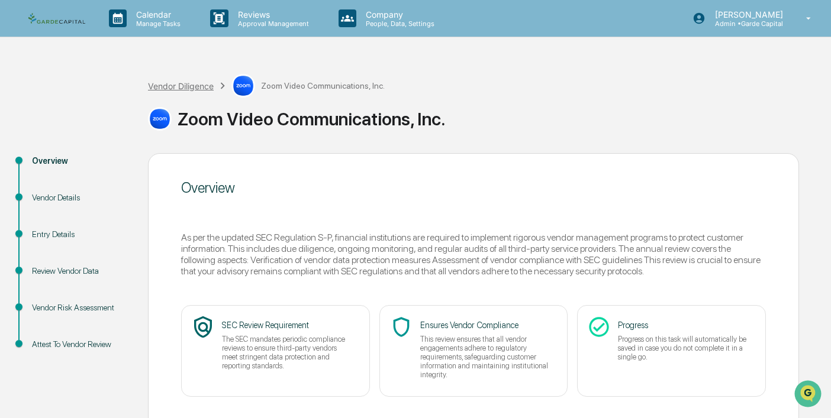
click at [194, 85] on div "Vendor Diligence" at bounding box center [181, 86] width 66 height 10
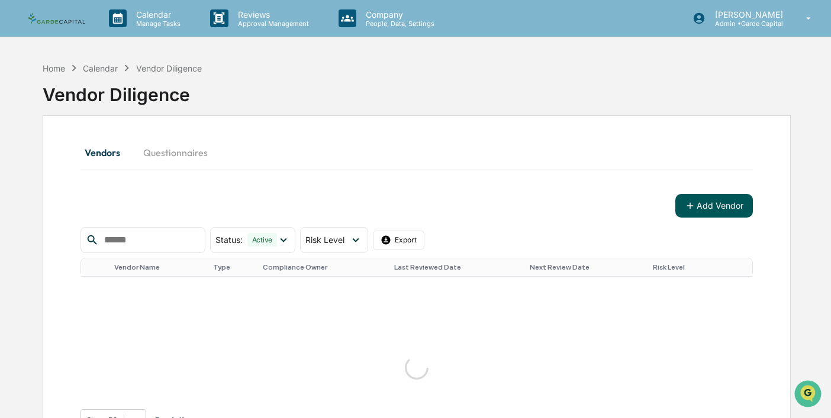
click at [724, 215] on button "Add Vendor" at bounding box center [714, 206] width 78 height 24
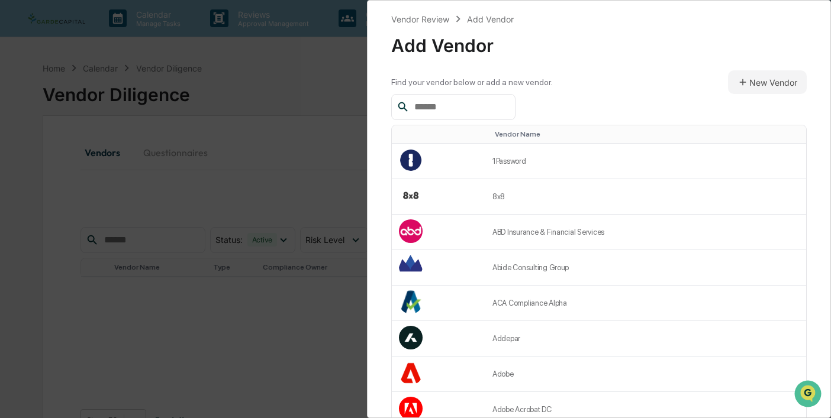
click at [489, 114] on input "text" at bounding box center [460, 106] width 101 height 15
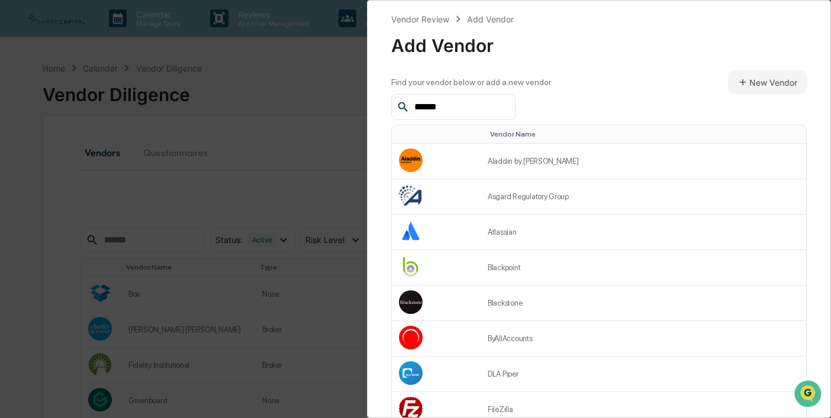
type input "*******"
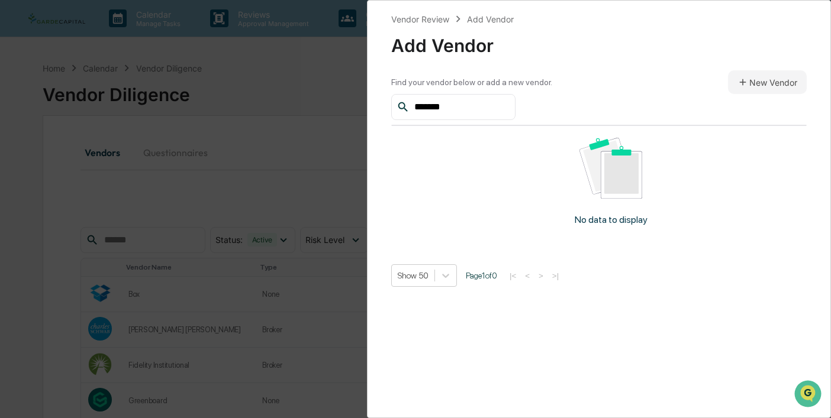
drag, startPoint x: 449, startPoint y: 108, endPoint x: 353, endPoint y: 96, distance: 96.5
click at [353, 96] on div "Vendor Review Add Vendor Add Vendor Find your vendor below or add a new vendor.…" at bounding box center [415, 209] width 831 height 418
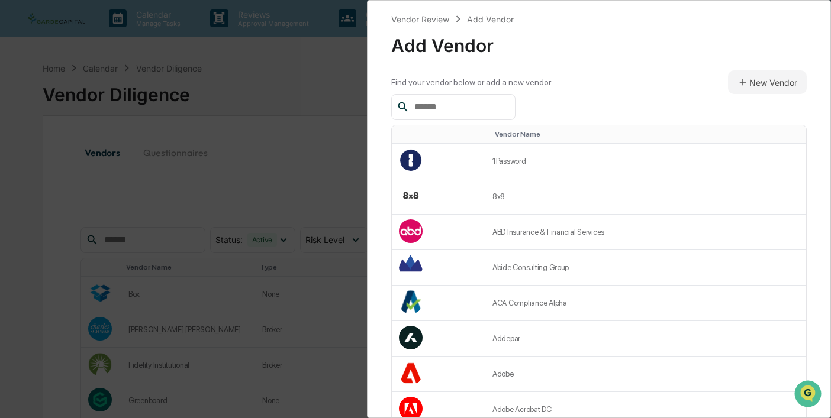
click at [463, 108] on input "text" at bounding box center [460, 106] width 101 height 15
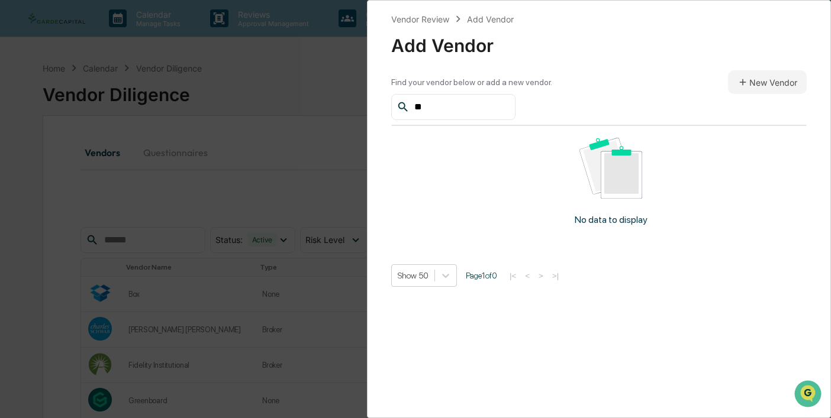
type input "*"
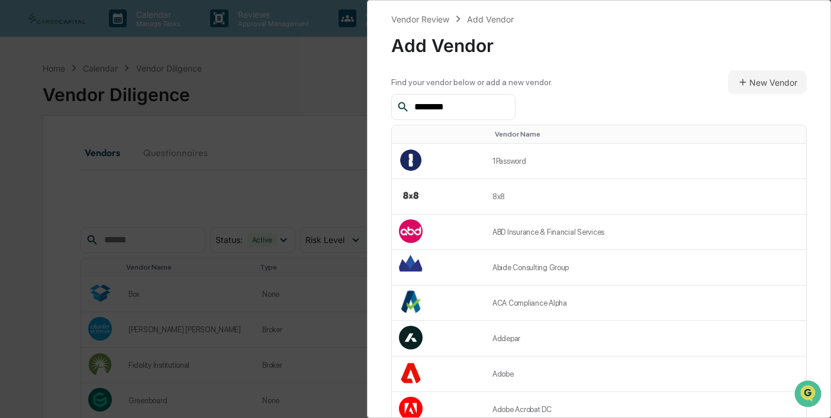
type input "*********"
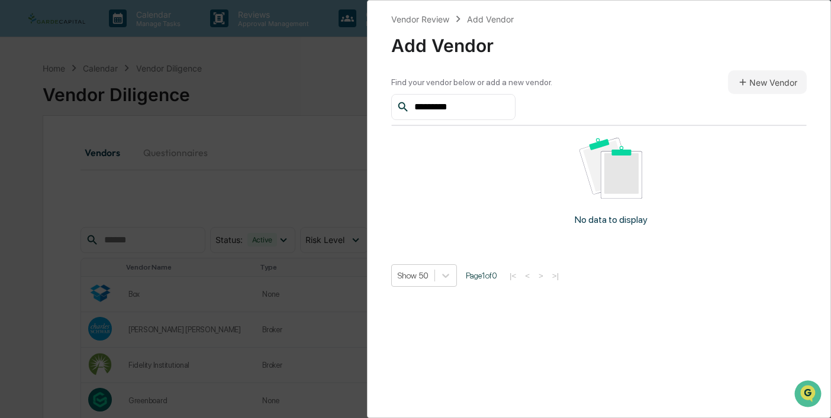
drag, startPoint x: 463, startPoint y: 112, endPoint x: 357, endPoint y: 87, distance: 108.2
click at [357, 87] on div "Vendor Review Add Vendor Add Vendor Find your vendor below or add a new vendor.…" at bounding box center [415, 209] width 831 height 418
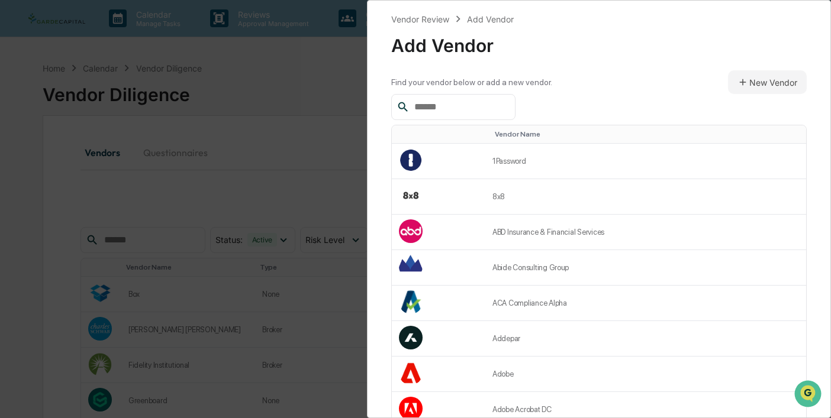
click at [652, 82] on div "Find your vendor below or add a new vendor. New Vendor" at bounding box center [598, 82] width 415 height 24
click at [772, 72] on button "New Vendor" at bounding box center [767, 82] width 79 height 24
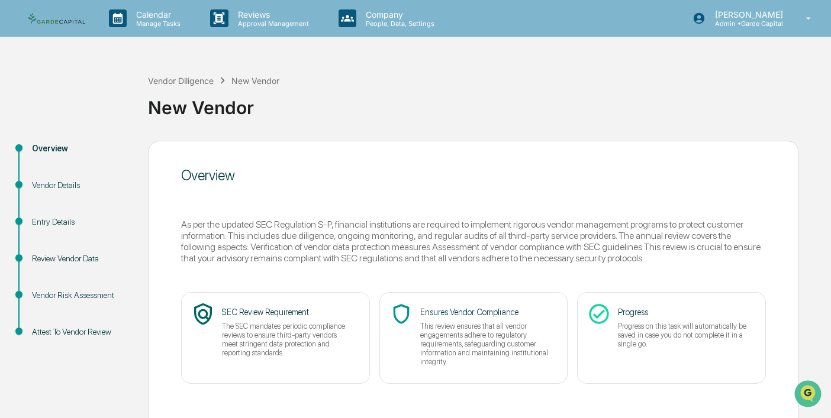
scroll to position [59, 0]
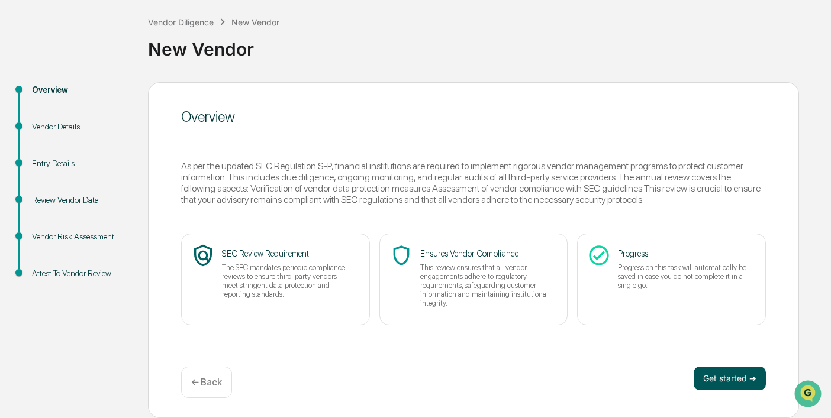
click at [731, 375] on button "Get started ➔" at bounding box center [730, 379] width 72 height 24
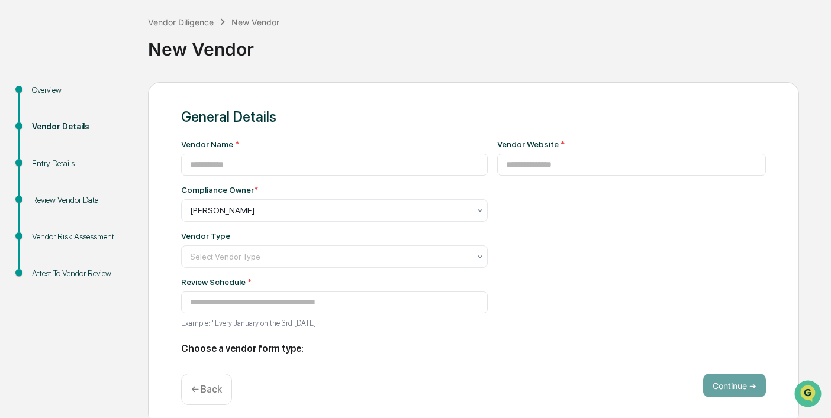
type input "**********"
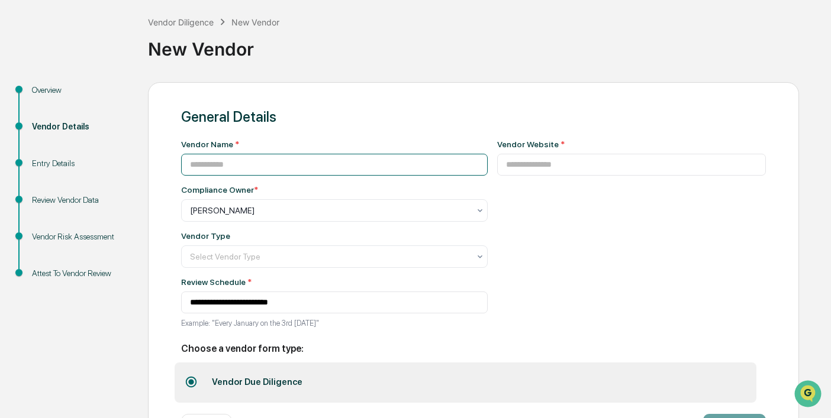
click at [270, 166] on input at bounding box center [334, 165] width 307 height 22
type input "*******"
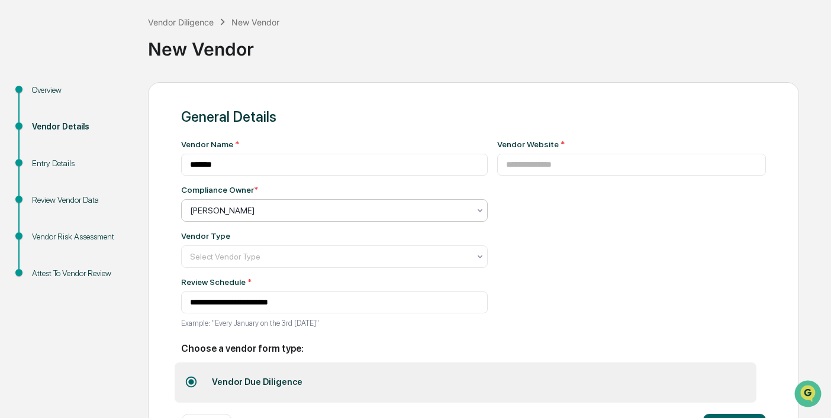
click at [259, 212] on div at bounding box center [329, 211] width 279 height 12
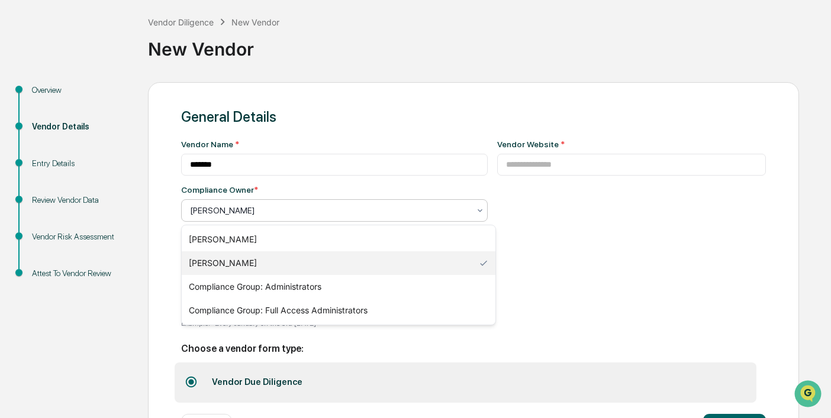
click at [250, 266] on div "[PERSON_NAME]" at bounding box center [339, 264] width 314 height 24
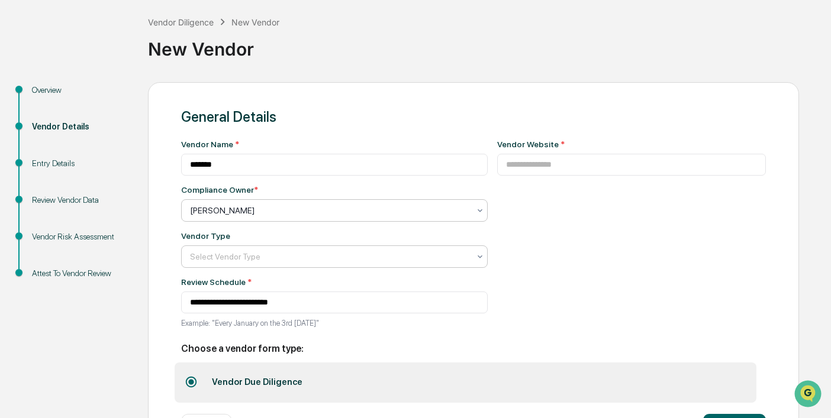
click at [348, 256] on div at bounding box center [329, 257] width 279 height 12
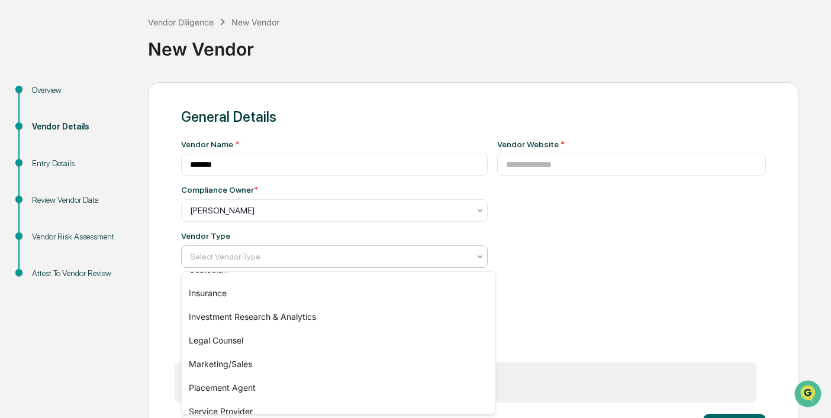
scroll to position [170, 0]
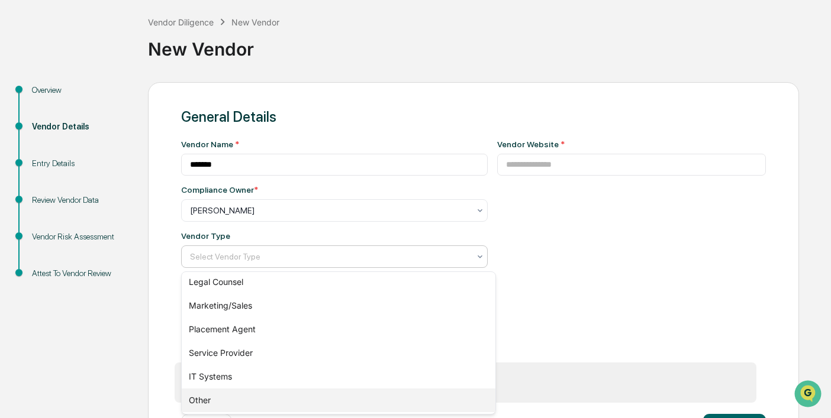
click at [241, 404] on div "Other" at bounding box center [339, 401] width 314 height 24
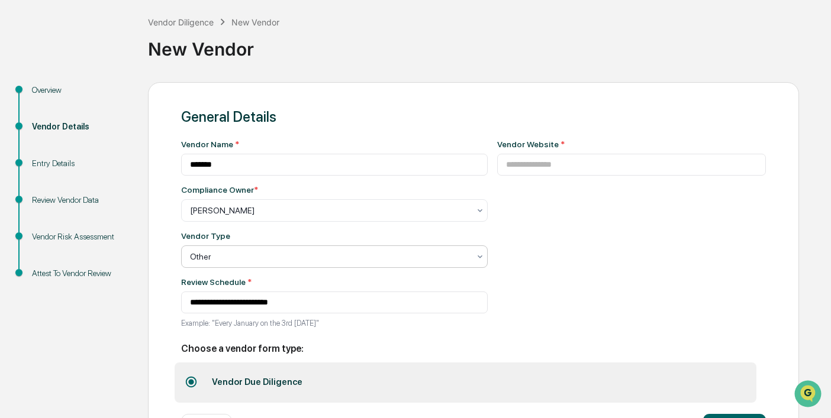
scroll to position [108, 0]
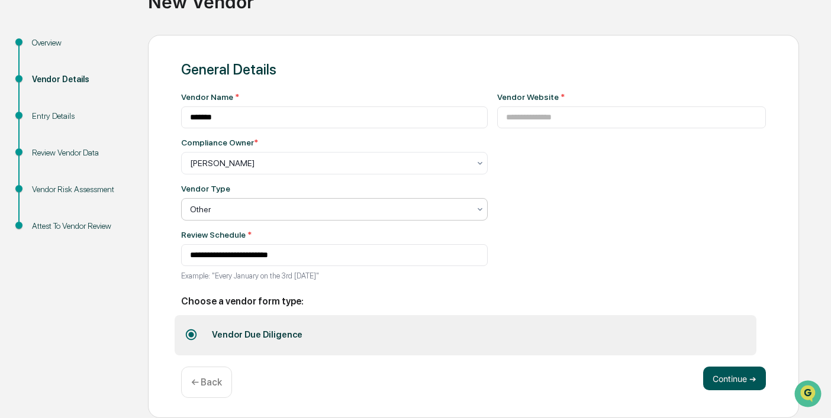
click at [743, 380] on button "Continue ➔" at bounding box center [734, 379] width 63 height 24
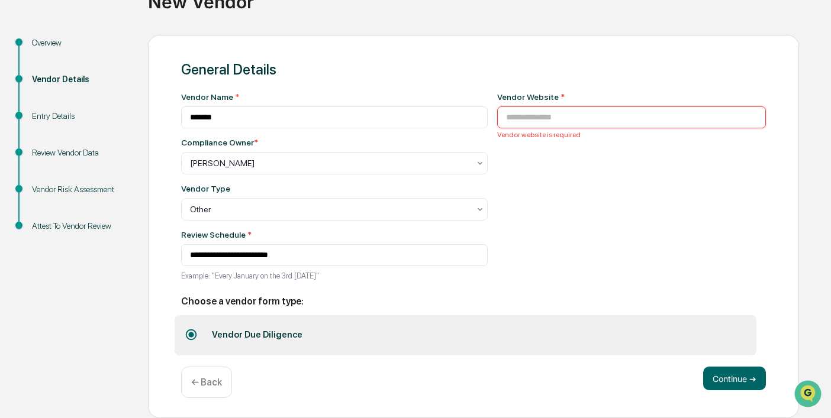
click at [589, 107] on input at bounding box center [631, 118] width 269 height 22
type input "*"
click at [547, 117] on input at bounding box center [631, 118] width 269 height 22
click at [588, 114] on input "******" at bounding box center [631, 118] width 269 height 22
type input "**********"
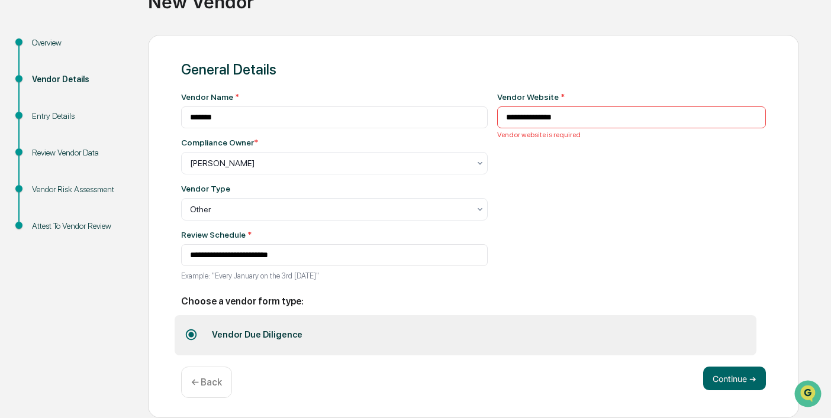
click at [669, 156] on div "**********" at bounding box center [631, 190] width 269 height 196
click at [514, 115] on input "**********" at bounding box center [631, 118] width 269 height 22
click at [738, 381] on button "Continue ➔" at bounding box center [734, 379] width 63 height 24
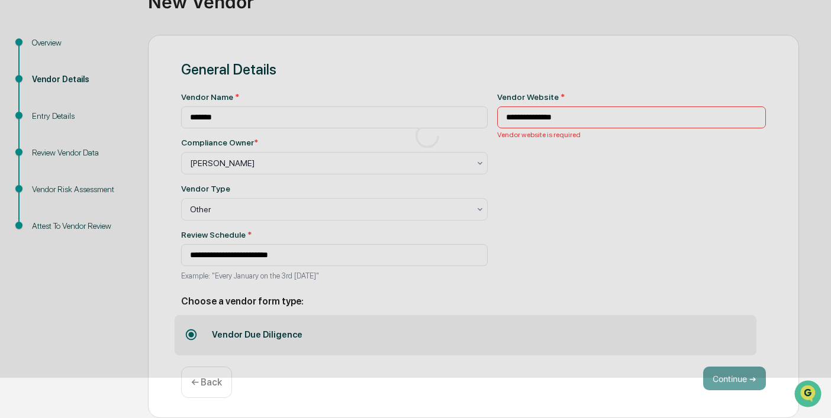
scroll to position [59, 0]
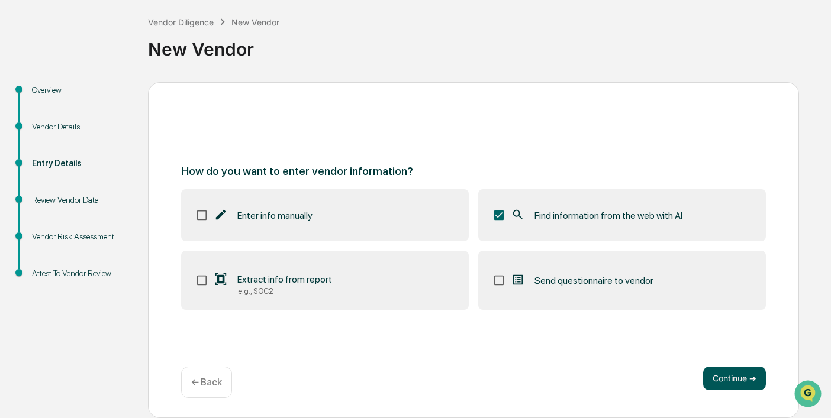
click at [731, 379] on button "Continue ➔" at bounding box center [734, 379] width 63 height 24
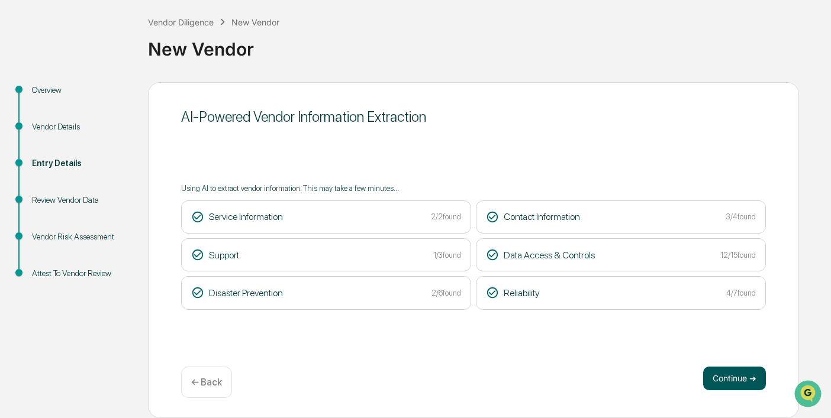
click at [729, 380] on button "Continue ➔" at bounding box center [734, 379] width 63 height 24
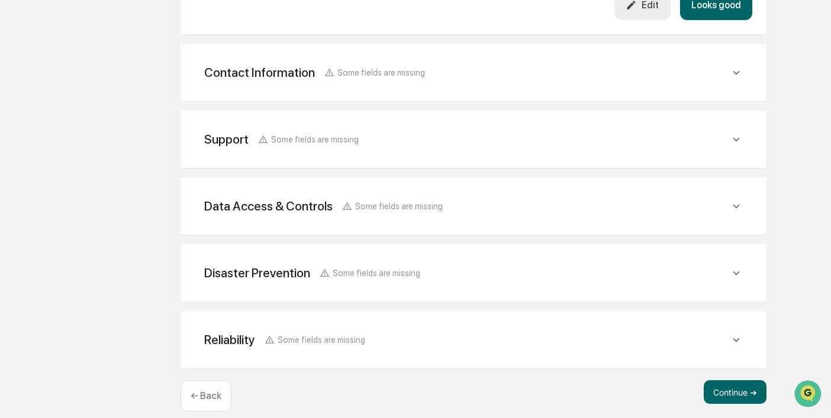
click at [732, 10] on button "Looks good" at bounding box center [716, 5] width 72 height 30
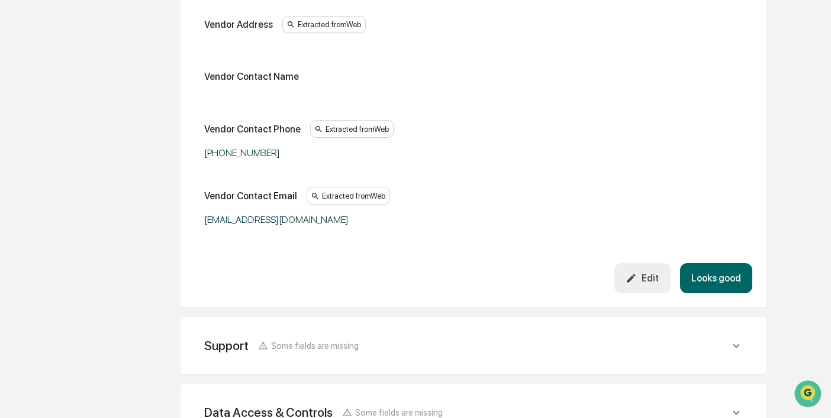
scroll to position [356, 0]
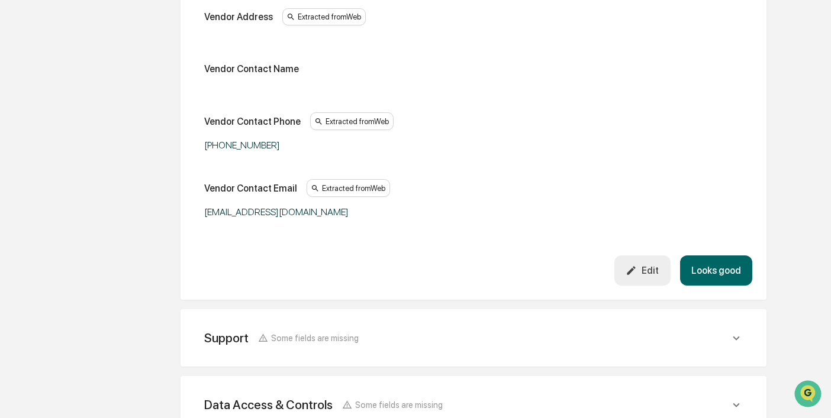
click at [716, 271] on button "Looks good" at bounding box center [716, 271] width 72 height 30
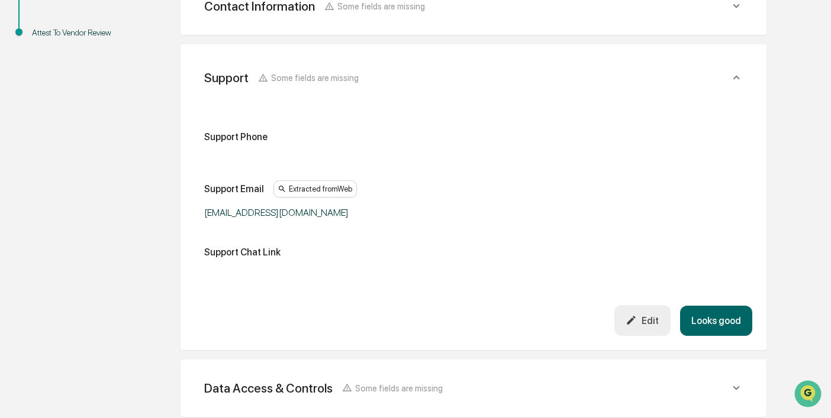
scroll to position [311, 0]
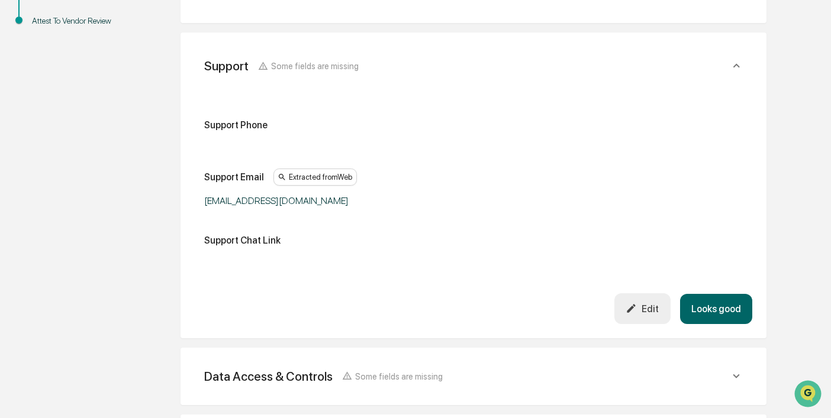
click at [712, 313] on button "Looks good" at bounding box center [716, 309] width 72 height 30
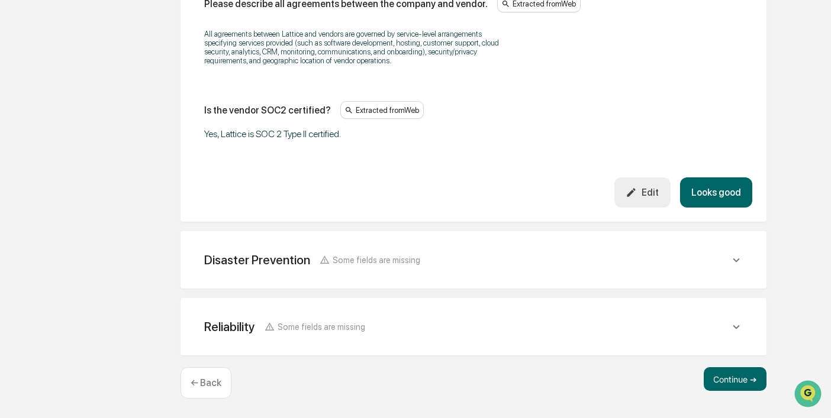
click at [711, 208] on button "Looks good" at bounding box center [716, 193] width 72 height 30
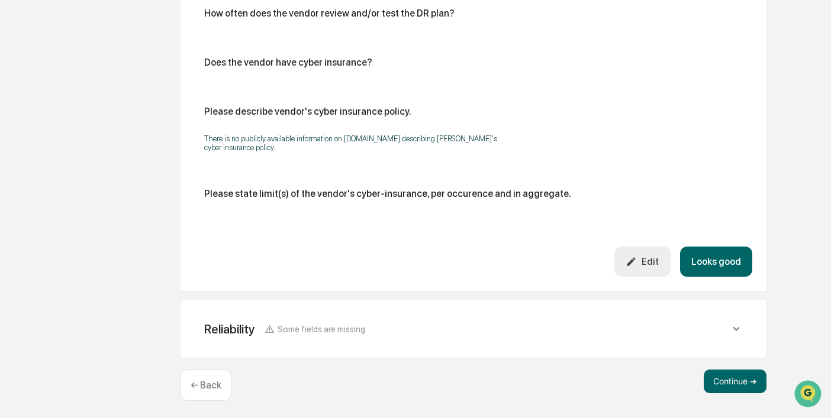
click at [714, 265] on button "Looks good" at bounding box center [716, 262] width 72 height 30
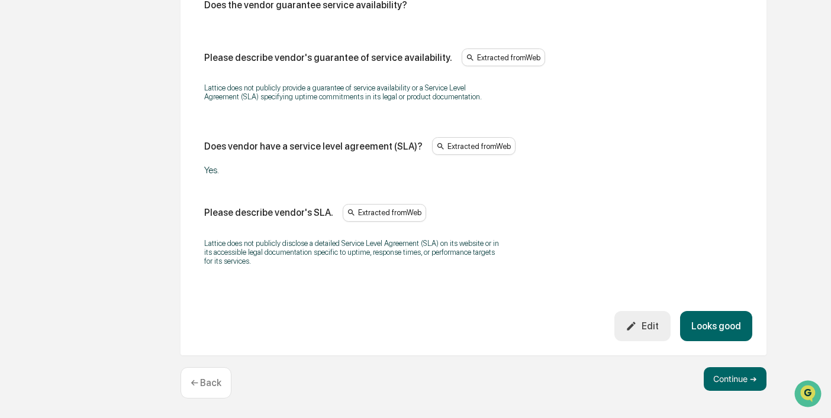
click at [719, 332] on button "Looks good" at bounding box center [716, 326] width 72 height 30
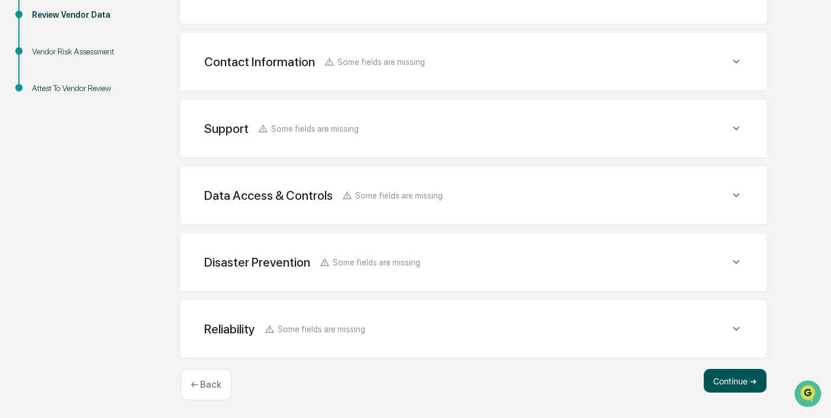
click at [730, 381] on button "Continue ➔" at bounding box center [735, 381] width 63 height 24
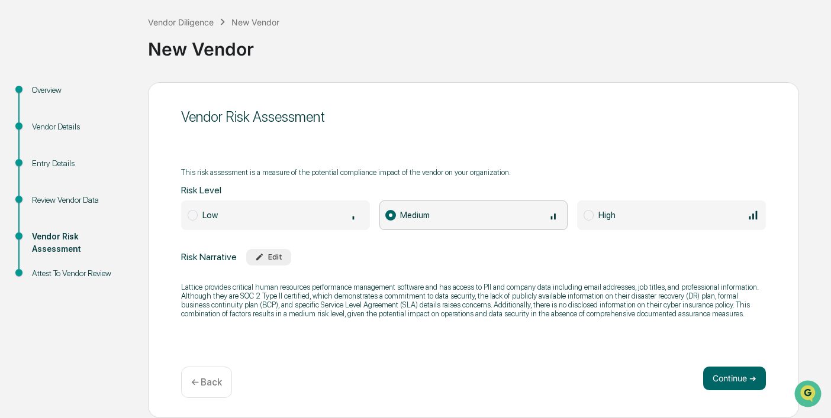
click at [320, 225] on div "This risk assessment is a measure of the potential compliance impact of the ven…" at bounding box center [473, 243] width 585 height 166
click at [317, 223] on span "Low" at bounding box center [275, 216] width 189 height 30
click at [726, 380] on button "Continue ➔" at bounding box center [734, 379] width 63 height 24
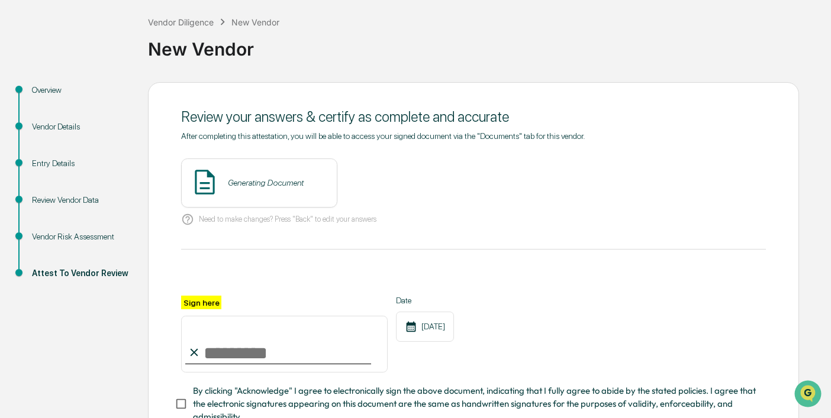
click at [276, 178] on div "Generating Document" at bounding box center [266, 182] width 76 height 9
click at [379, 183] on button "View" at bounding box center [394, 182] width 31 height 19
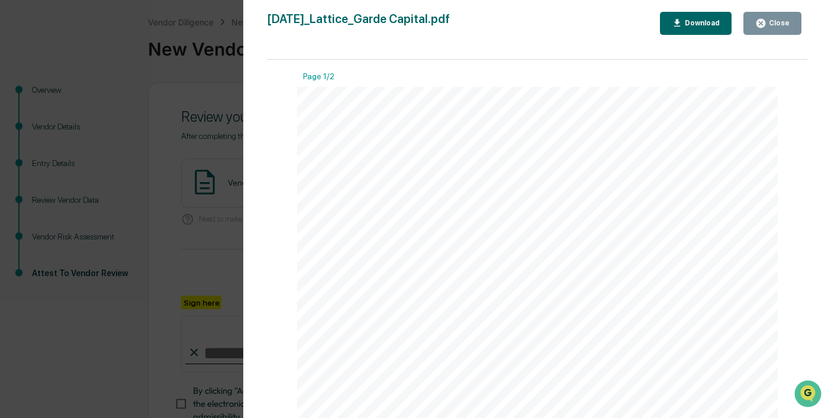
click at [772, 26] on div "Close" at bounding box center [777, 23] width 23 height 8
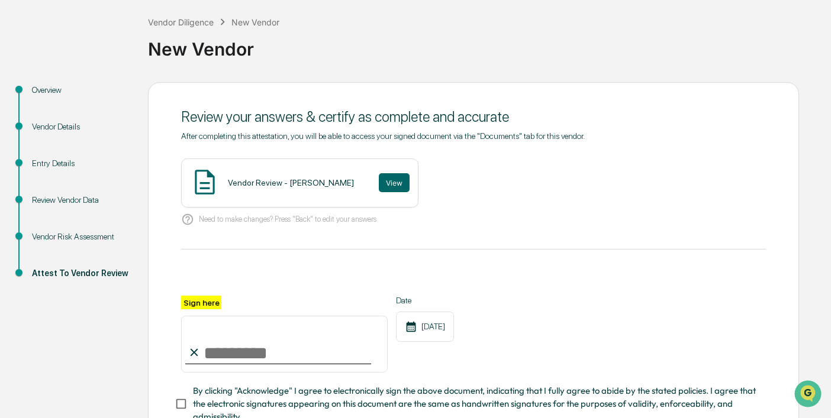
click at [259, 350] on input "Sign here" at bounding box center [284, 344] width 207 height 57
type input "**********"
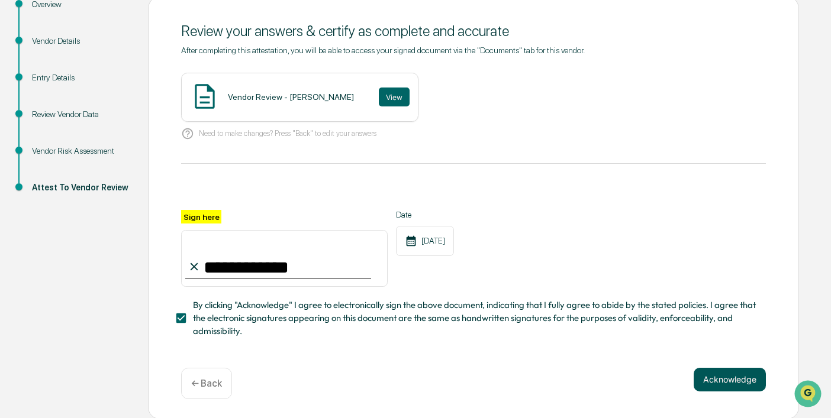
click at [734, 371] on button "Acknowledge" at bounding box center [730, 380] width 72 height 24
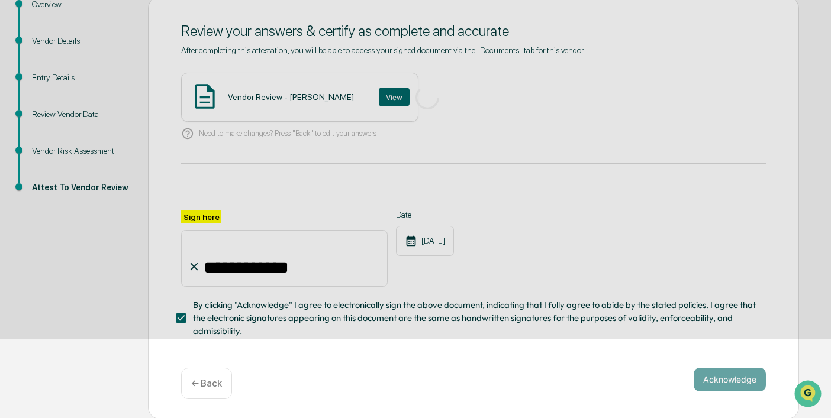
scroll to position [59, 0]
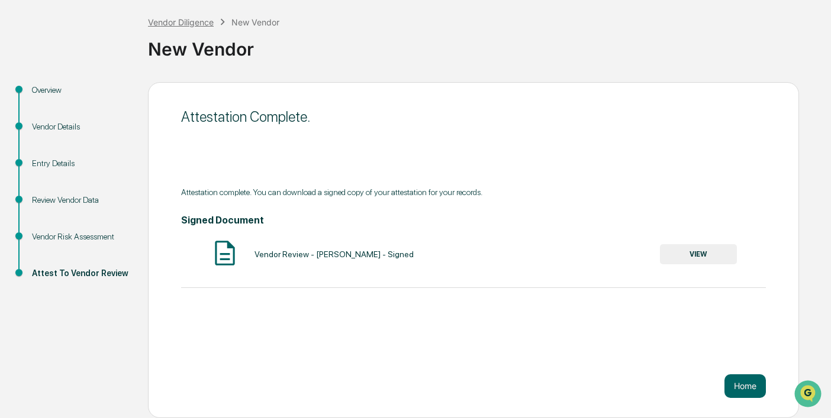
click at [183, 24] on div "Vendor Diligence" at bounding box center [181, 22] width 66 height 10
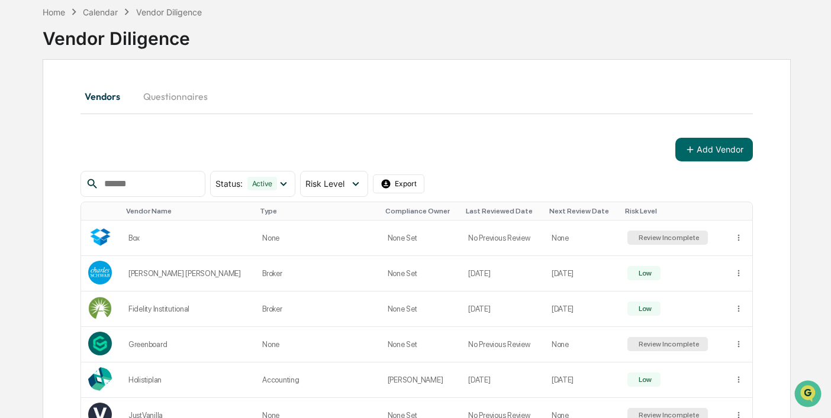
scroll to position [59, 0]
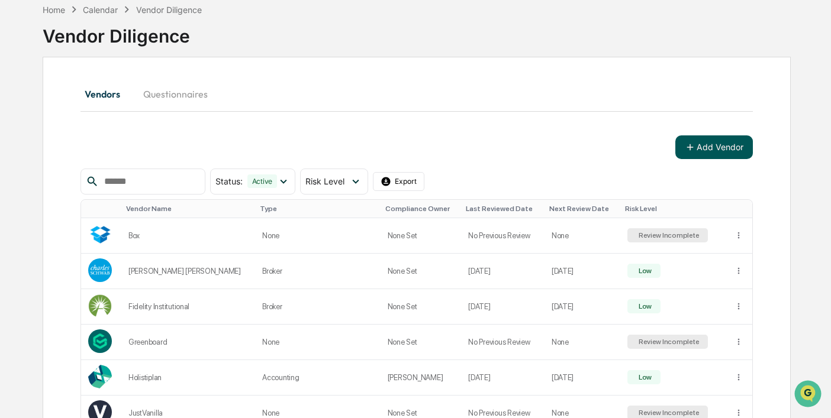
click at [701, 145] on button "Add Vendor" at bounding box center [714, 148] width 78 height 24
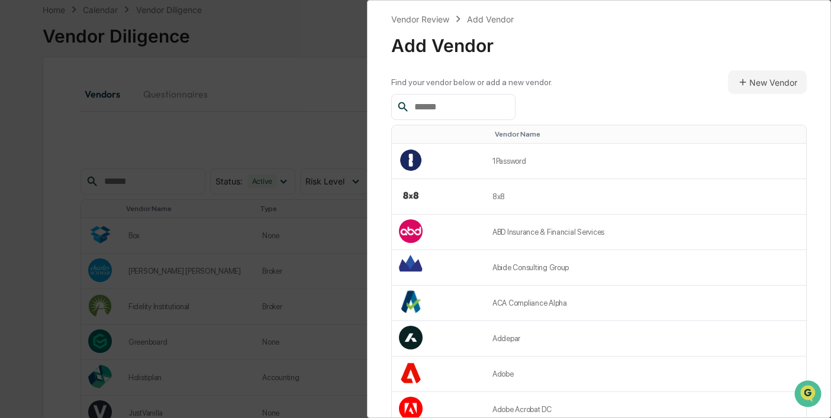
click at [460, 105] on input "text" at bounding box center [460, 106] width 101 height 15
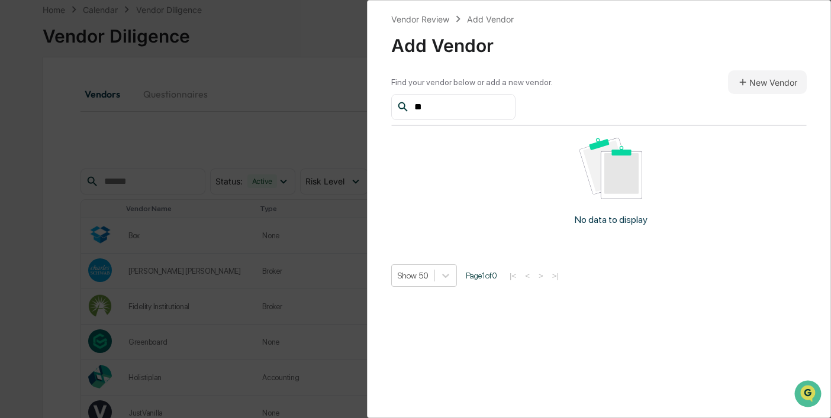
type input "*"
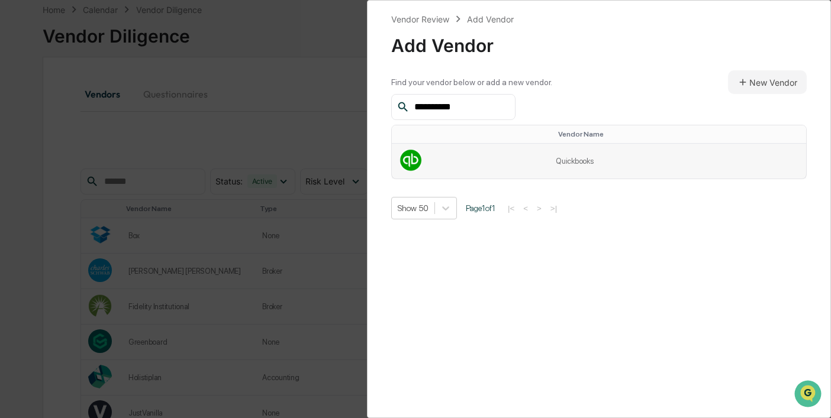
type input "**********"
click at [575, 162] on td "Quickbooks" at bounding box center [677, 161] width 257 height 35
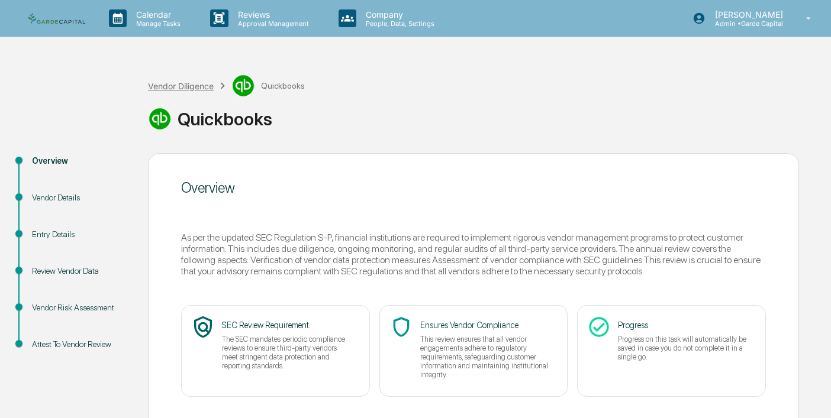
click at [207, 82] on div "Vendor Diligence" at bounding box center [181, 86] width 66 height 10
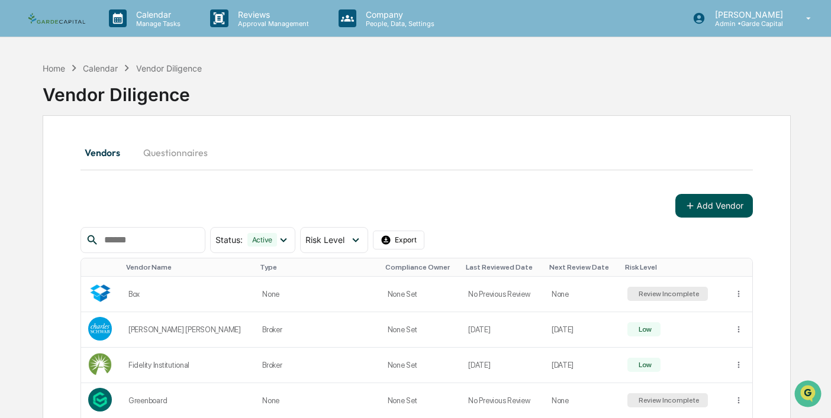
click at [699, 205] on button "Add Vendor" at bounding box center [714, 206] width 78 height 24
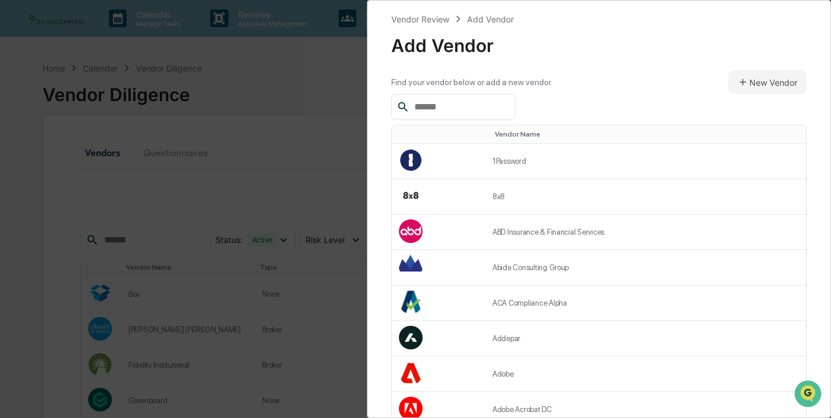
click at [455, 111] on input "text" at bounding box center [460, 106] width 101 height 15
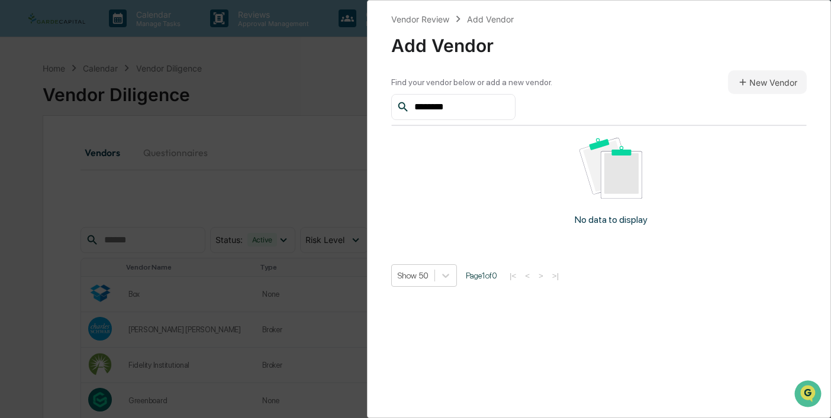
type input "*********"
drag, startPoint x: 461, startPoint y: 106, endPoint x: 337, endPoint y: 83, distance: 126.3
click at [337, 83] on div "Vendor Review Add Vendor Add Vendor Find your vendor below or add a new vendor.…" at bounding box center [415, 209] width 831 height 418
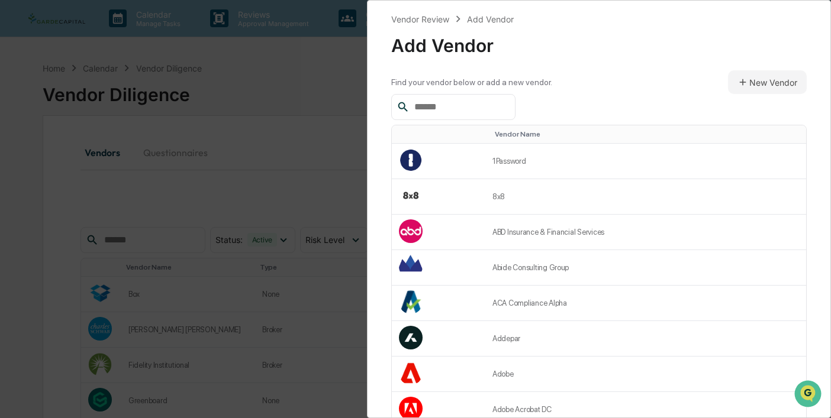
click at [650, 78] on div "Find your vendor below or add a new vendor. New Vendor" at bounding box center [598, 82] width 415 height 24
click at [769, 88] on button "New Vendor" at bounding box center [767, 82] width 79 height 24
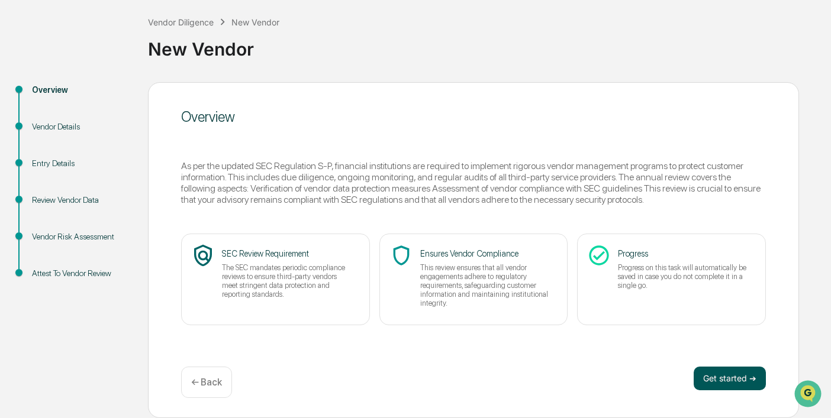
click at [730, 377] on button "Get started ➔" at bounding box center [730, 379] width 72 height 24
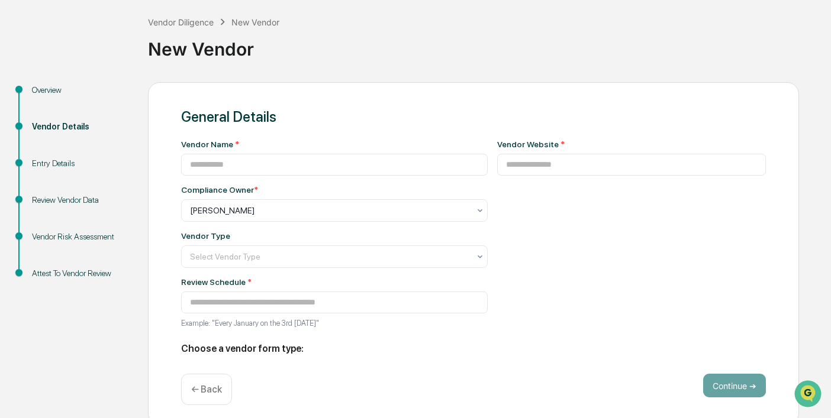
type input "**********"
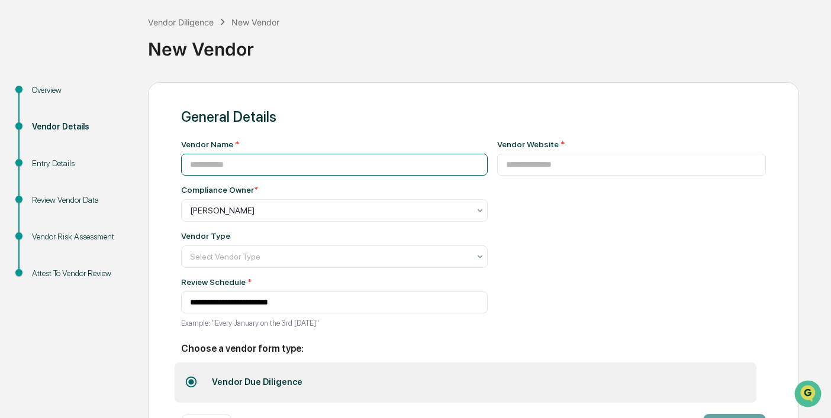
click at [279, 159] on input at bounding box center [334, 165] width 307 height 22
type input "*********"
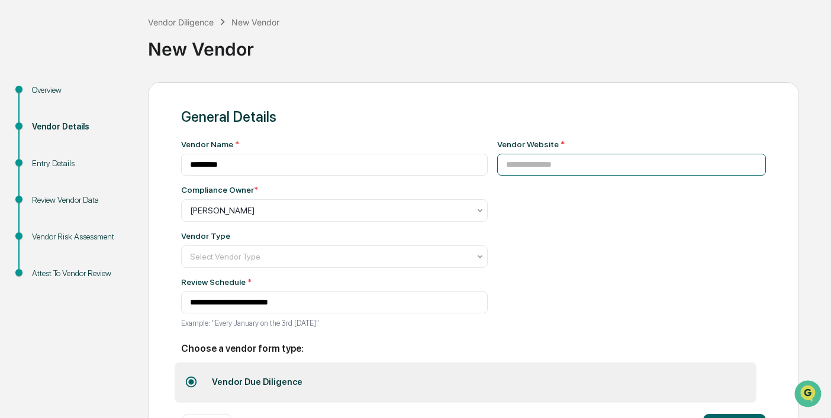
click at [559, 166] on input at bounding box center [631, 165] width 269 height 22
type input "**********"
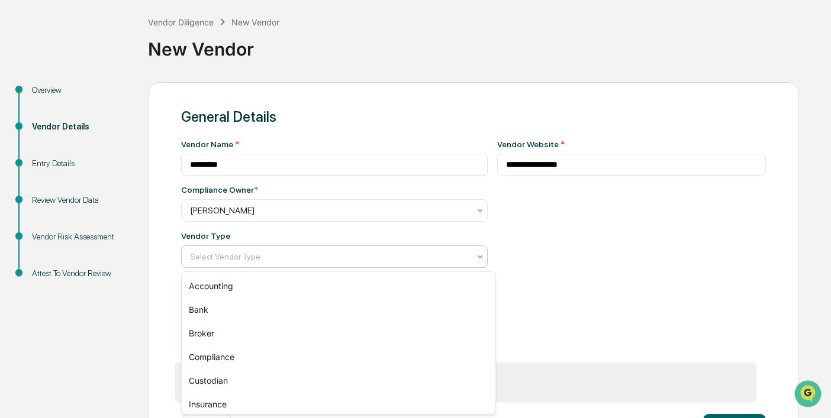
click at [268, 259] on div at bounding box center [329, 257] width 279 height 12
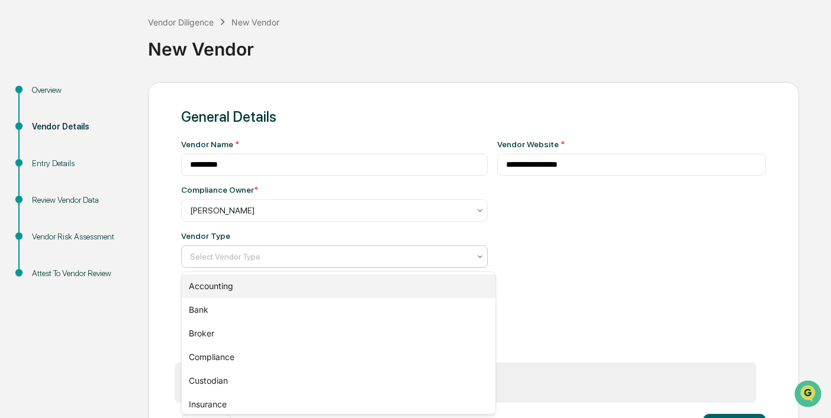
click at [246, 291] on div "Accounting" at bounding box center [339, 287] width 314 height 24
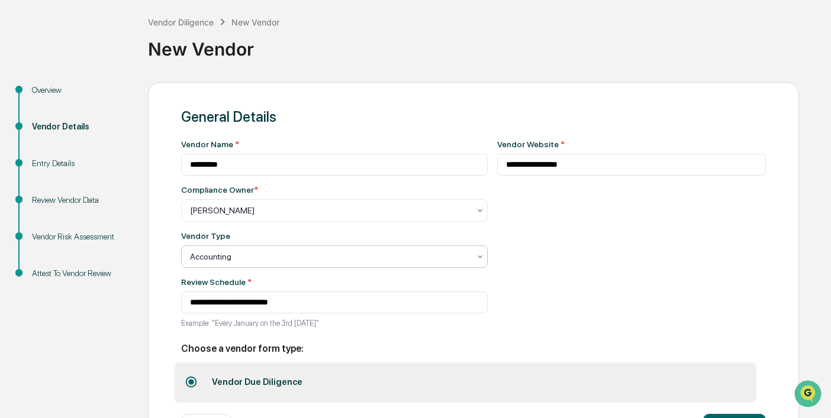
click at [629, 270] on div "**********" at bounding box center [631, 238] width 269 height 196
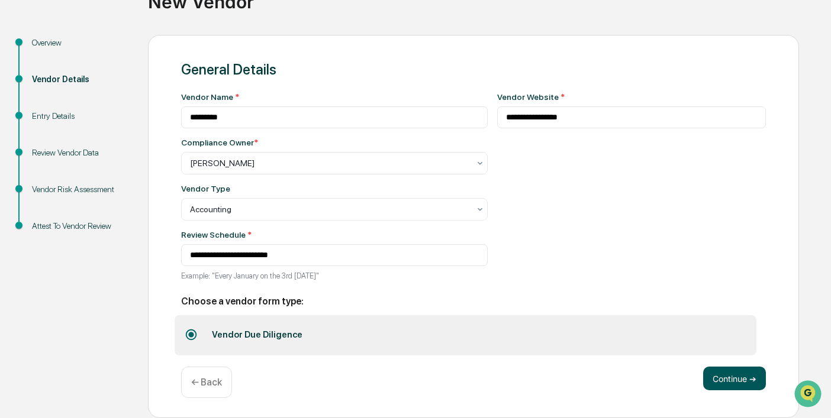
click at [738, 384] on button "Continue ➔" at bounding box center [734, 379] width 63 height 24
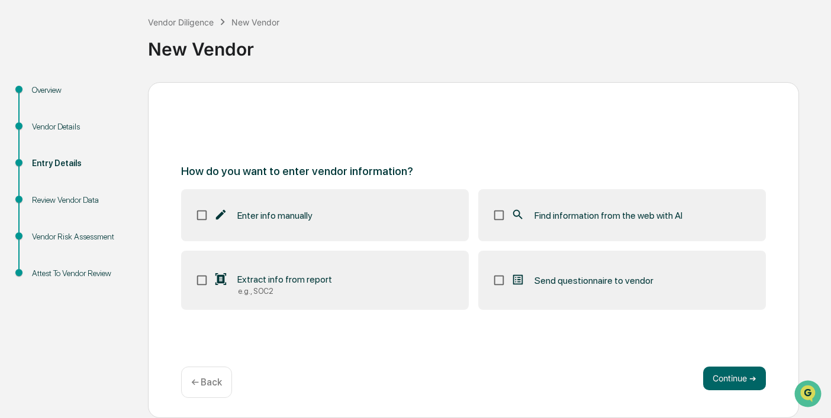
scroll to position [59, 0]
click at [731, 382] on button "Continue ➔" at bounding box center [734, 379] width 63 height 24
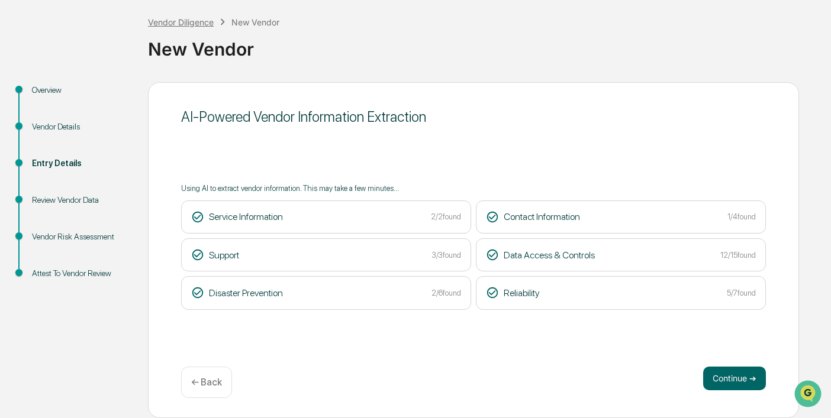
click at [198, 23] on div "Vendor Diligence" at bounding box center [181, 22] width 66 height 10
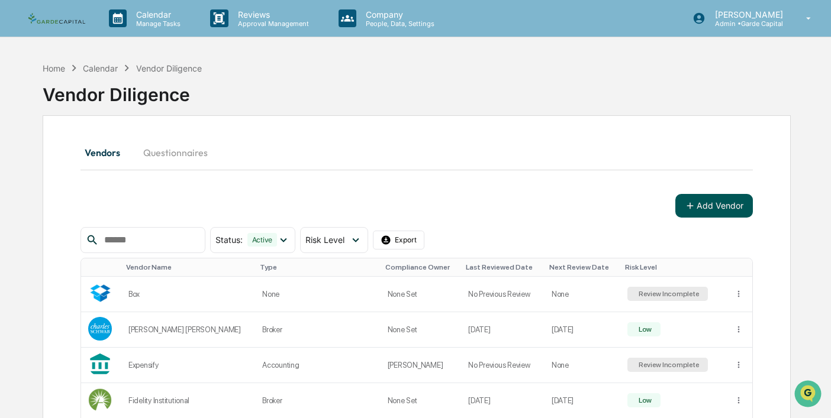
click at [726, 214] on button "Add Vendor" at bounding box center [714, 206] width 78 height 24
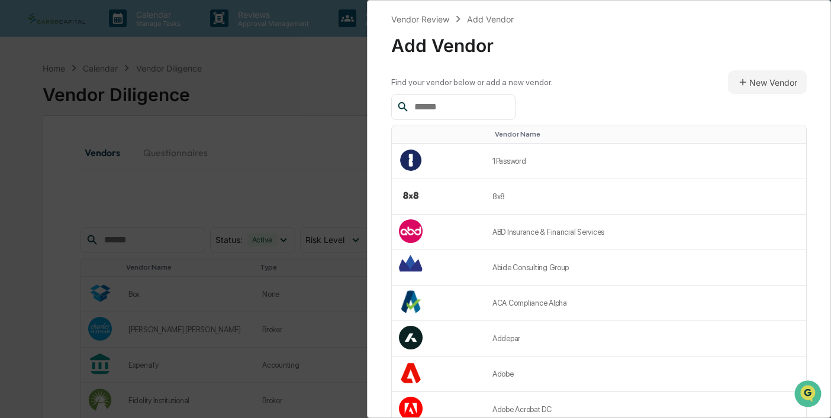
click at [469, 105] on input "text" at bounding box center [460, 106] width 101 height 15
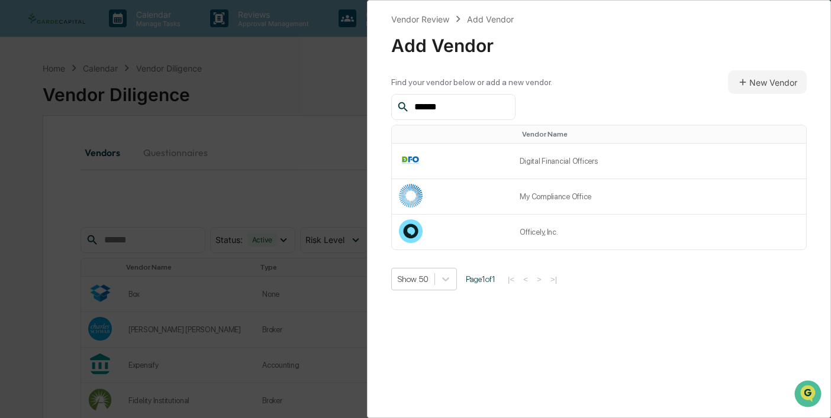
drag, startPoint x: 445, startPoint y: 111, endPoint x: 382, endPoint y: 103, distance: 63.8
click at [382, 103] on div "Vendor Review Add Vendor Add Vendor Find your vendor below or add a new vendor.…" at bounding box center [599, 209] width 464 height 418
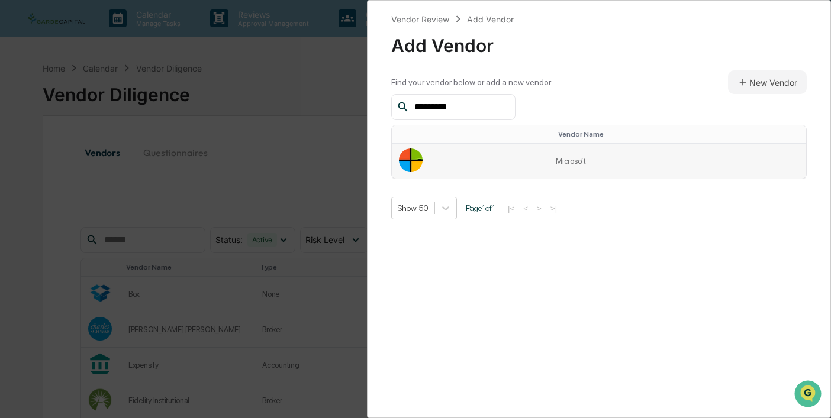
type input "*********"
click at [573, 156] on td "Microsoft" at bounding box center [677, 161] width 257 height 35
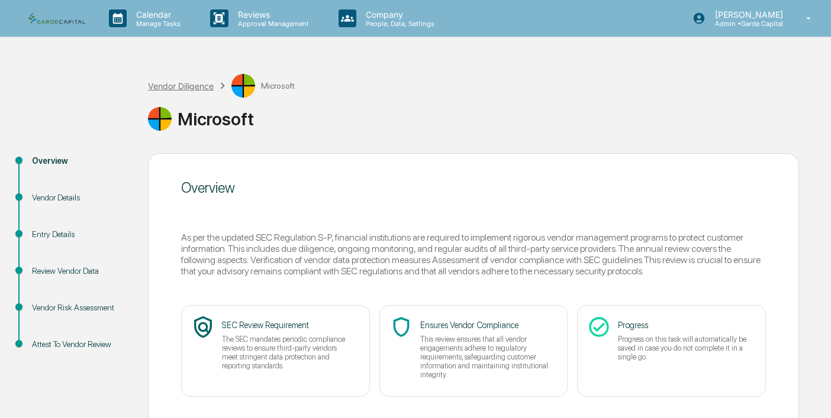
click at [193, 82] on div "Vendor Diligence" at bounding box center [181, 86] width 66 height 10
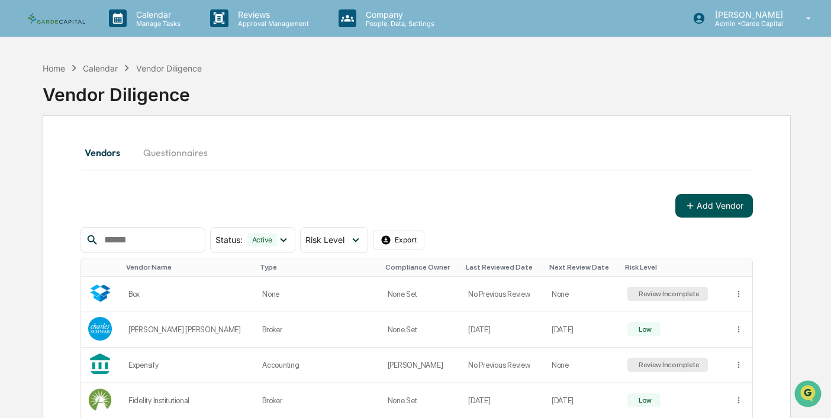
click at [714, 208] on button "Add Vendor" at bounding box center [714, 206] width 78 height 24
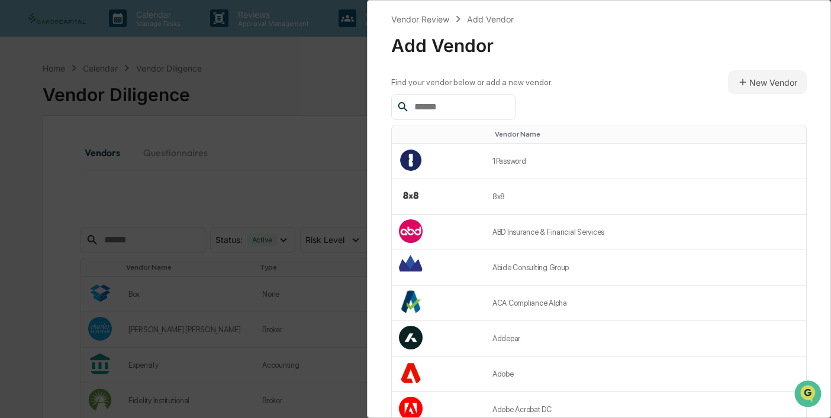
click at [458, 111] on input "text" at bounding box center [460, 106] width 101 height 15
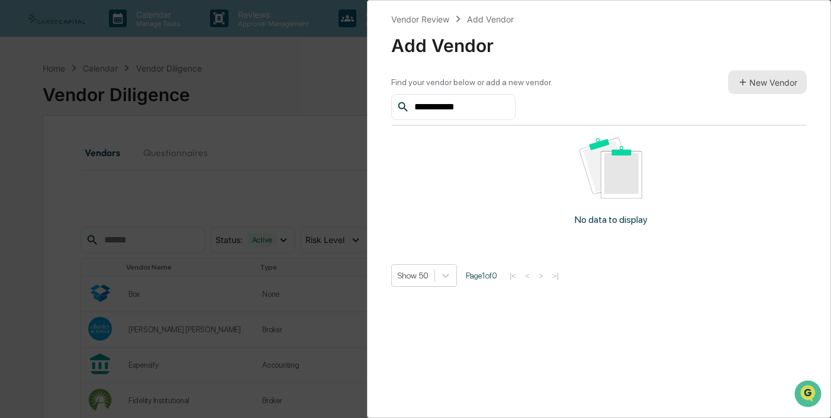
type input "**********"
click at [763, 81] on button "New Vendor" at bounding box center [767, 82] width 79 height 24
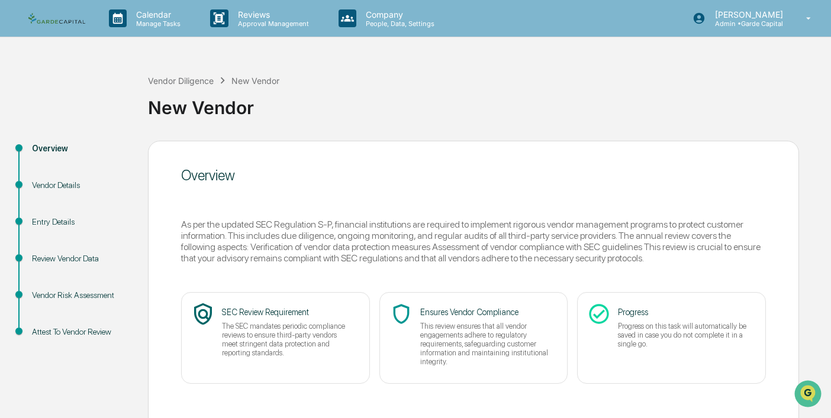
scroll to position [51, 0]
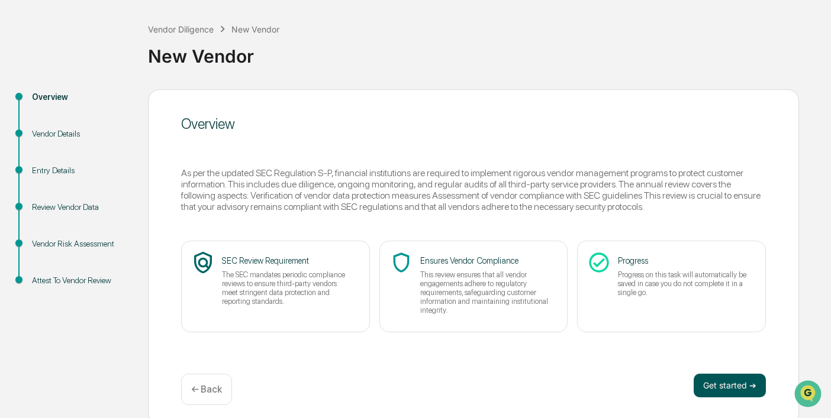
click at [733, 381] on button "Get started ➔" at bounding box center [730, 386] width 72 height 24
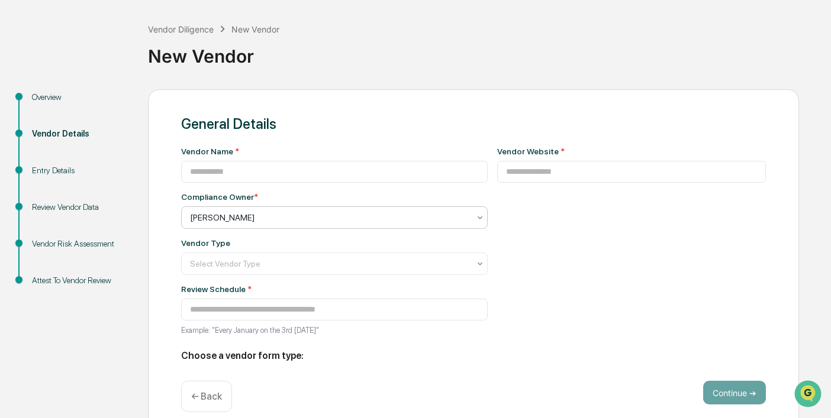
type input "**********"
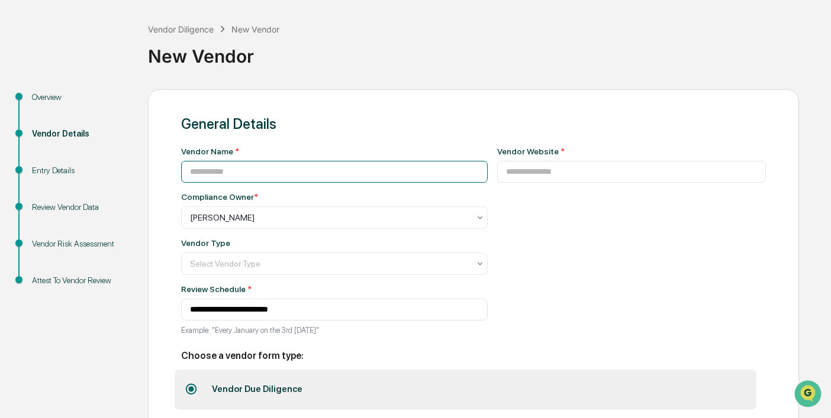
click at [265, 164] on input at bounding box center [334, 172] width 307 height 22
type input "**********"
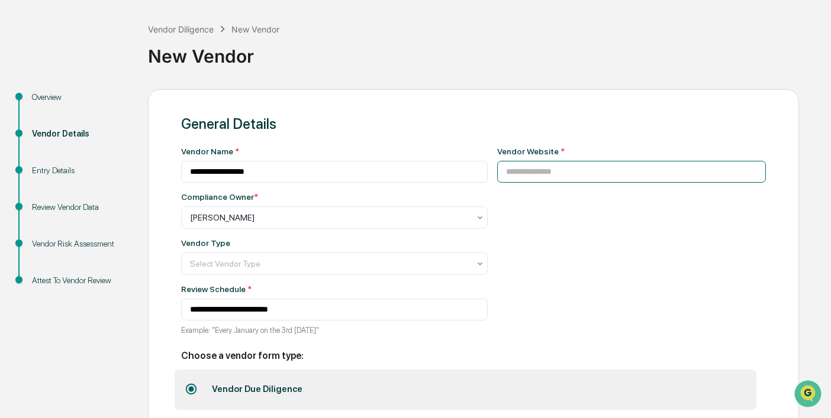
click at [553, 168] on input at bounding box center [631, 172] width 269 height 22
type input "**********"
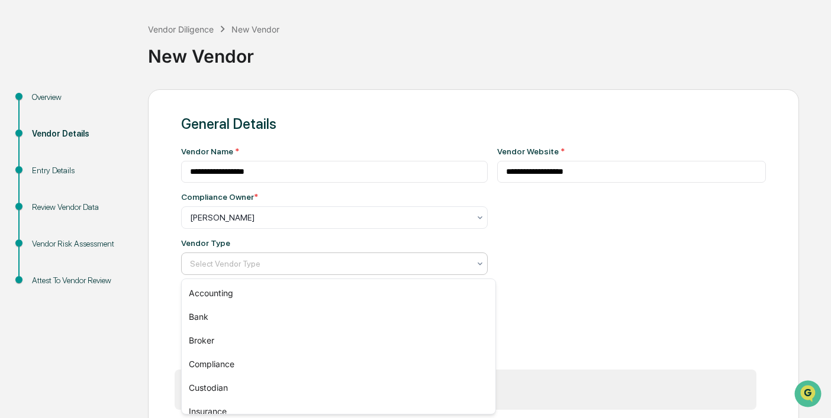
click at [299, 256] on div "Select Vendor Type" at bounding box center [334, 264] width 307 height 22
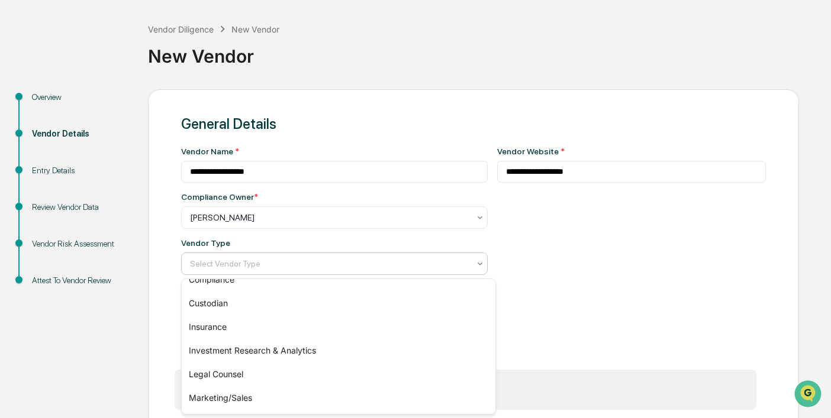
scroll to position [95, 0]
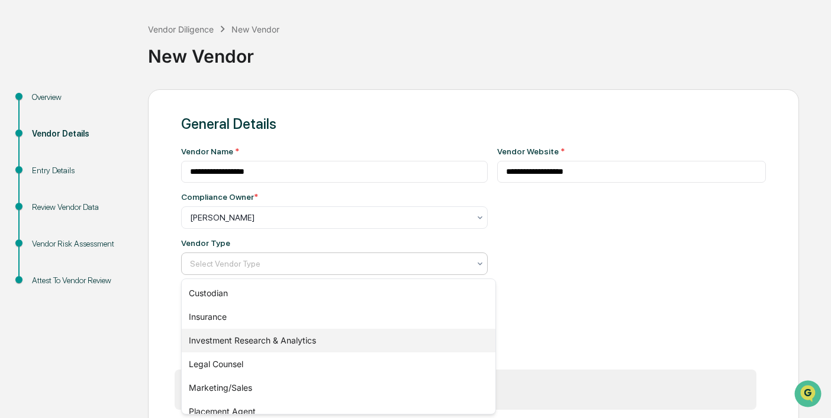
click at [270, 337] on div "Investment Research & Analytics" at bounding box center [339, 341] width 314 height 24
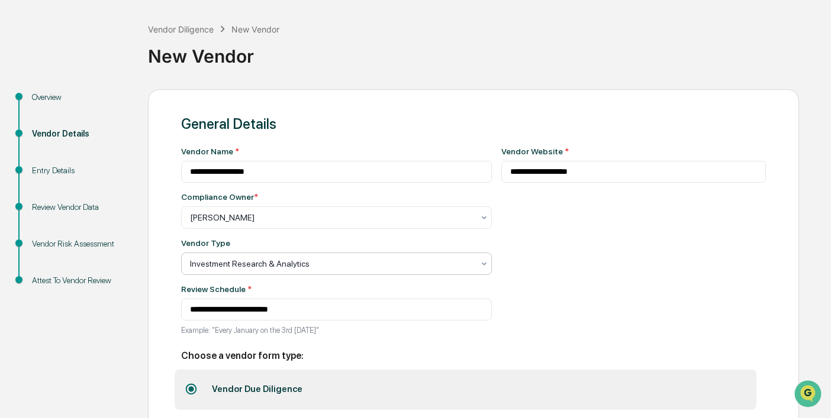
click at [628, 276] on div "**********" at bounding box center [633, 245] width 265 height 196
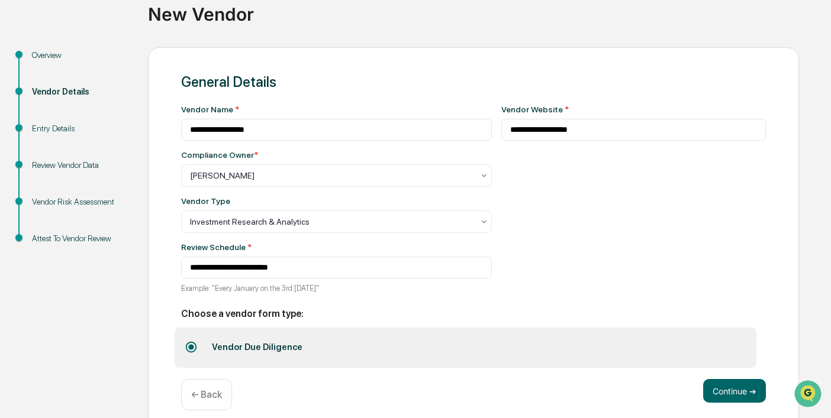
scroll to position [108, 0]
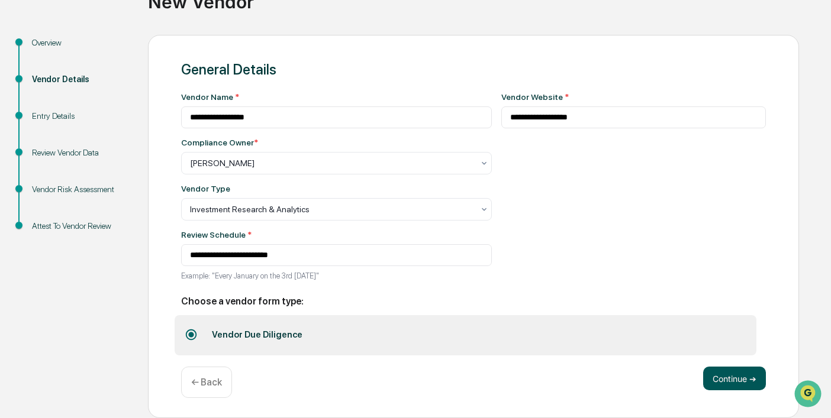
click at [738, 379] on button "Continue ➔" at bounding box center [734, 379] width 63 height 24
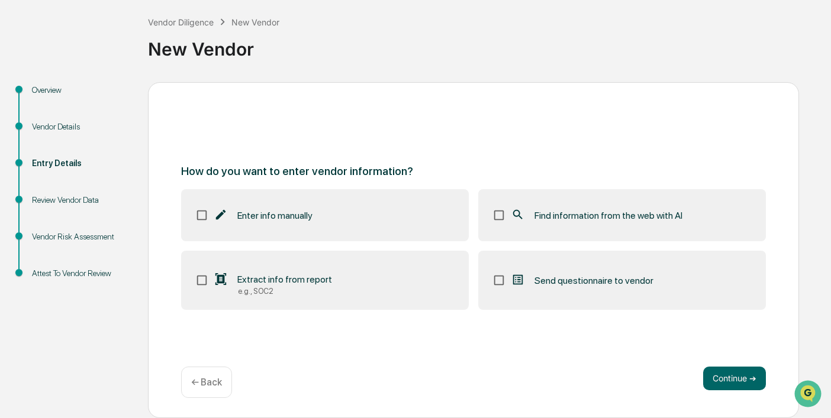
scroll to position [59, 0]
click at [746, 381] on button "Continue ➔" at bounding box center [734, 379] width 63 height 24
